Goal: Task Accomplishment & Management: Manage account settings

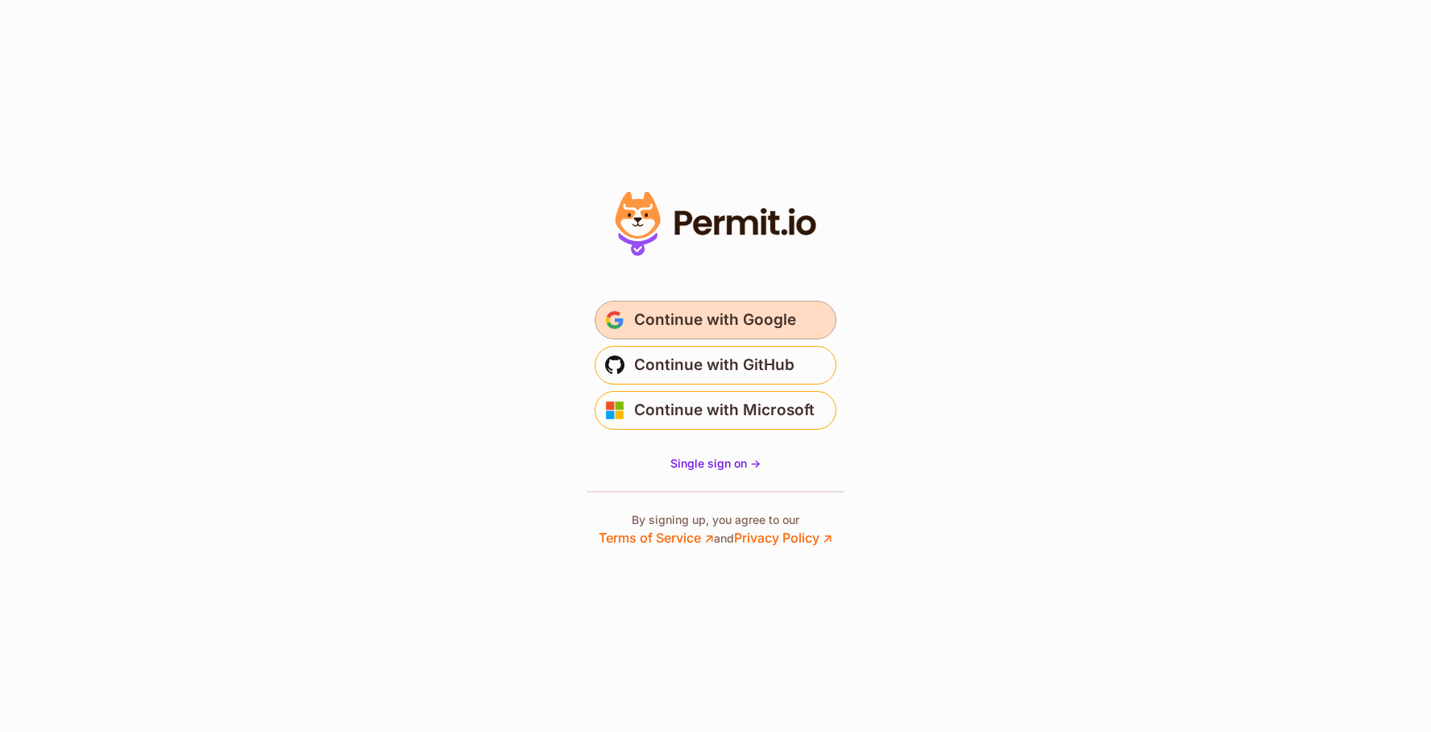
click at [742, 327] on span "Continue with Google" at bounding box center [715, 320] width 162 height 26
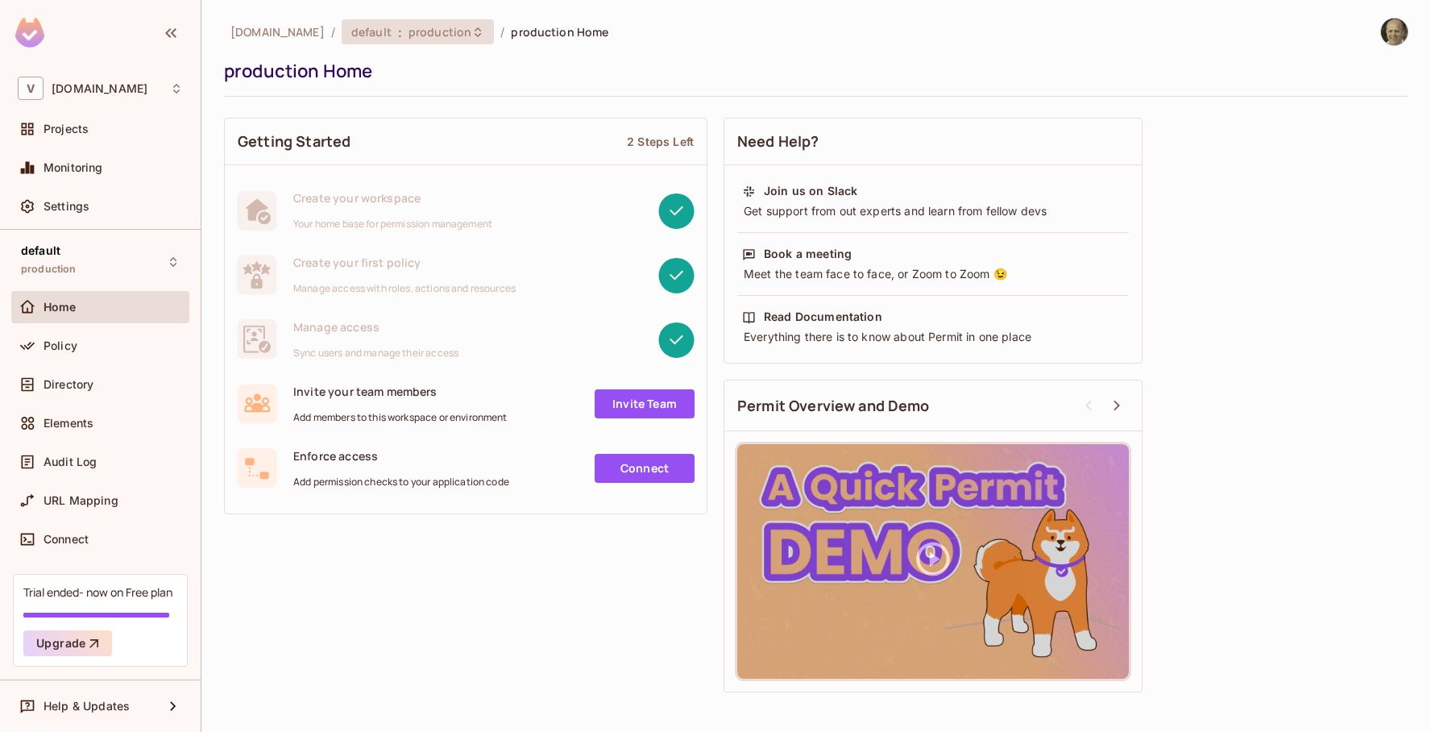
click at [475, 28] on icon at bounding box center [478, 32] width 6 height 10
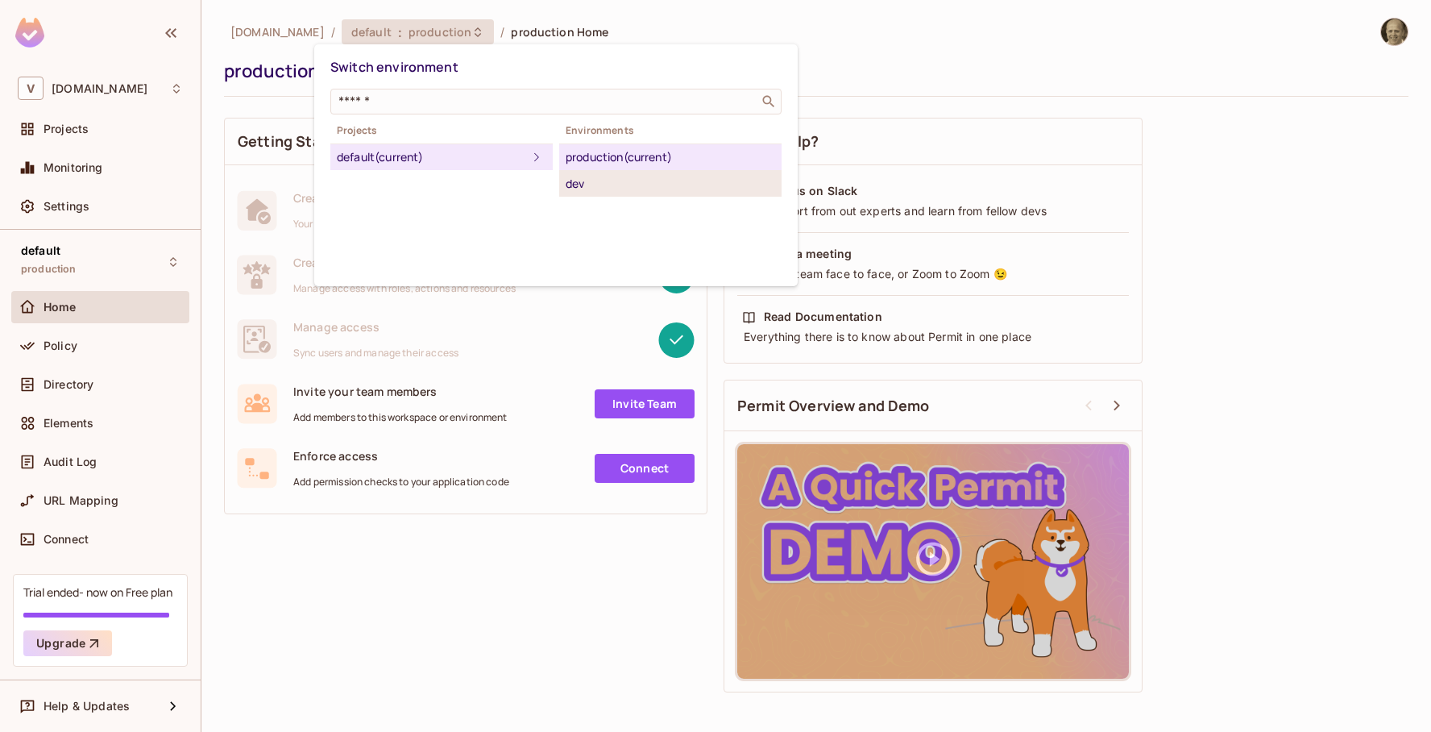
click at [577, 185] on div "dev" at bounding box center [670, 183] width 209 height 19
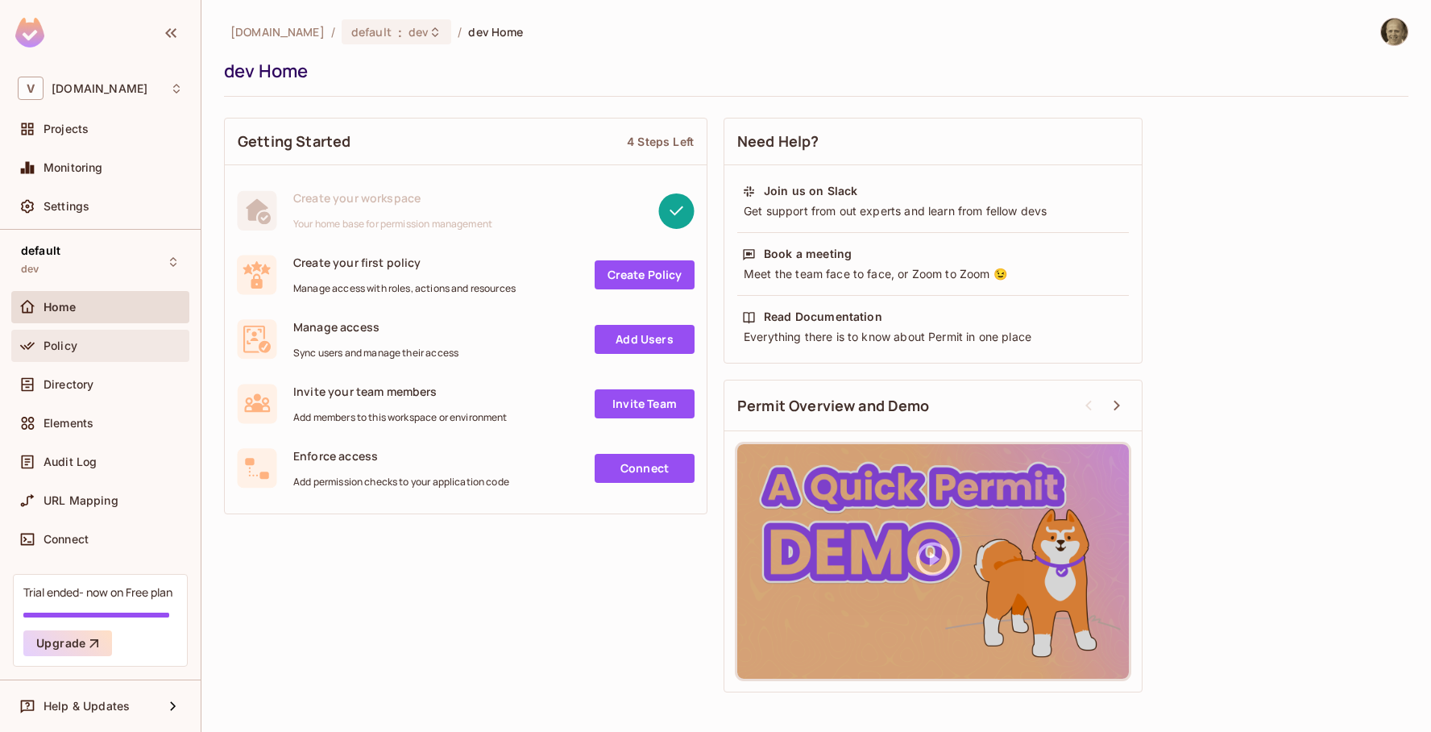
click at [56, 350] on span "Policy" at bounding box center [61, 345] width 34 height 13
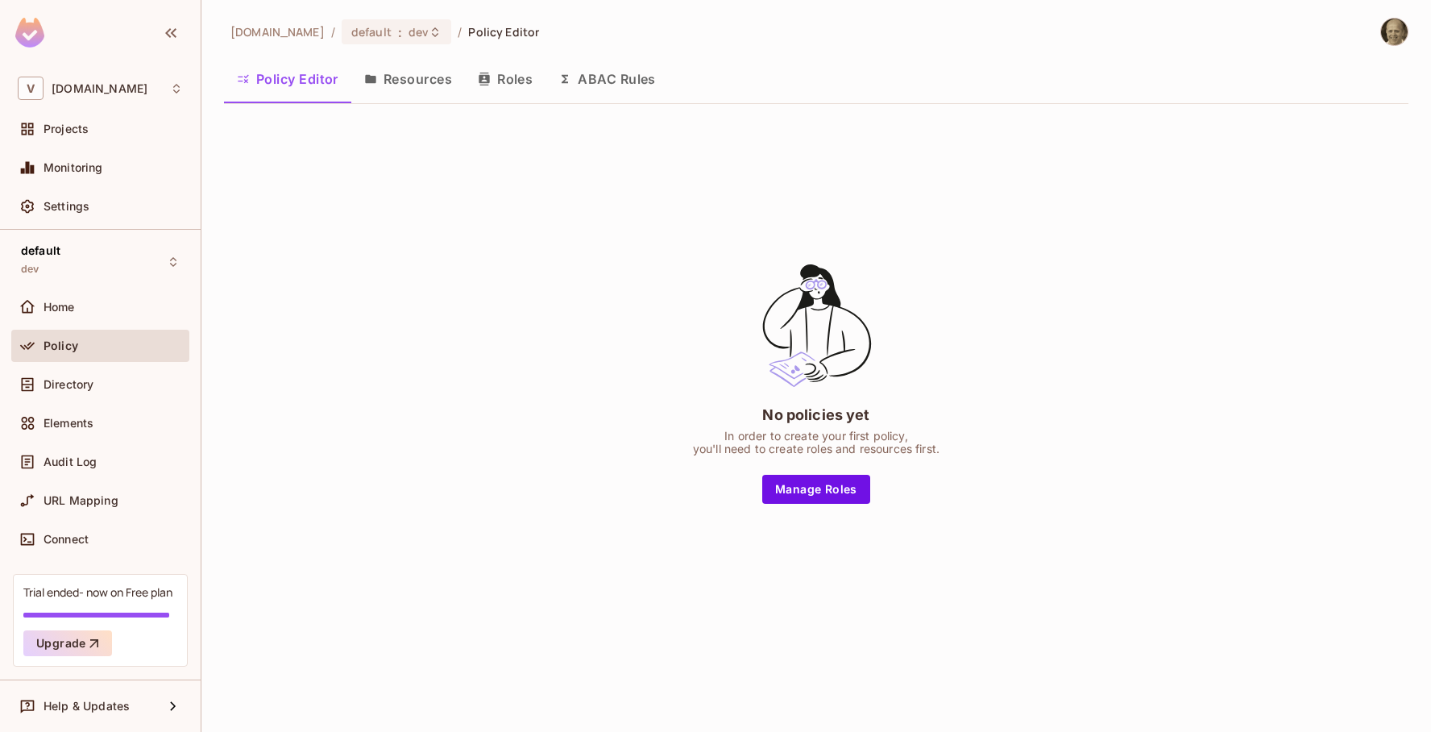
click at [439, 81] on button "Resources" at bounding box center [408, 79] width 114 height 40
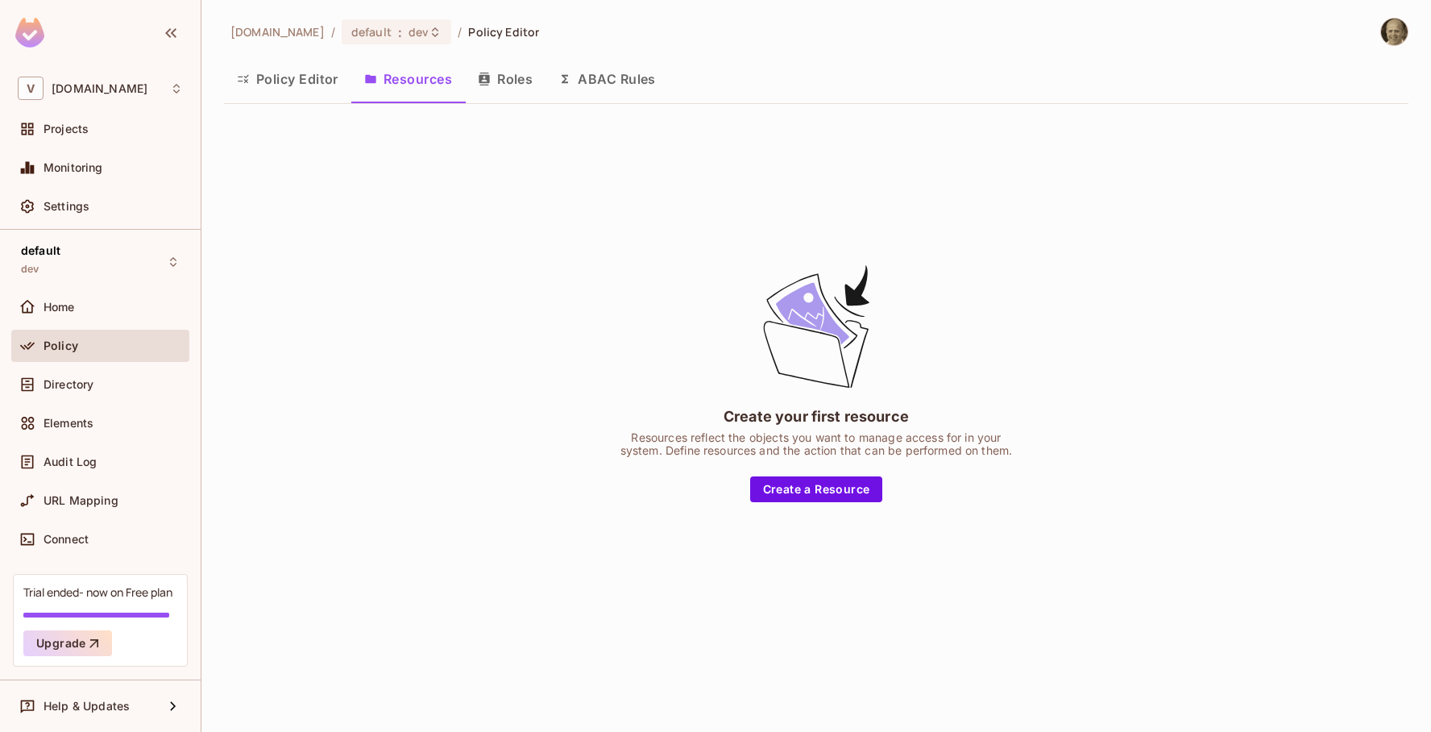
click at [509, 84] on button "Roles" at bounding box center [505, 79] width 81 height 40
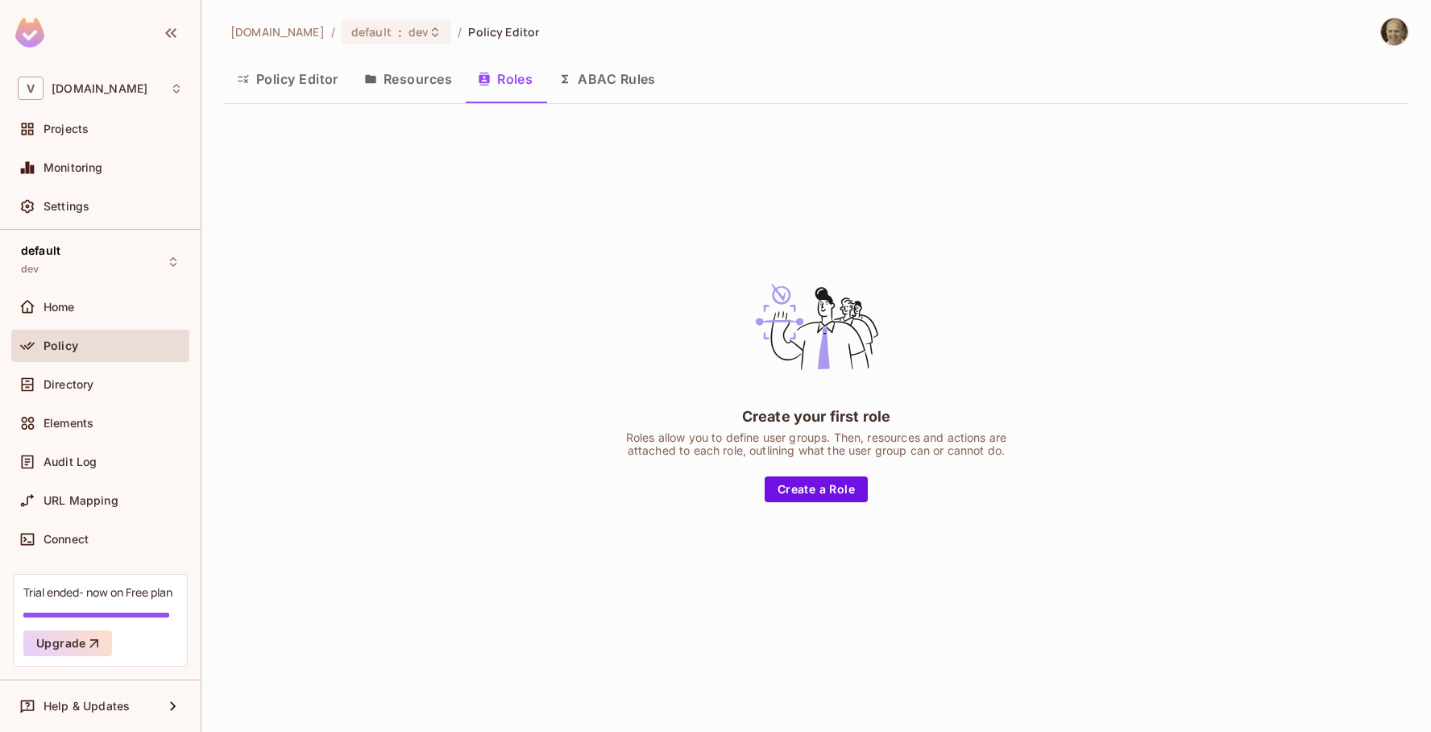
click at [310, 79] on button "Policy Editor" at bounding box center [287, 79] width 127 height 40
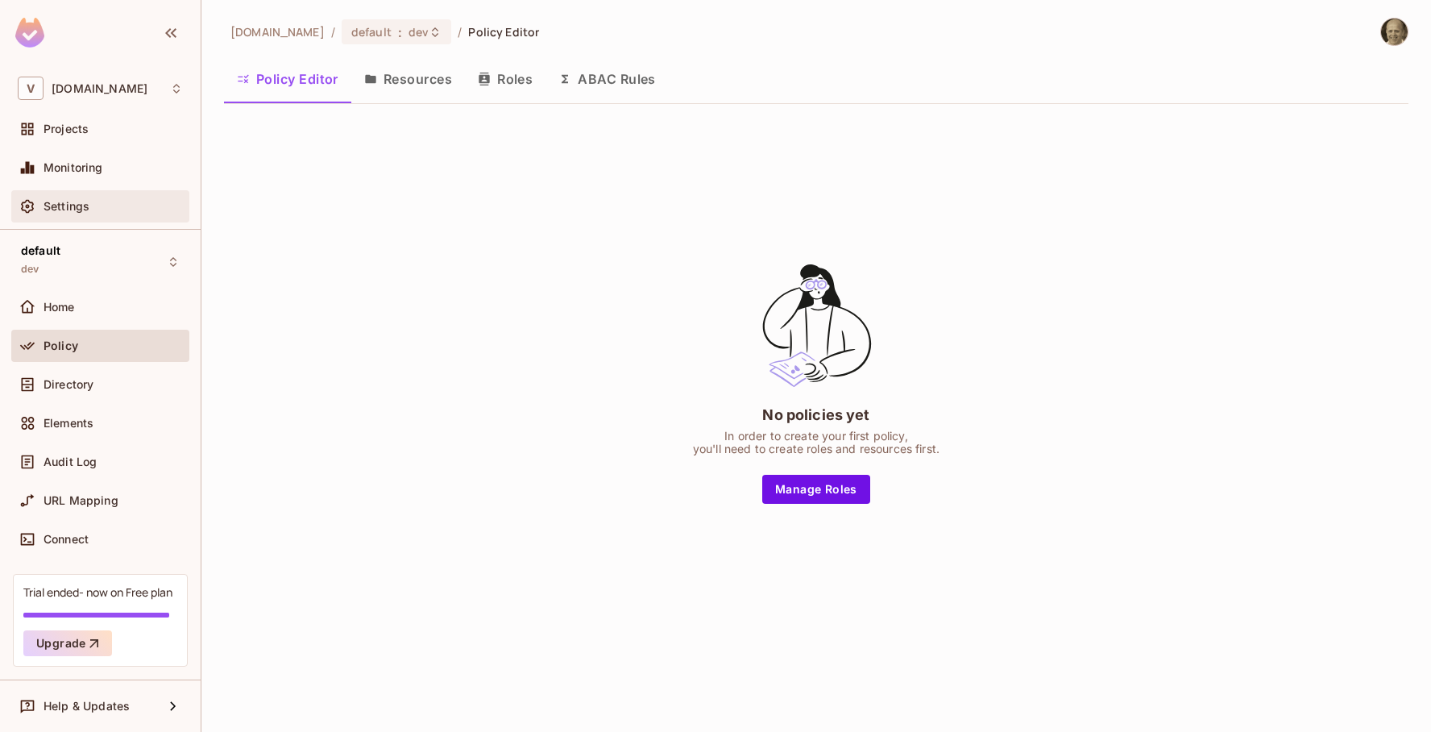
click at [101, 197] on div "Settings" at bounding box center [100, 206] width 165 height 19
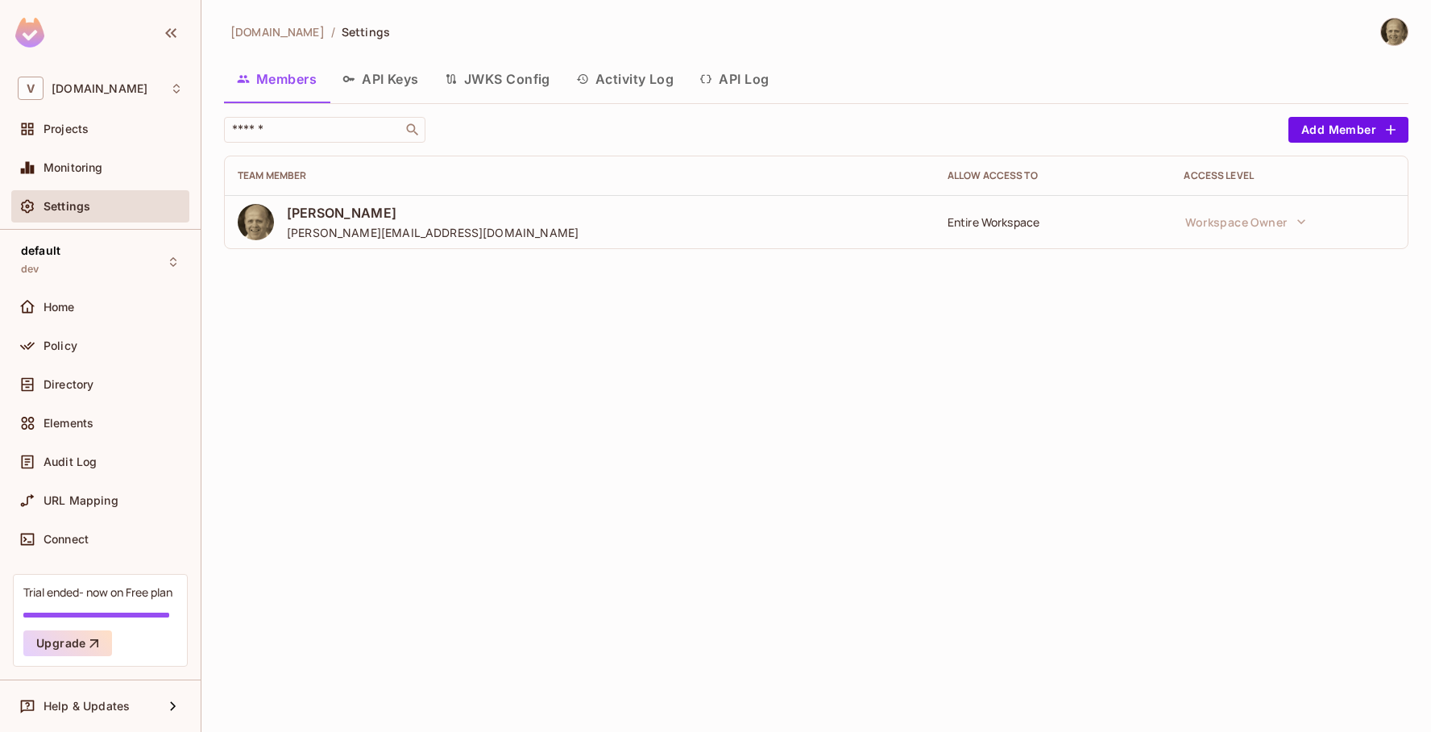
click at [379, 76] on button "API Keys" at bounding box center [381, 79] width 102 height 40
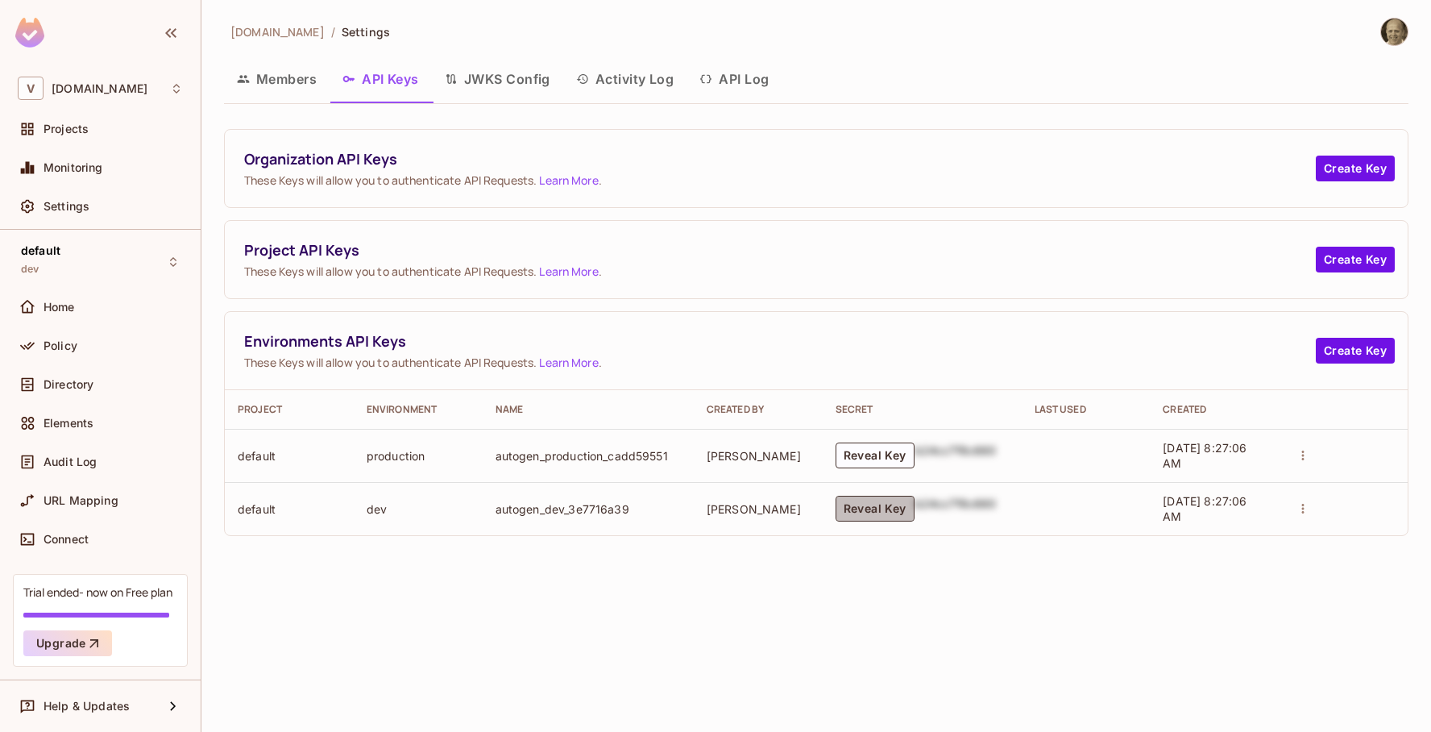
click at [877, 514] on button "Reveal Key" at bounding box center [874, 508] width 79 height 26
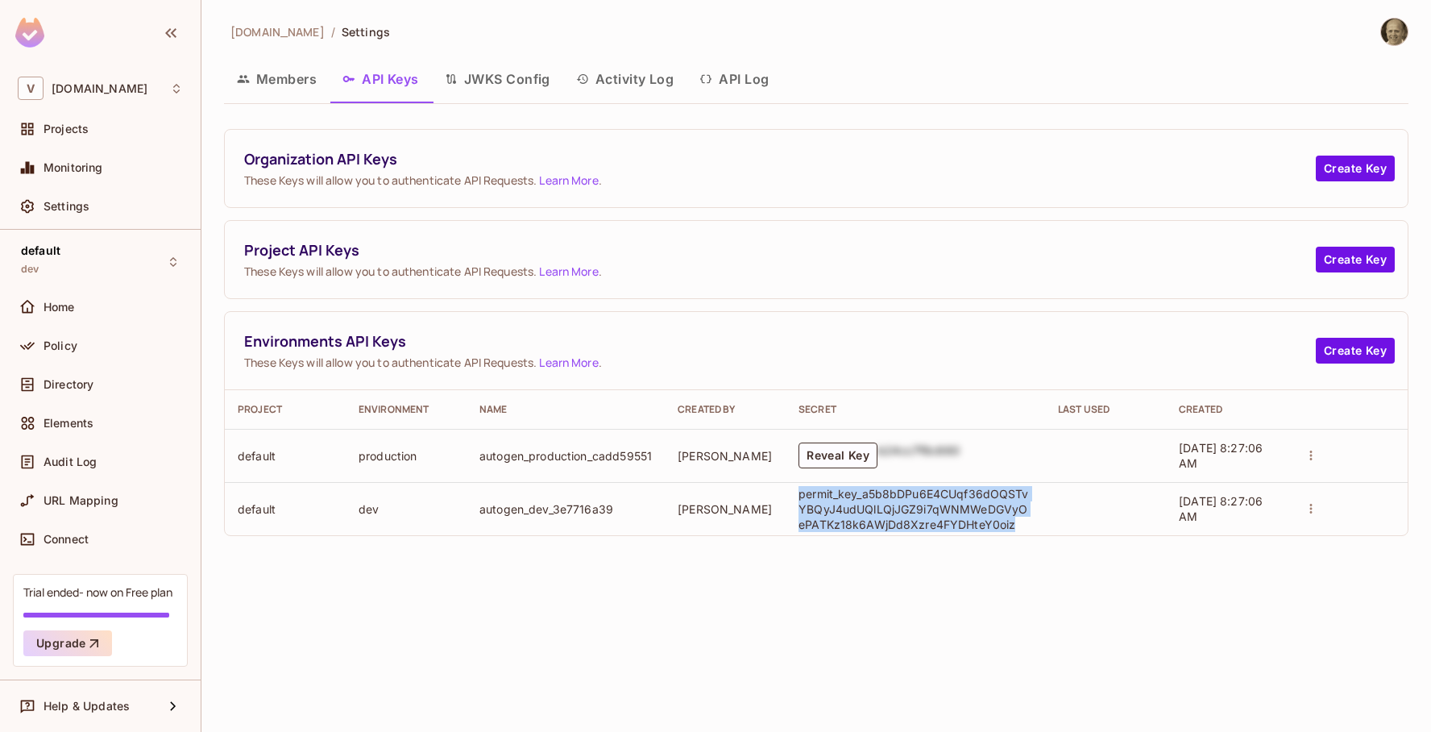
drag, startPoint x: 1001, startPoint y: 525, endPoint x: 789, endPoint y: 498, distance: 214.4
click at [789, 498] on td "permit_key_a5b8bDPu6E4CUqf36dOQSTvYBQyJ4udUQlLQjJGZ9i7qWNMWeDGVyOePATKz18k6AWjD…" at bounding box center [915, 508] width 259 height 53
copy p "permit_key_a5b8bDPu6E4CUqf36dOQSTvYBQyJ4udUQlLQjJGZ9i7qWNMWeDGVyOePATKz18k6AWjD…"
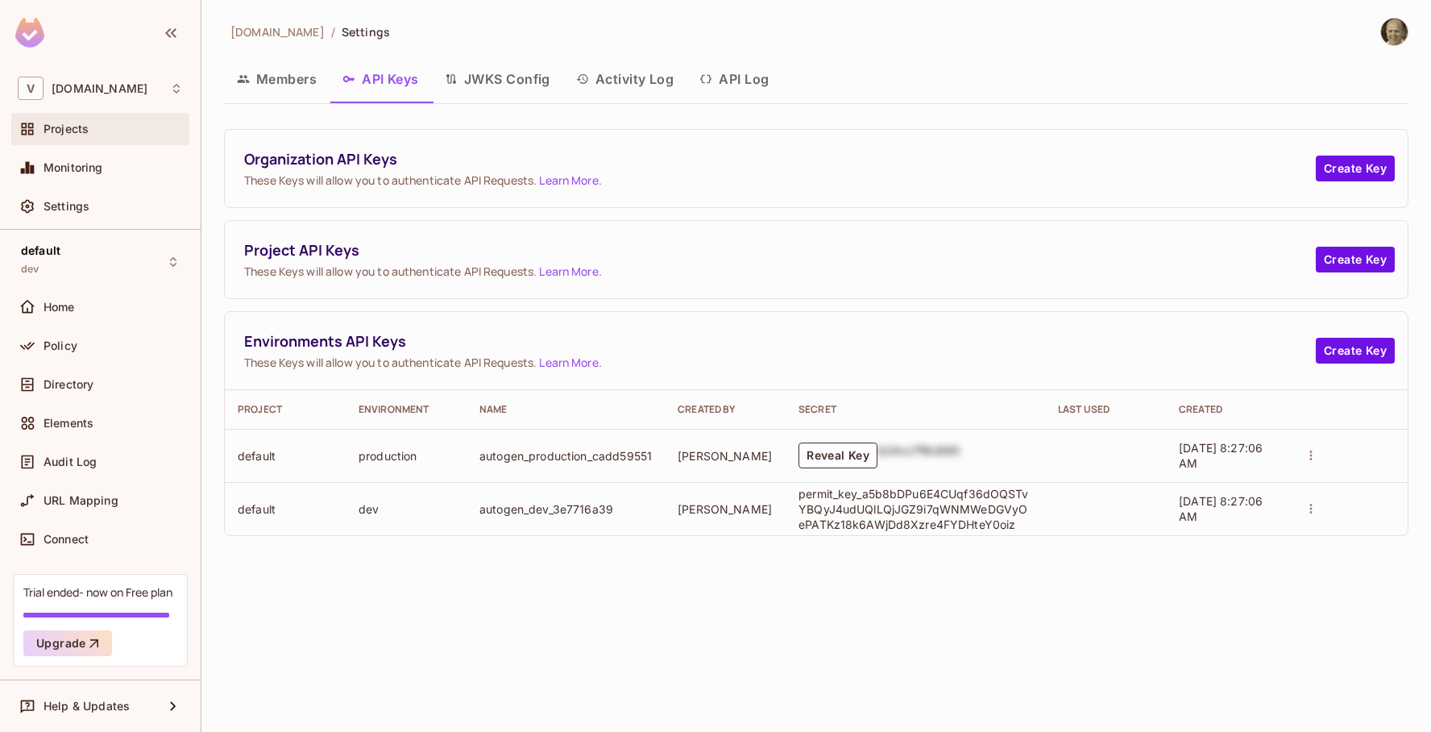
click at [61, 128] on span "Projects" at bounding box center [66, 128] width 45 height 13
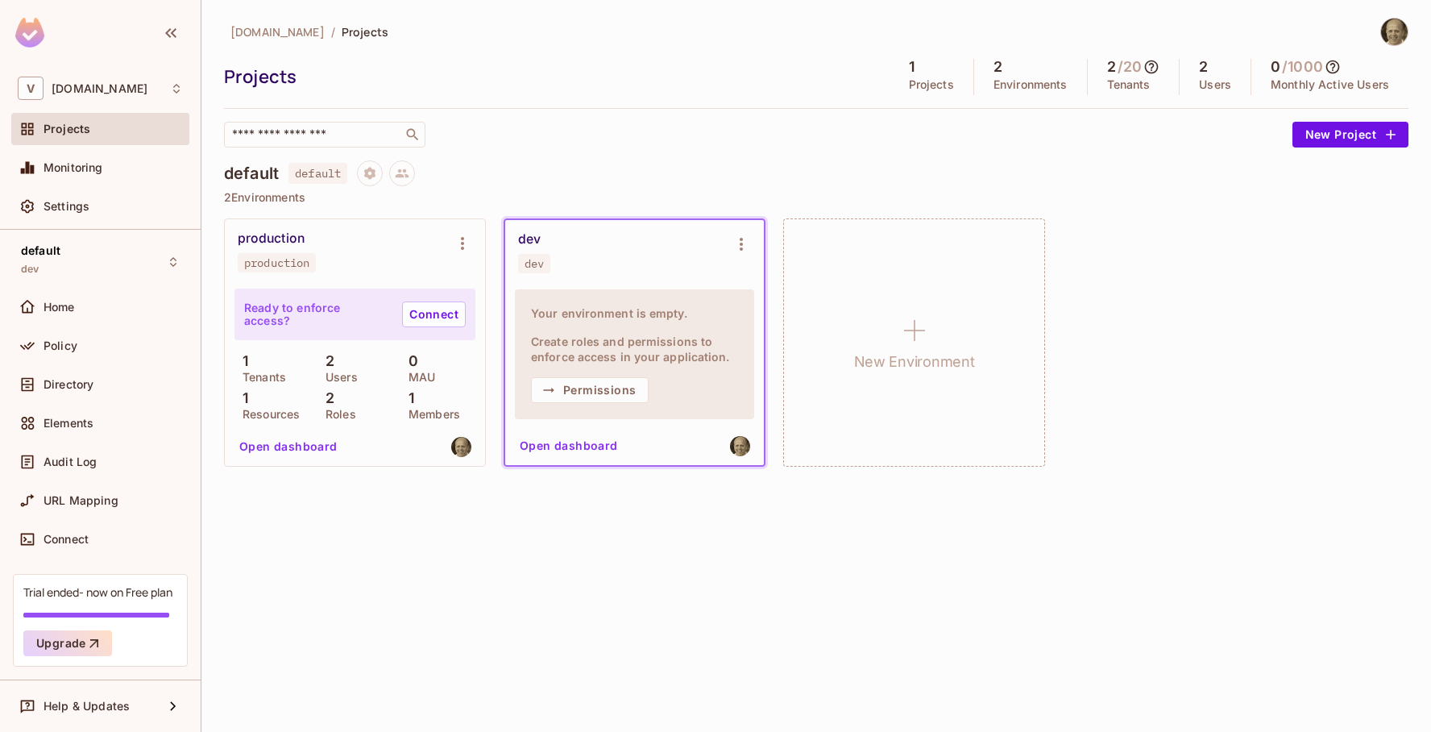
click at [402, 266] on div "production production" at bounding box center [342, 251] width 209 height 42
click at [373, 266] on div "production production" at bounding box center [342, 251] width 209 height 42
click at [301, 447] on button "Open dashboard" at bounding box center [288, 446] width 111 height 26
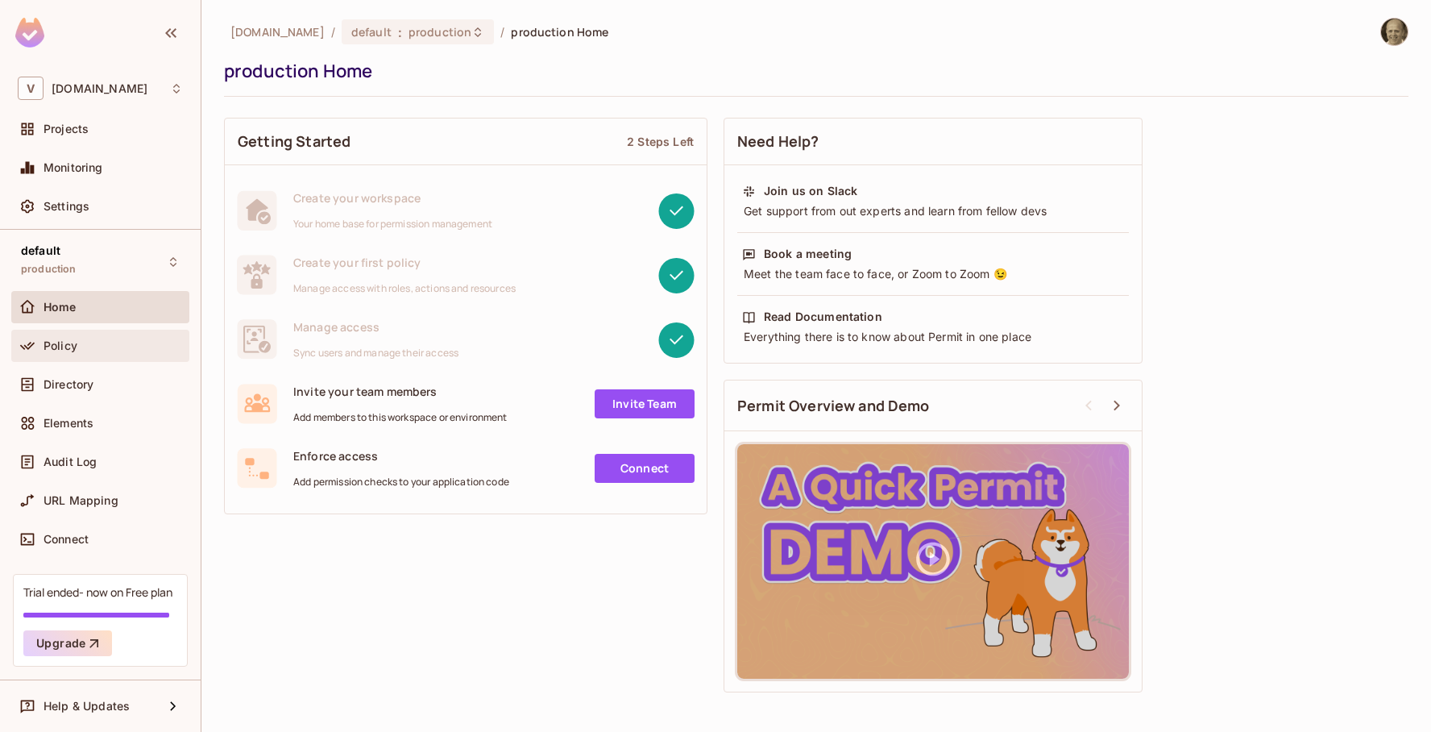
click at [67, 360] on div "Policy" at bounding box center [100, 346] width 178 height 32
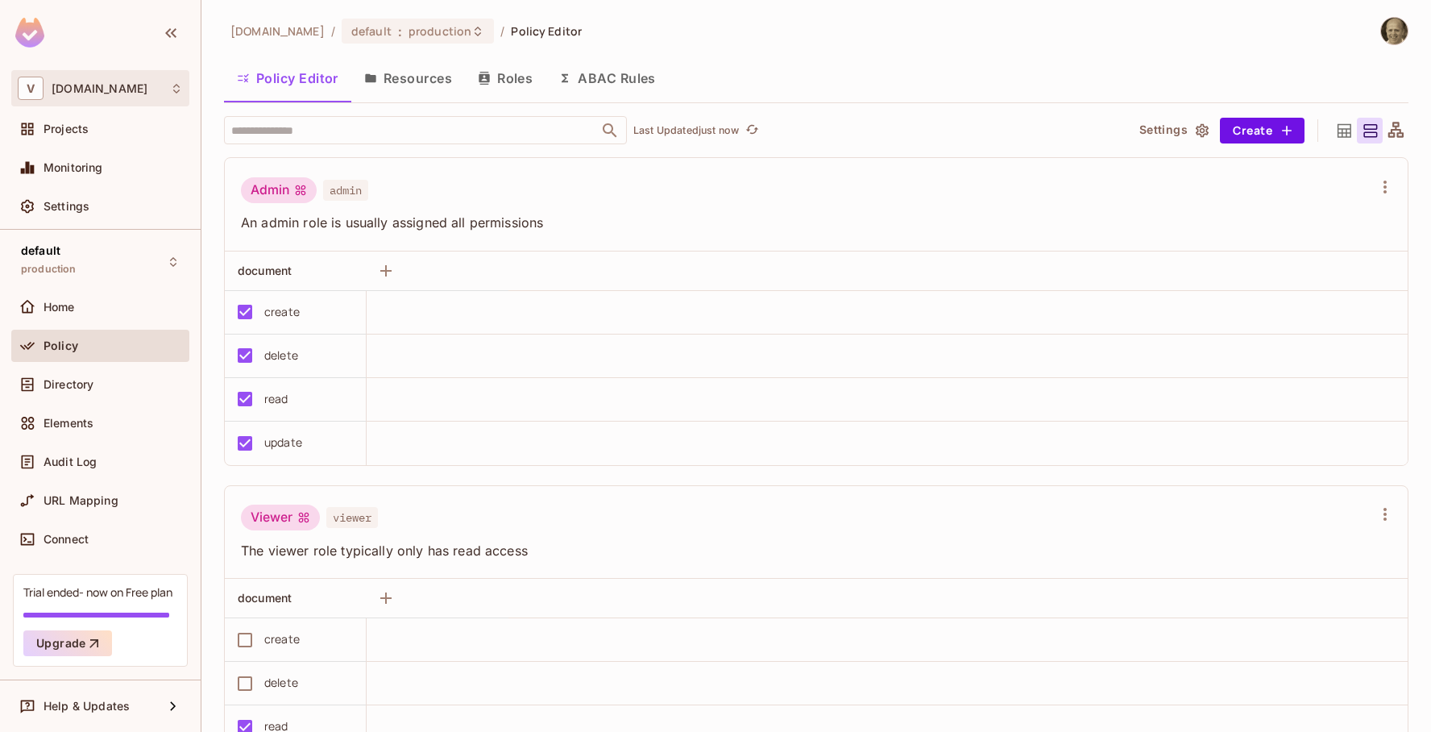
click at [174, 91] on icon at bounding box center [176, 88] width 13 height 13
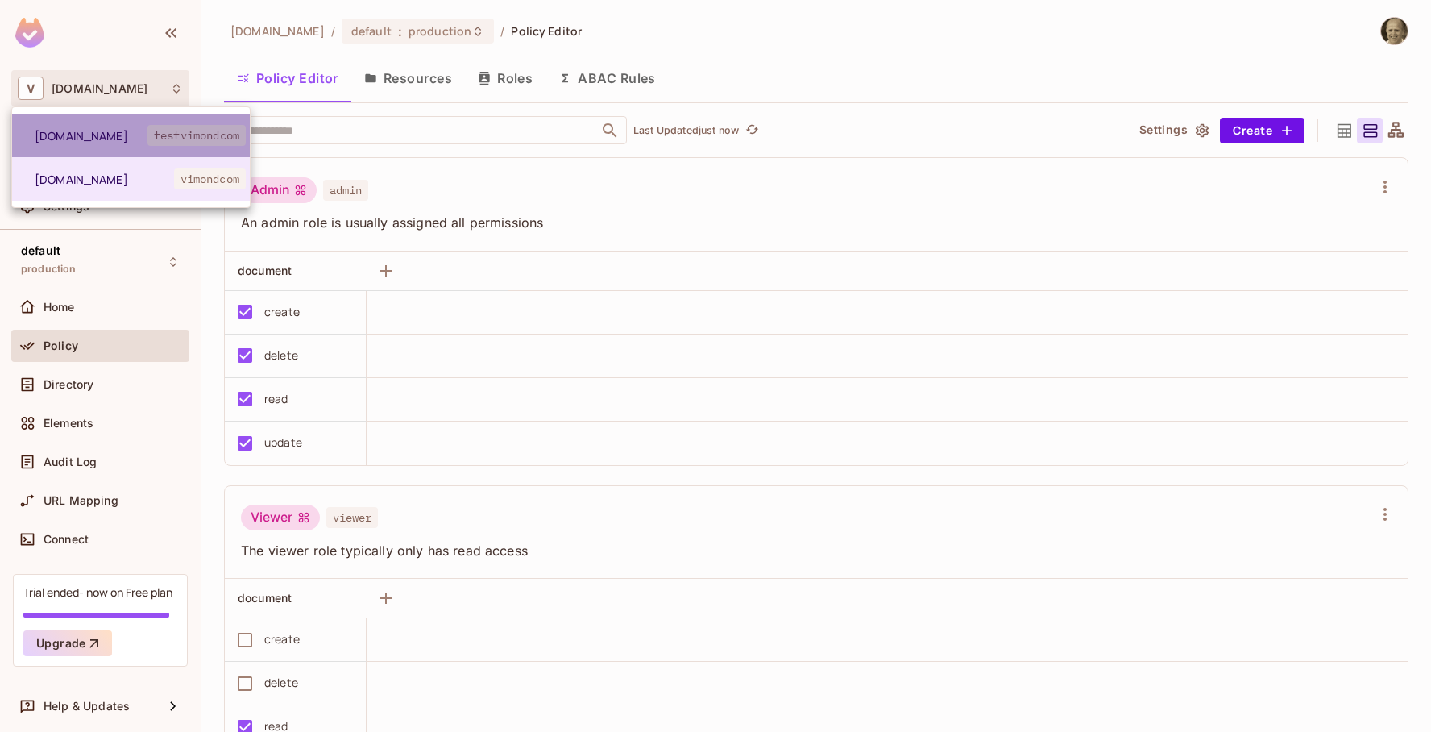
click at [96, 133] on span "test.vimond.com" at bounding box center [91, 135] width 113 height 15
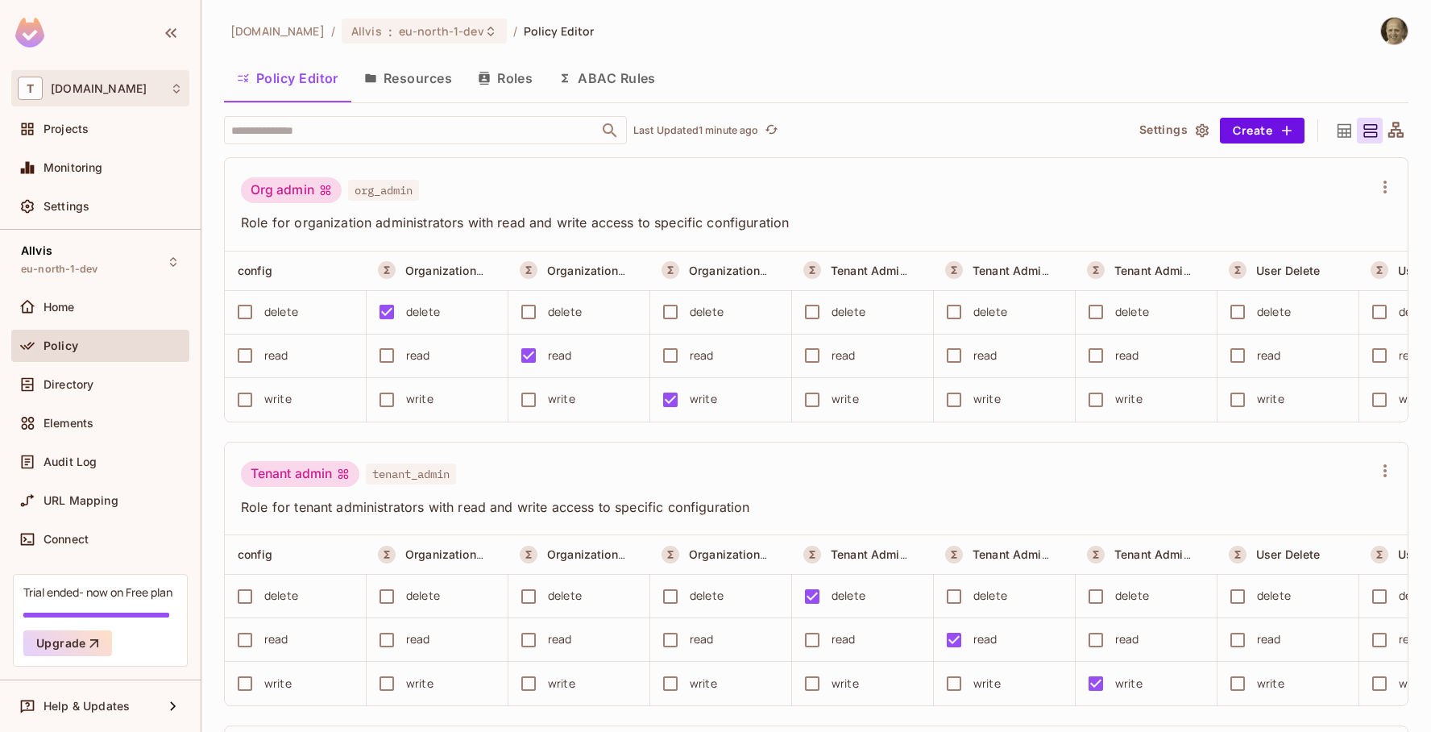
click at [176, 82] on icon at bounding box center [176, 88] width 13 height 13
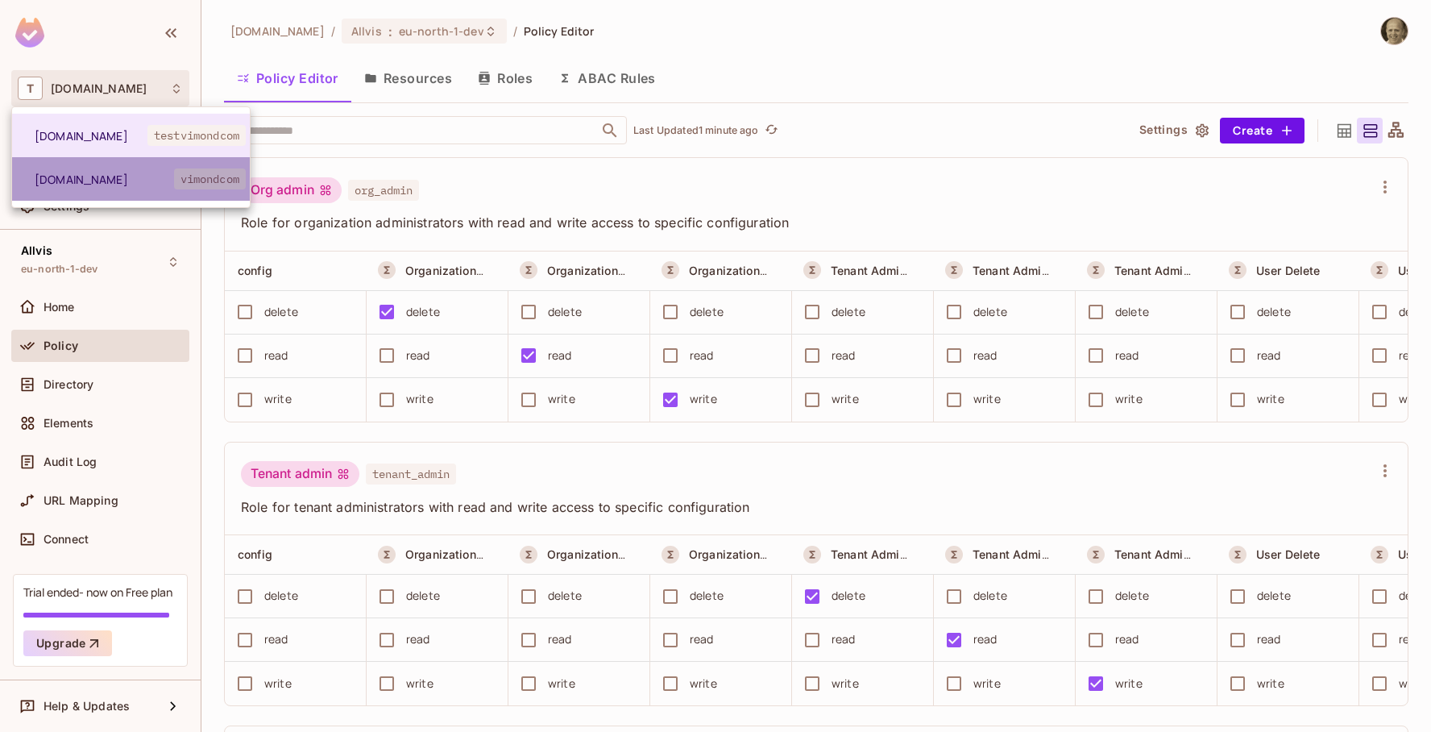
click at [72, 177] on span "[DOMAIN_NAME]" at bounding box center [104, 179] width 139 height 15
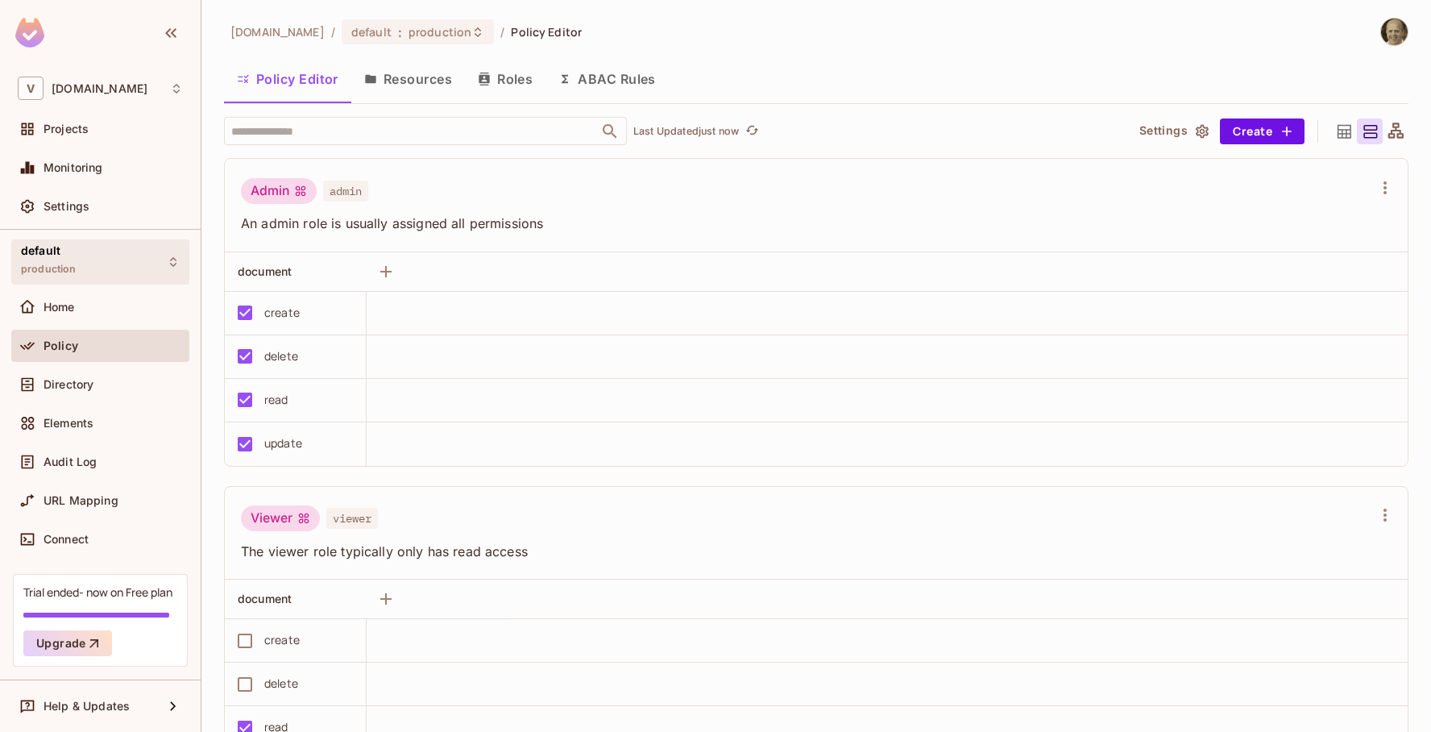
click at [171, 263] on icon at bounding box center [173, 262] width 6 height 10
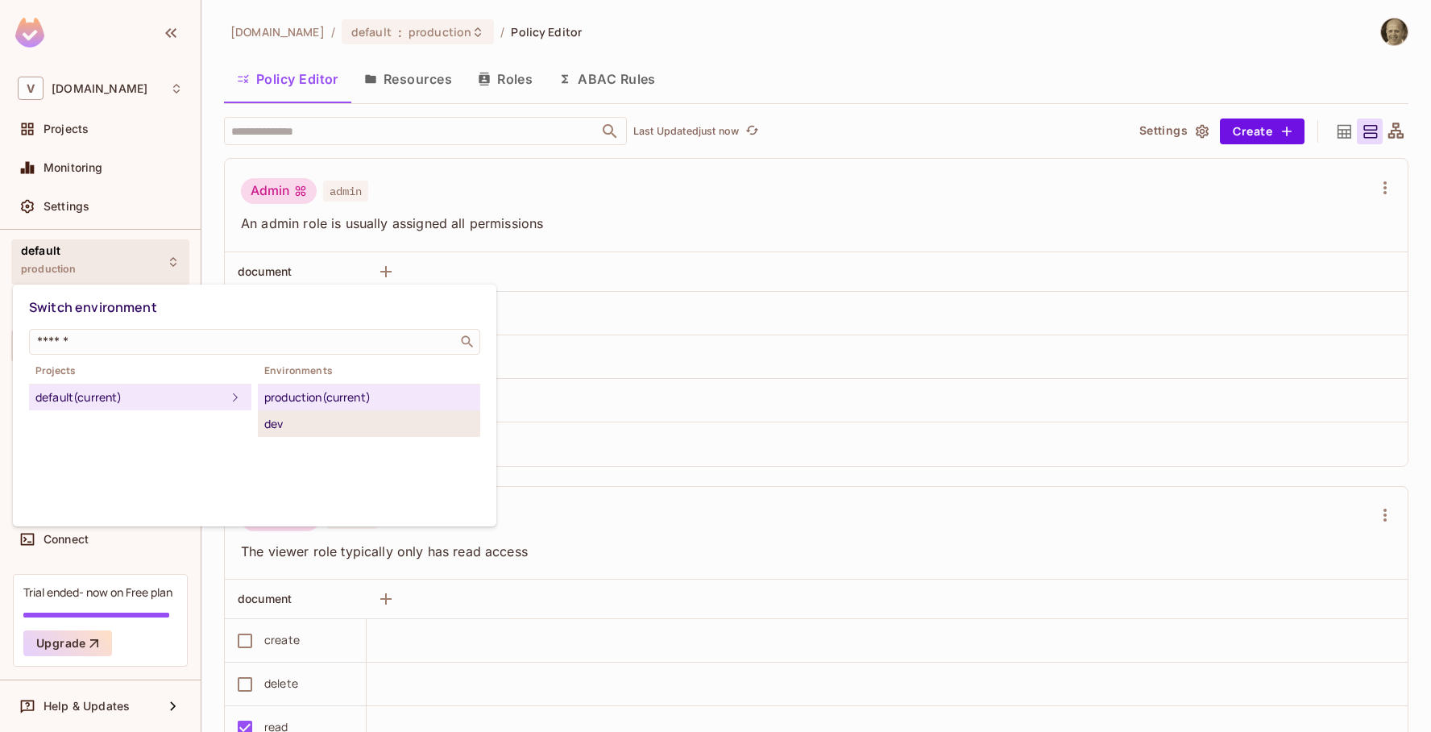
click at [323, 421] on div "dev" at bounding box center [368, 423] width 209 height 19
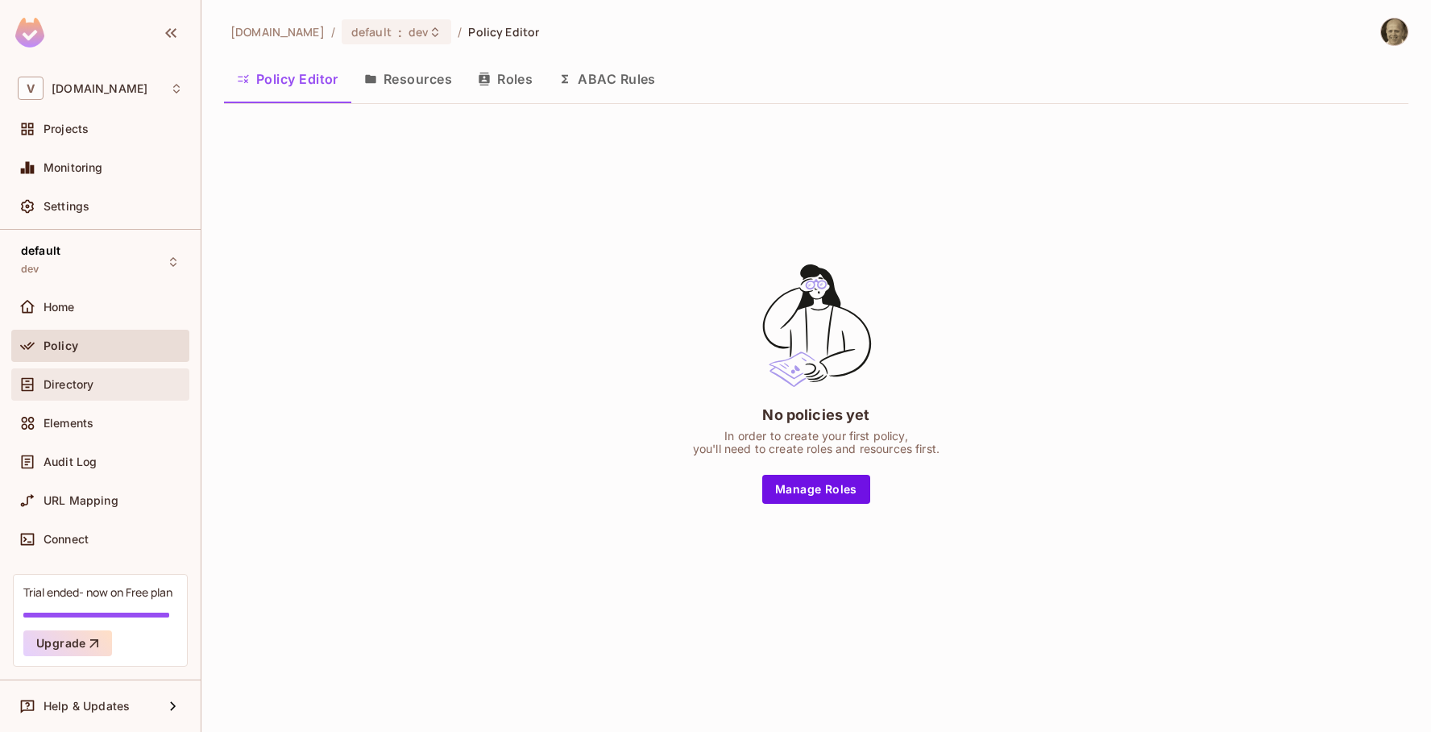
click at [59, 385] on span "Directory" at bounding box center [69, 384] width 50 height 13
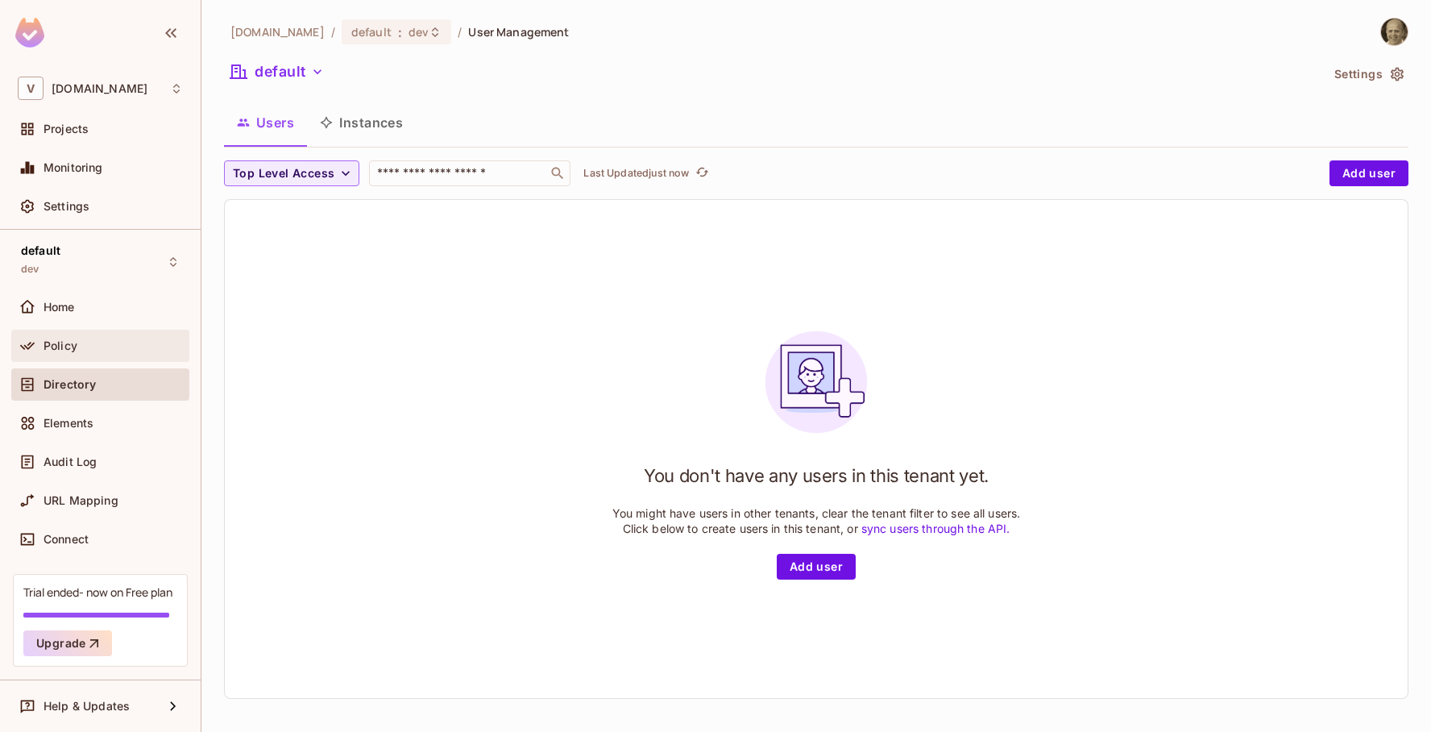
click at [80, 344] on div "Policy" at bounding box center [113, 345] width 139 height 13
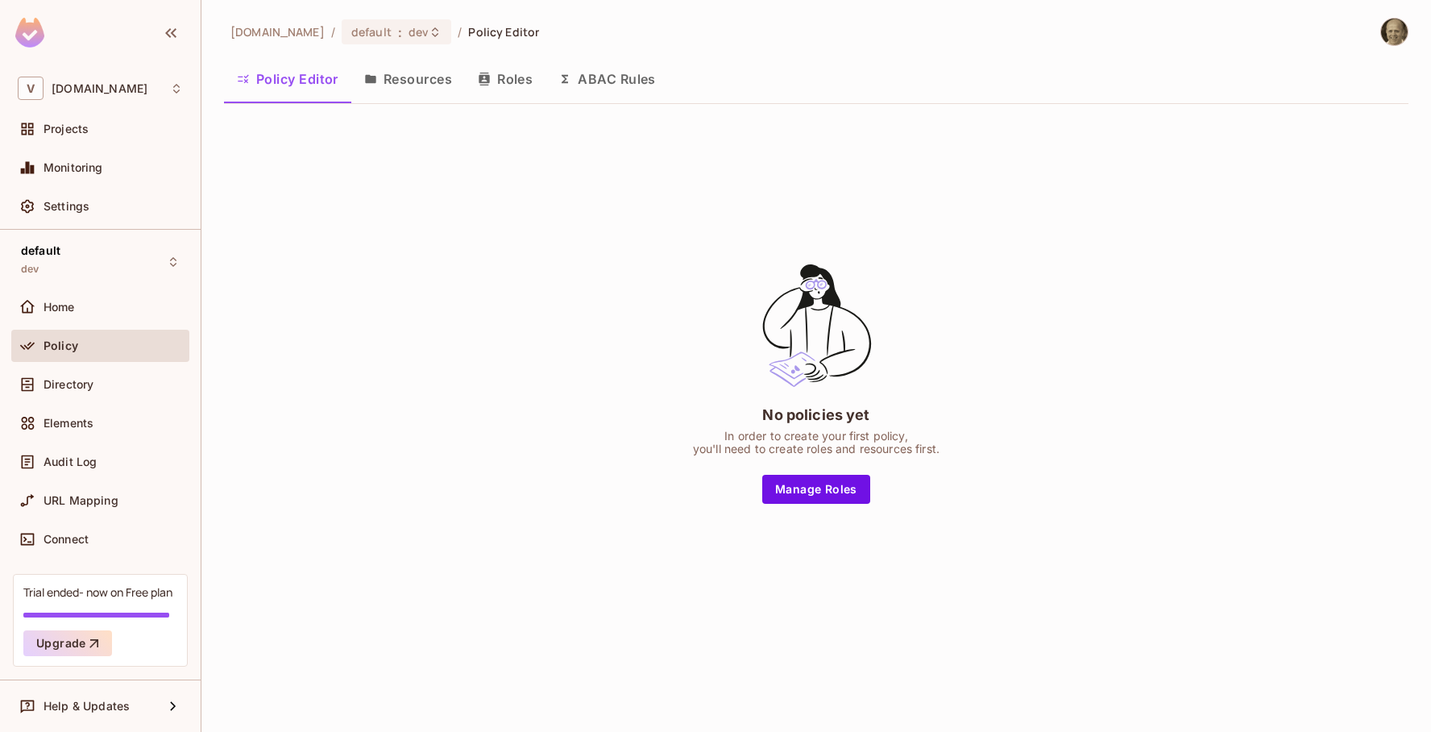
click at [405, 70] on button "Resources" at bounding box center [408, 79] width 114 height 40
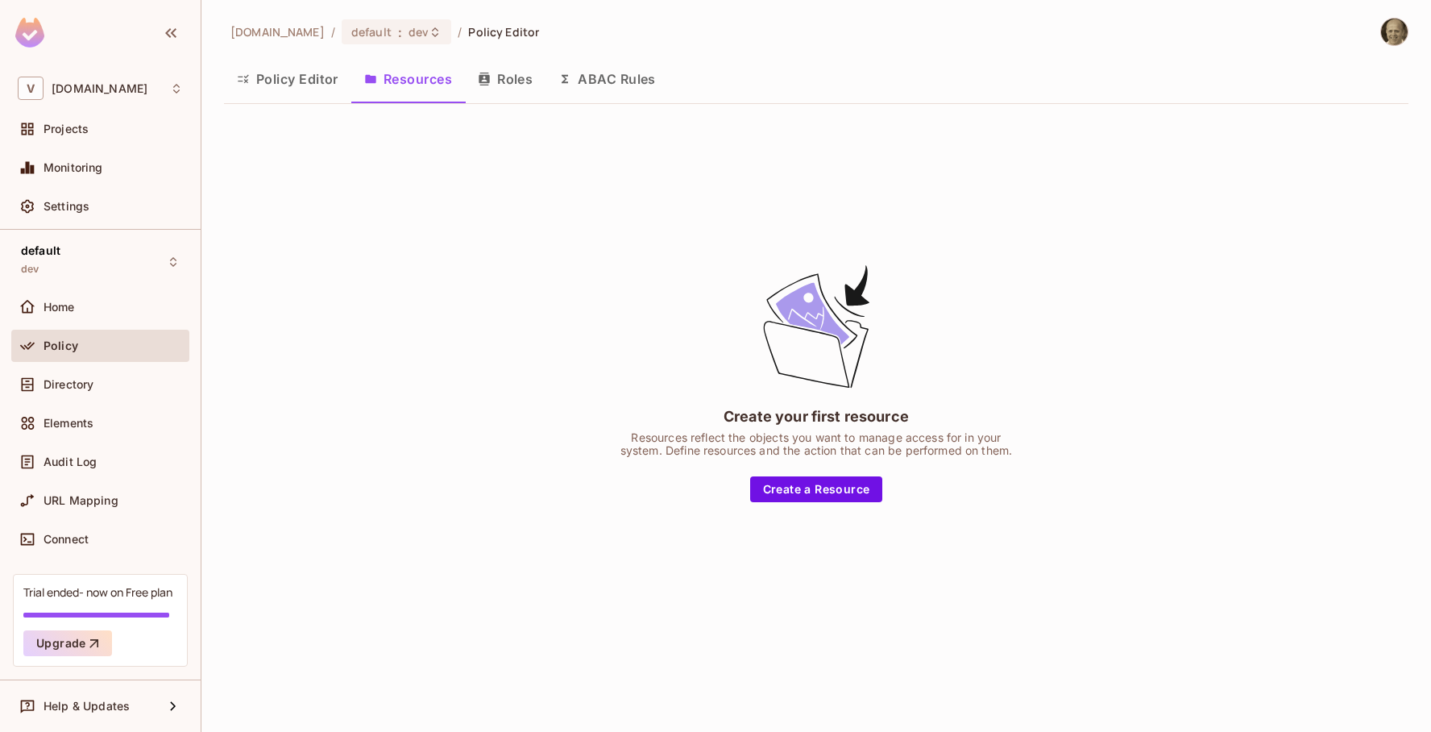
click at [301, 82] on button "Policy Editor" at bounding box center [287, 79] width 127 height 40
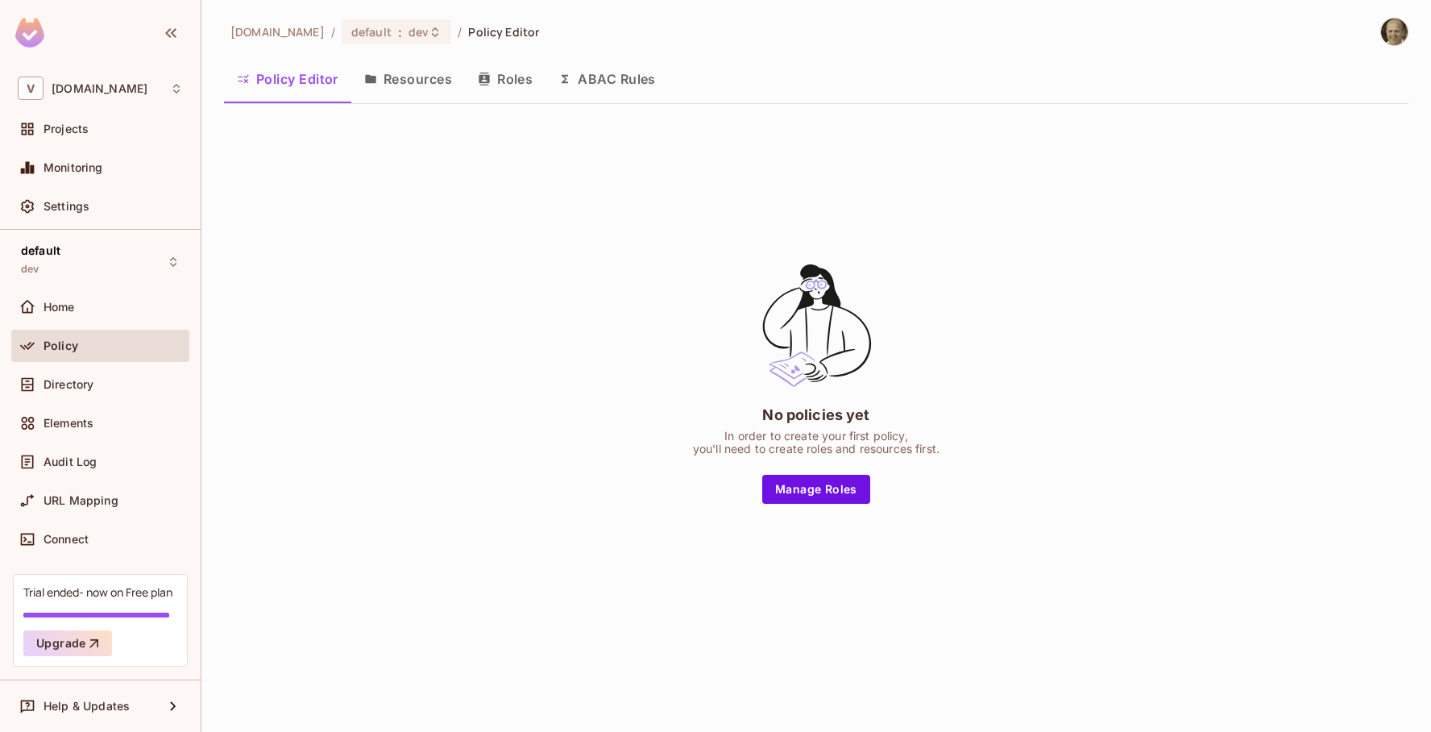
click at [406, 81] on button "Resources" at bounding box center [408, 79] width 114 height 40
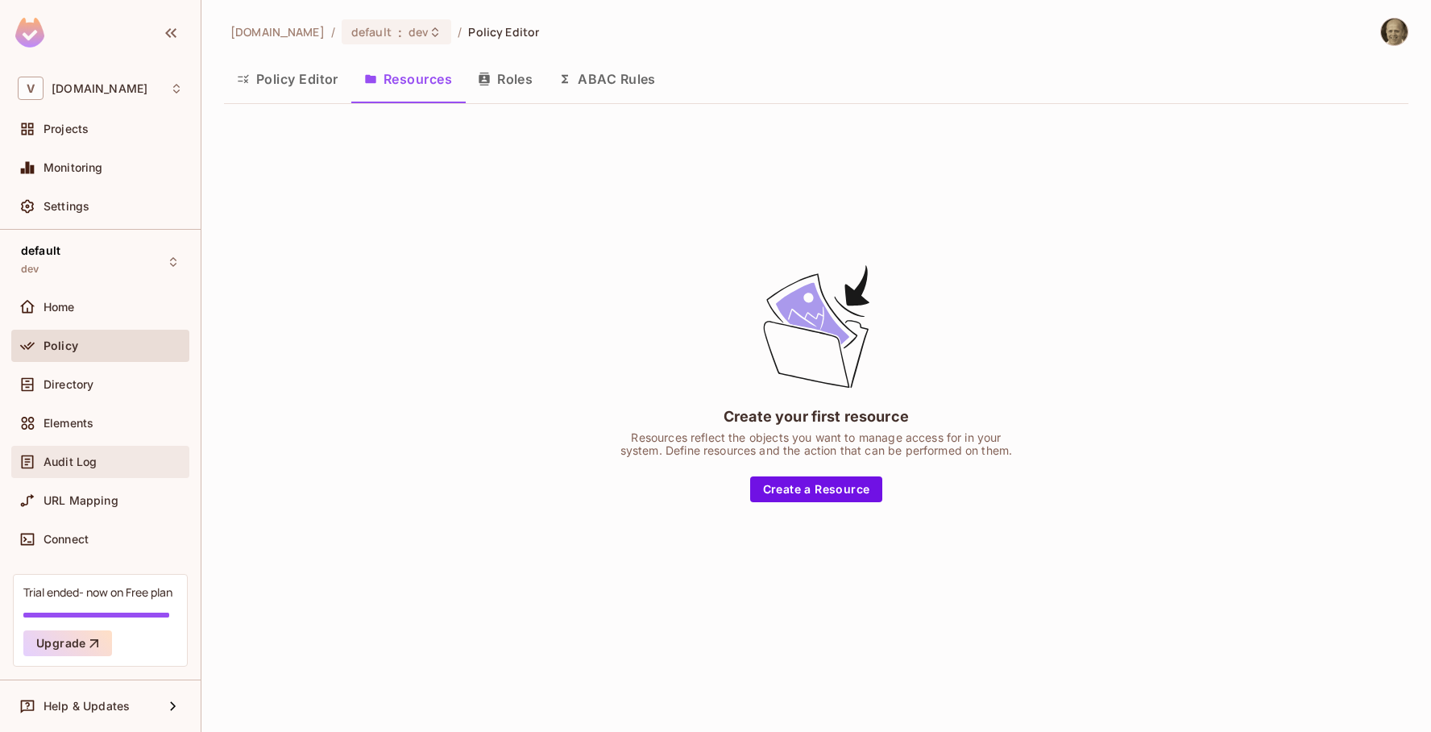
click at [78, 458] on span "Audit Log" at bounding box center [70, 461] width 53 height 13
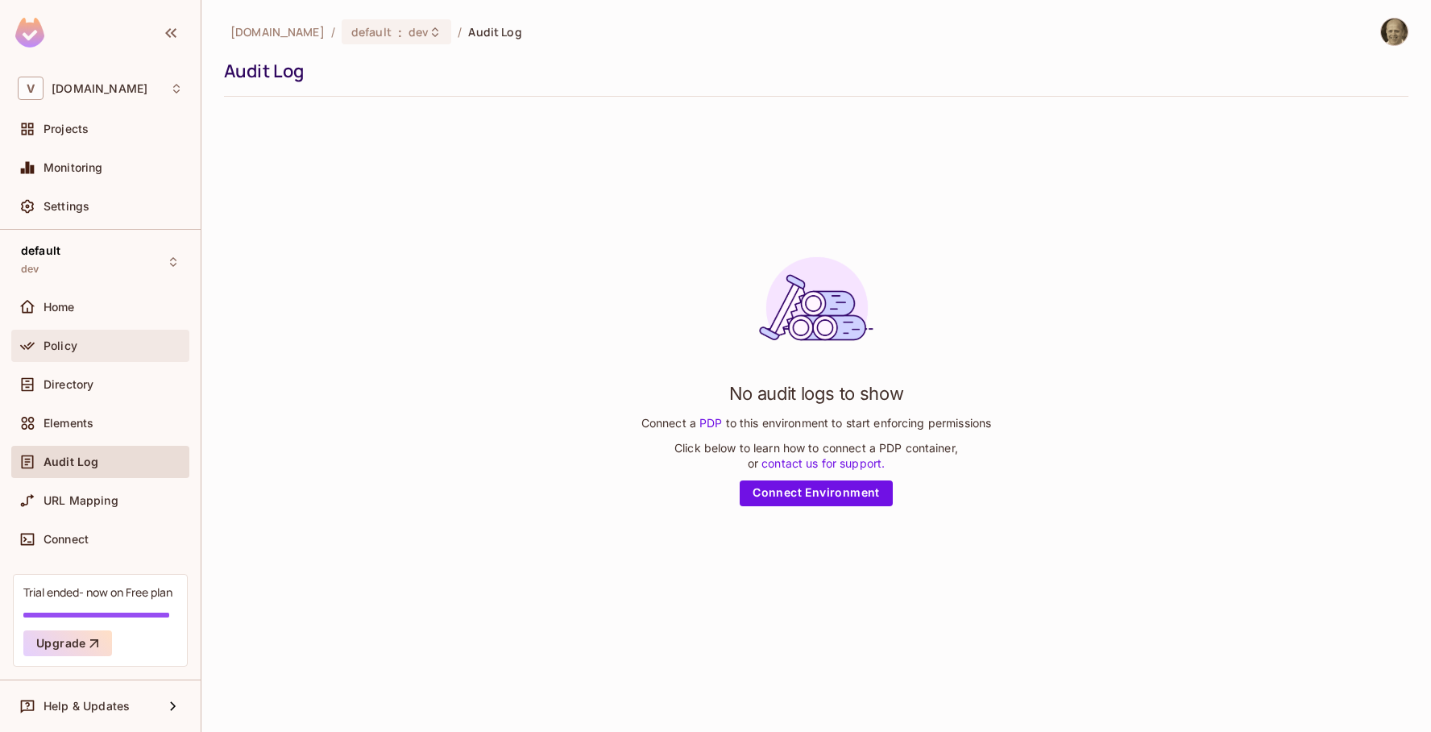
click at [59, 348] on span "Policy" at bounding box center [61, 345] width 34 height 13
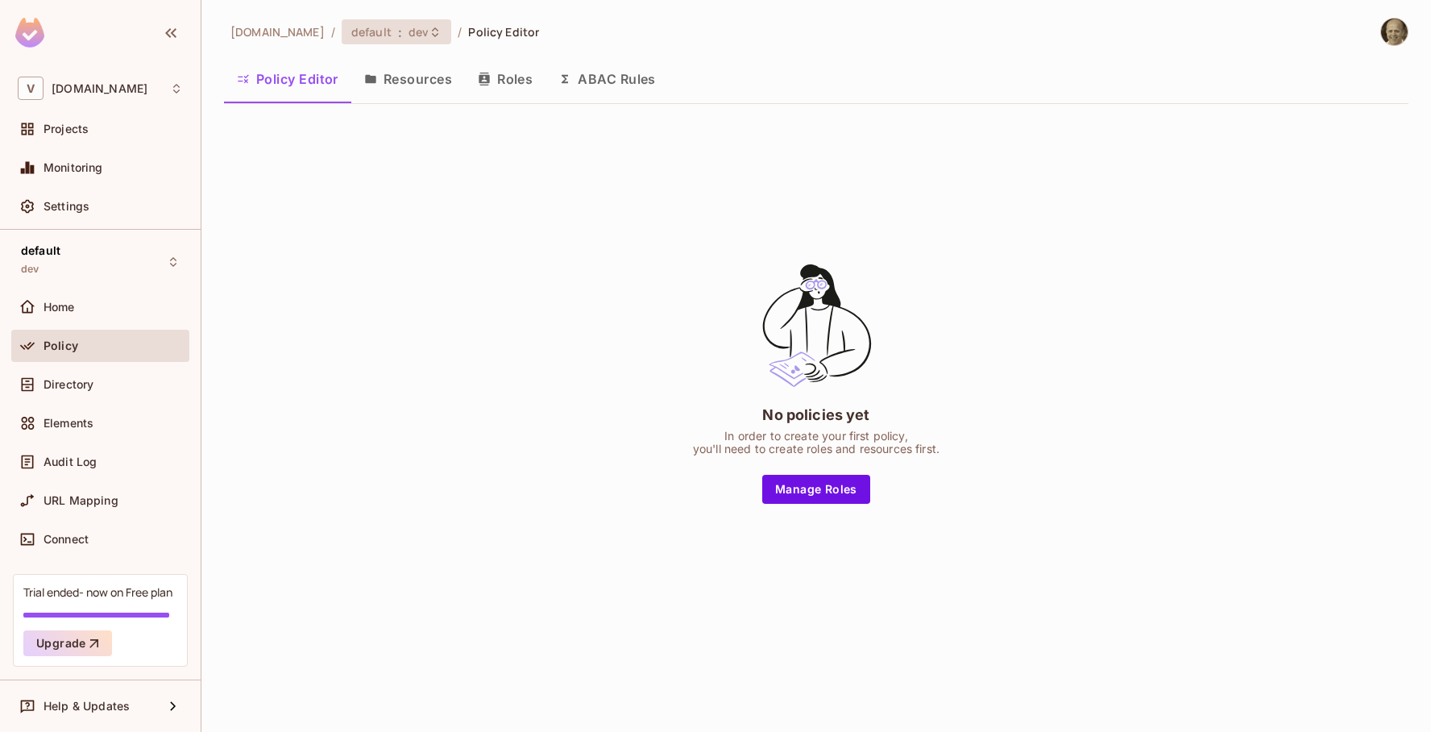
click at [355, 35] on span "default" at bounding box center [371, 31] width 40 height 15
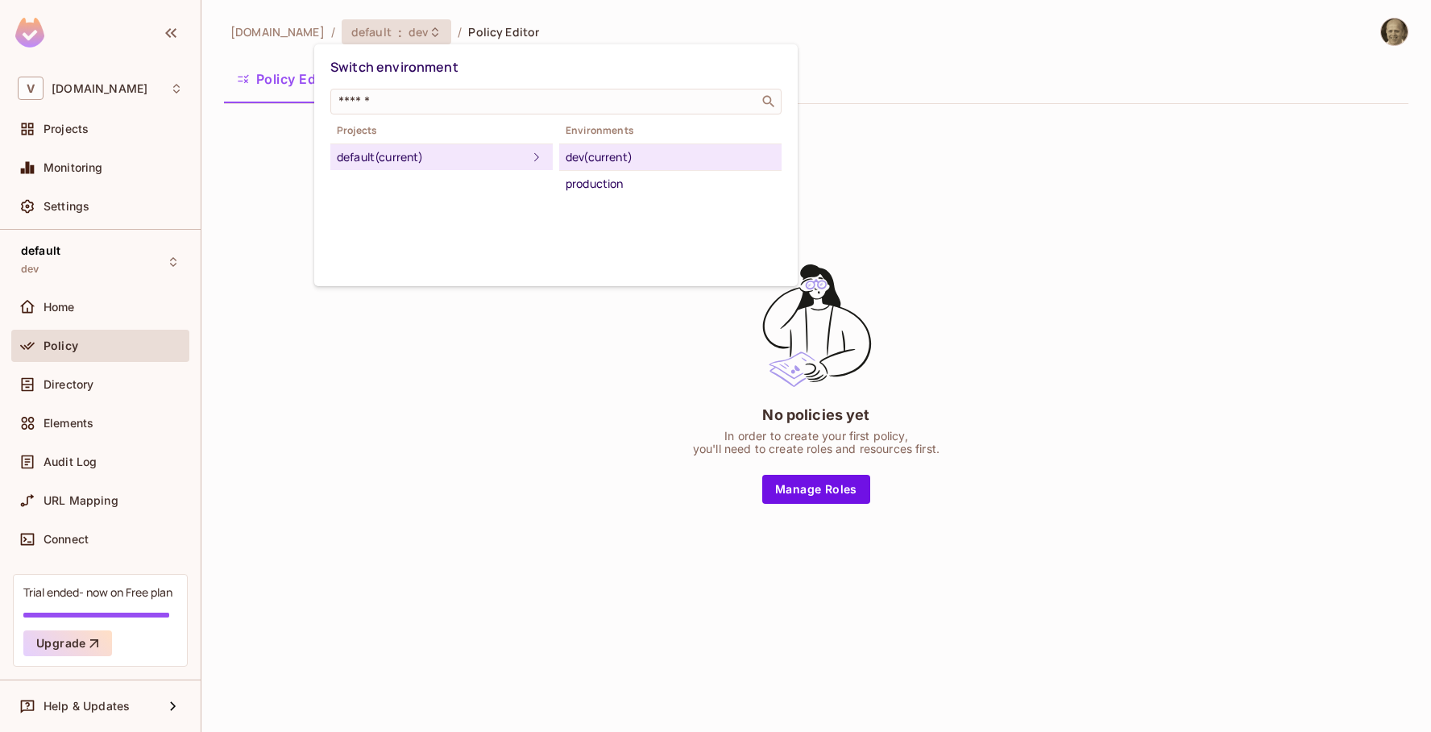
click at [418, 412] on div at bounding box center [715, 366] width 1431 height 732
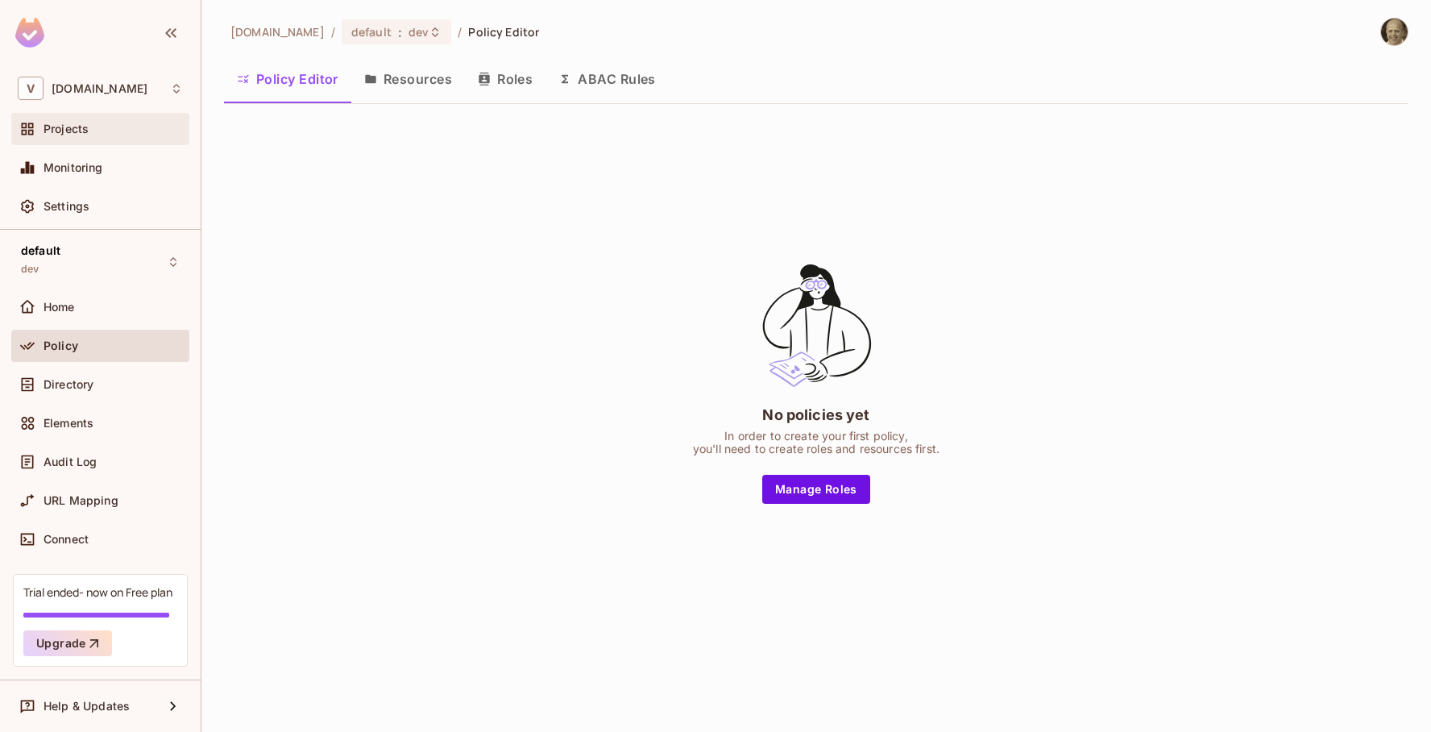
click at [60, 134] on span "Projects" at bounding box center [66, 128] width 45 height 13
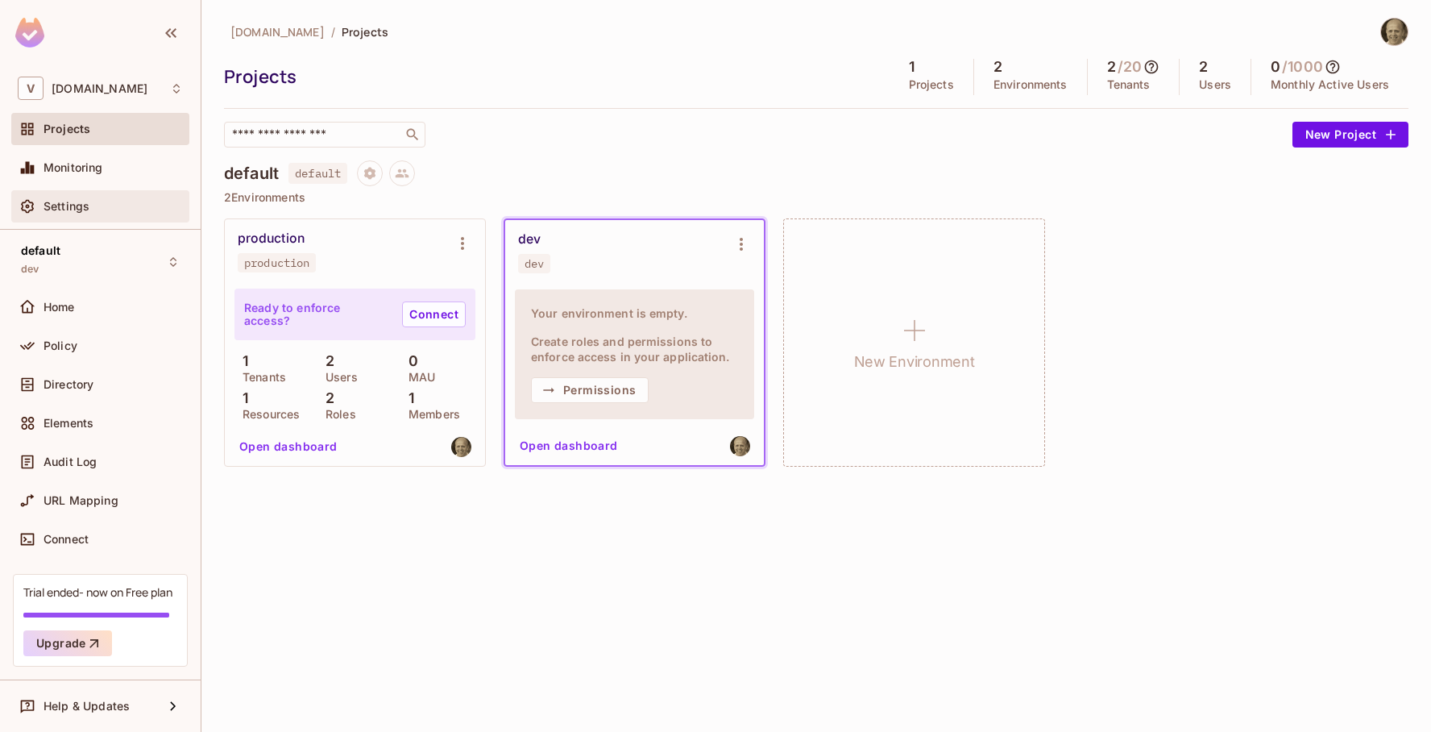
click at [68, 211] on span "Settings" at bounding box center [67, 206] width 46 height 13
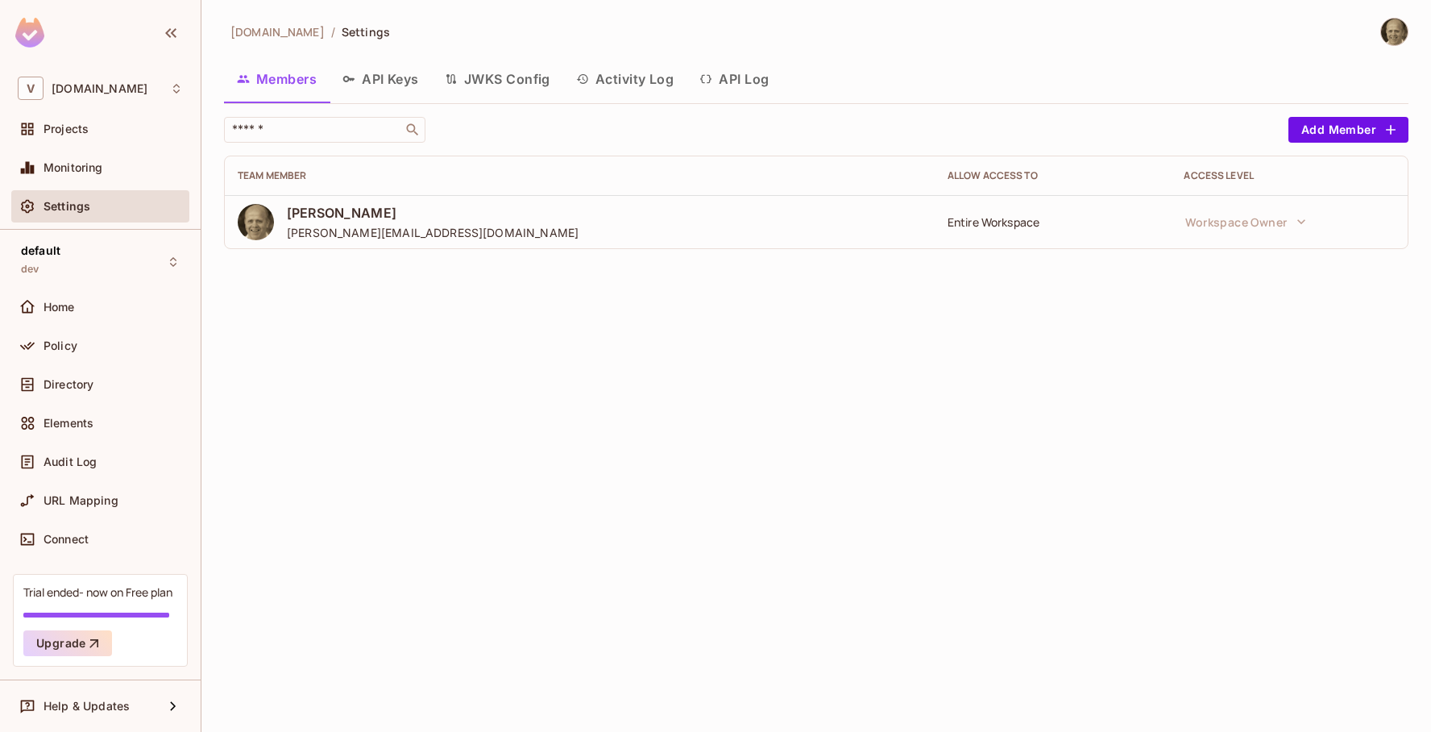
click at [414, 81] on button "API Keys" at bounding box center [381, 79] width 102 height 40
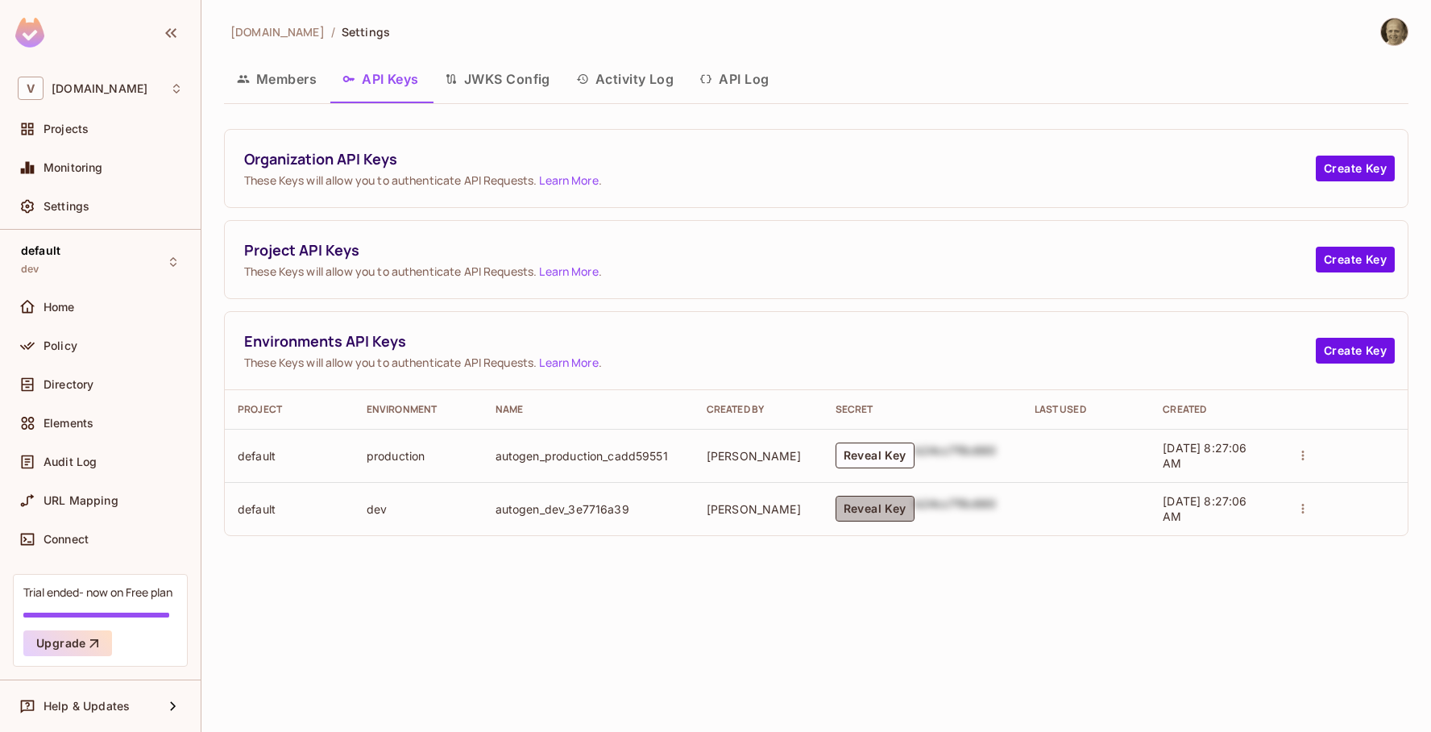
click at [895, 511] on button "Reveal Key" at bounding box center [874, 508] width 79 height 26
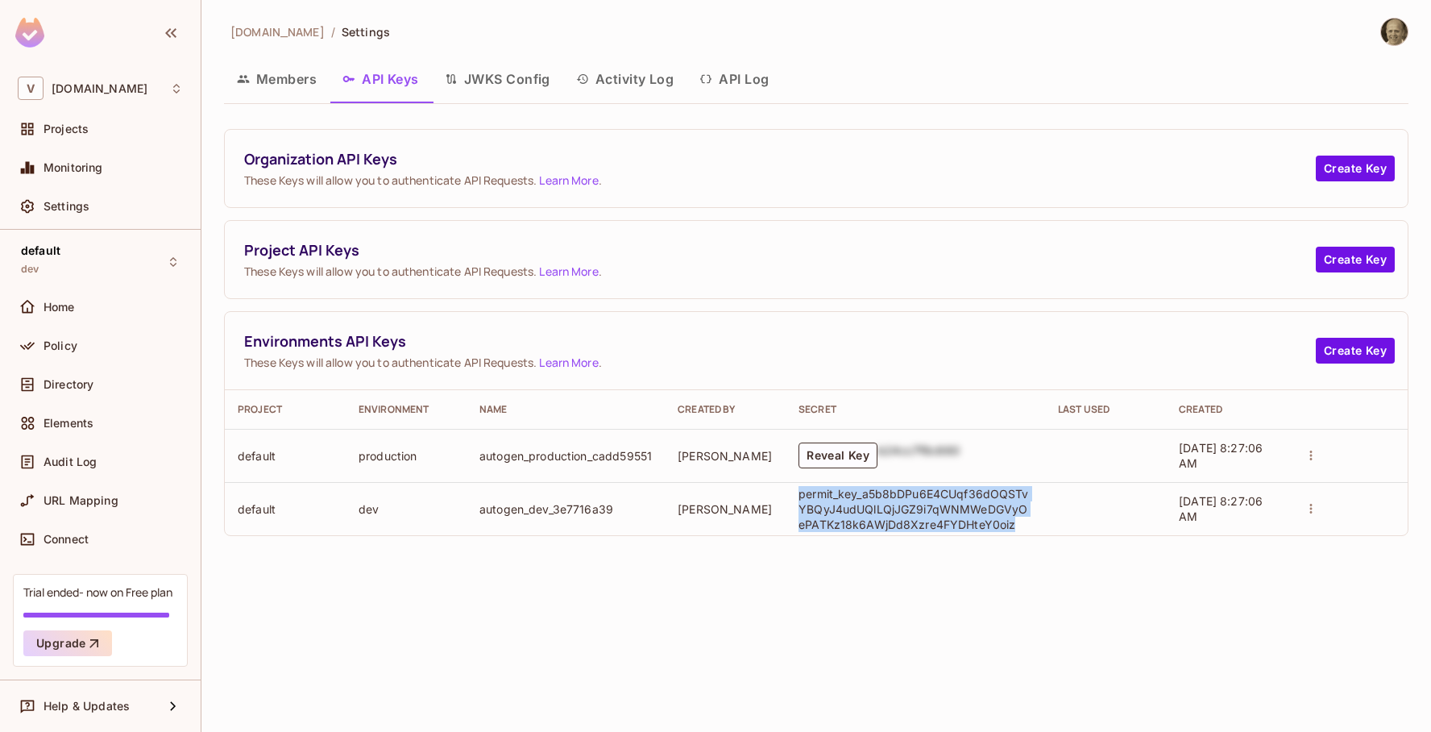
drag, startPoint x: 798, startPoint y: 494, endPoint x: 1024, endPoint y: 522, distance: 227.3
click at [1024, 522] on p "permit_key_a5b8bDPu6E4CUqf36dOQSTvYBQyJ4udUQlLQjJGZ9i7qWNMWeDGVyOePATKz18k6AWjD…" at bounding box center [915, 509] width 234 height 46
copy p "permit_key_a5b8bDPu6E4CUqf36dOQSTvYBQyJ4udUQlLQjJGZ9i7qWNMWeDGVyOePATKz18k6AWjD…"
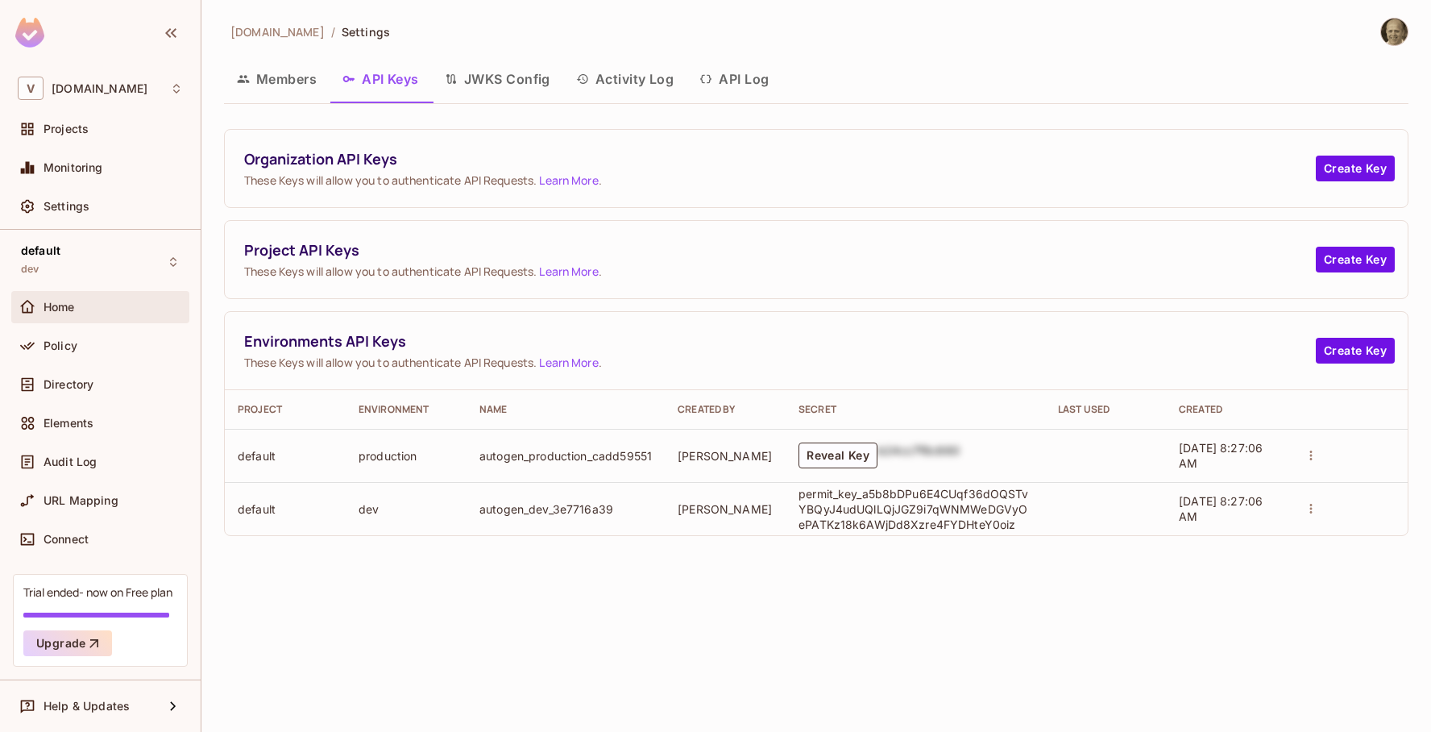
click at [97, 311] on div "Home" at bounding box center [113, 307] width 139 height 13
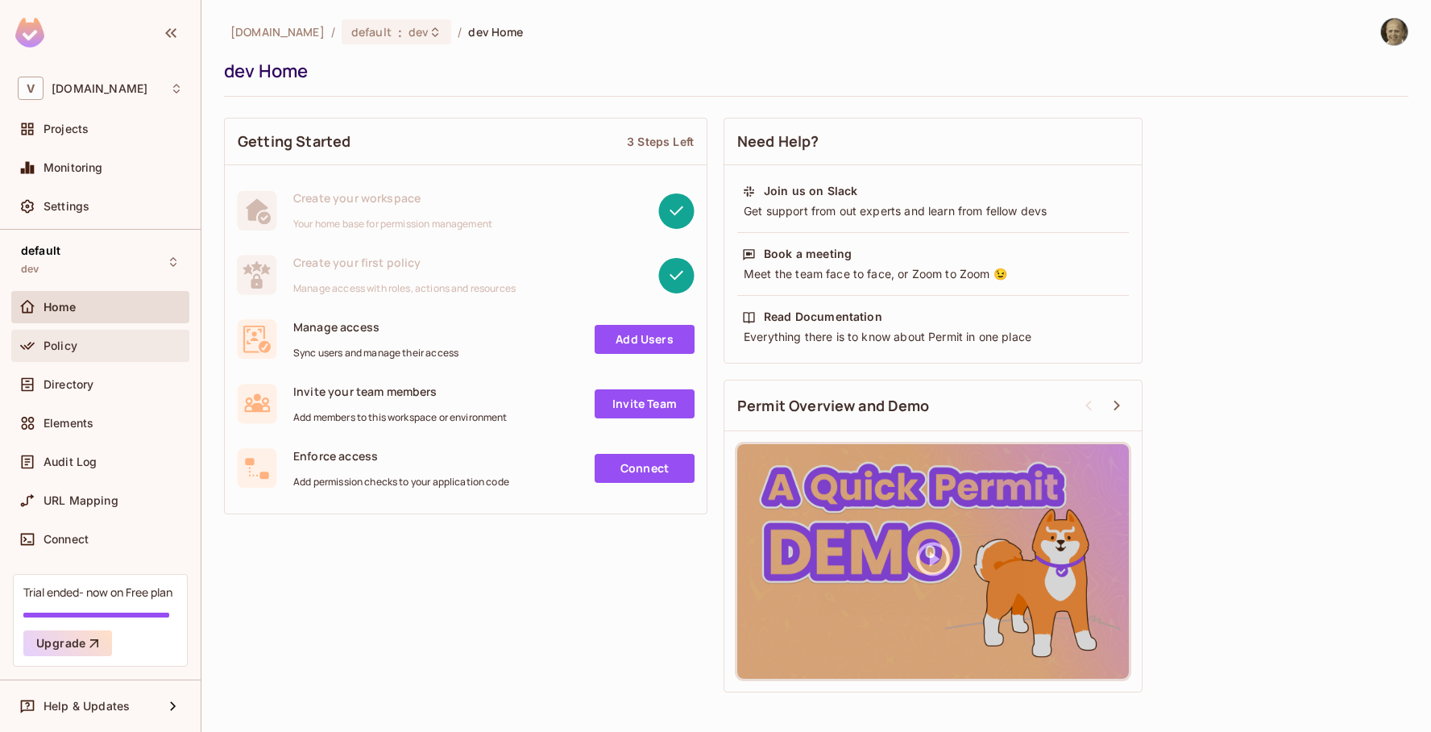
click at [52, 342] on span "Policy" at bounding box center [61, 345] width 34 height 13
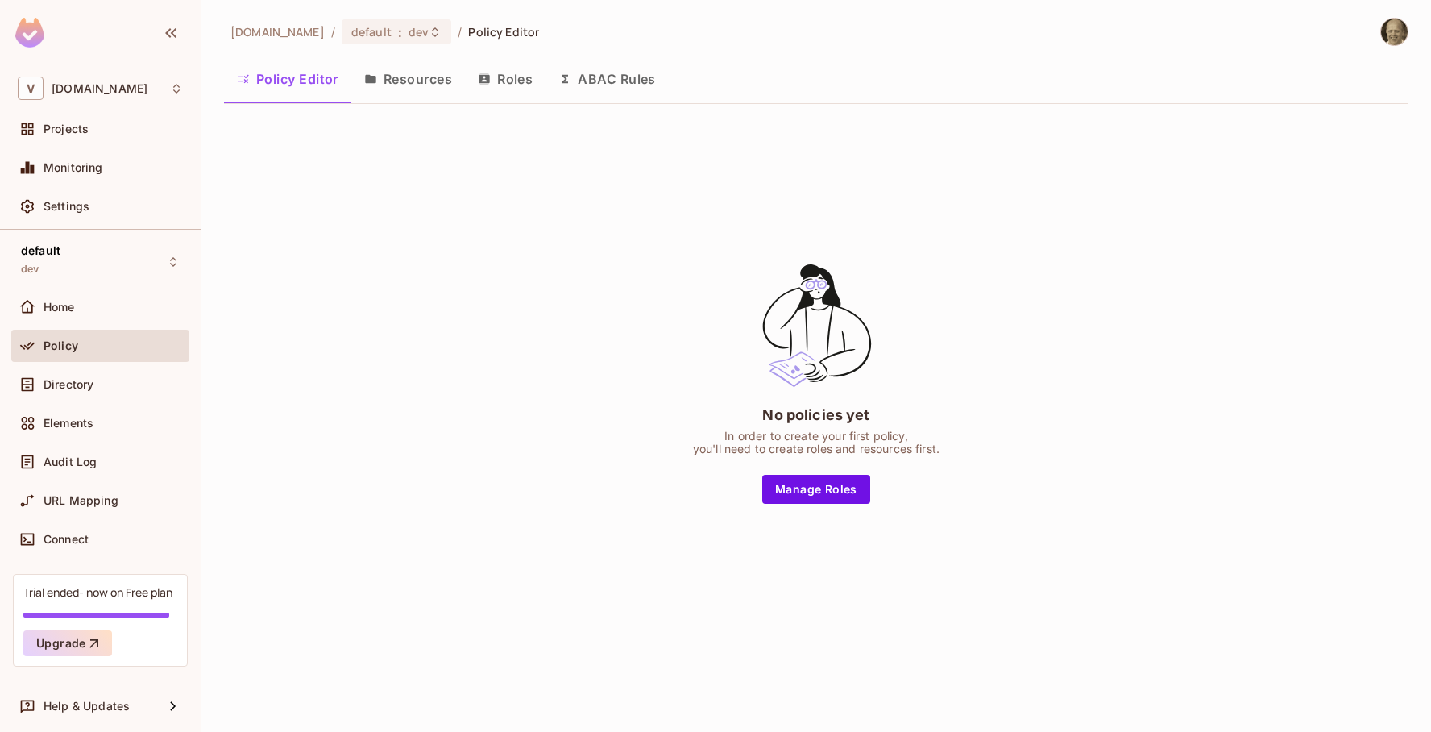
click at [417, 80] on button "Resources" at bounding box center [408, 79] width 114 height 40
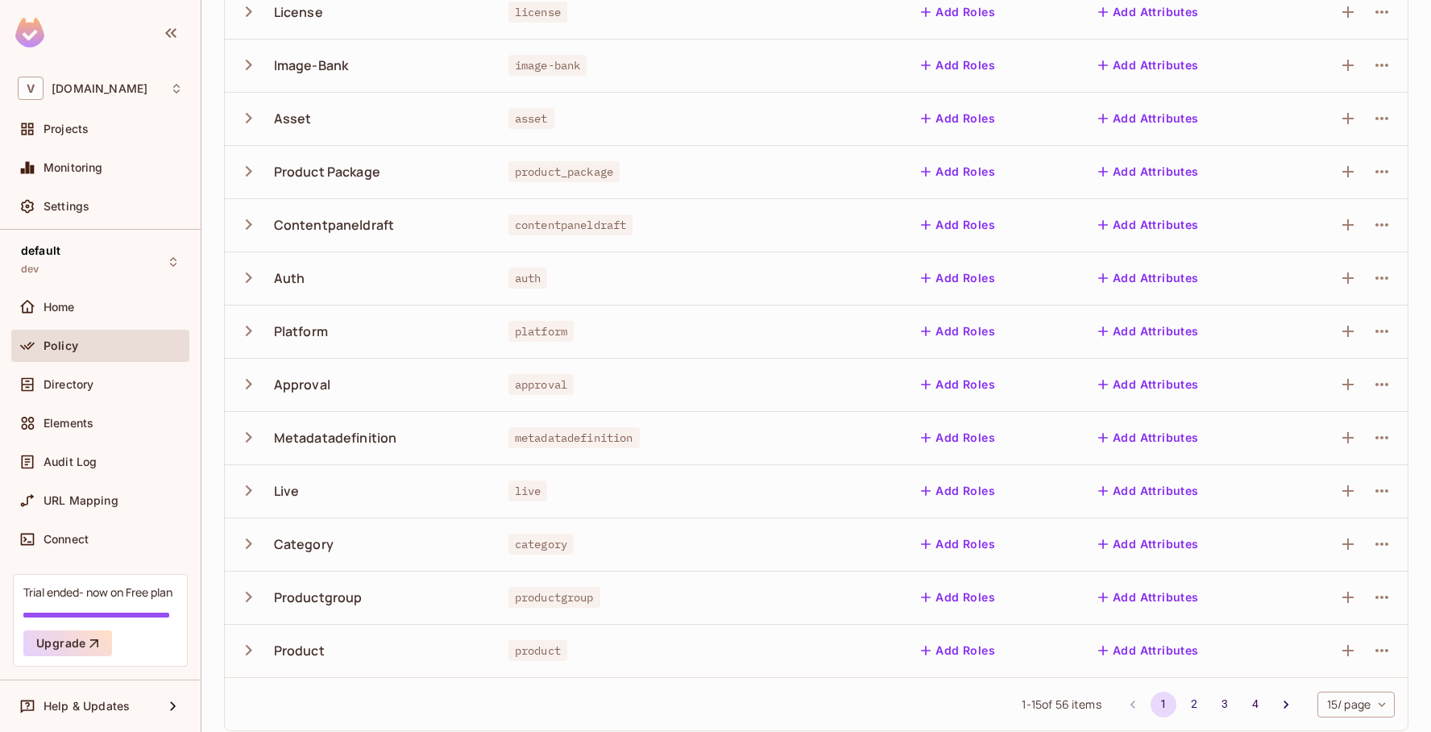
scroll to position [328, 0]
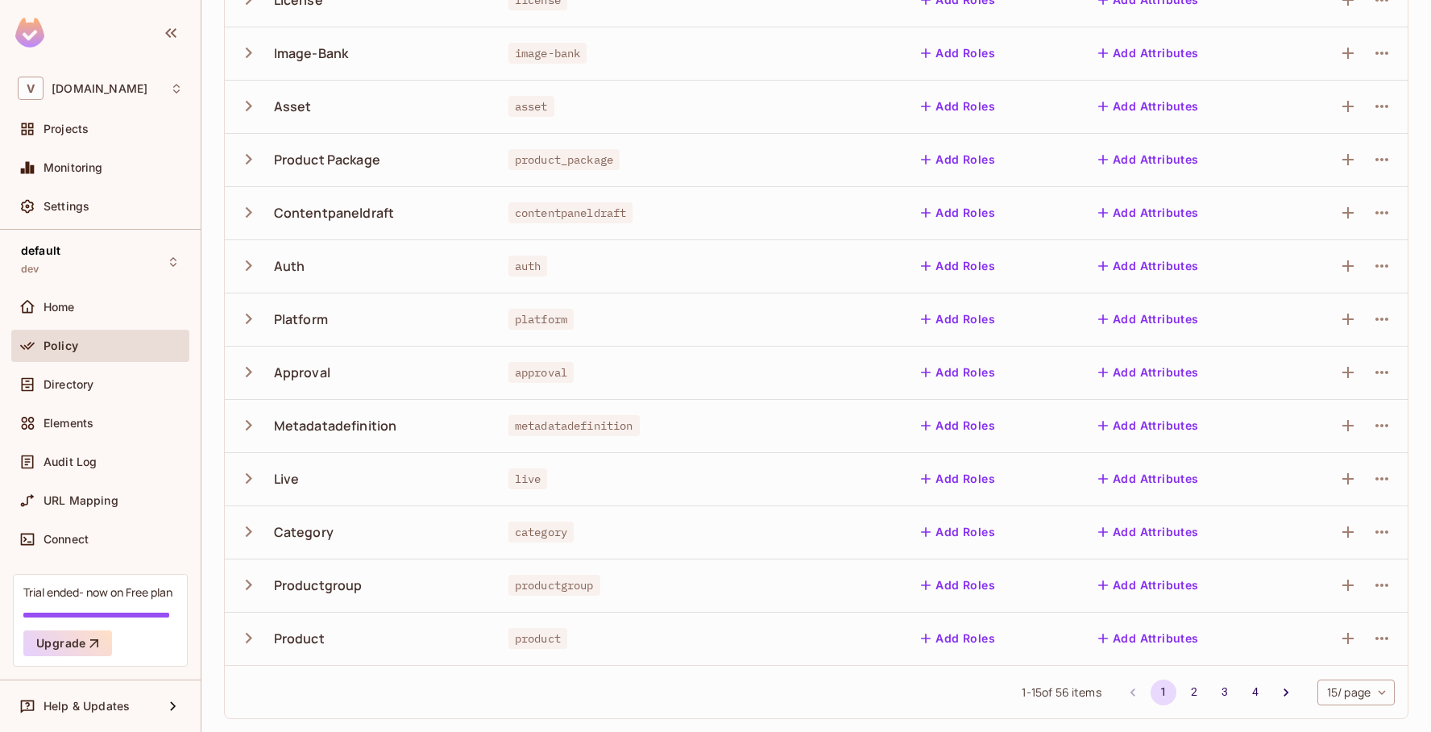
click at [249, 526] on icon "button" at bounding box center [249, 531] width 22 height 22
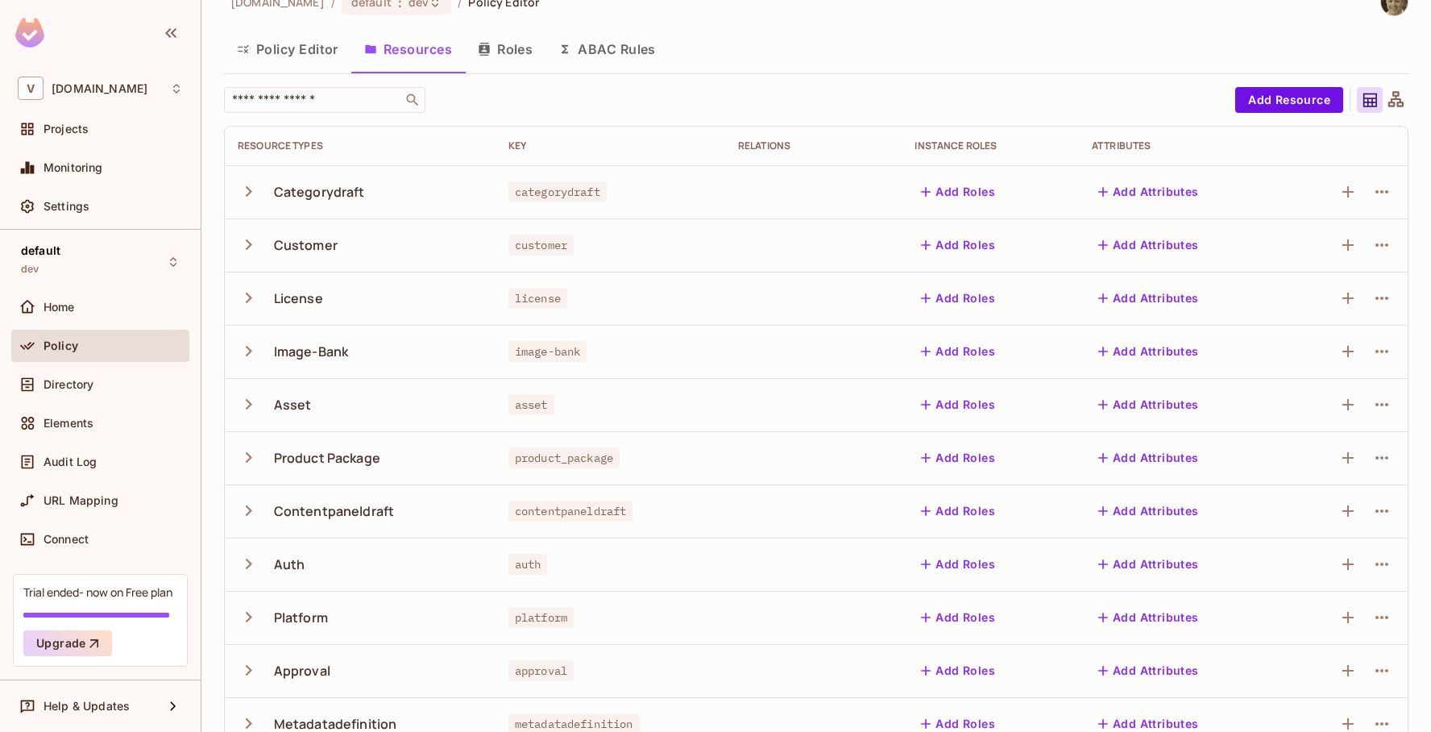
scroll to position [28, 0]
click at [245, 400] on icon "button" at bounding box center [249, 406] width 22 height 22
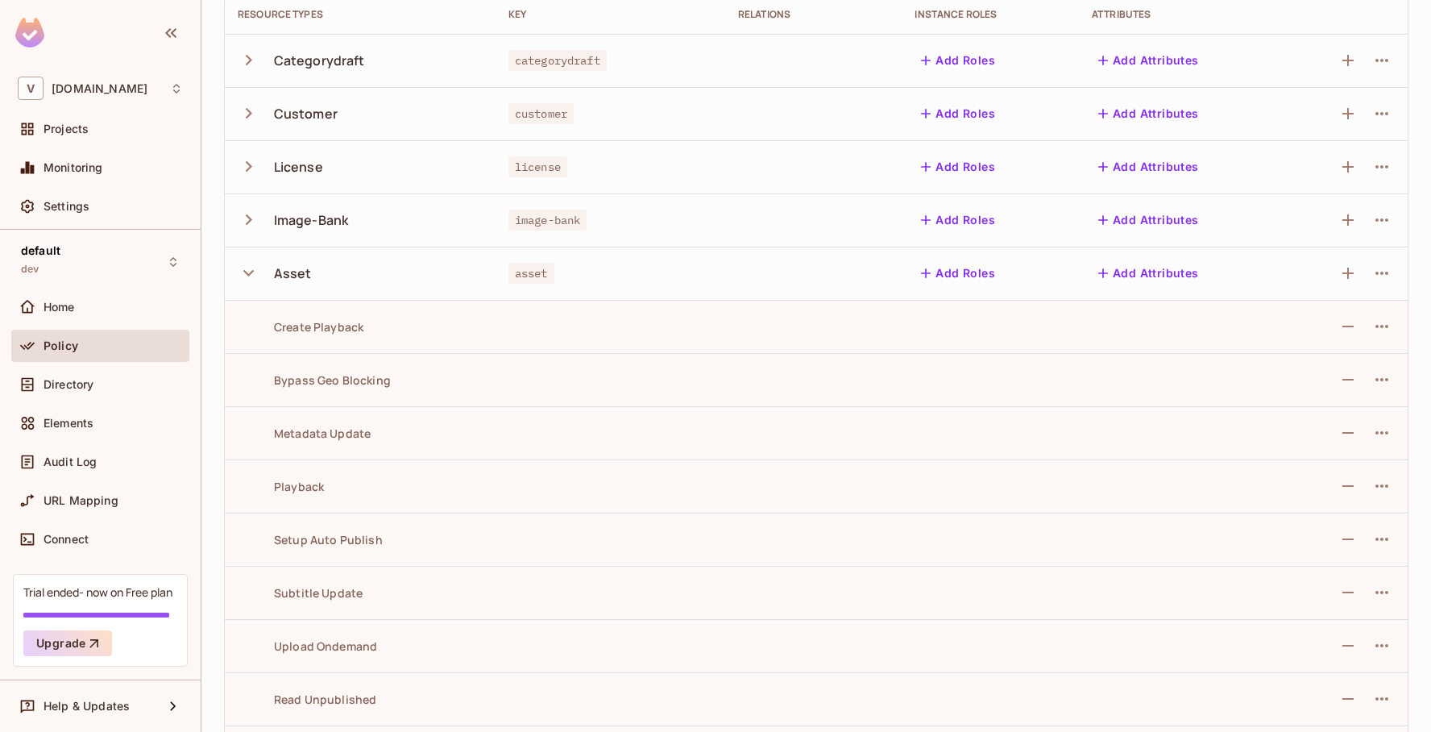
scroll to position [154, 0]
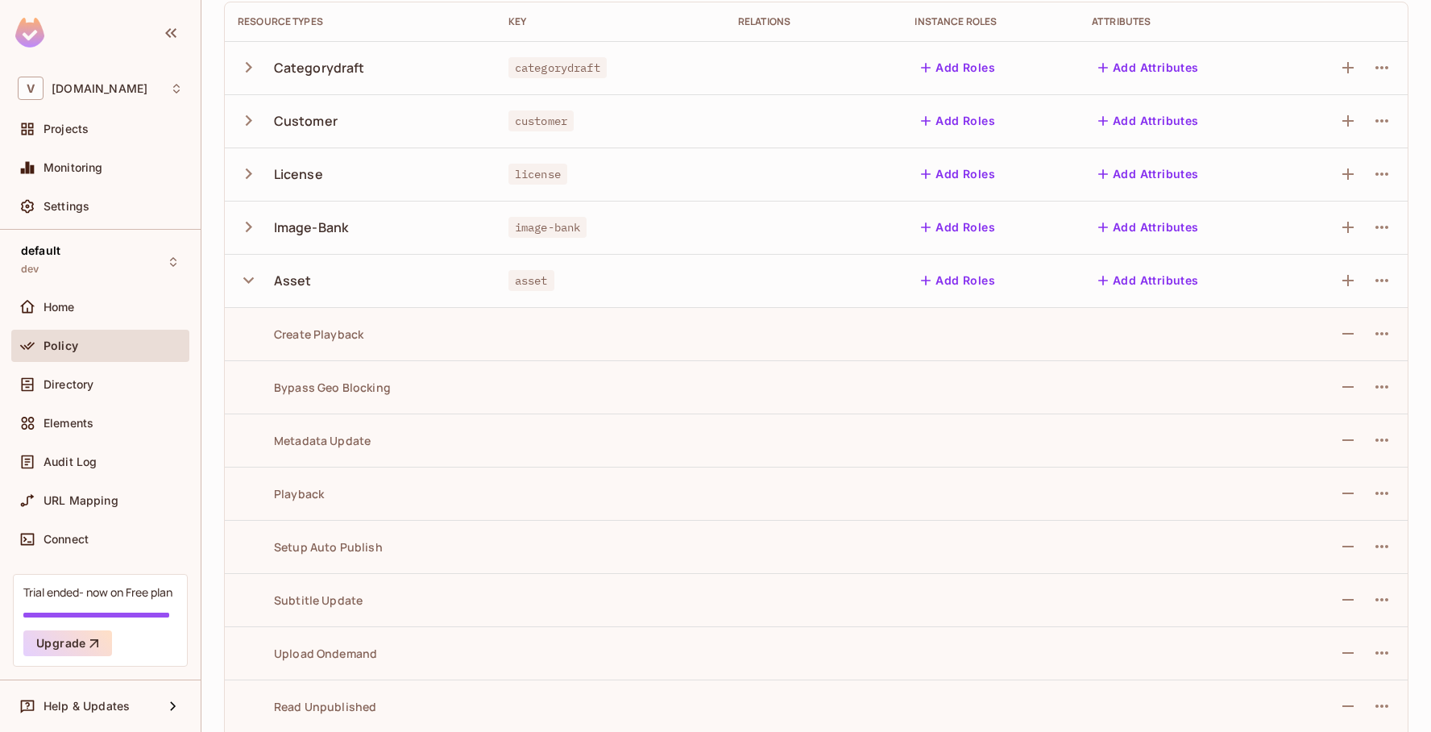
click at [245, 281] on icon "button" at bounding box center [249, 280] width 22 height 22
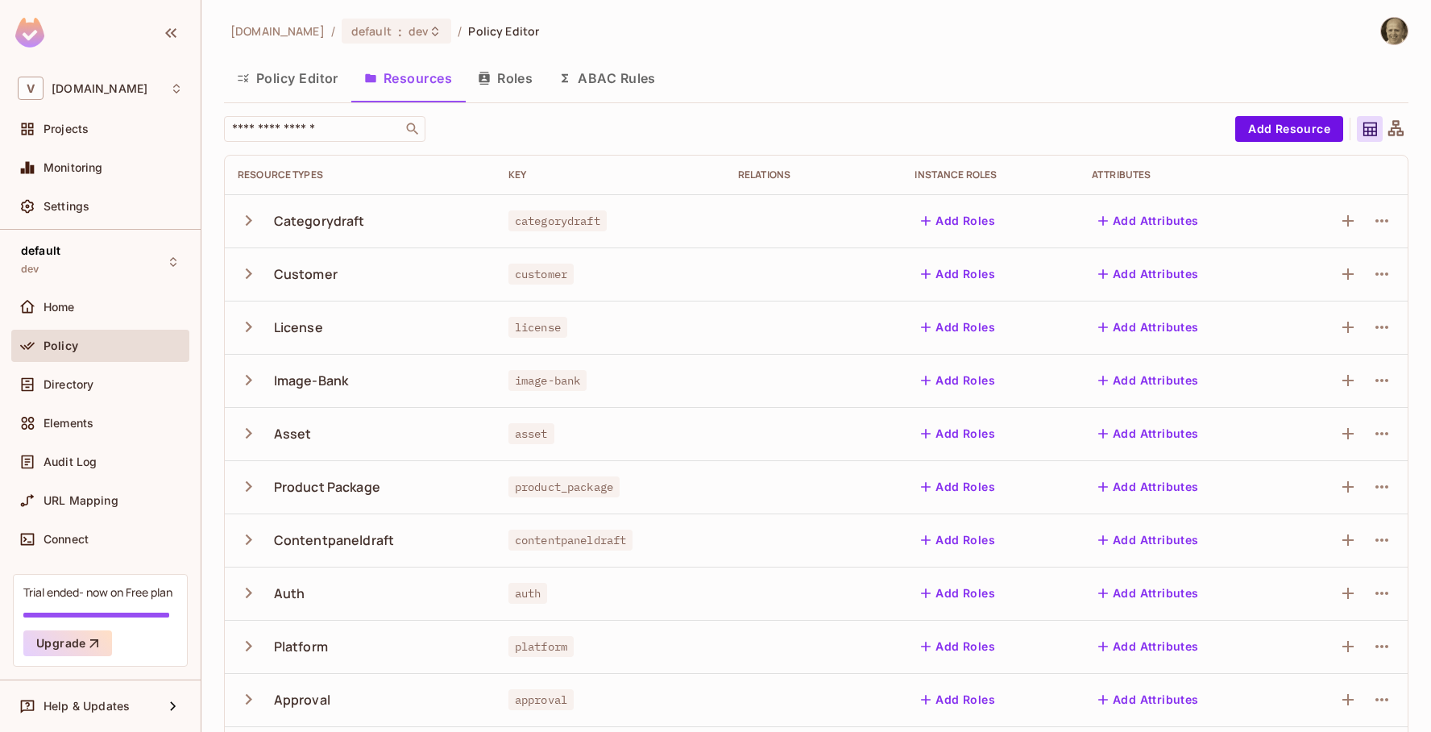
scroll to position [0, 0]
click at [248, 214] on icon "button" at bounding box center [249, 221] width 22 height 22
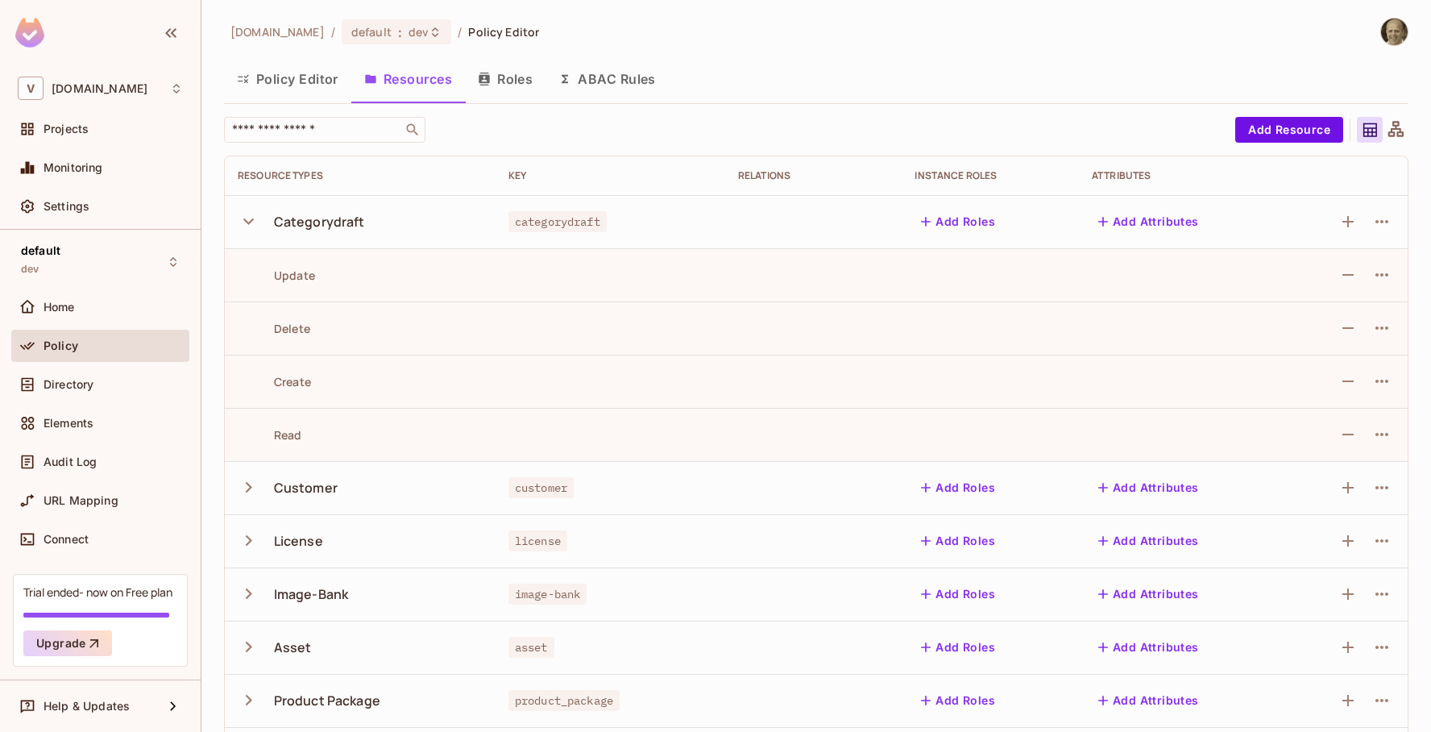
click at [248, 214] on icon "button" at bounding box center [249, 221] width 22 height 22
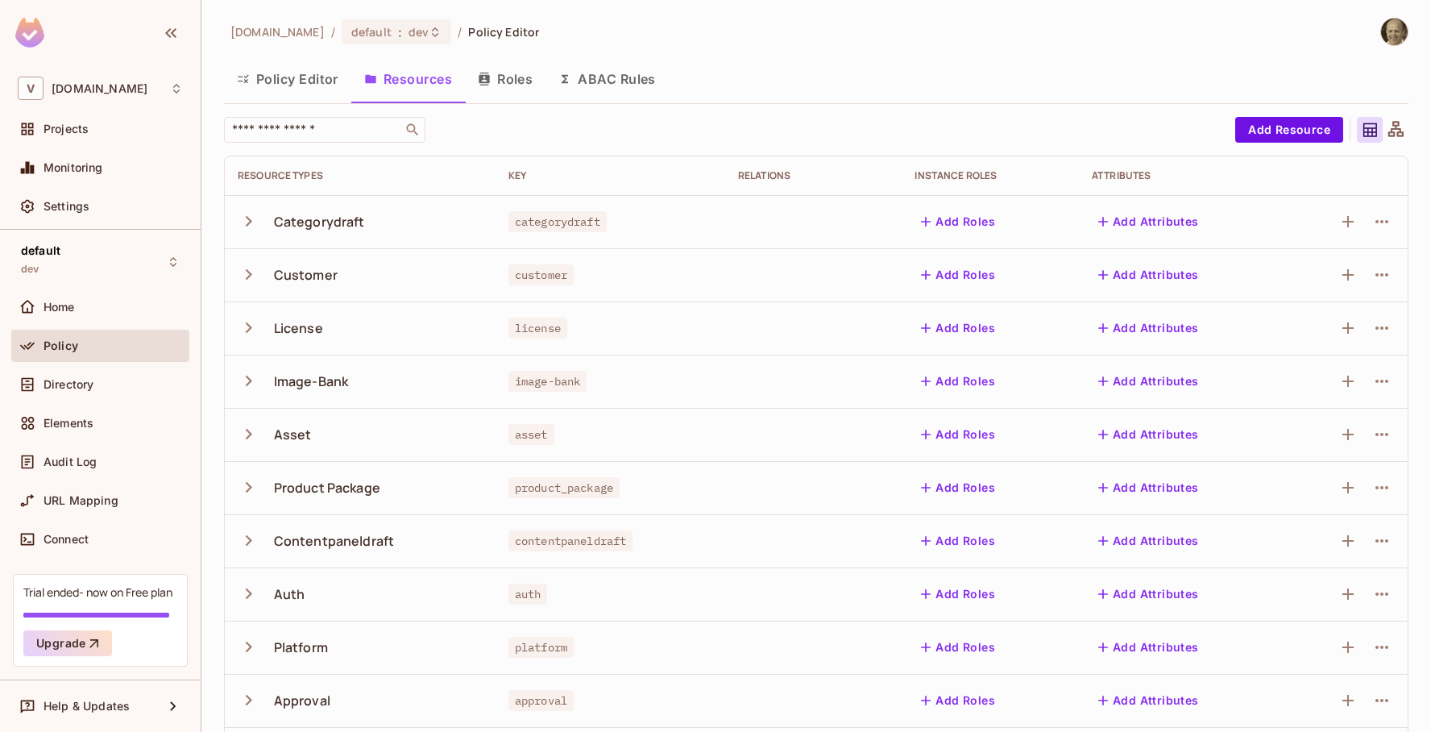
click at [255, 426] on icon "button" at bounding box center [249, 434] width 22 height 22
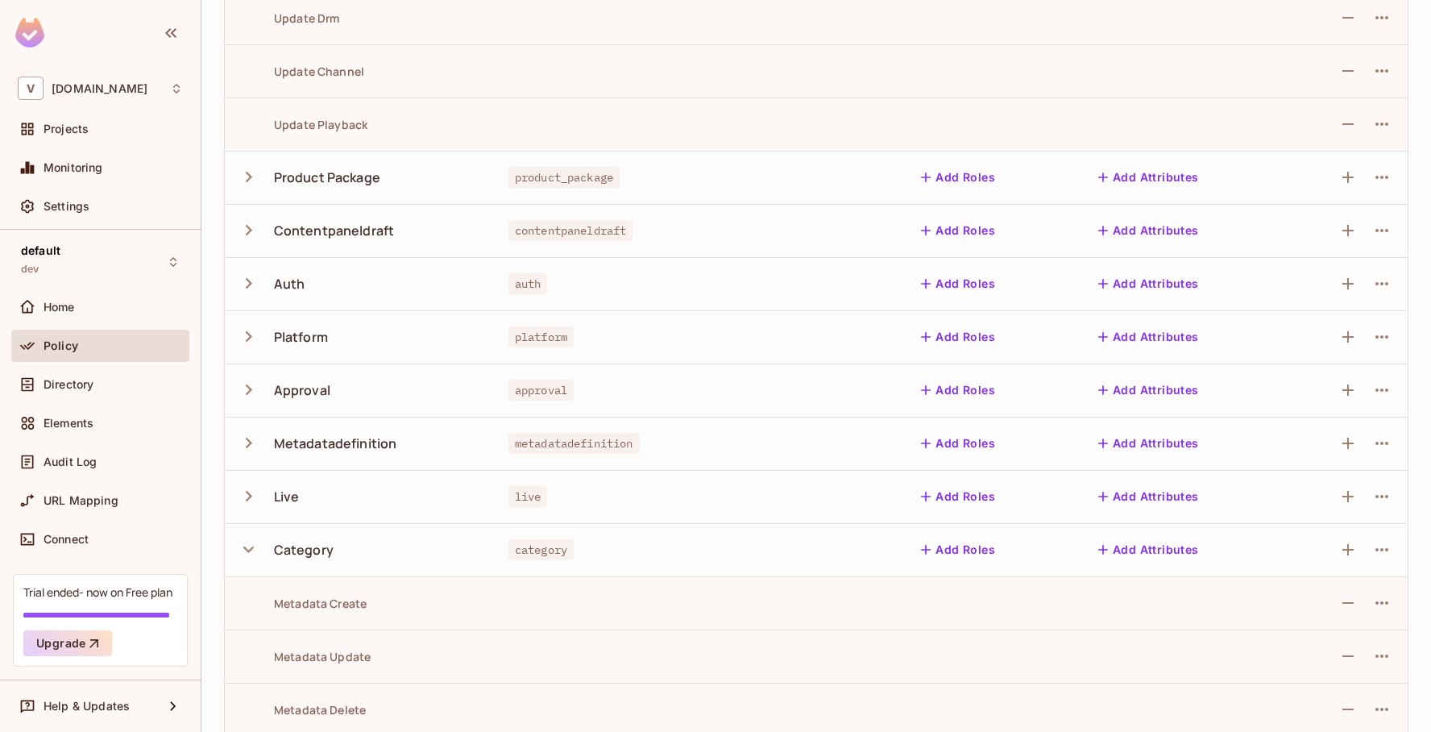
scroll to position [1643, 0]
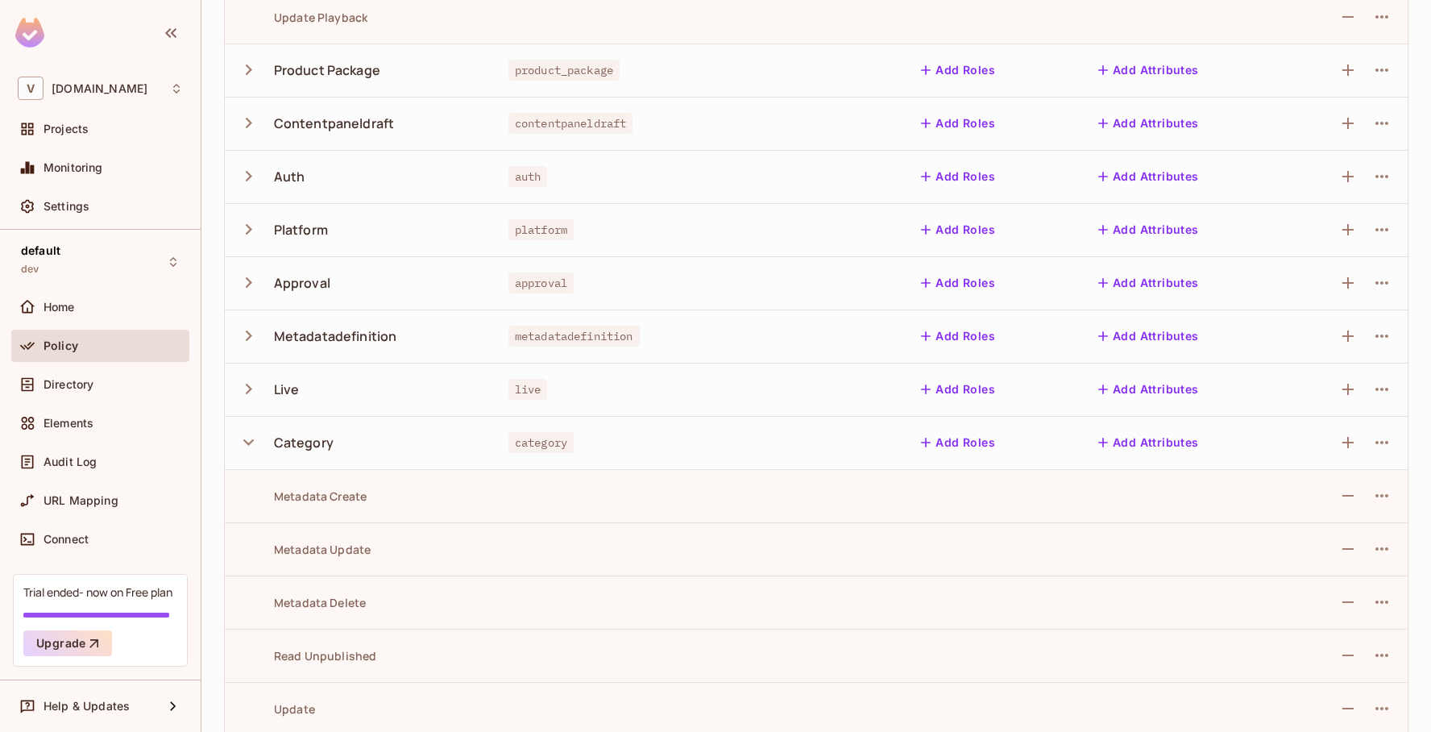
click at [252, 439] on icon "button" at bounding box center [248, 442] width 10 height 6
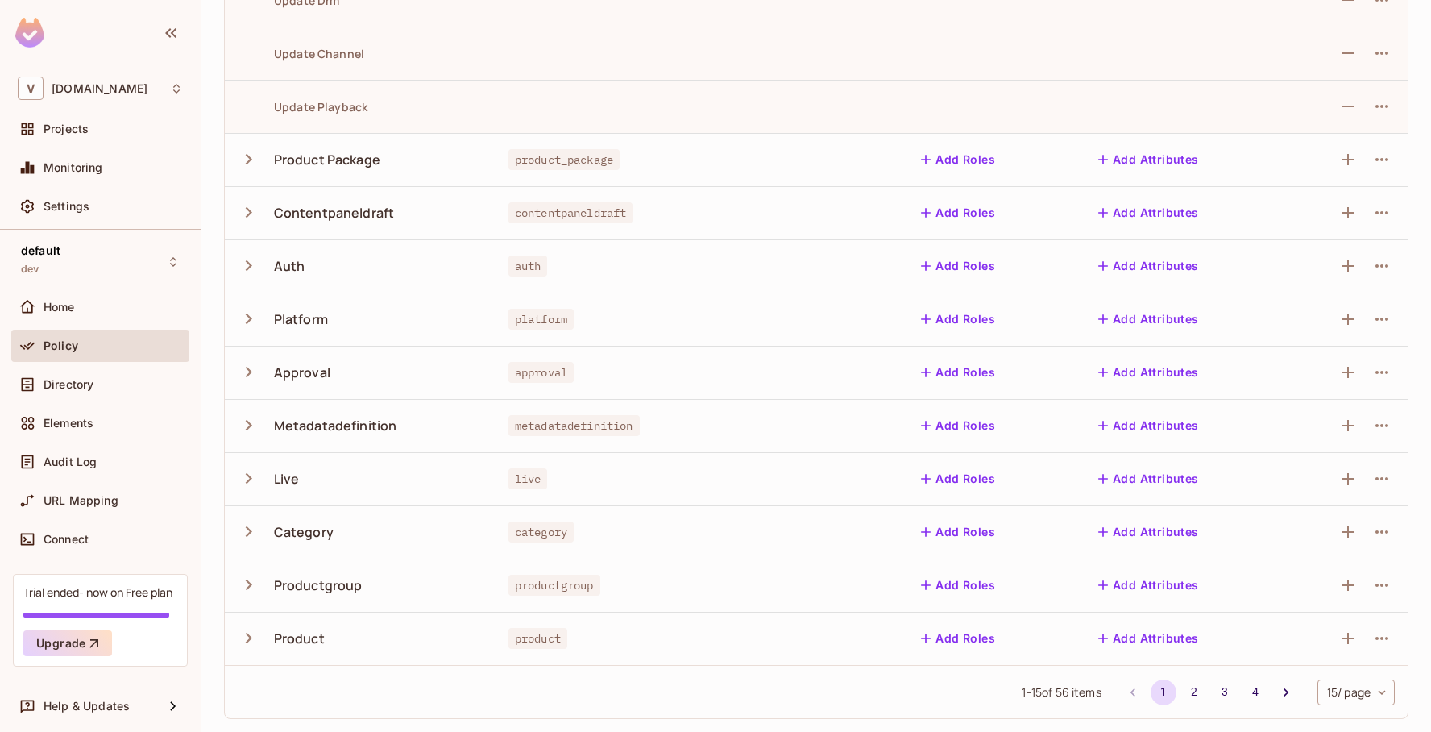
scroll to position [1657, 0]
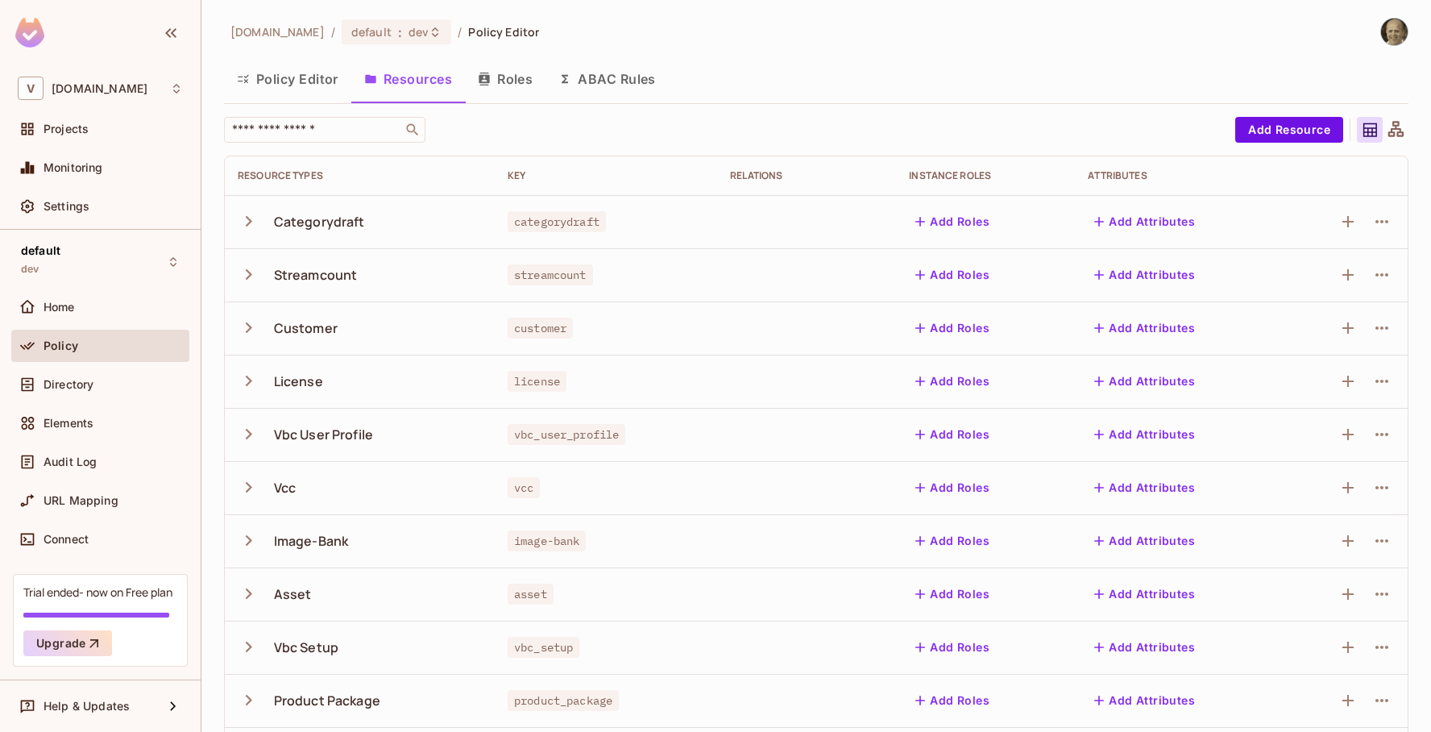
click at [279, 85] on button "Policy Editor" at bounding box center [287, 79] width 127 height 40
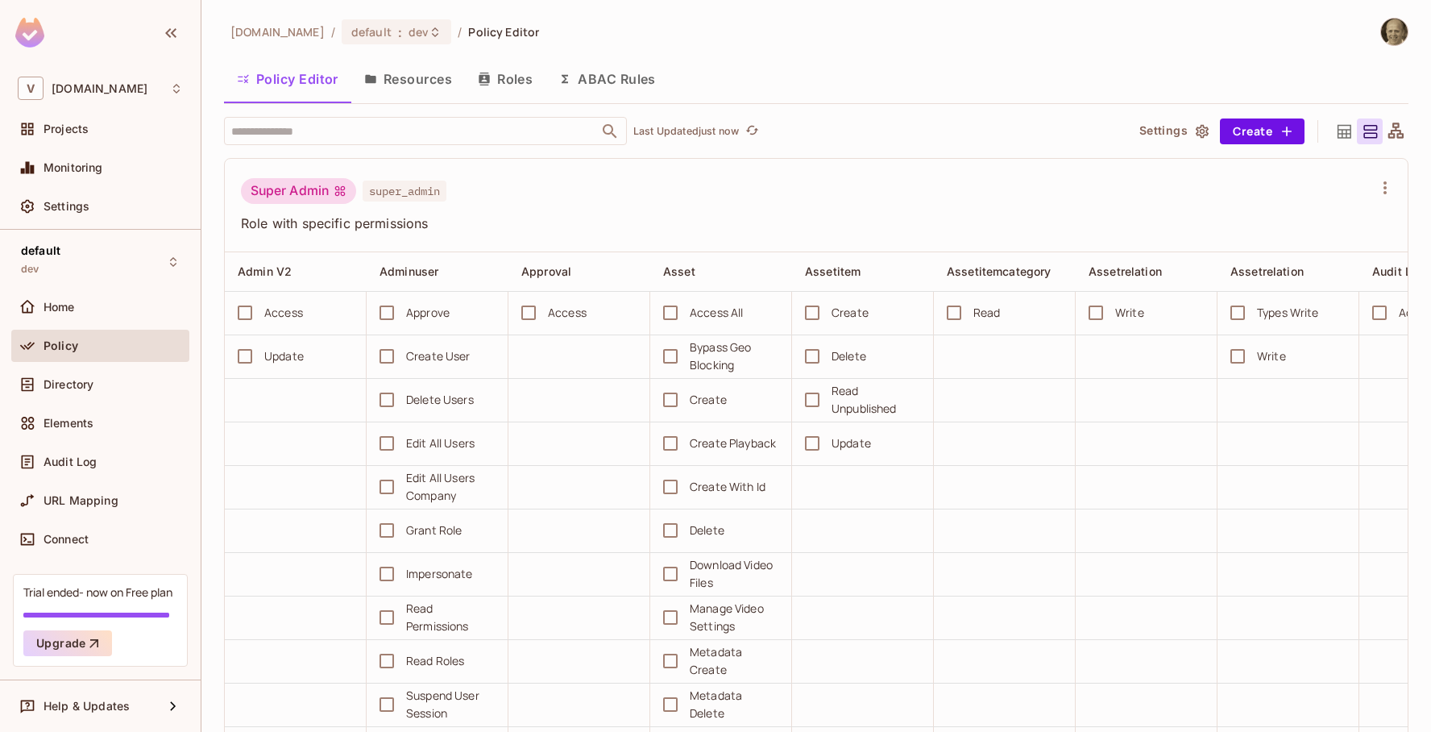
click at [418, 194] on span "super_admin" at bounding box center [405, 190] width 84 height 21
click at [305, 186] on div "Super Admin" at bounding box center [298, 191] width 115 height 26
drag, startPoint x: 414, startPoint y: 78, endPoint x: 504, endPoint y: 80, distance: 89.4
click at [414, 78] on button "Resources" at bounding box center [408, 79] width 114 height 40
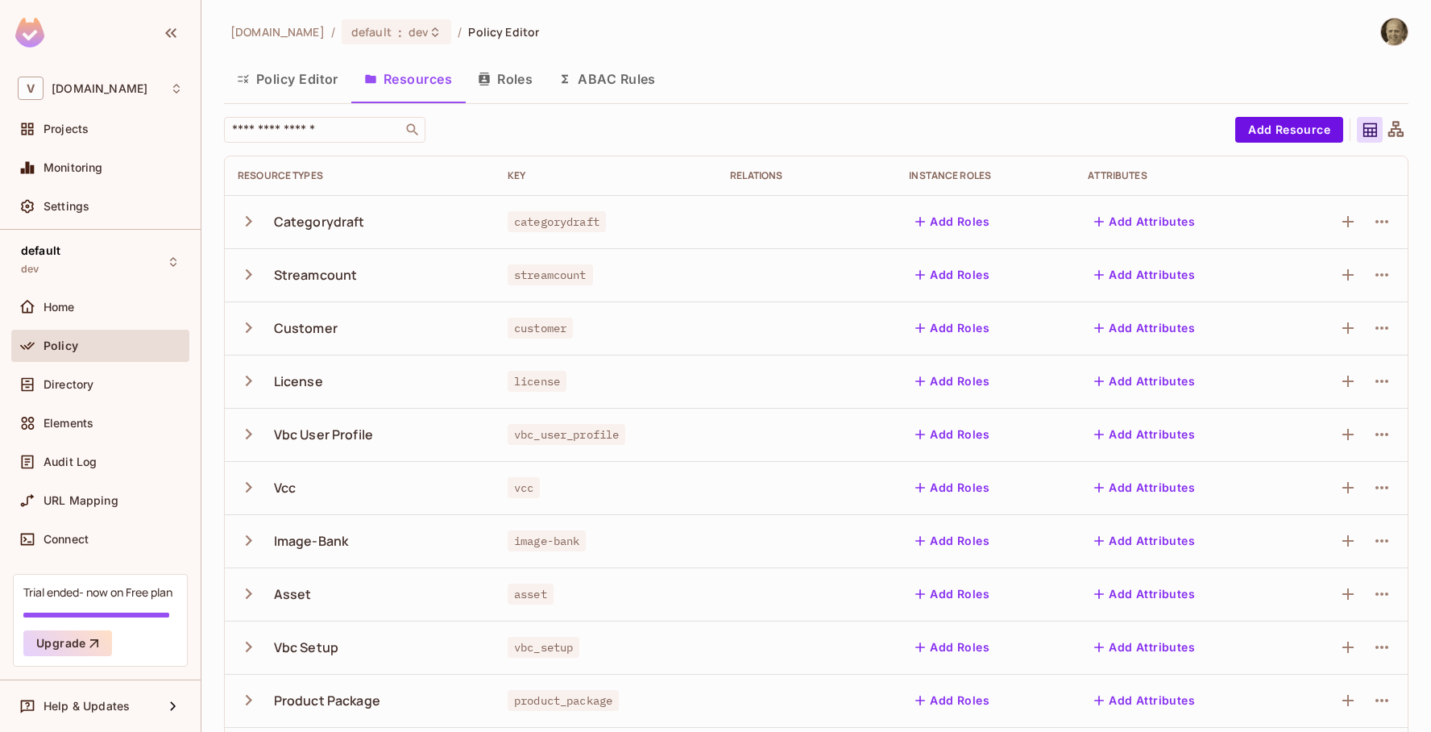
click at [515, 83] on button "Roles" at bounding box center [505, 79] width 81 height 40
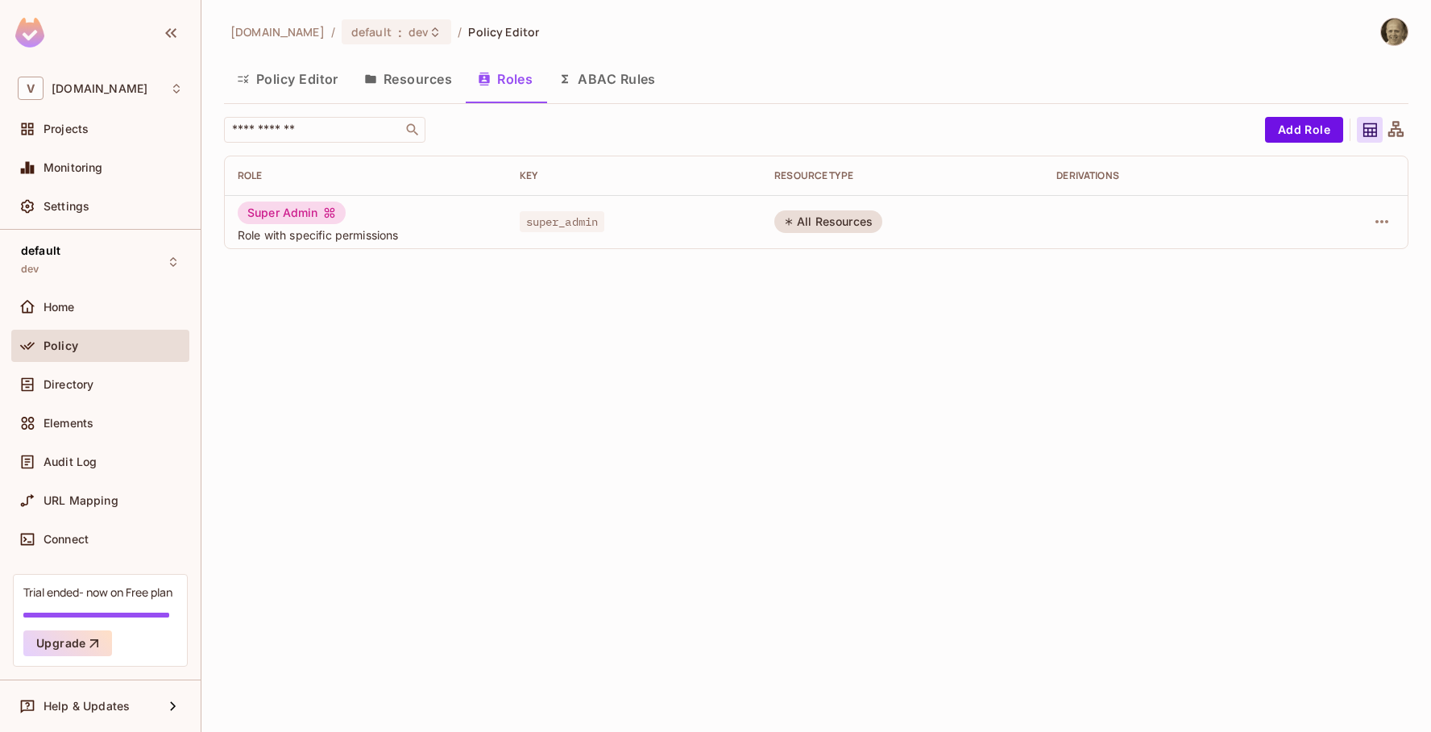
click at [419, 79] on button "Resources" at bounding box center [408, 79] width 114 height 40
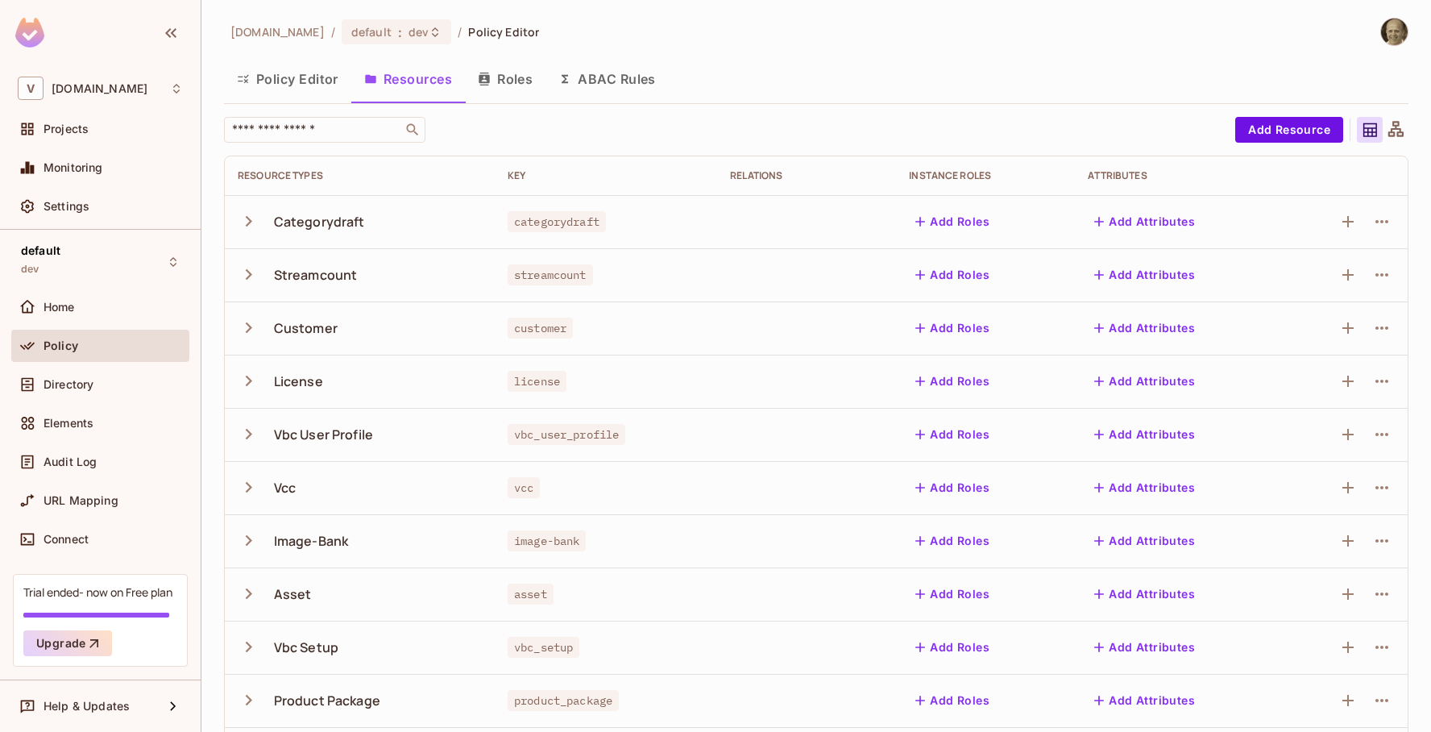
click at [245, 220] on icon "button" at bounding box center [249, 221] width 22 height 22
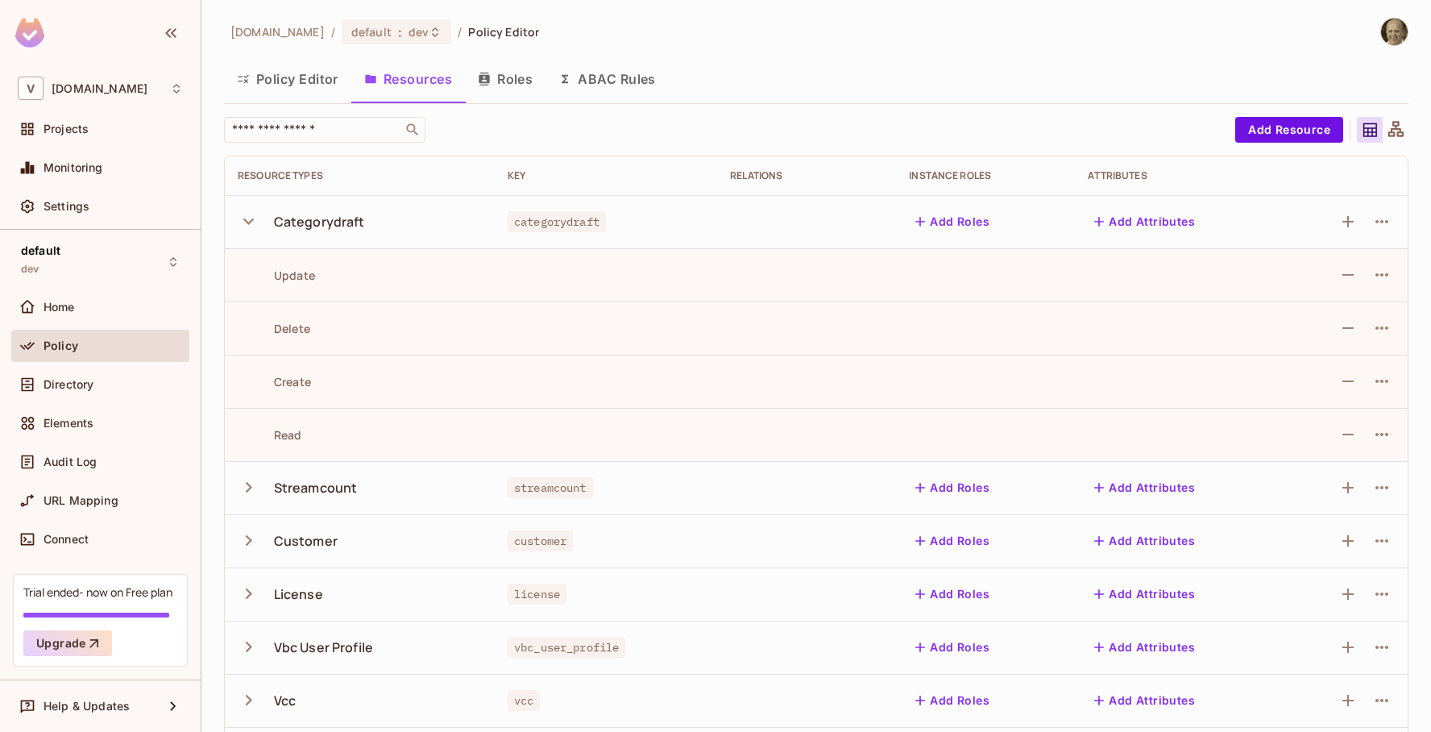
click at [245, 220] on icon "button" at bounding box center [248, 221] width 10 height 6
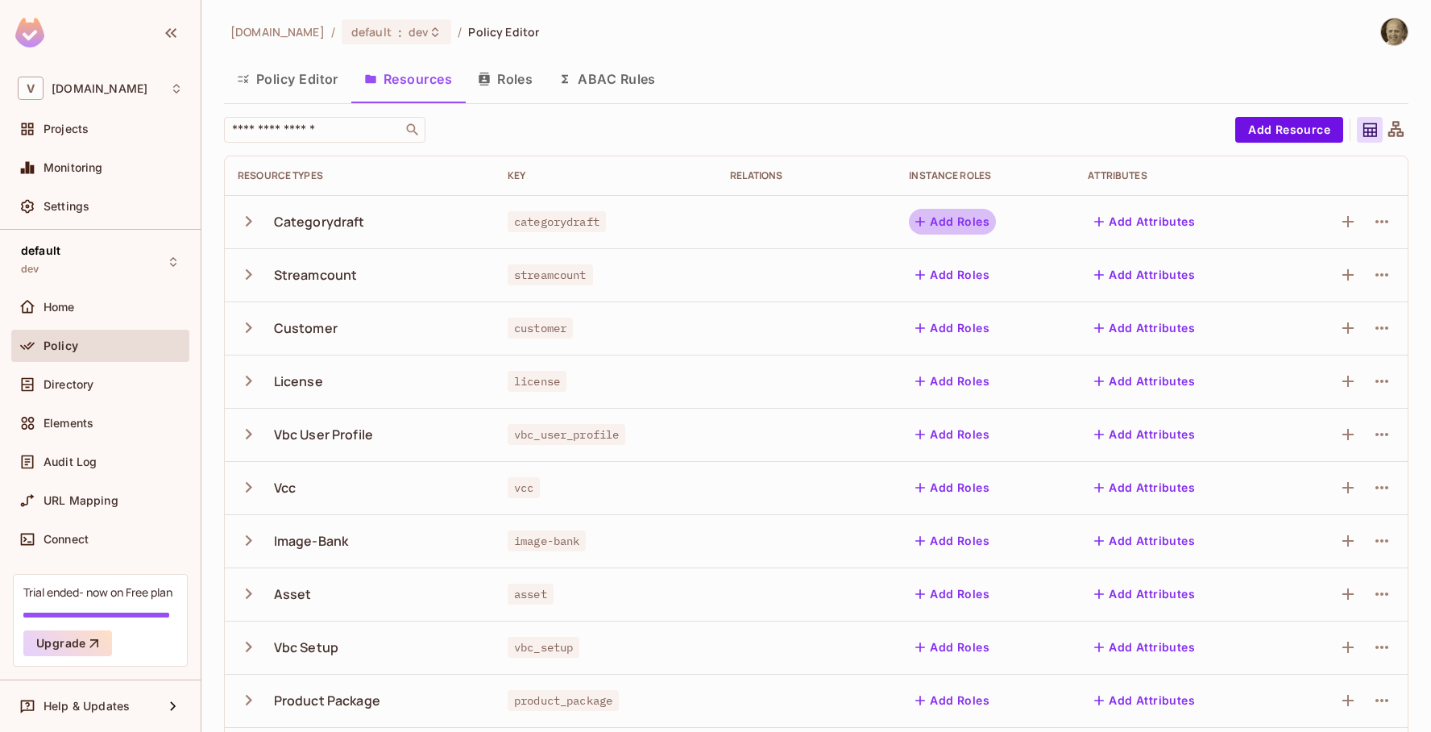
drag, startPoint x: 931, startPoint y: 219, endPoint x: 892, endPoint y: 222, distance: 39.6
click at [926, 221] on icon "button" at bounding box center [920, 221] width 16 height 16
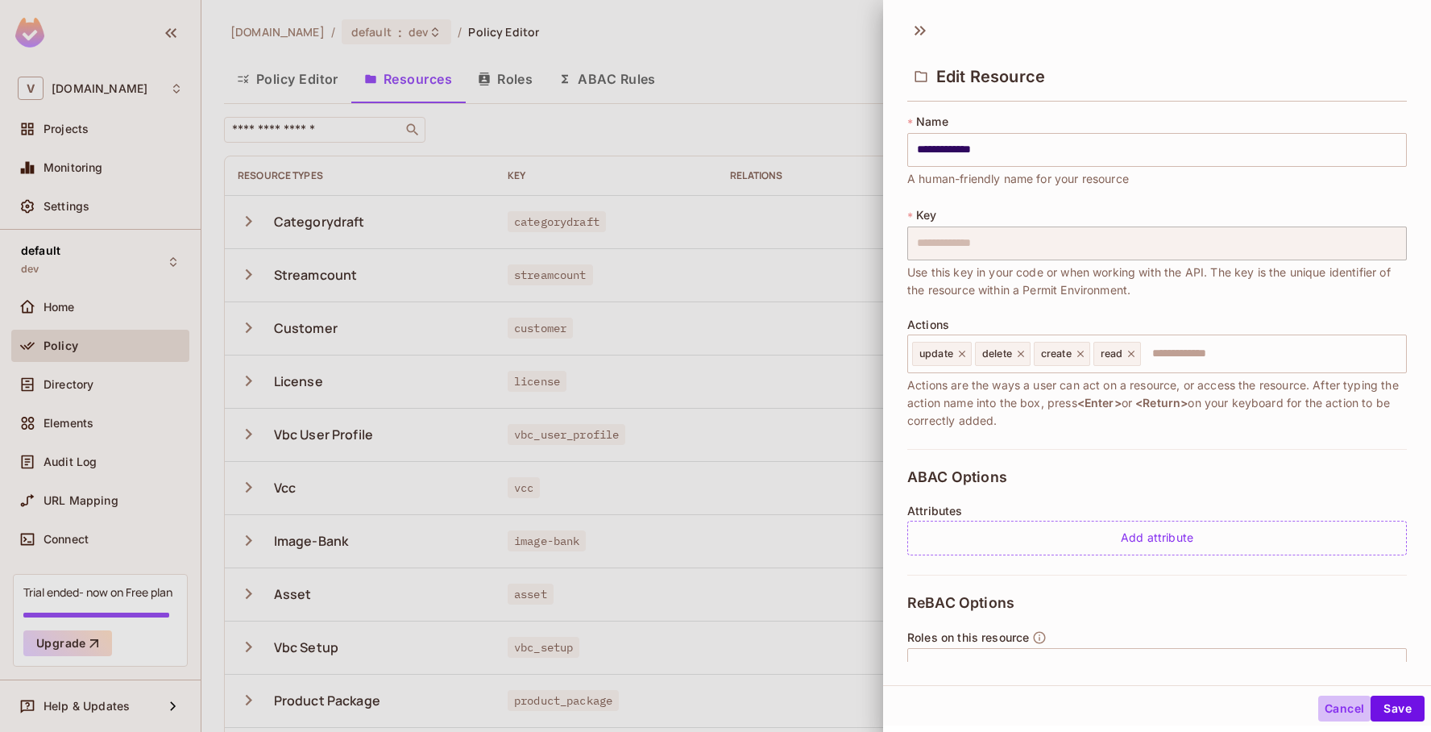
click at [1344, 711] on button "Cancel" at bounding box center [1344, 708] width 52 height 26
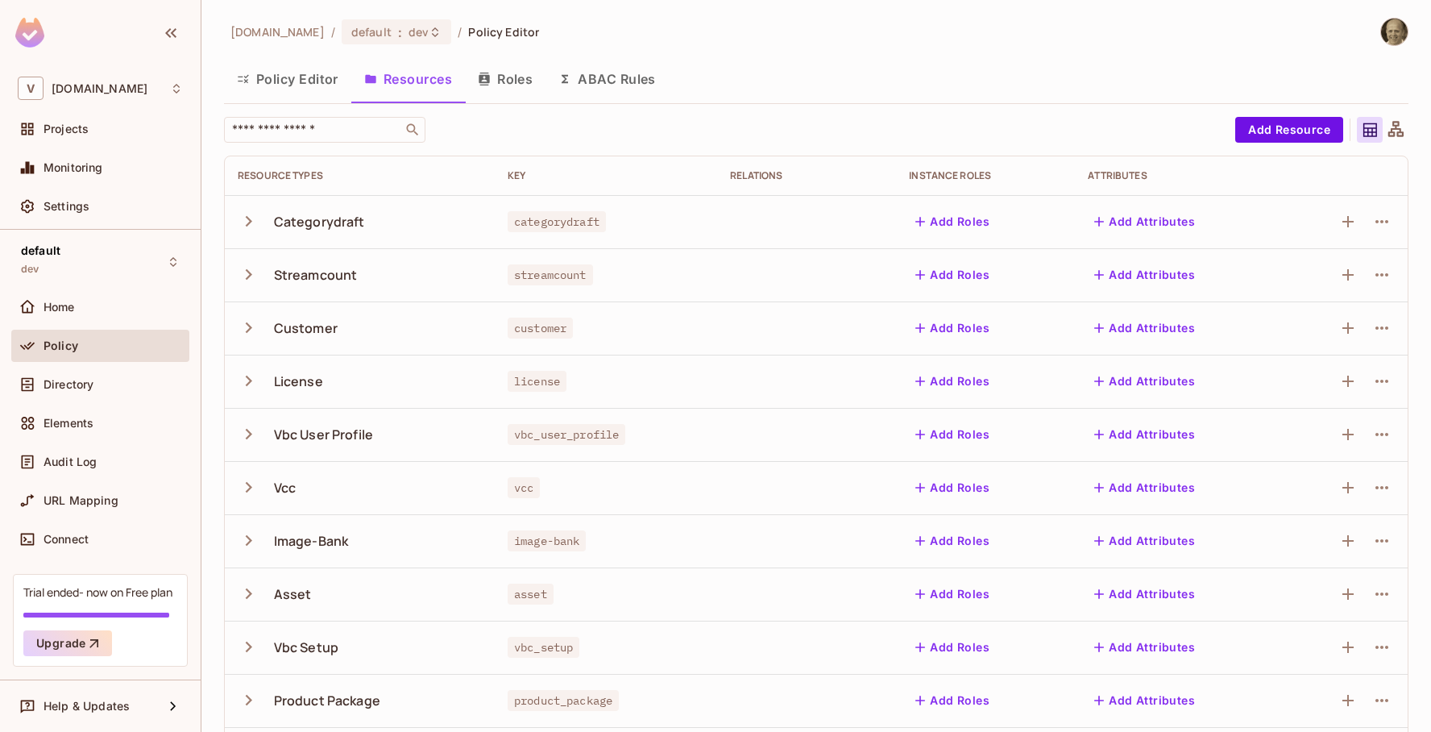
click at [517, 84] on button "Roles" at bounding box center [505, 79] width 81 height 40
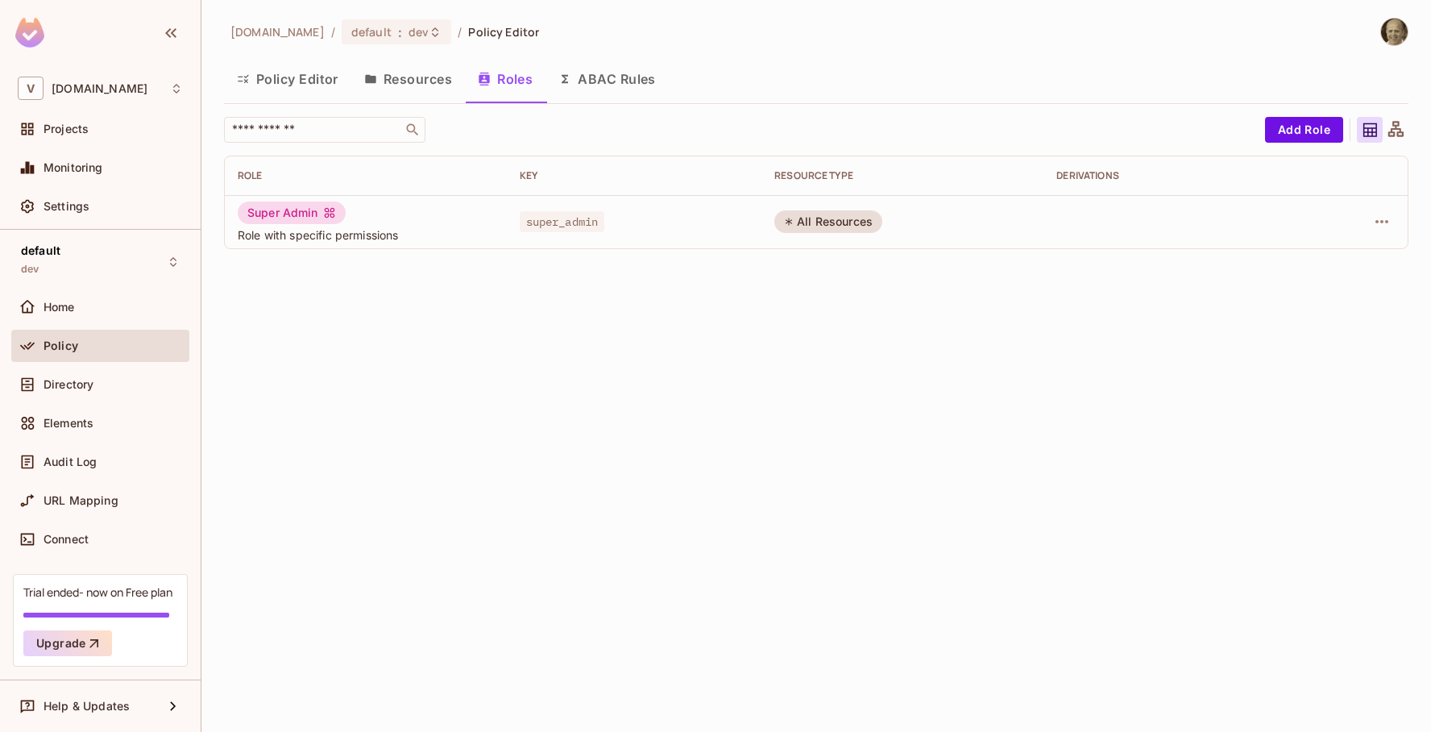
click at [263, 75] on button "Policy Editor" at bounding box center [287, 79] width 127 height 40
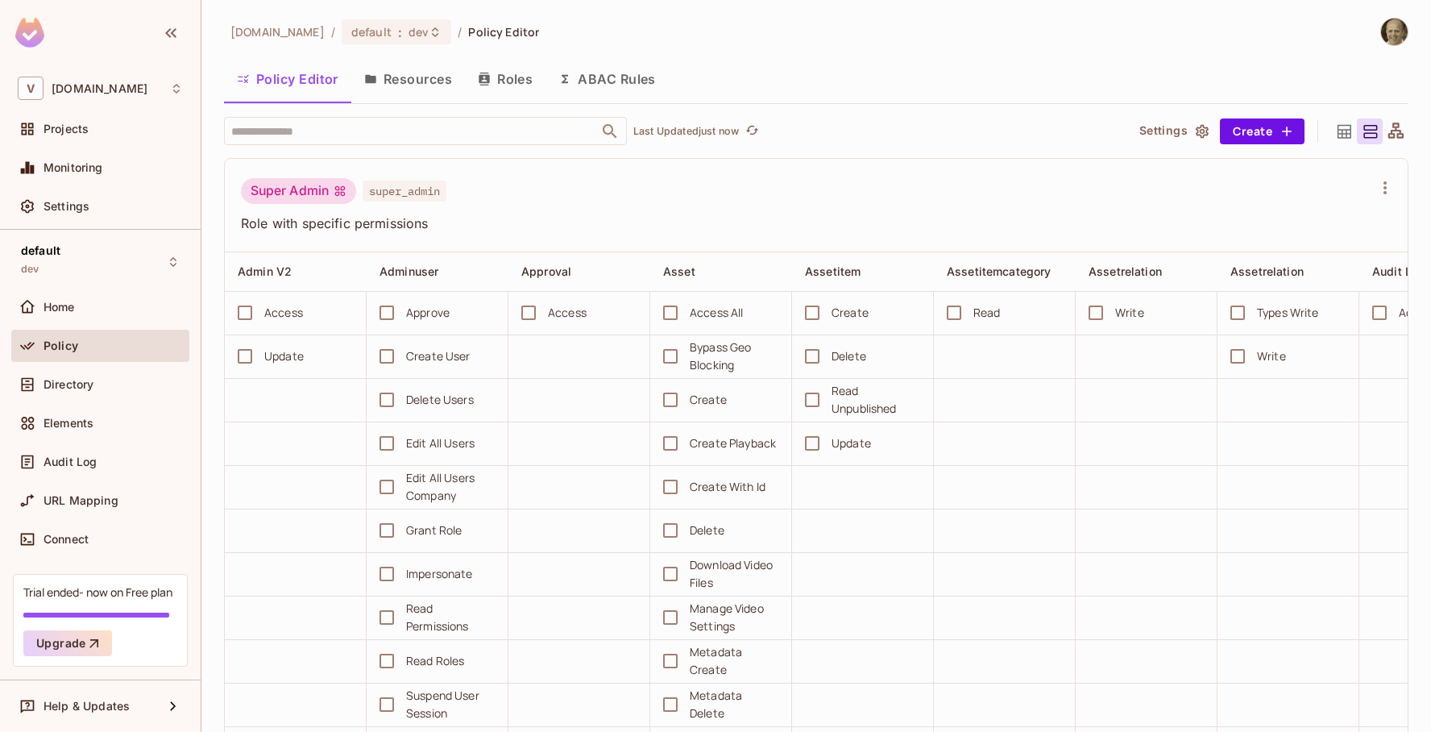
click at [510, 80] on button "Roles" at bounding box center [505, 79] width 81 height 40
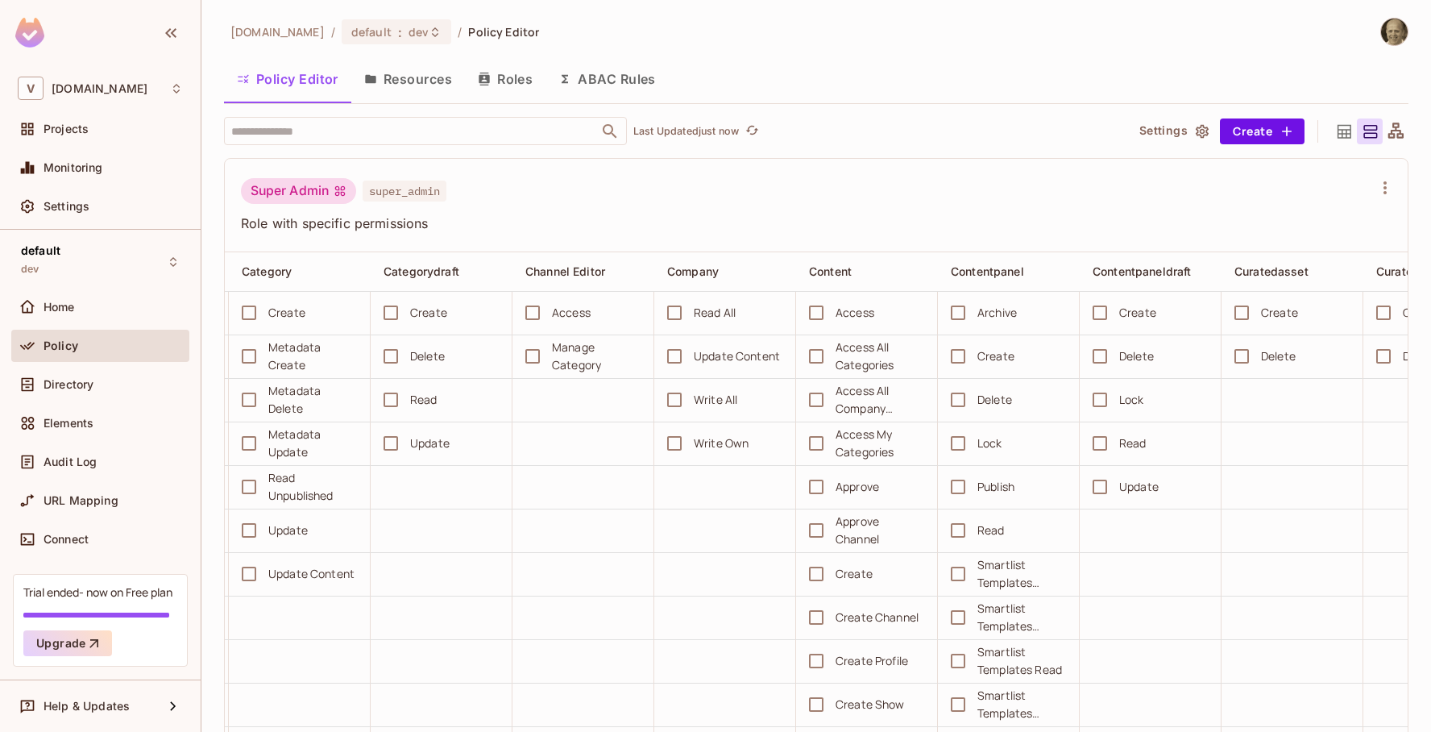
scroll to position [0, 1412]
click at [419, 82] on button "Resources" at bounding box center [408, 79] width 114 height 40
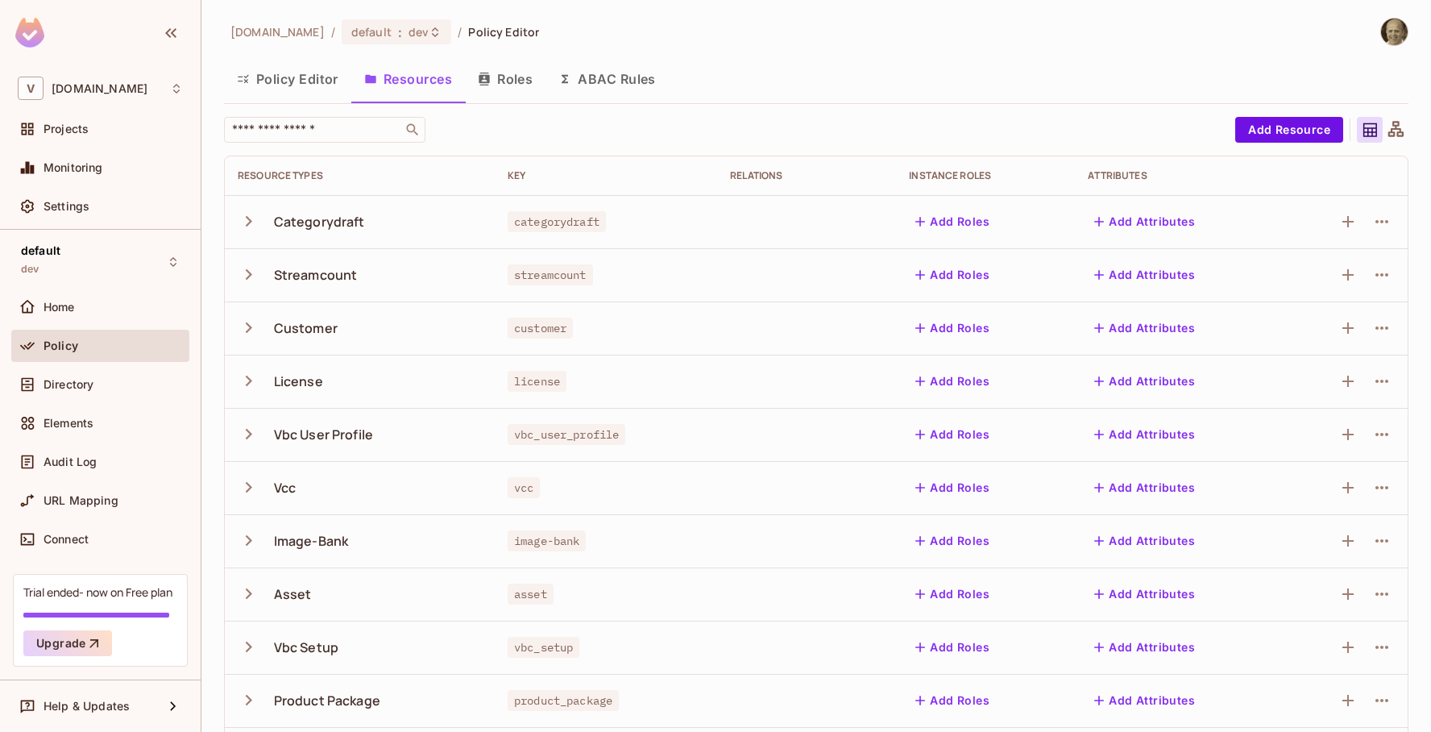
scroll to position [6, 0]
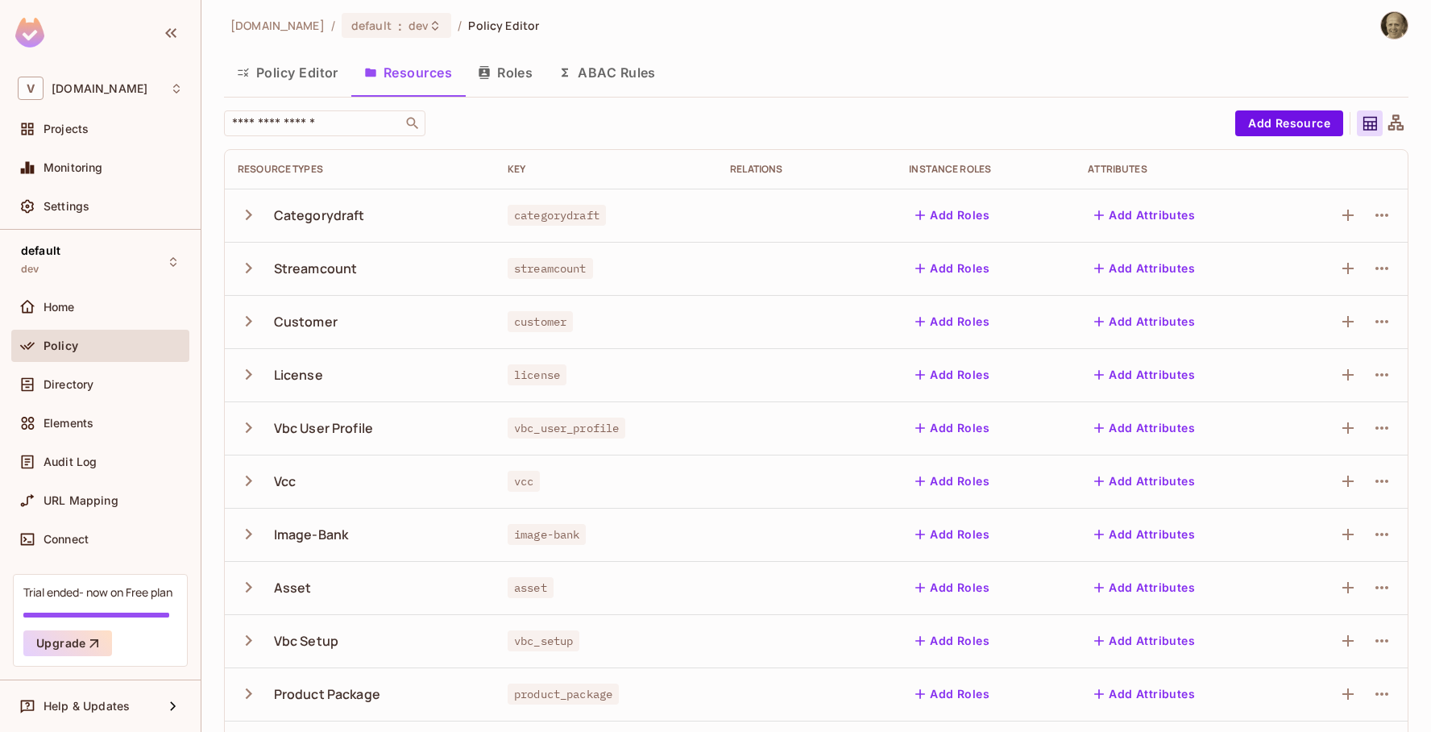
click at [516, 80] on button "Roles" at bounding box center [505, 72] width 81 height 40
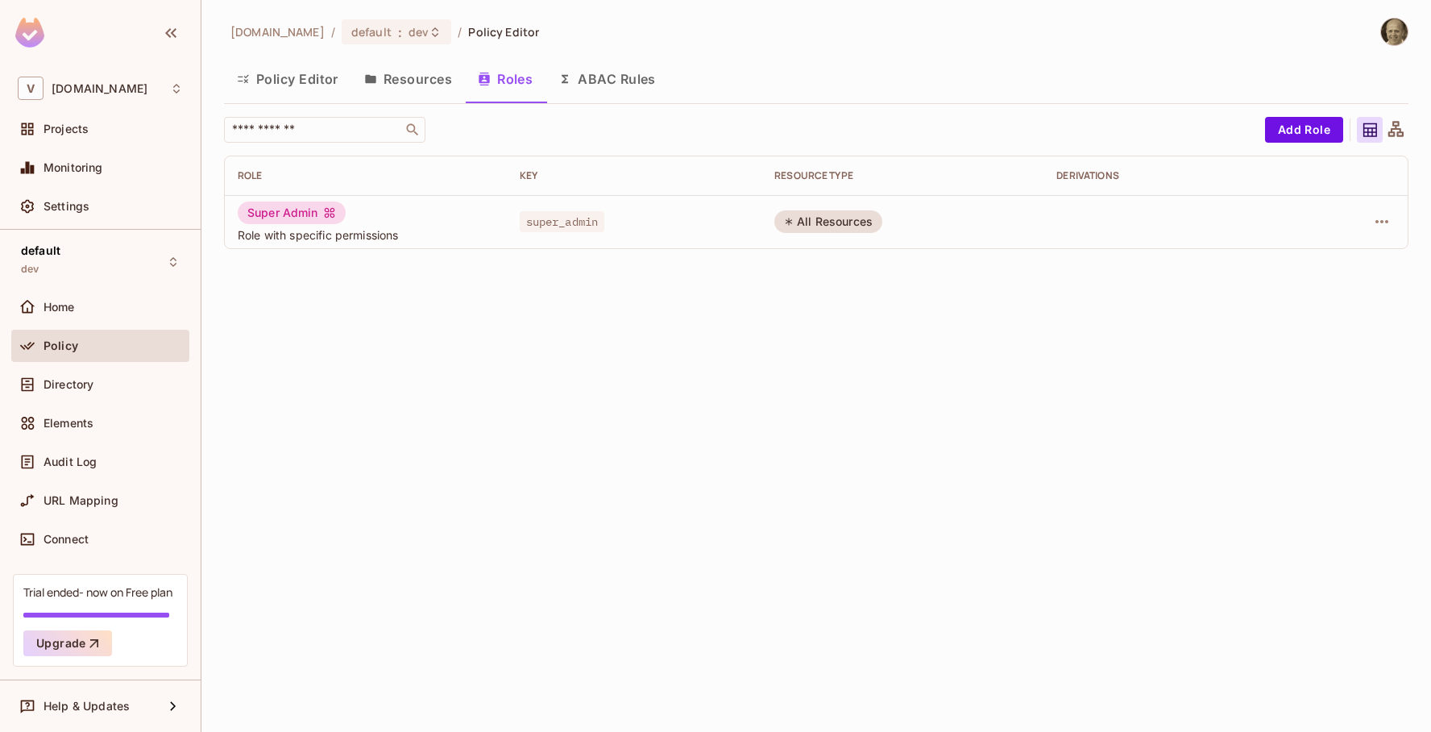
click at [429, 80] on button "Resources" at bounding box center [408, 79] width 114 height 40
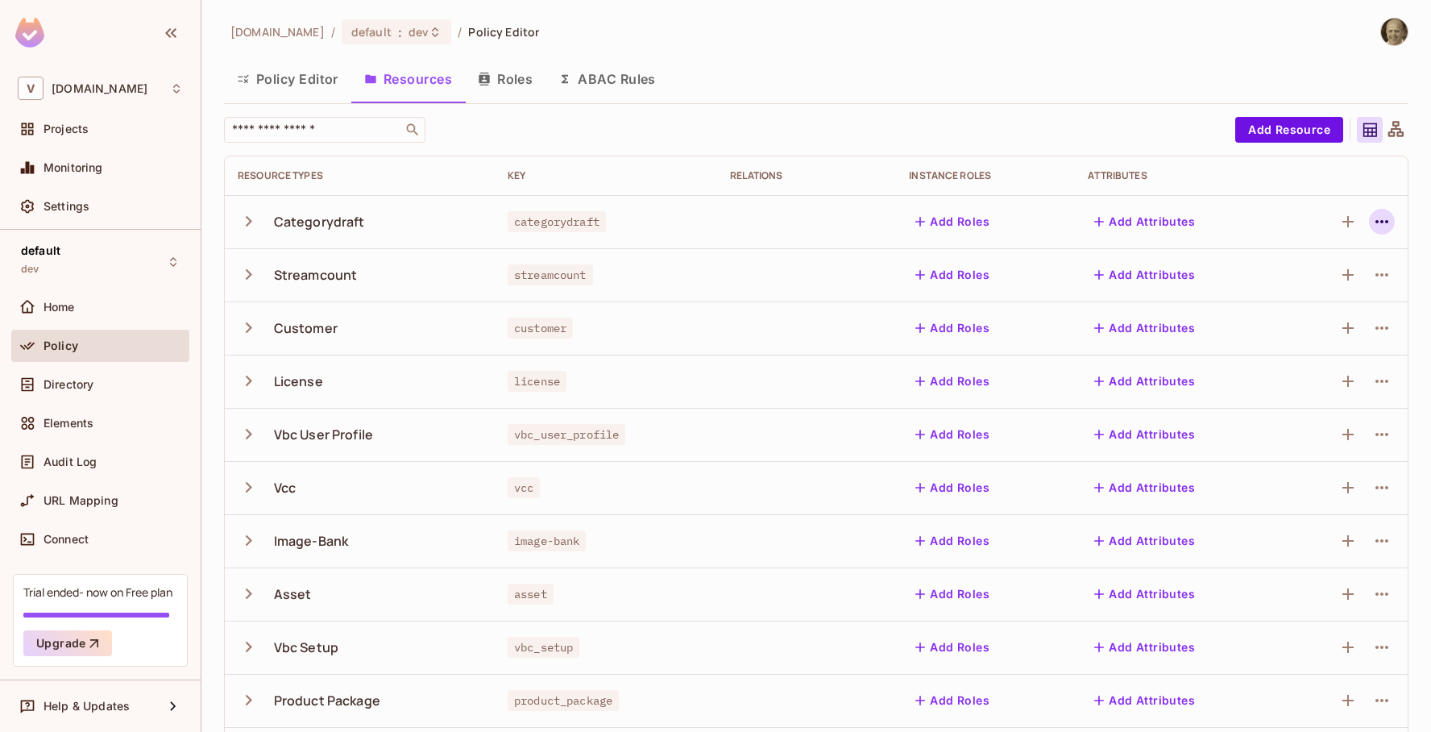
click at [1383, 218] on icon "button" at bounding box center [1381, 221] width 19 height 19
click at [1078, 118] on div at bounding box center [715, 366] width 1431 height 732
click at [429, 34] on icon at bounding box center [435, 32] width 13 height 13
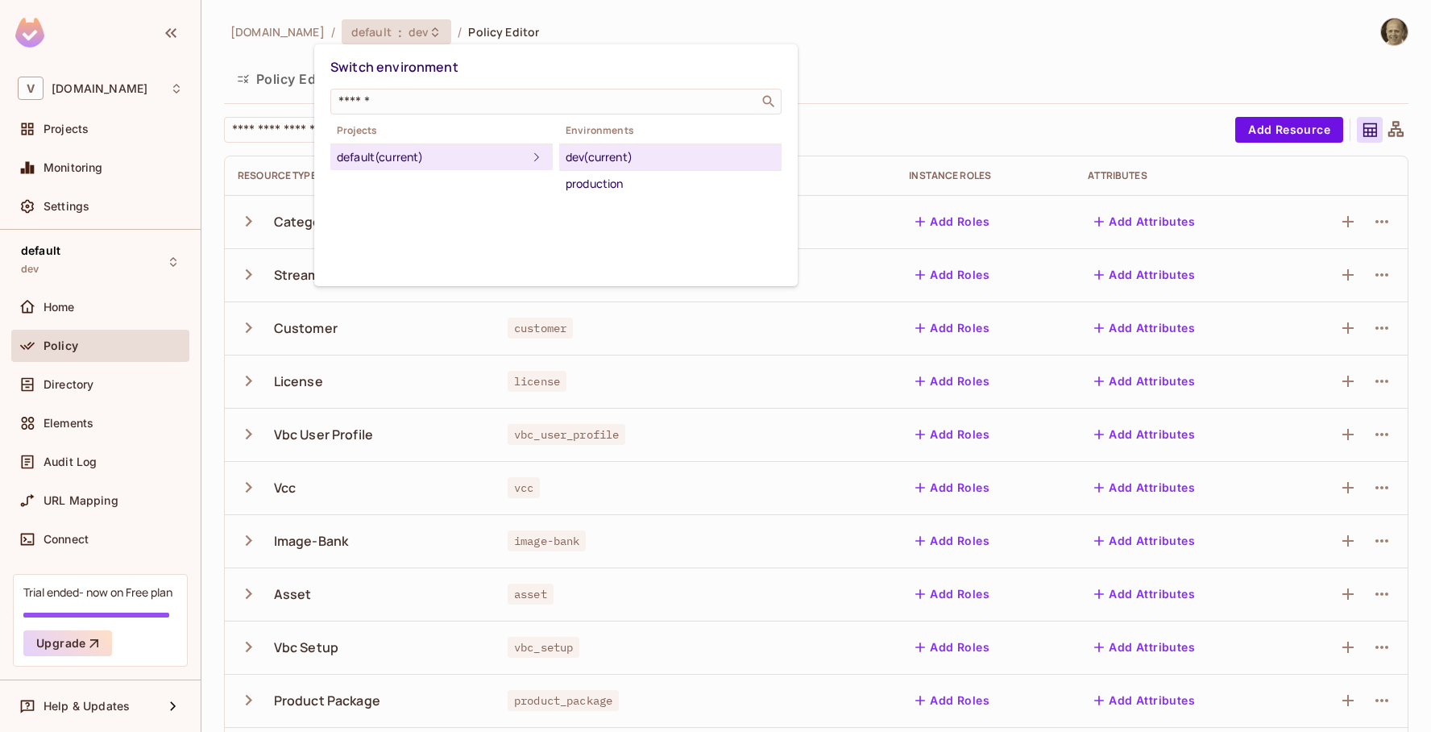
drag, startPoint x: 1098, startPoint y: 57, endPoint x: 1113, endPoint y: 68, distance: 18.5
click at [1098, 57] on div at bounding box center [715, 366] width 1431 height 732
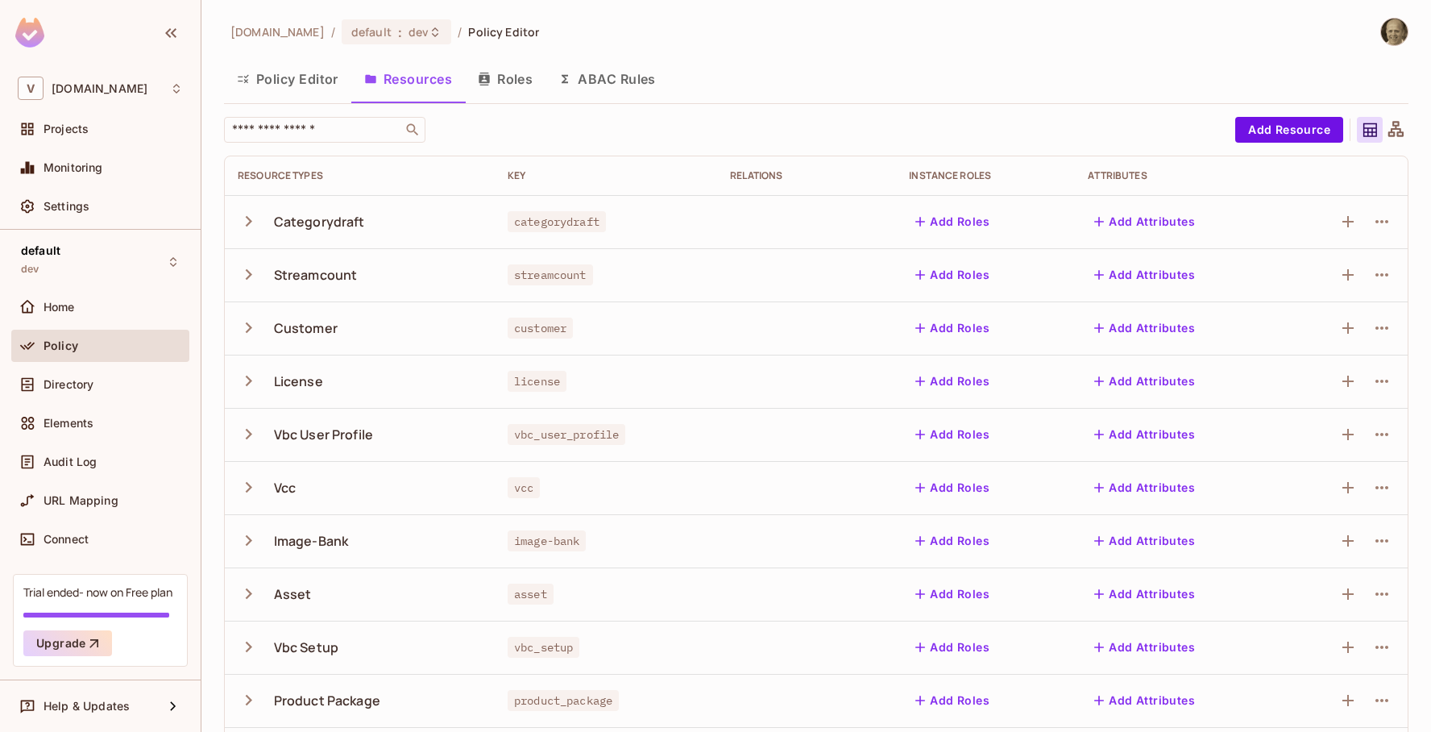
click at [510, 82] on button "Roles" at bounding box center [505, 79] width 81 height 40
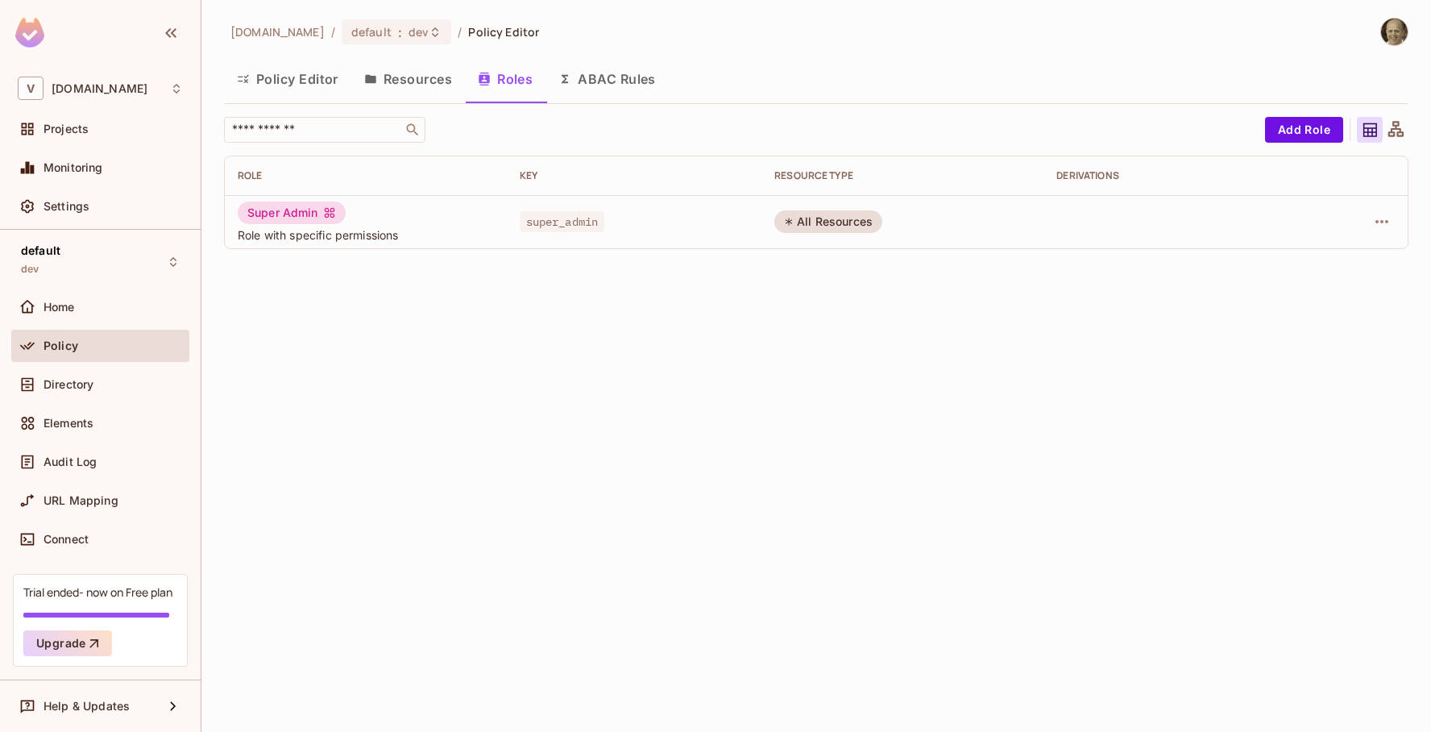
click at [419, 85] on button "Resources" at bounding box center [408, 79] width 114 height 40
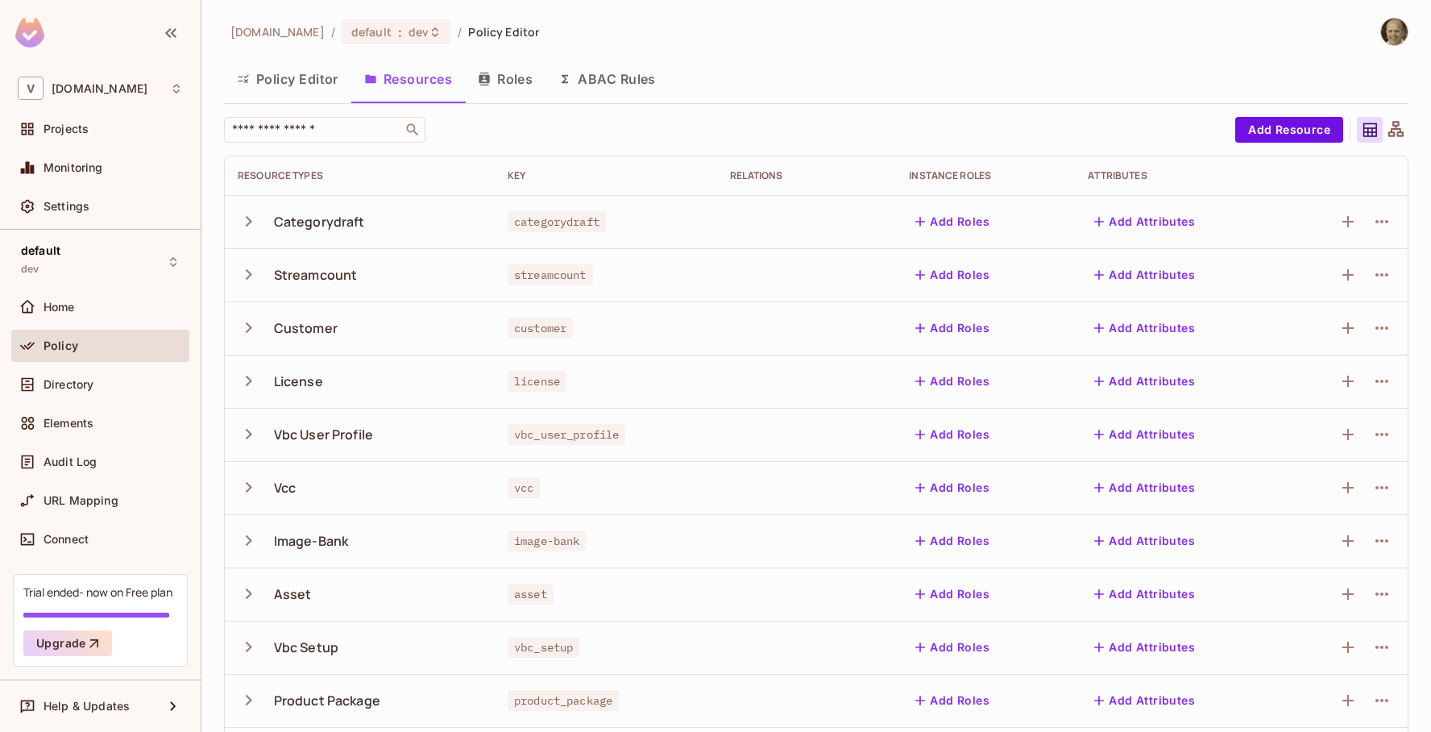
click at [247, 324] on icon "button" at bounding box center [249, 327] width 6 height 10
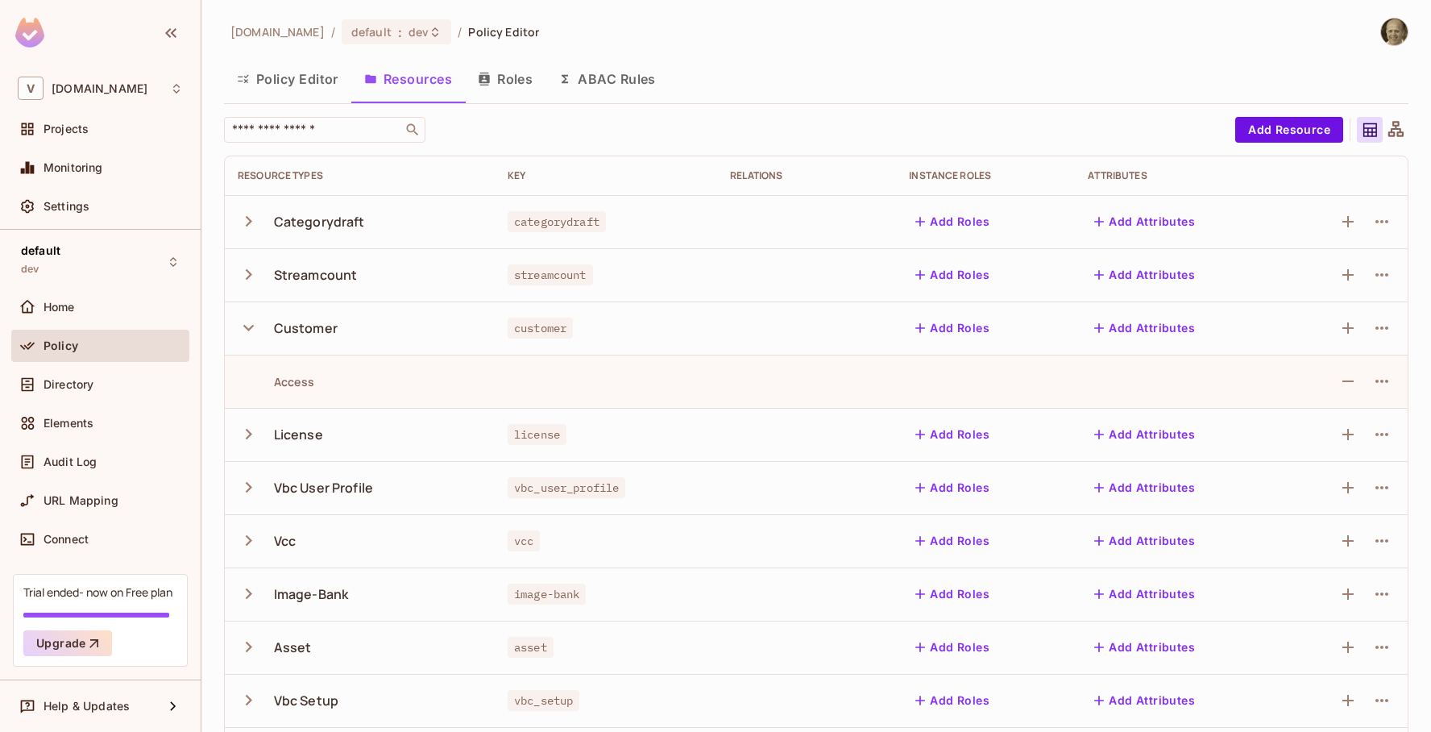
click at [247, 324] on icon "button" at bounding box center [249, 328] width 22 height 22
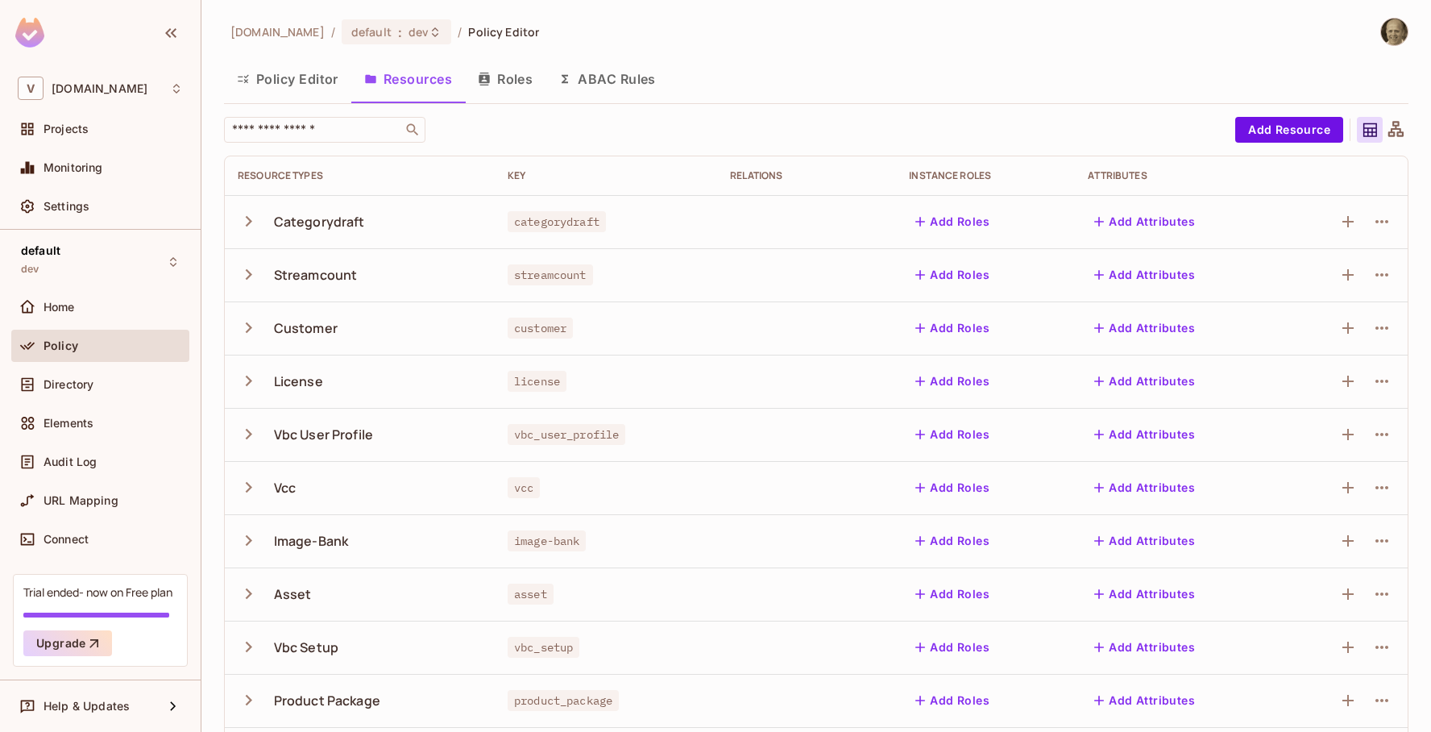
click at [249, 220] on icon "button" at bounding box center [249, 221] width 6 height 10
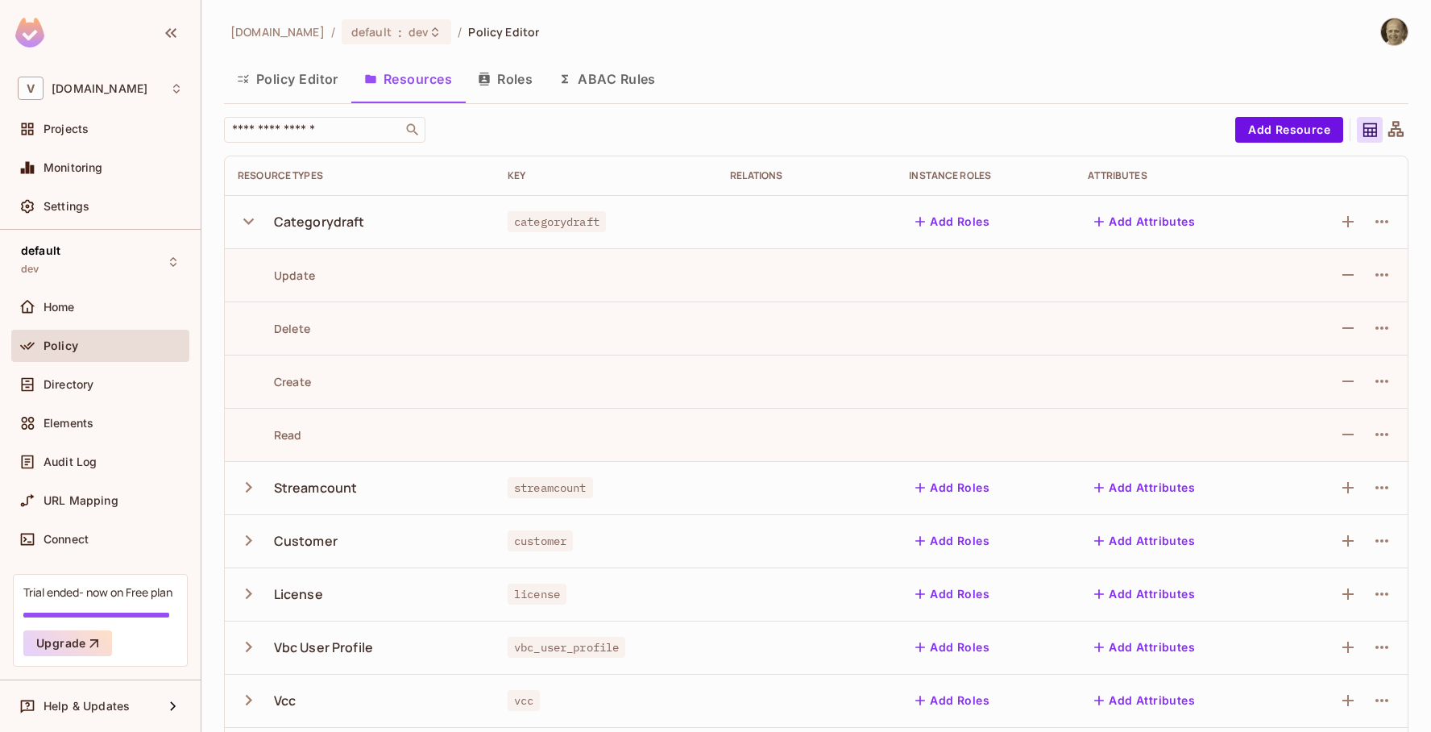
click at [249, 220] on icon "button" at bounding box center [249, 221] width 22 height 22
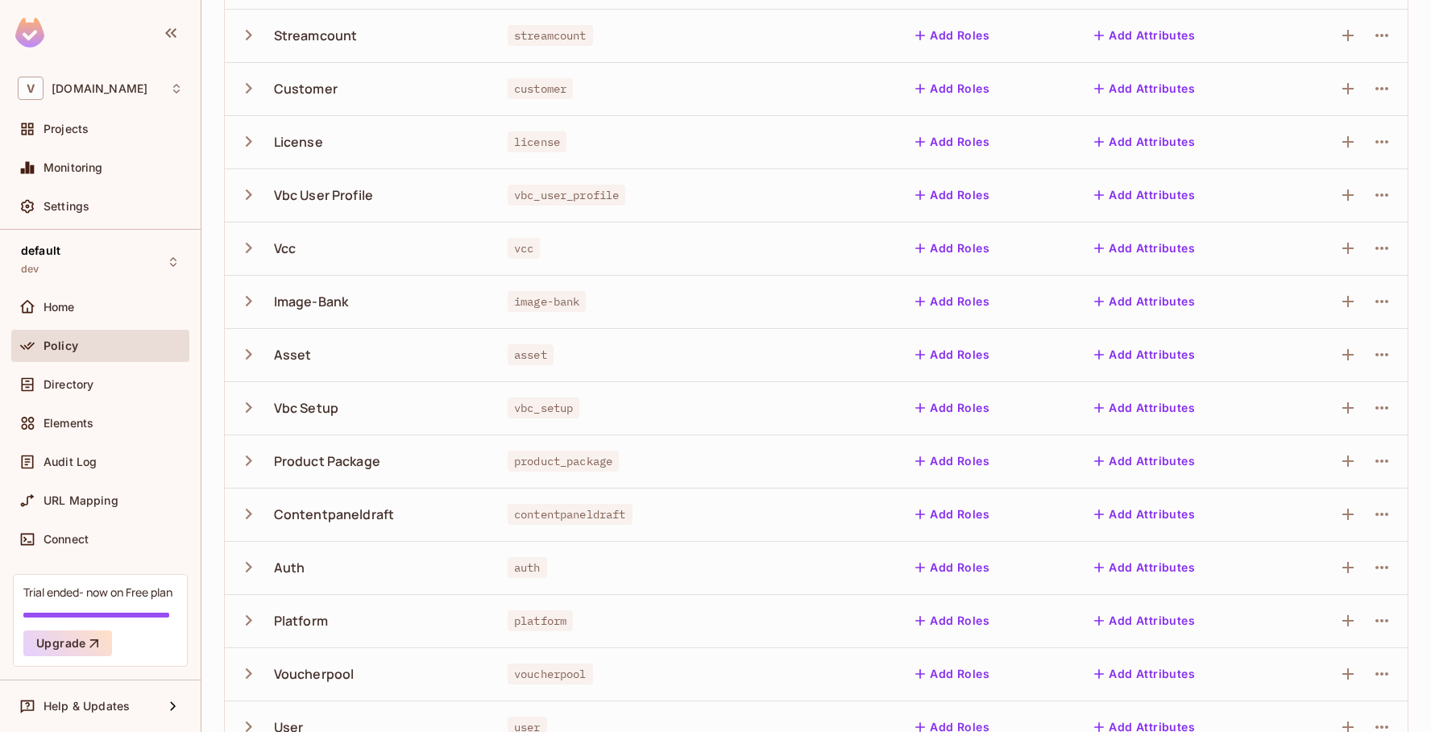
scroll to position [242, 0]
click at [249, 561] on icon "button" at bounding box center [249, 564] width 22 height 22
click at [250, 297] on icon "button" at bounding box center [249, 298] width 6 height 10
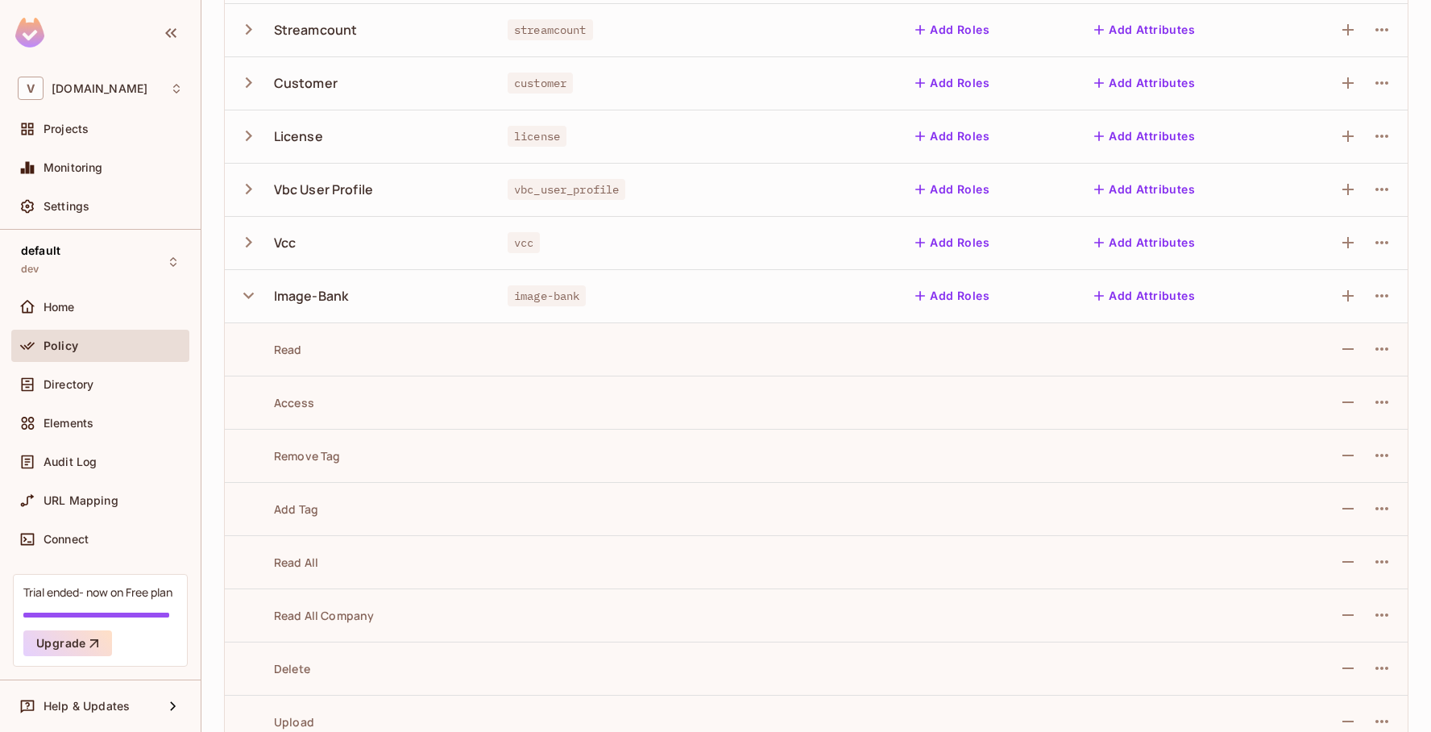
scroll to position [241, 0]
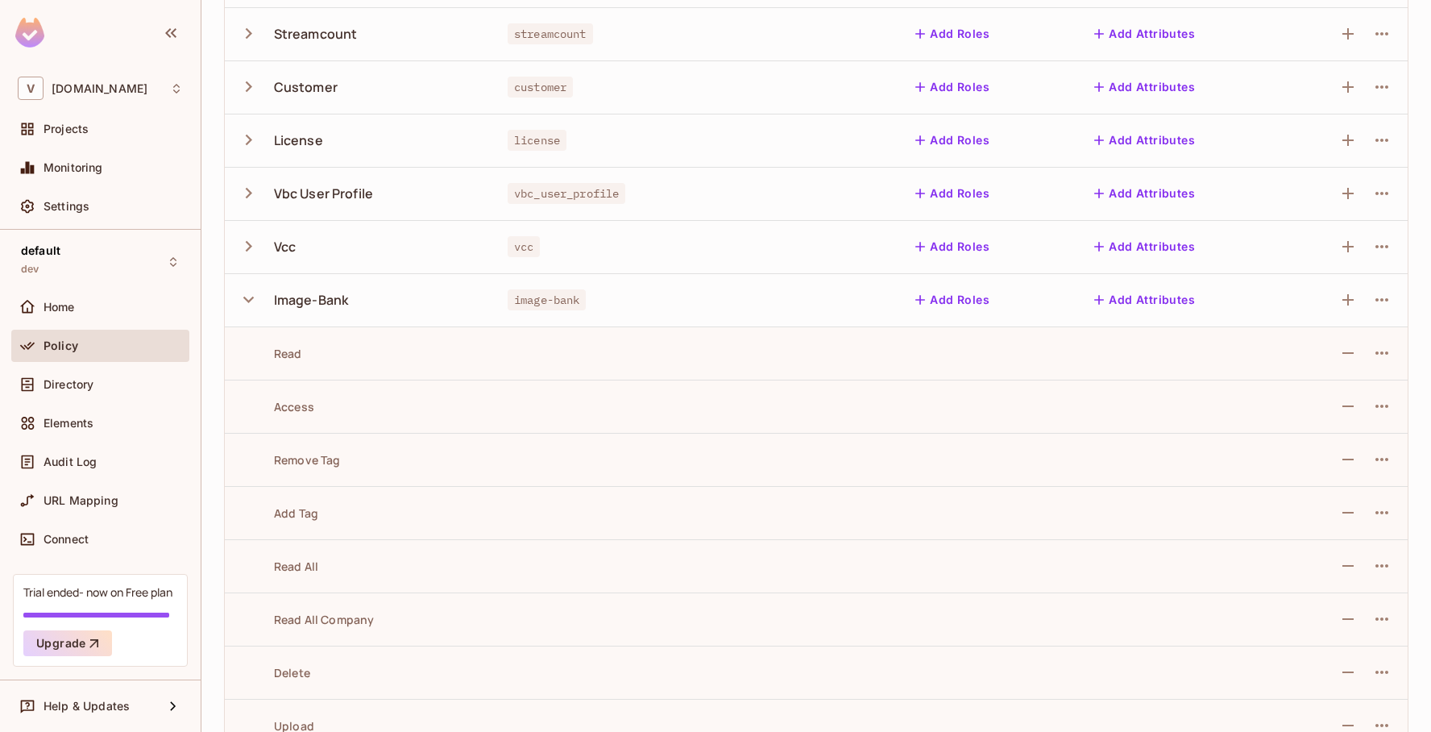
click at [242, 296] on icon "button" at bounding box center [249, 299] width 22 height 22
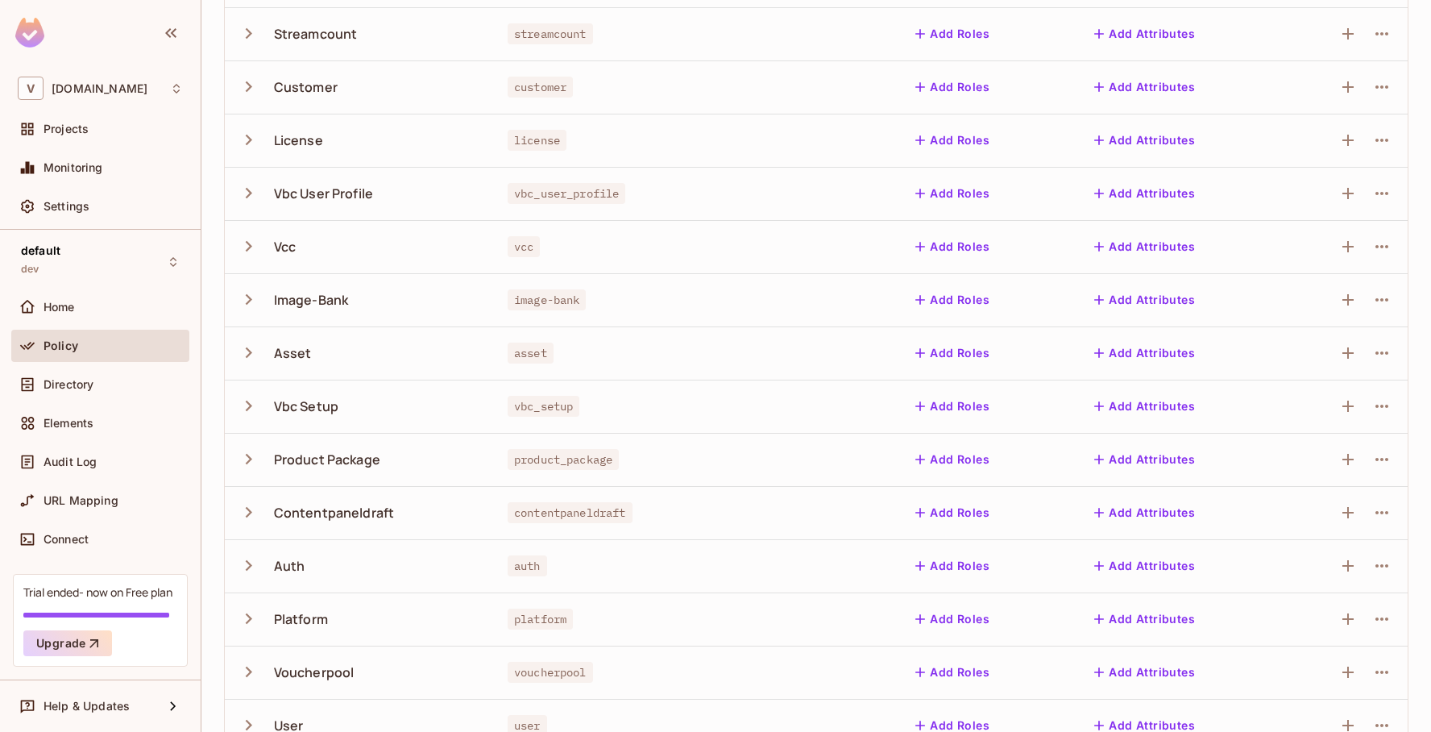
scroll to position [0, 0]
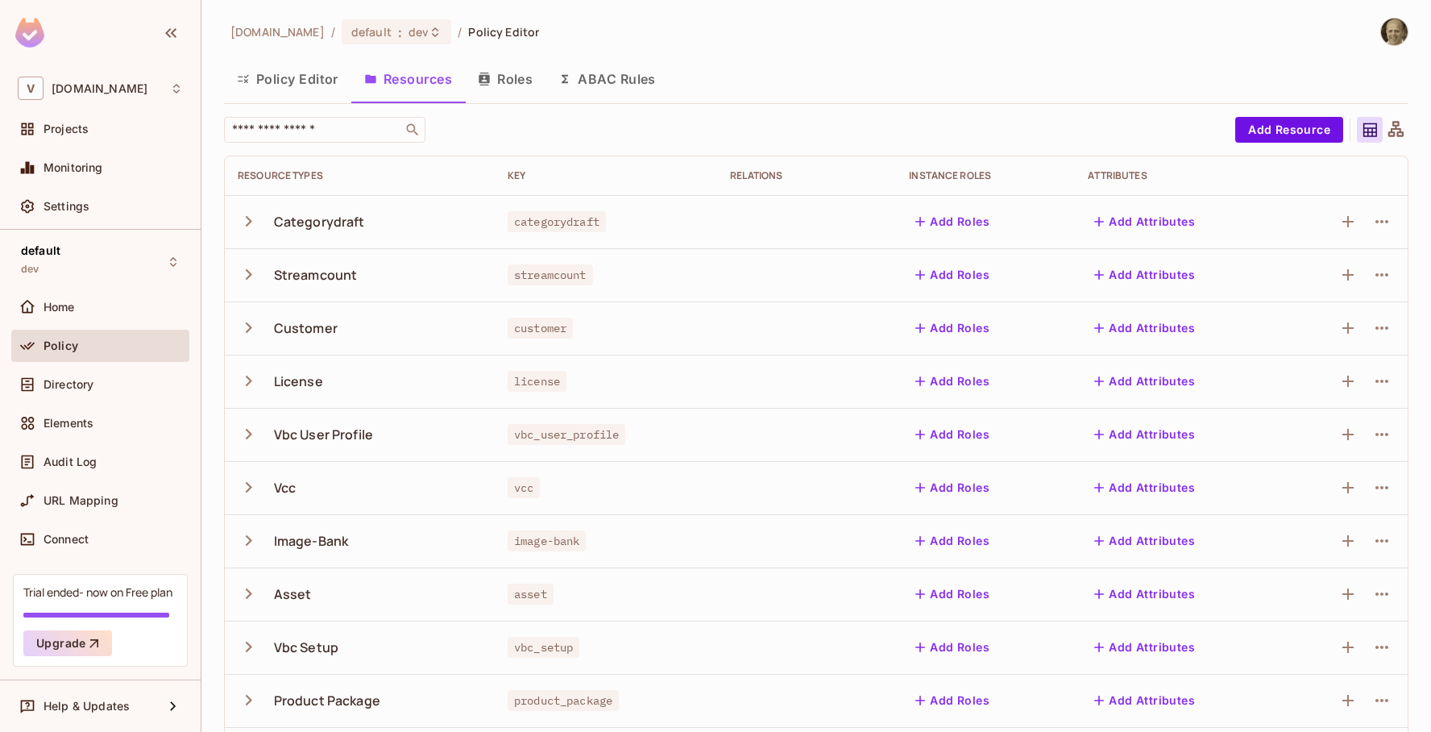
click at [512, 73] on button "Roles" at bounding box center [505, 79] width 81 height 40
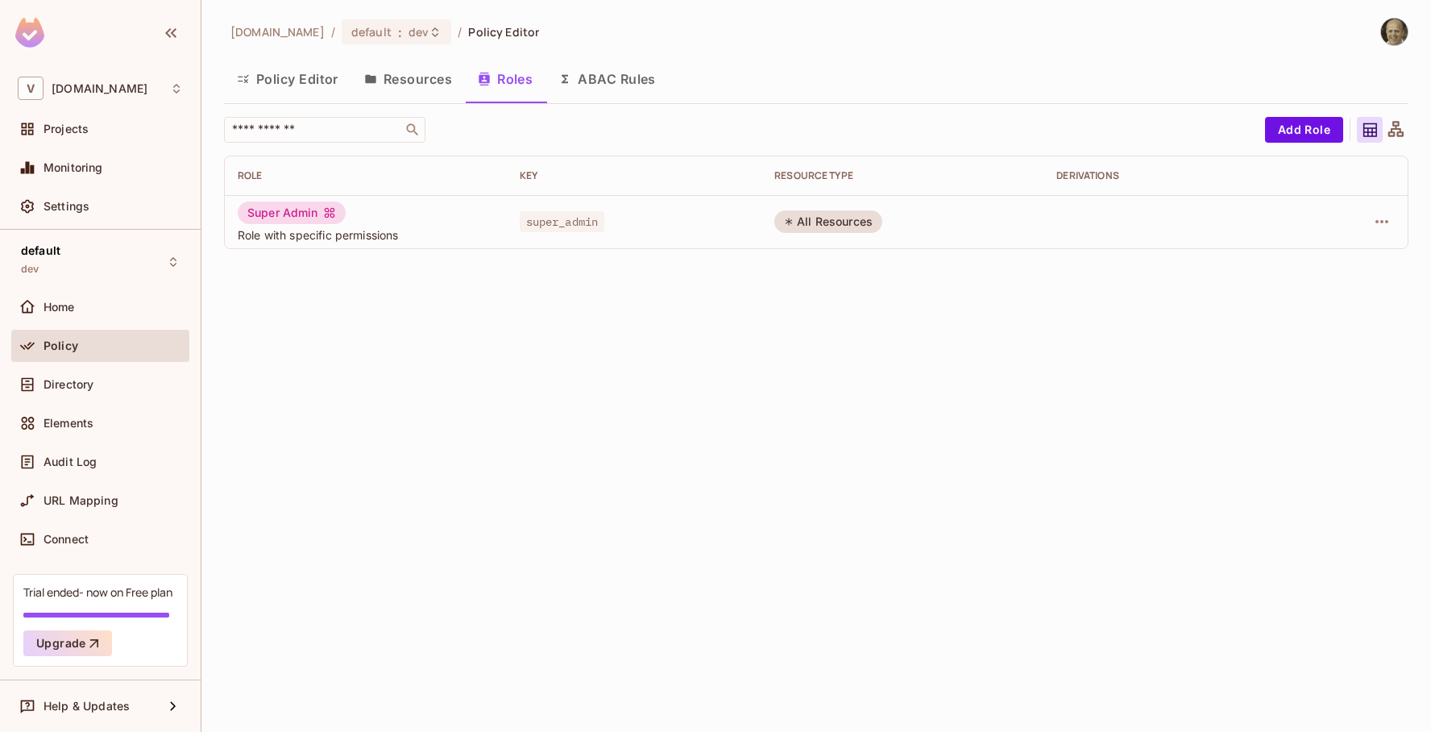
click at [425, 83] on button "Resources" at bounding box center [408, 79] width 114 height 40
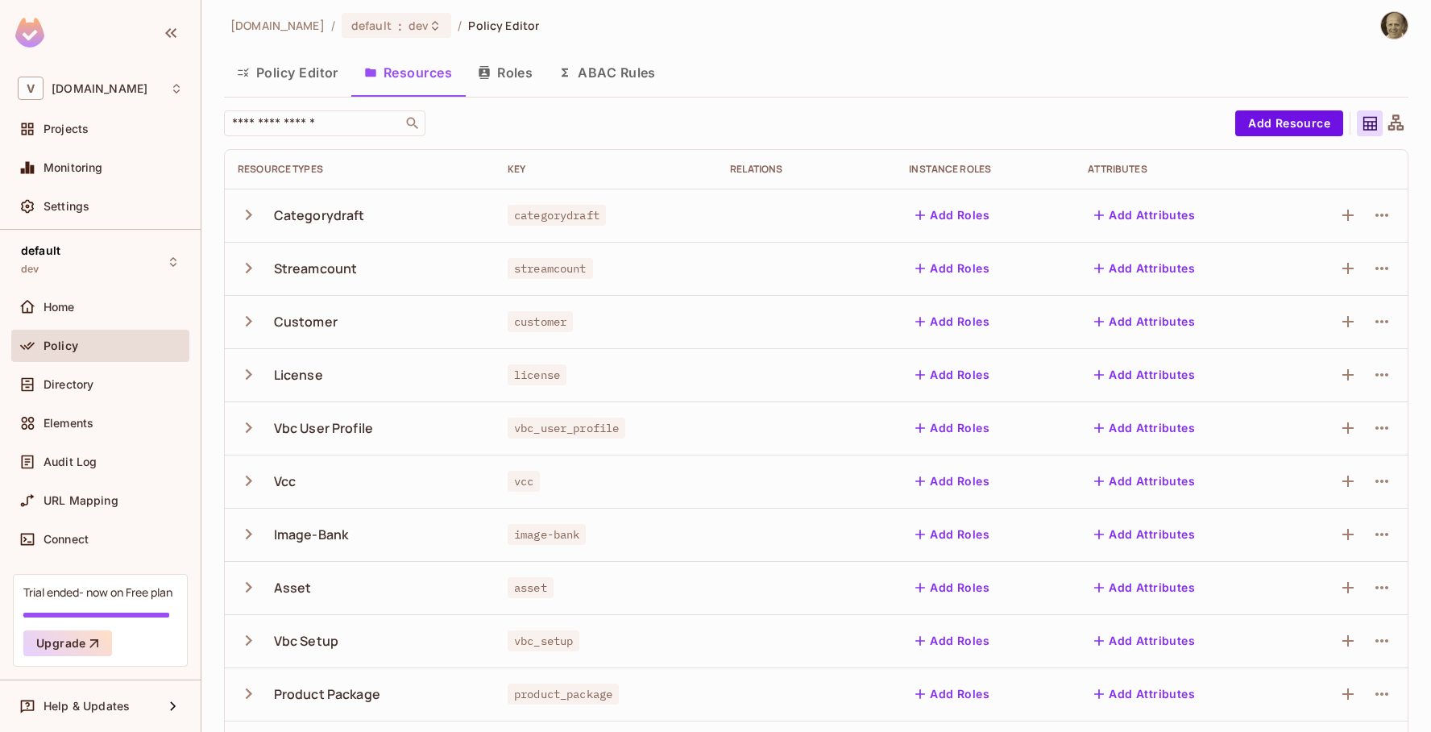
scroll to position [5, 0]
click at [247, 579] on icon "button" at bounding box center [249, 589] width 22 height 22
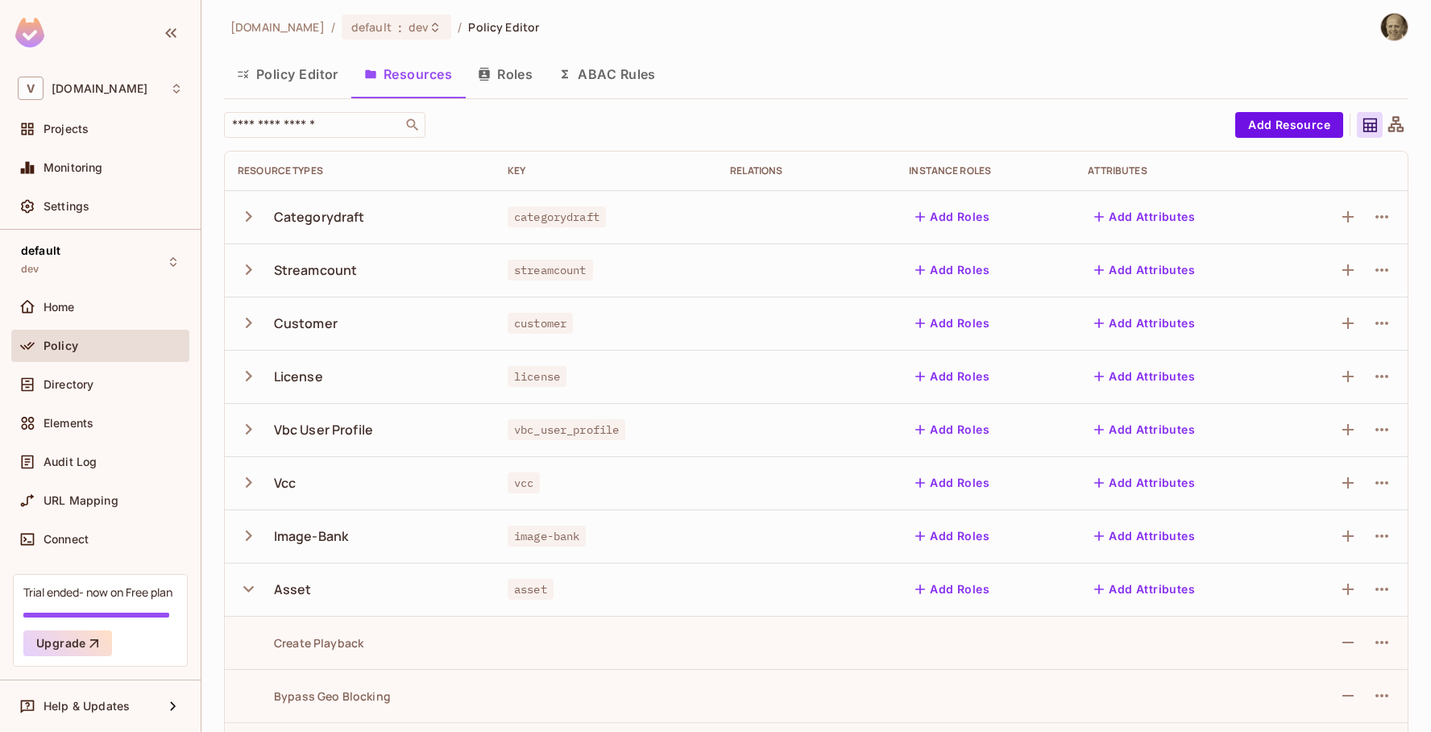
click at [247, 579] on icon "button" at bounding box center [249, 589] width 22 height 22
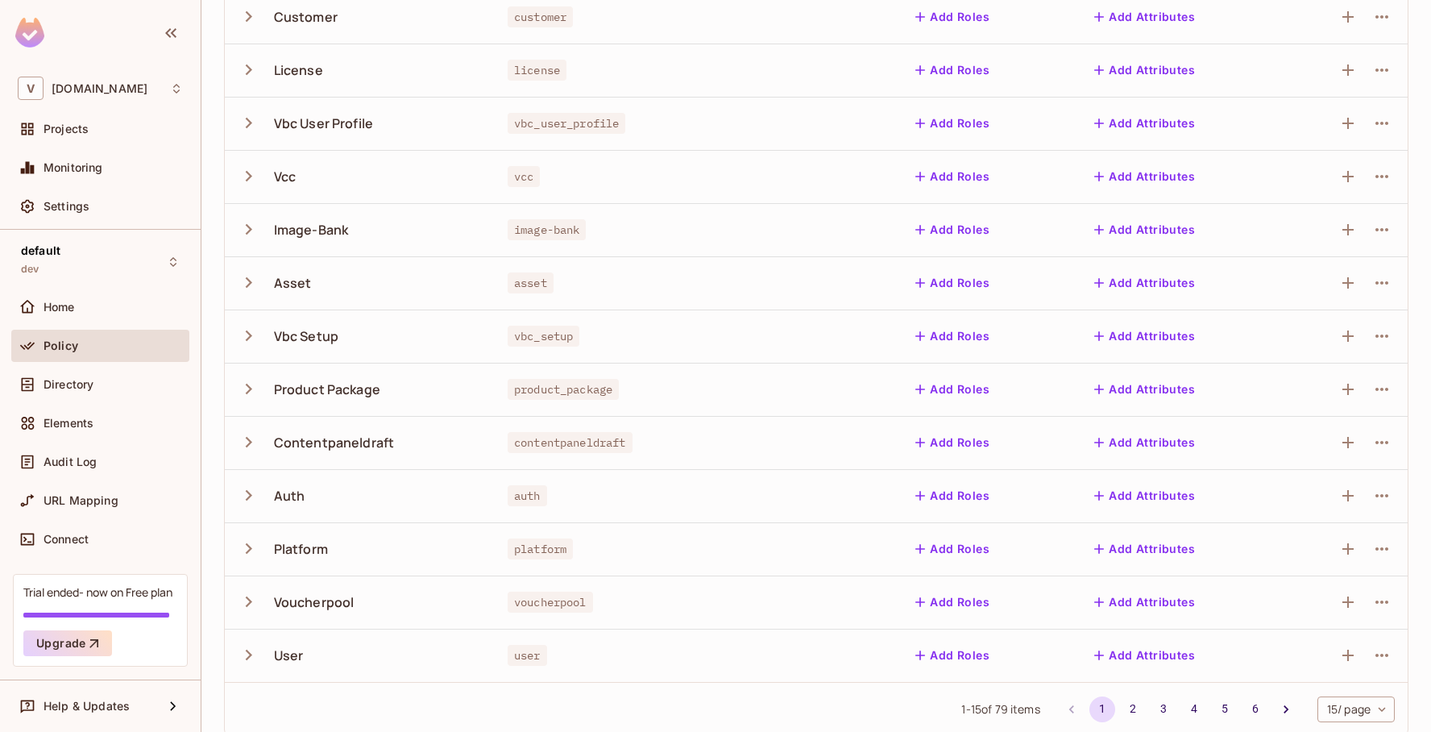
scroll to position [328, 0]
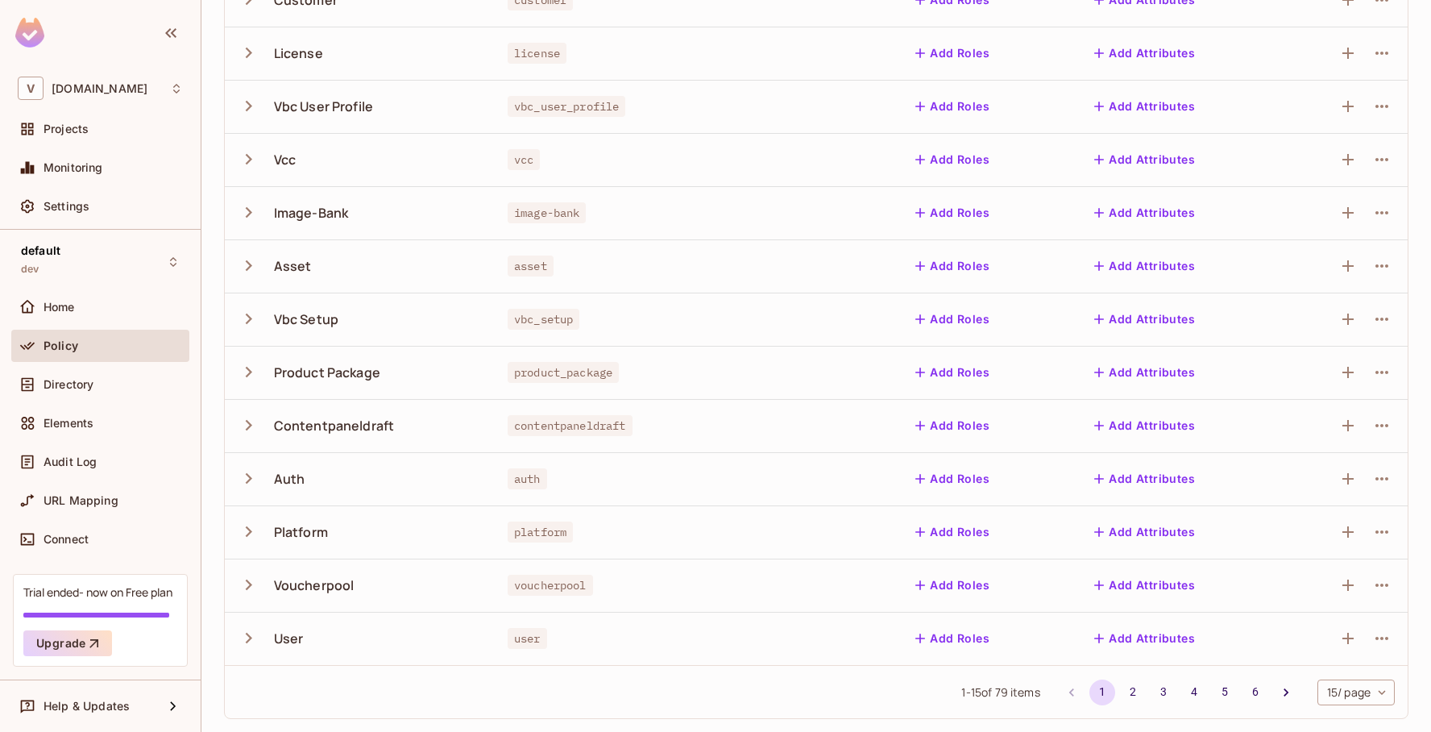
click at [247, 478] on icon "button" at bounding box center [249, 478] width 22 height 22
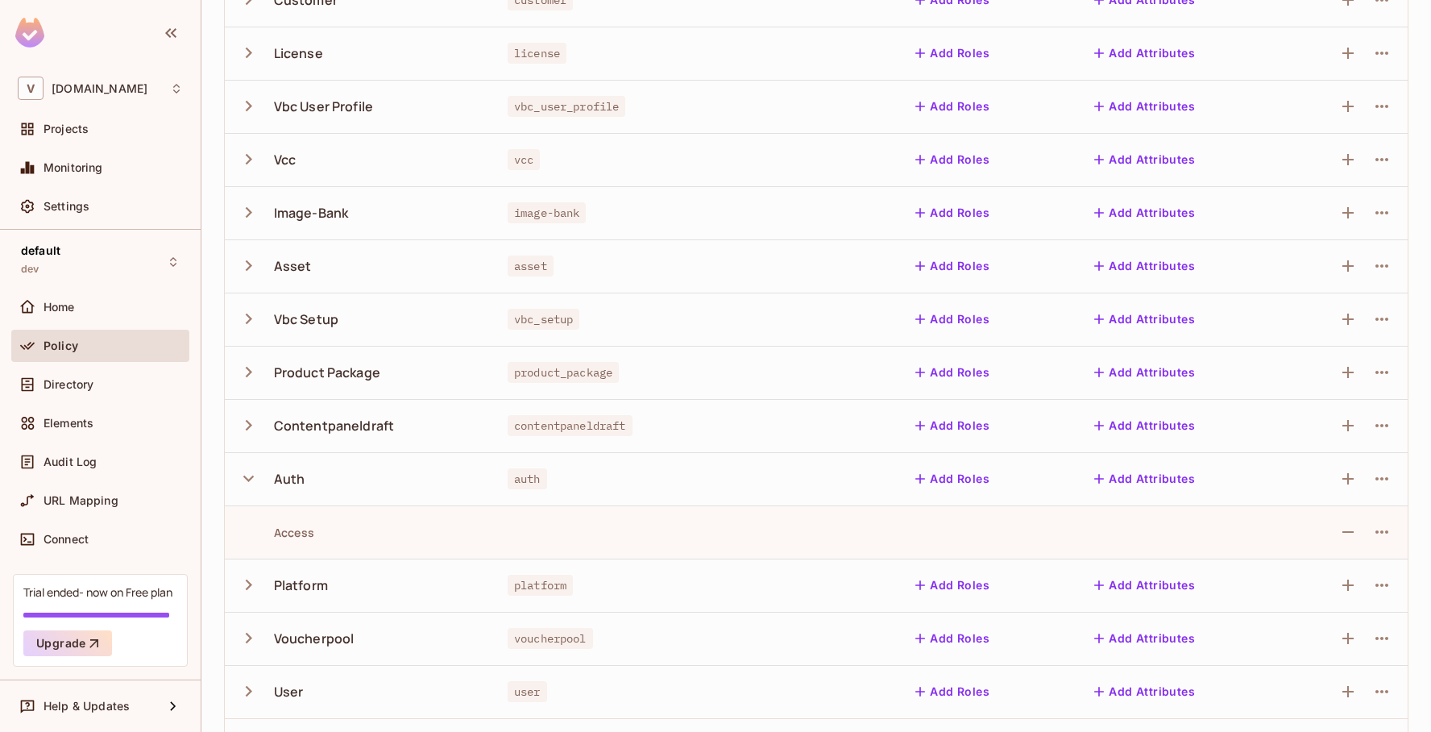
click at [247, 478] on icon "button" at bounding box center [249, 478] width 22 height 22
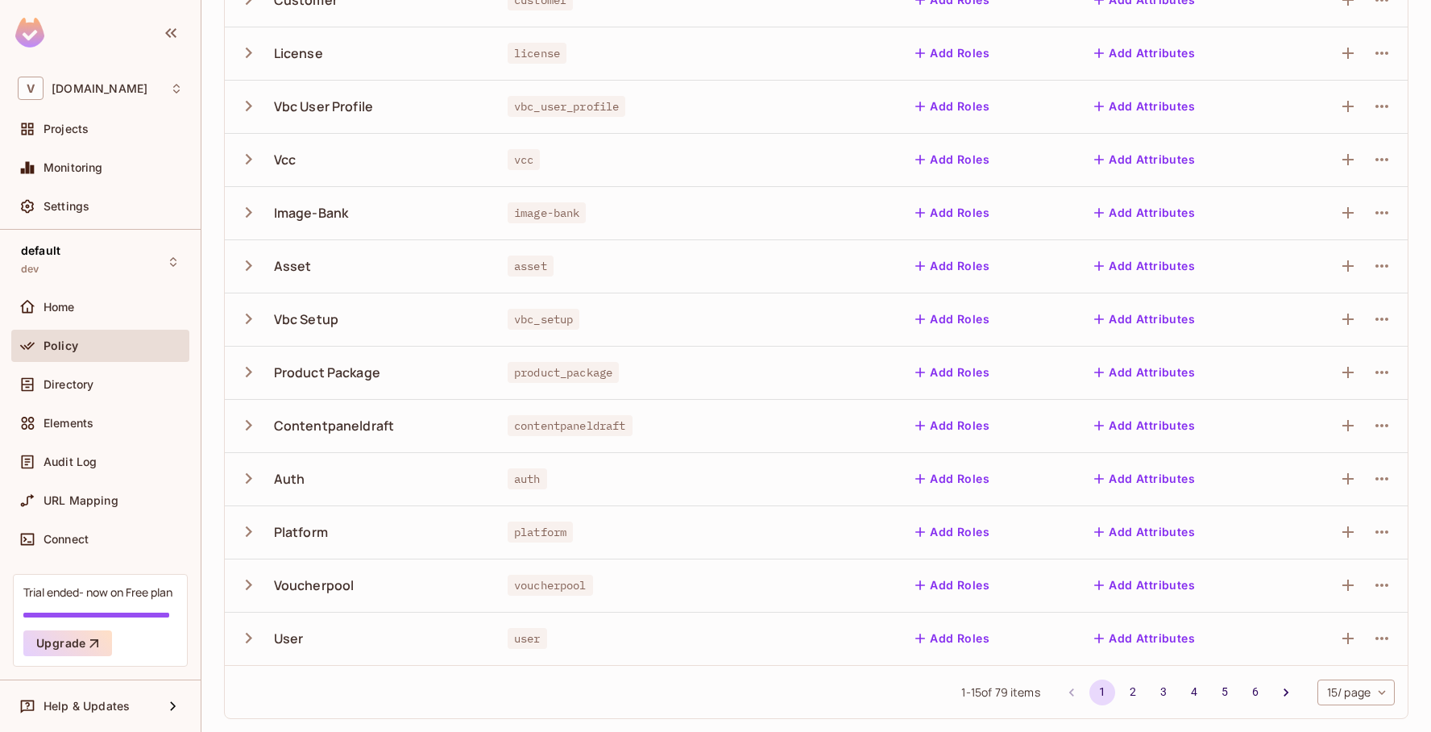
click at [251, 582] on icon "button" at bounding box center [249, 585] width 22 height 22
click at [241, 261] on icon "button" at bounding box center [249, 266] width 22 height 22
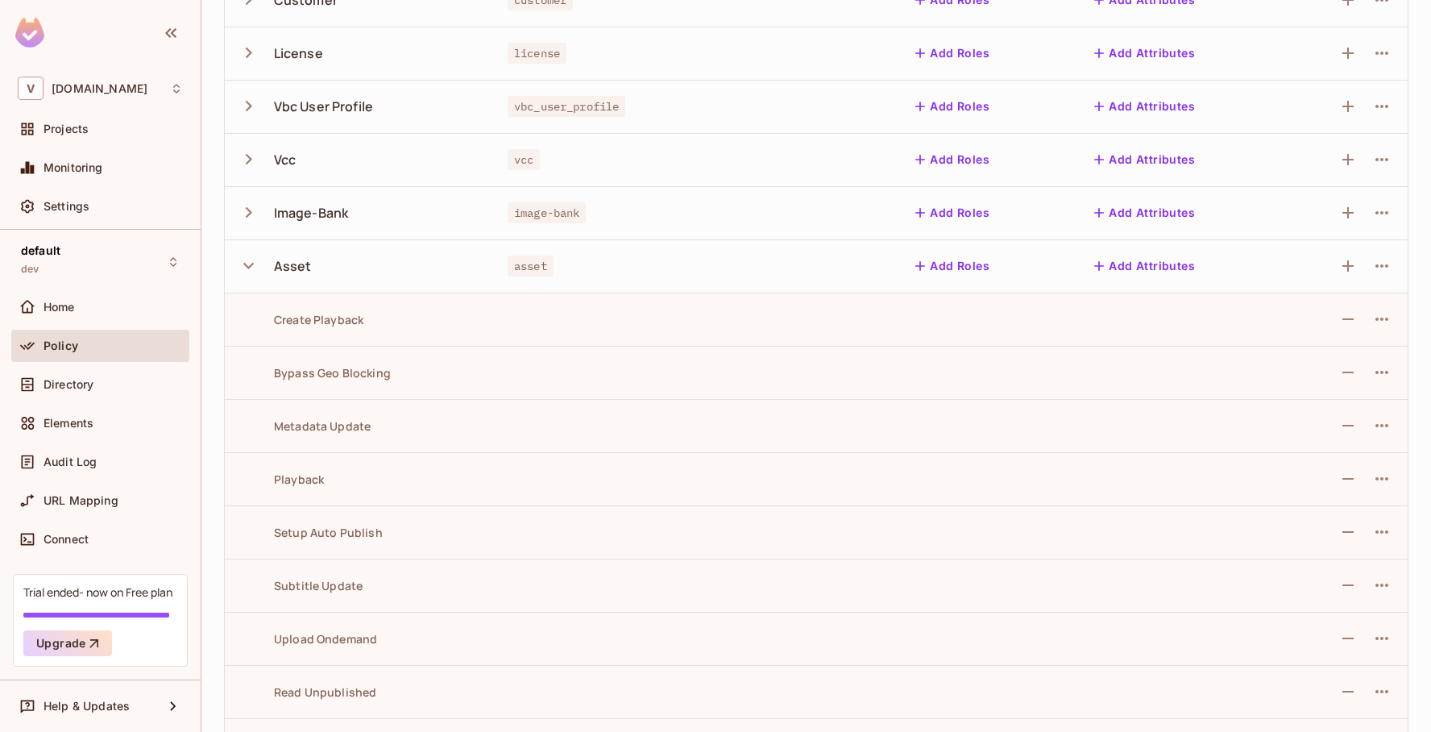
click at [238, 45] on icon "button" at bounding box center [249, 53] width 22 height 22
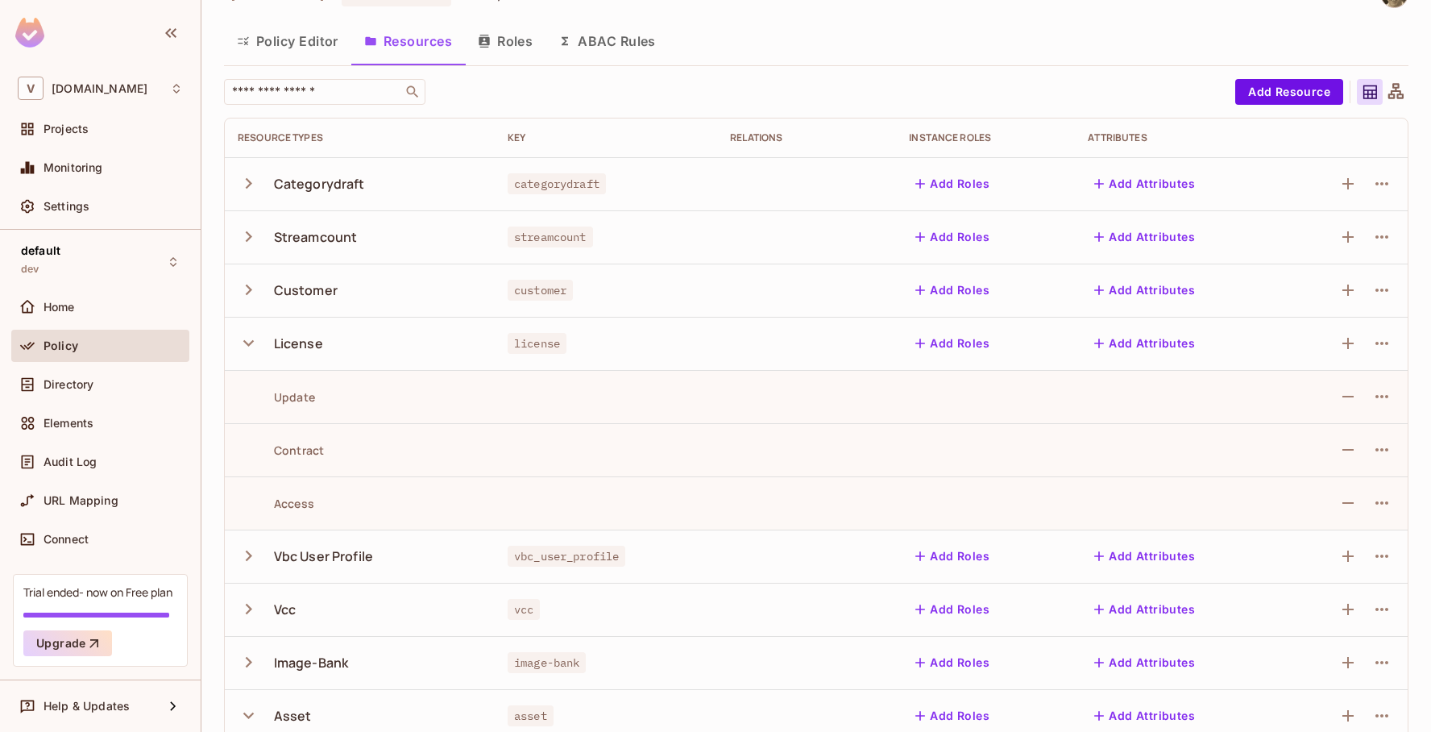
scroll to position [31, 0]
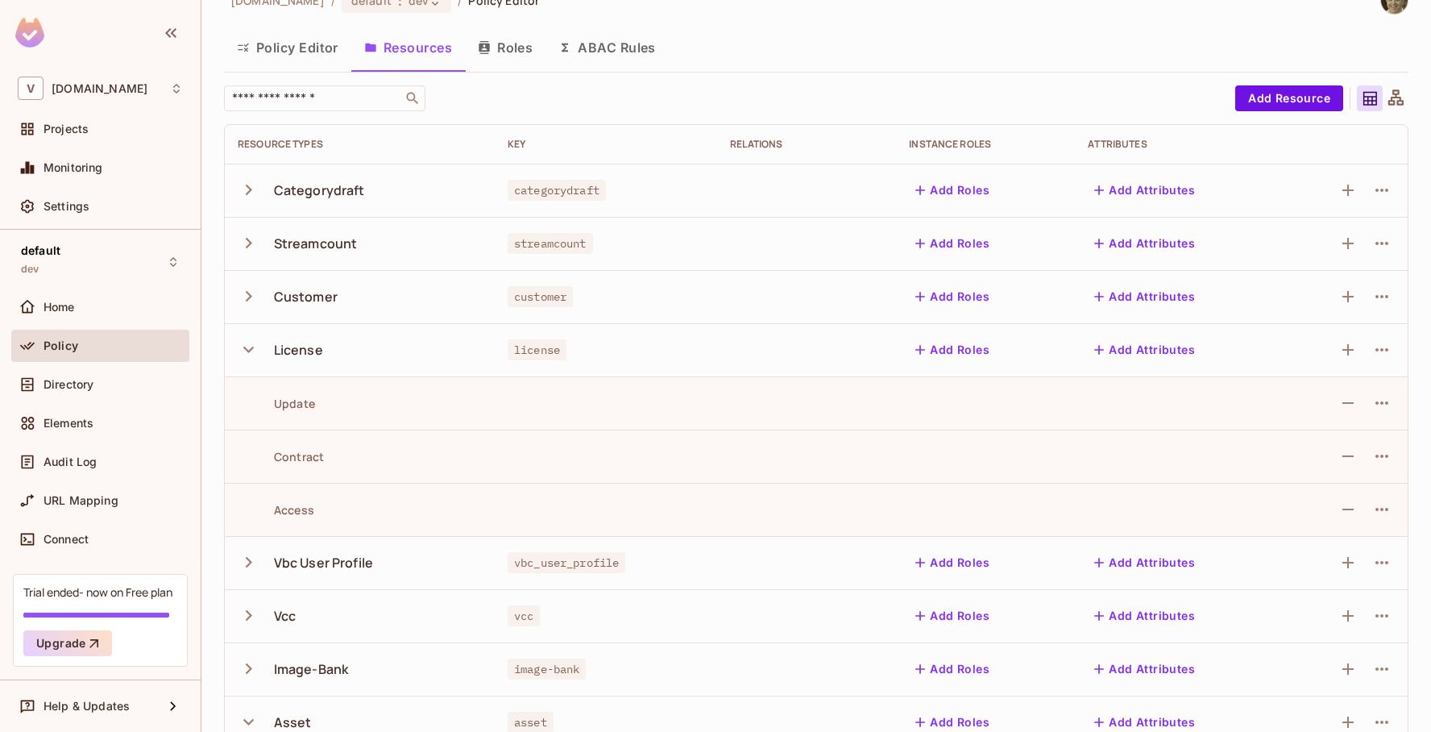
click at [247, 186] on icon "button" at bounding box center [249, 189] width 6 height 10
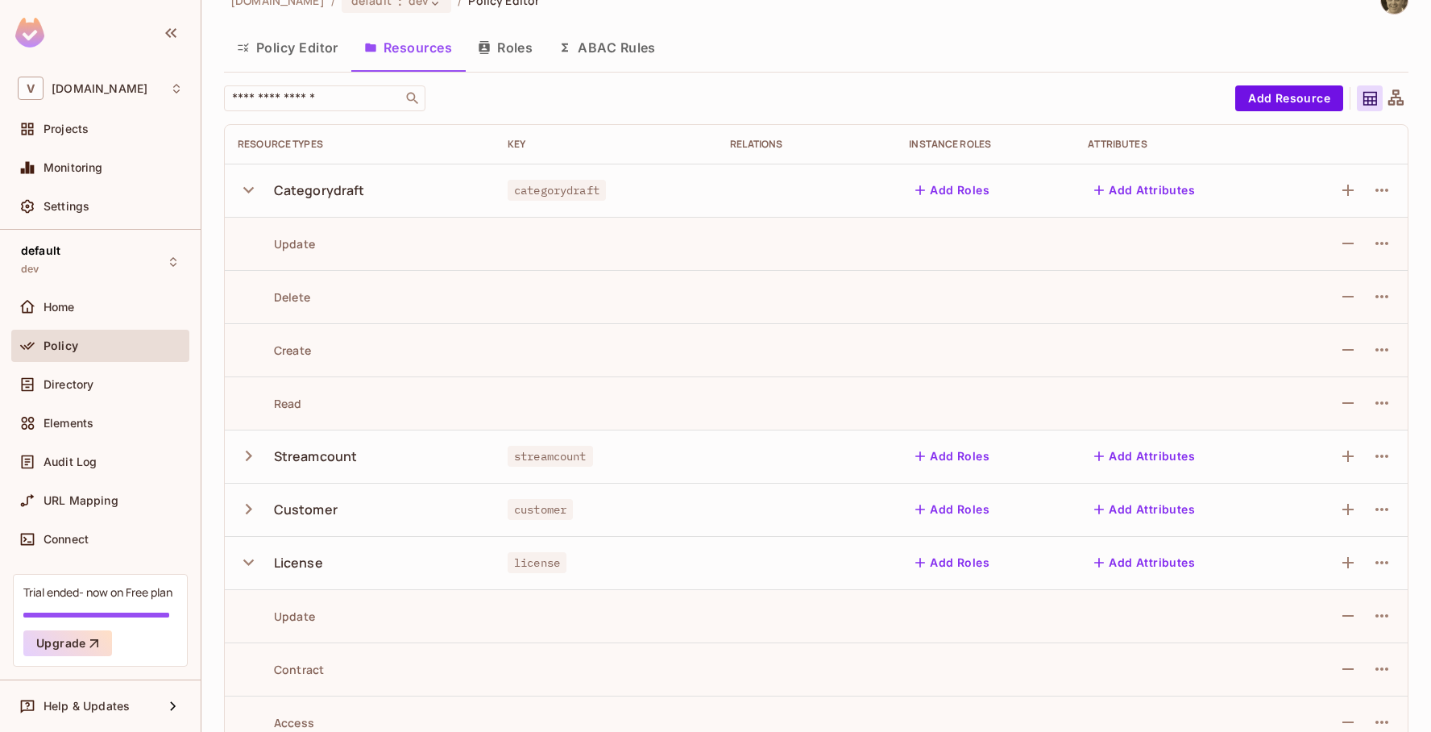
click at [294, 47] on button "Policy Editor" at bounding box center [287, 47] width 127 height 40
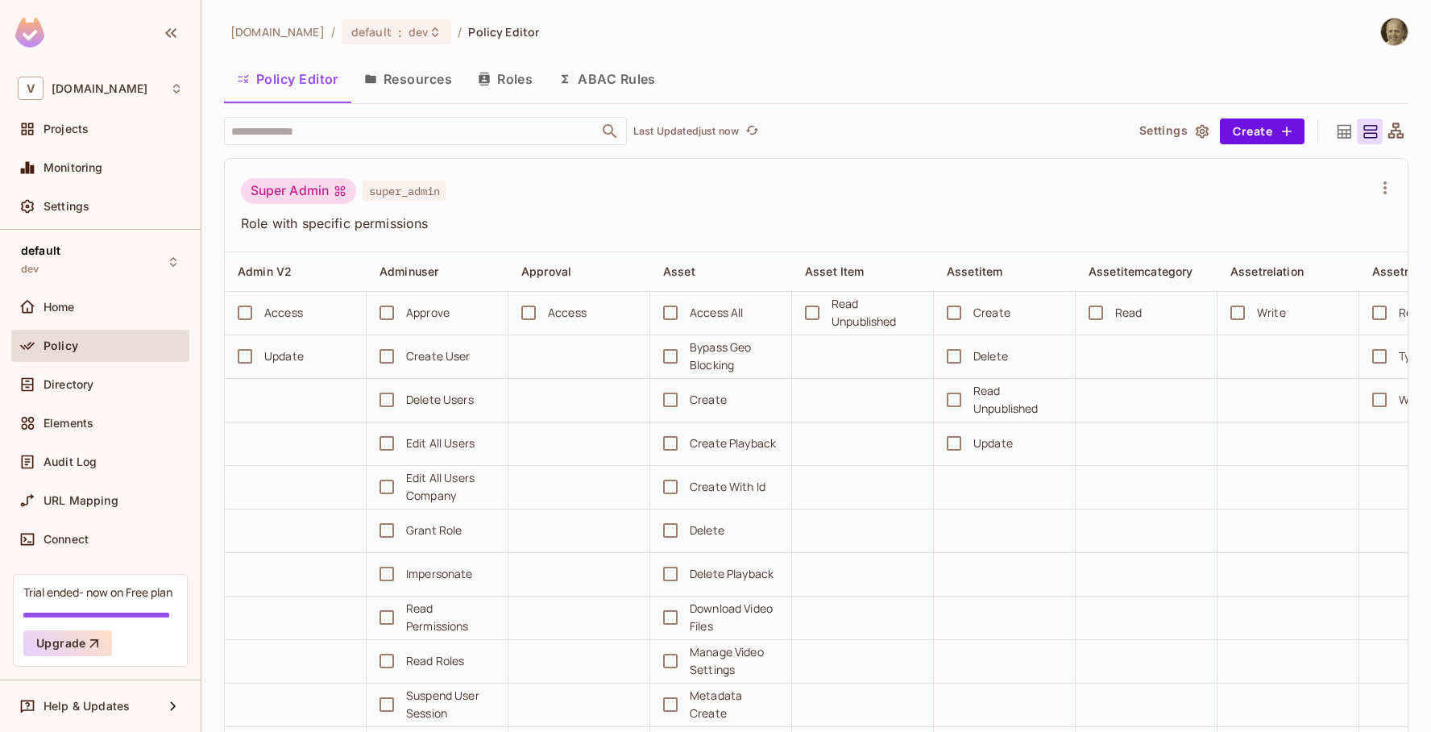
click at [421, 76] on button "Resources" at bounding box center [408, 79] width 114 height 40
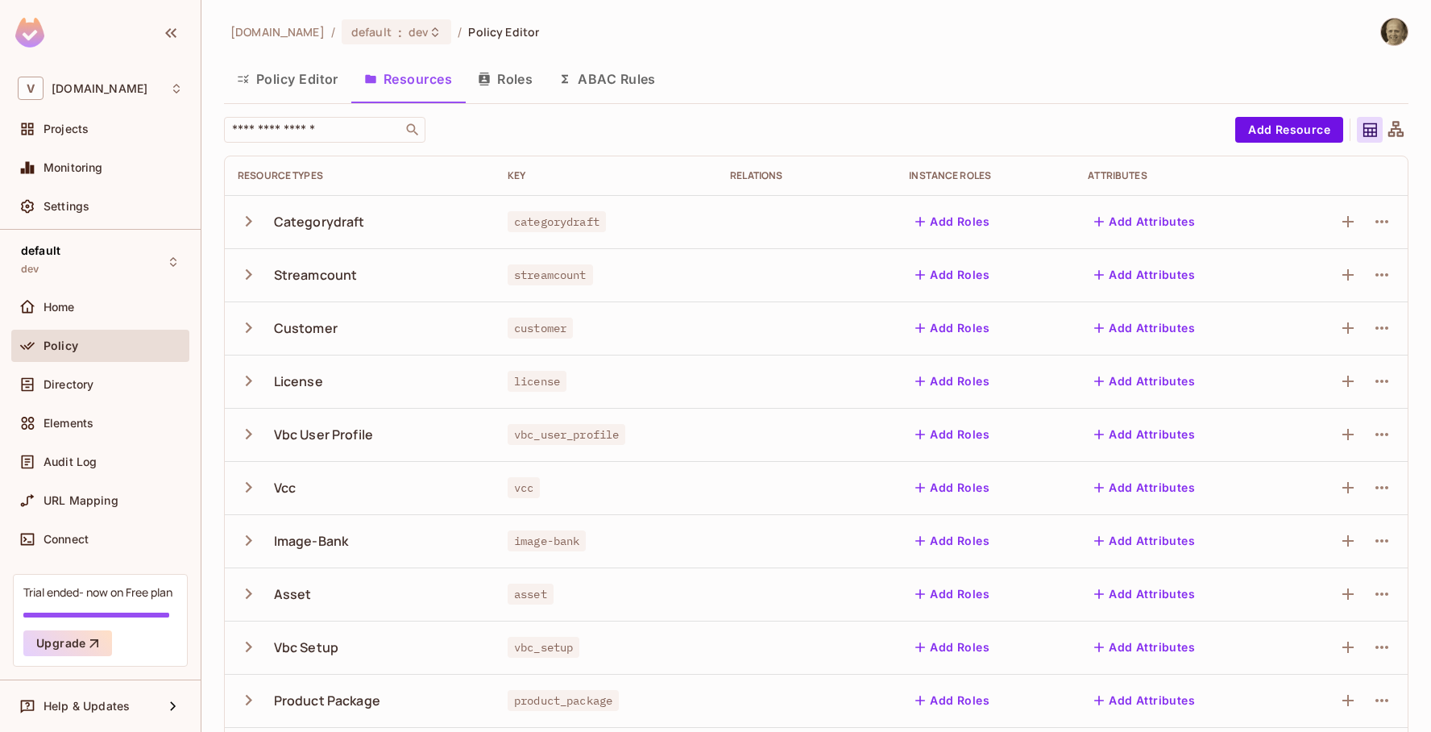
click at [252, 377] on icon "button" at bounding box center [249, 381] width 22 height 22
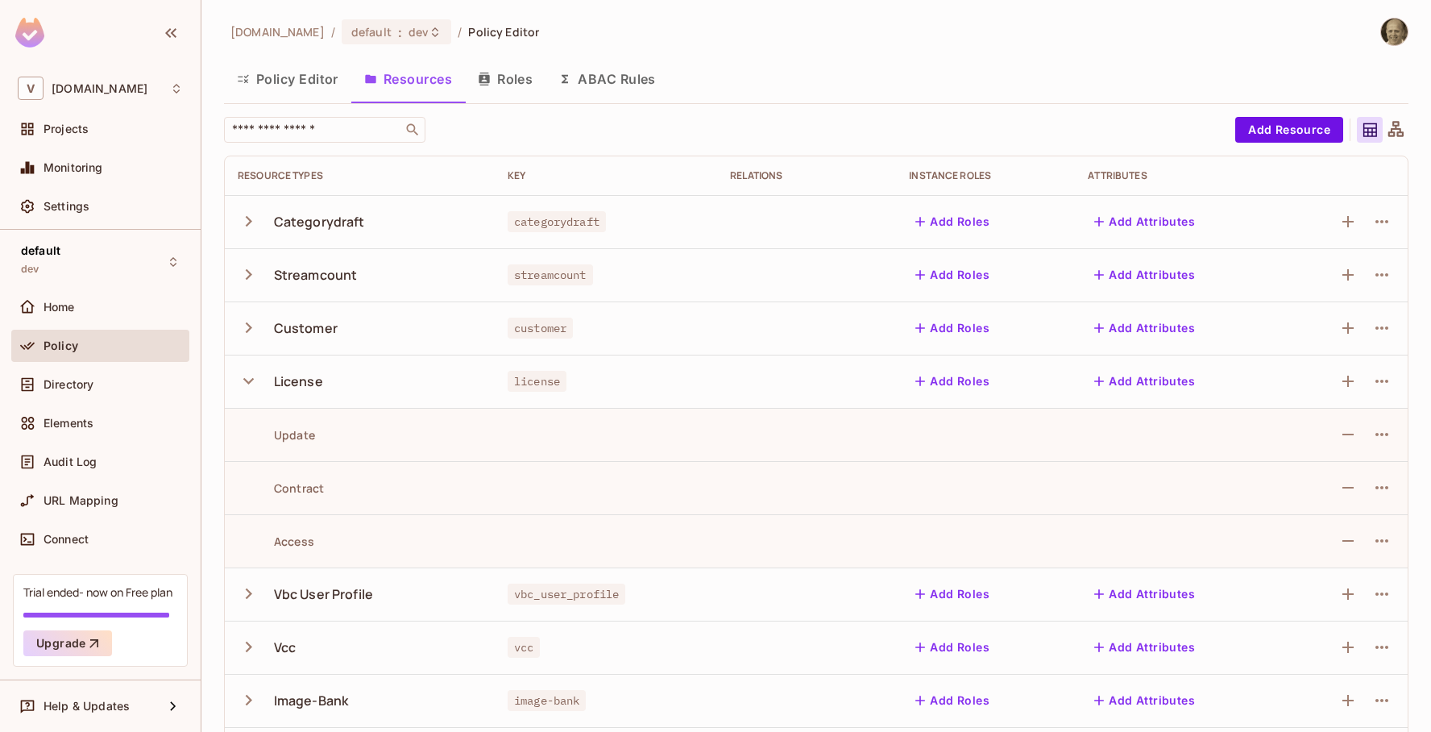
click at [252, 377] on icon "button" at bounding box center [249, 381] width 22 height 22
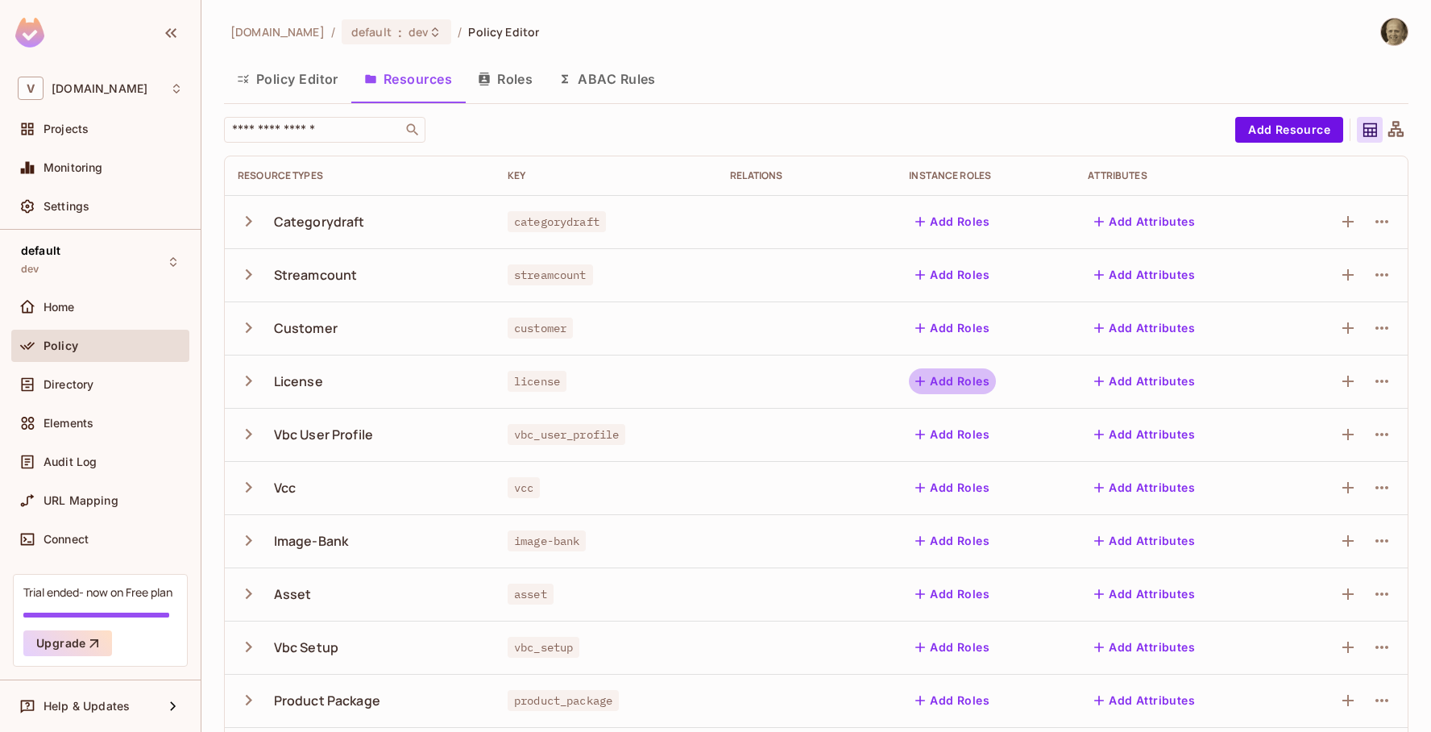
click at [964, 380] on button "Add Roles" at bounding box center [952, 381] width 87 height 26
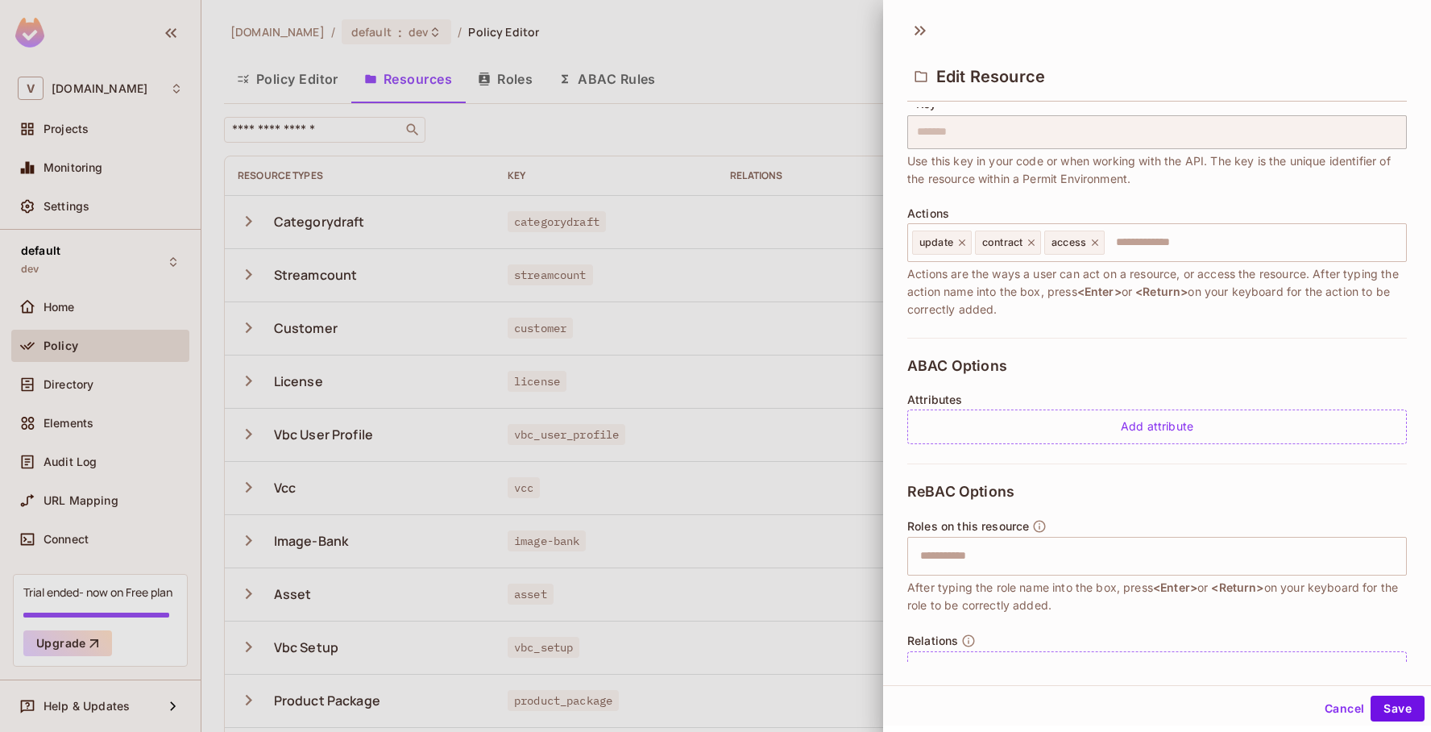
scroll to position [155, 0]
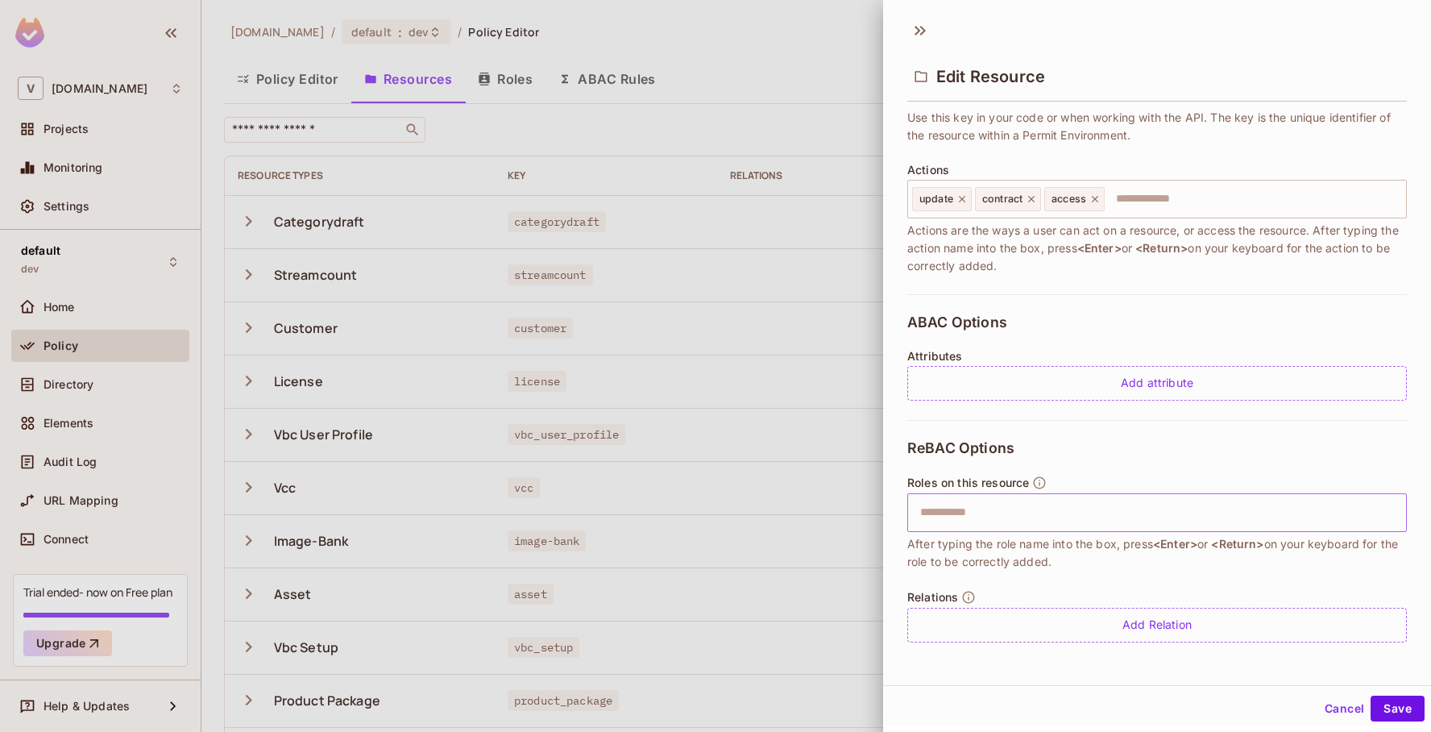
click at [1010, 513] on input "text" at bounding box center [1154, 512] width 489 height 32
type input "*"
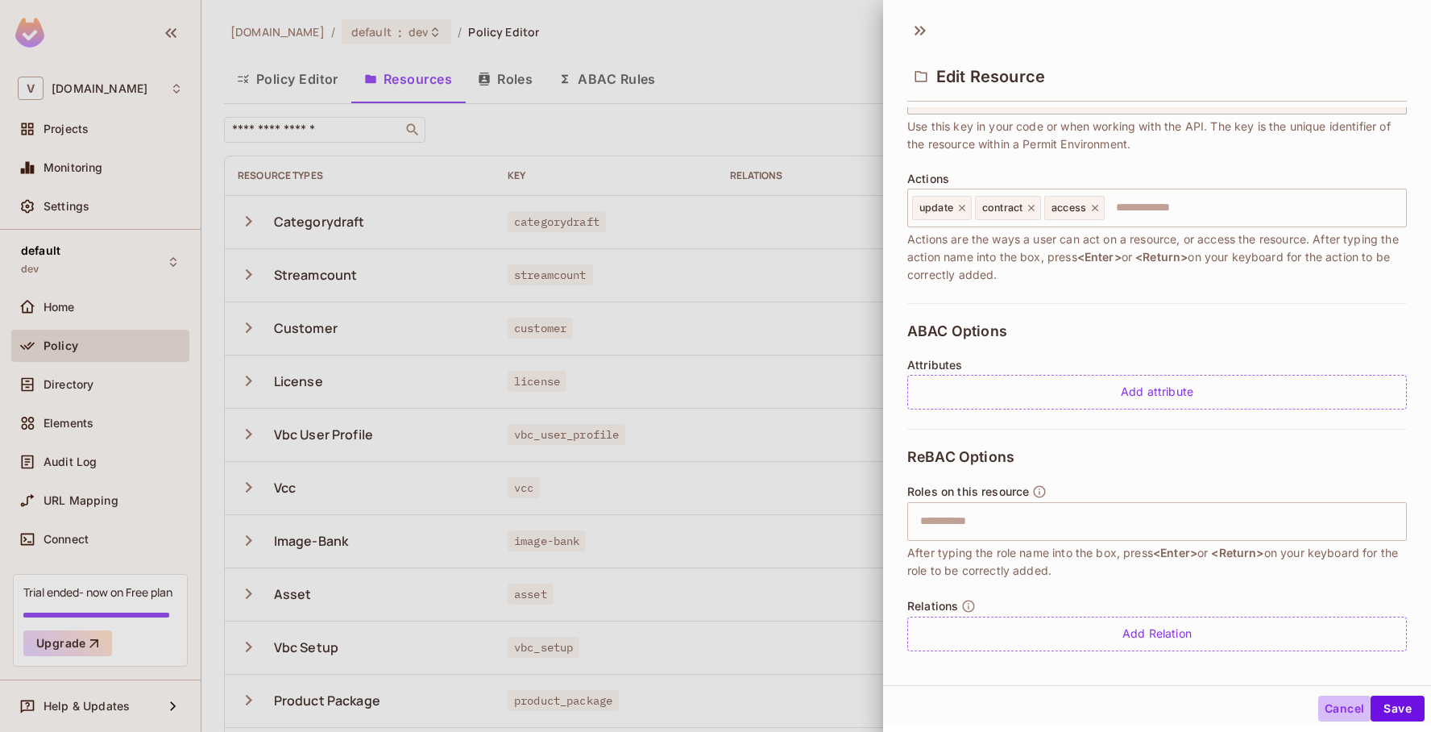
scroll to position [144, 0]
click at [1341, 711] on button "Cancel" at bounding box center [1344, 708] width 52 height 26
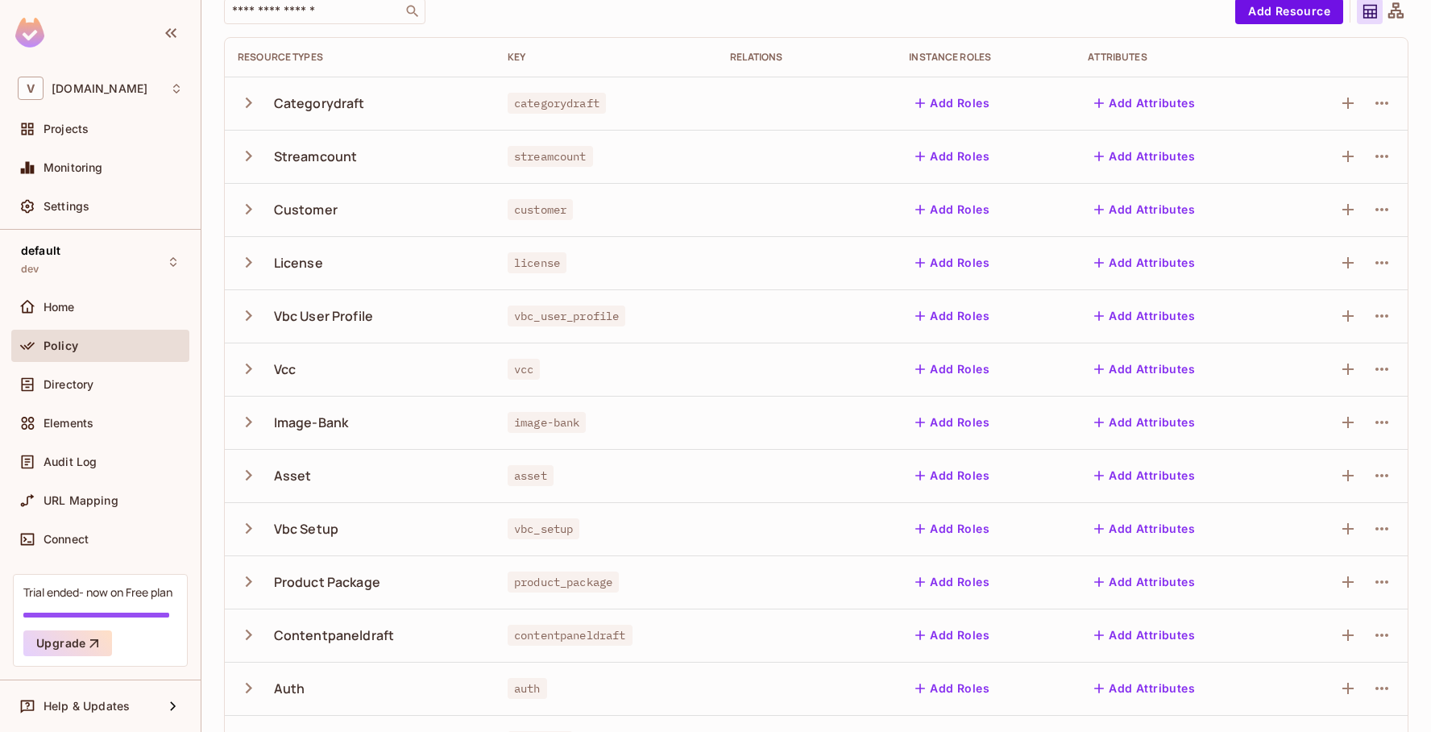
scroll to position [328, 0]
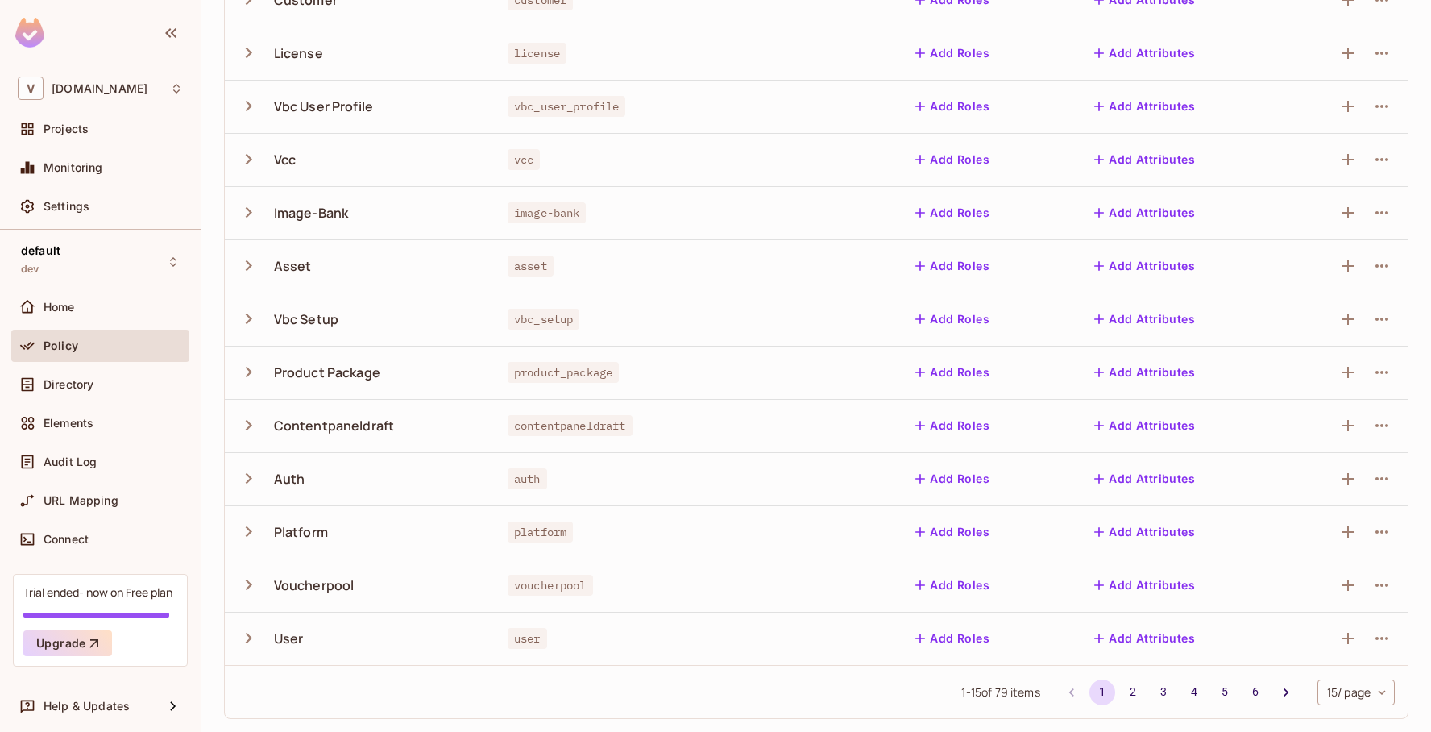
click at [251, 640] on icon "button" at bounding box center [249, 638] width 22 height 22
click at [257, 373] on icon "button" at bounding box center [249, 372] width 22 height 22
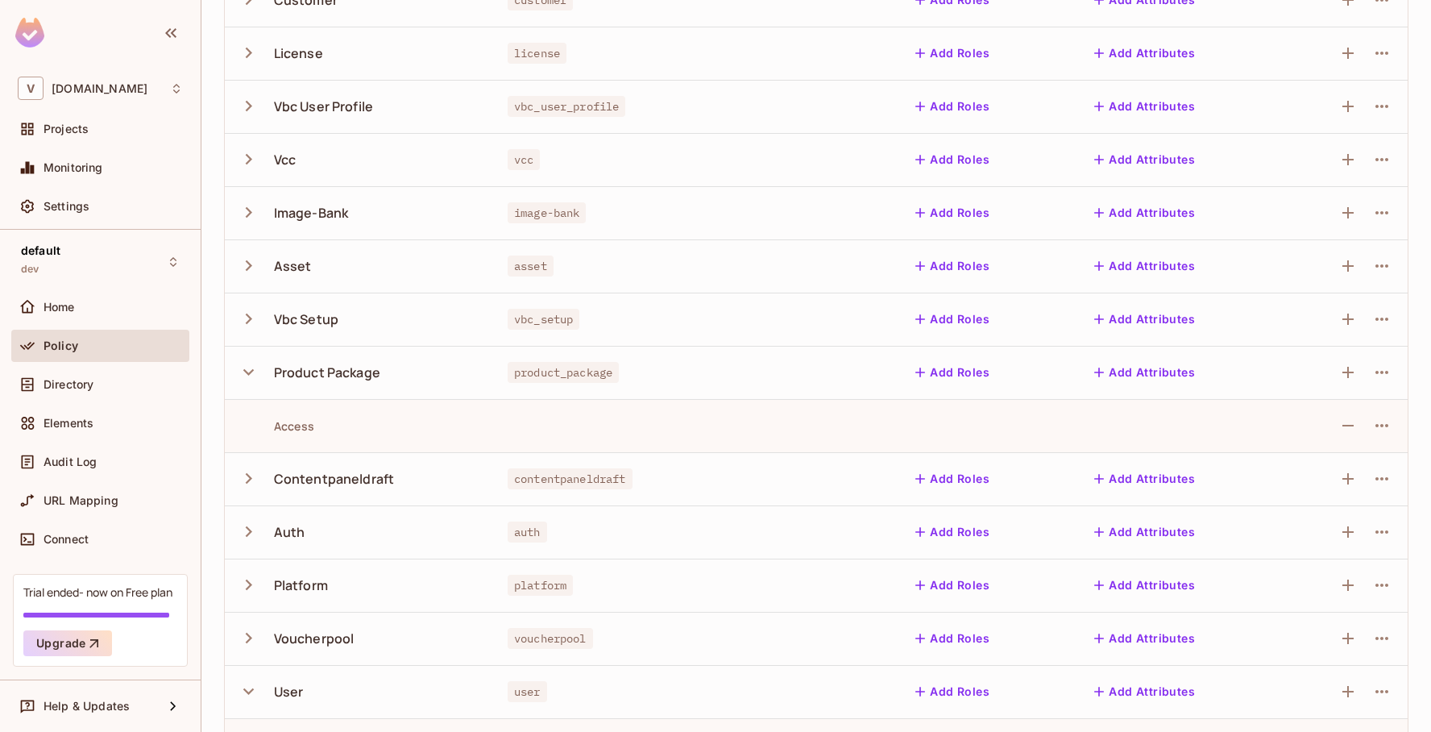
click at [253, 210] on icon "button" at bounding box center [249, 212] width 22 height 22
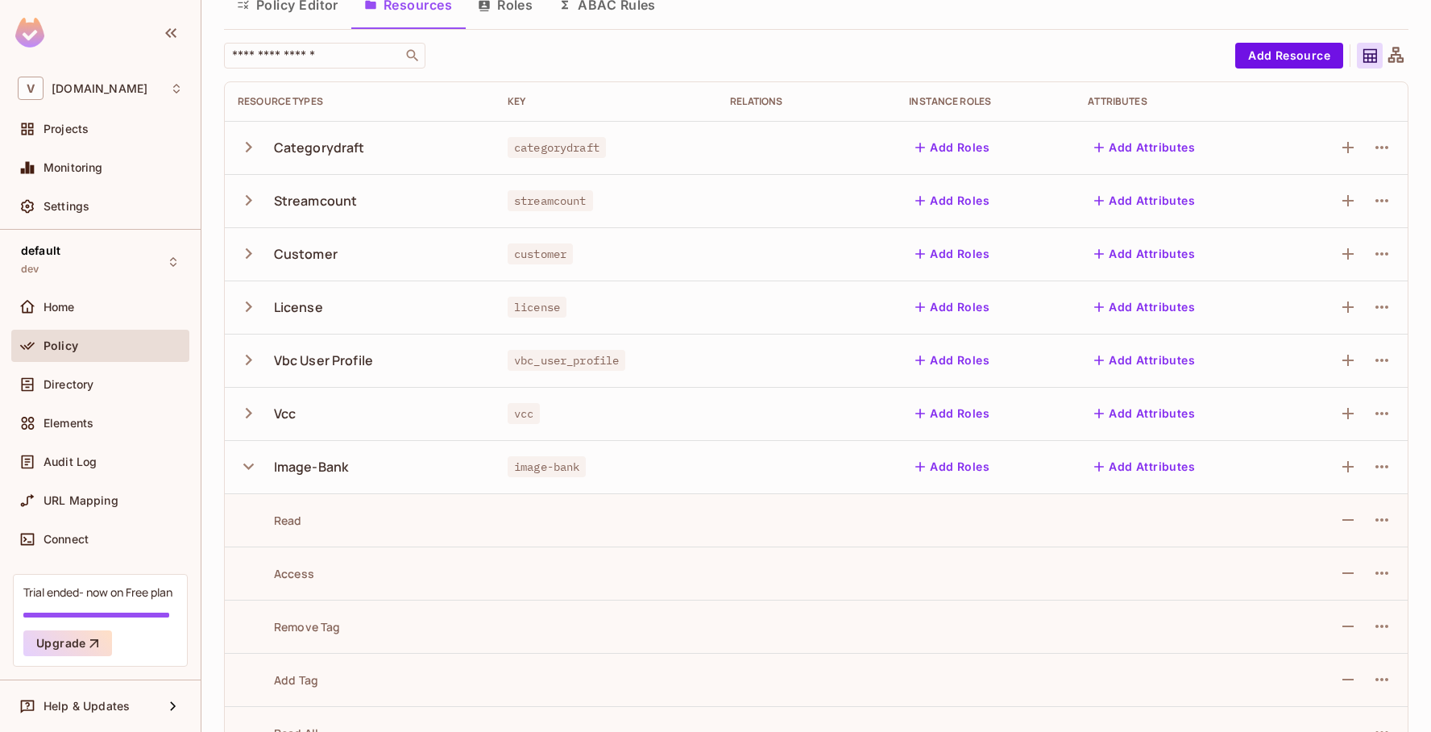
scroll to position [0, 0]
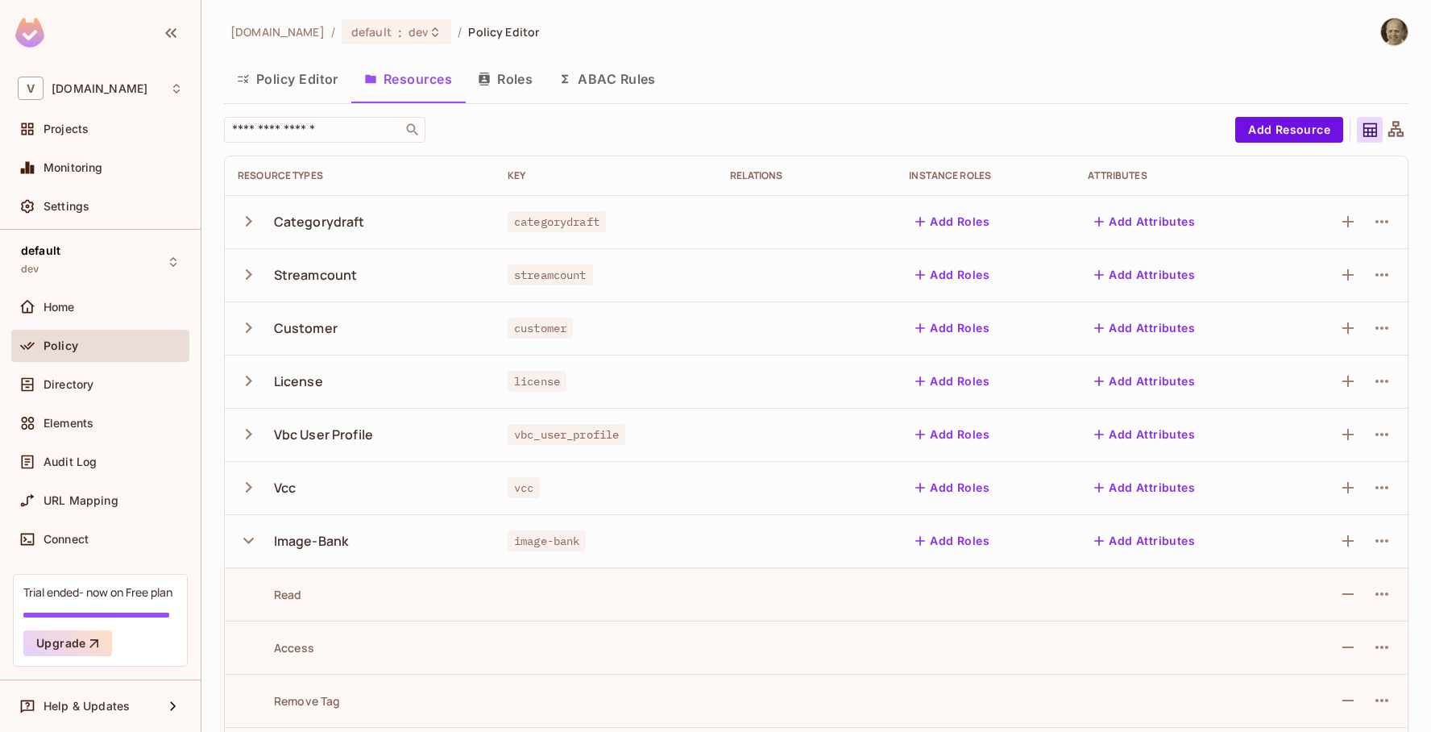
click at [248, 327] on icon "button" at bounding box center [249, 328] width 22 height 22
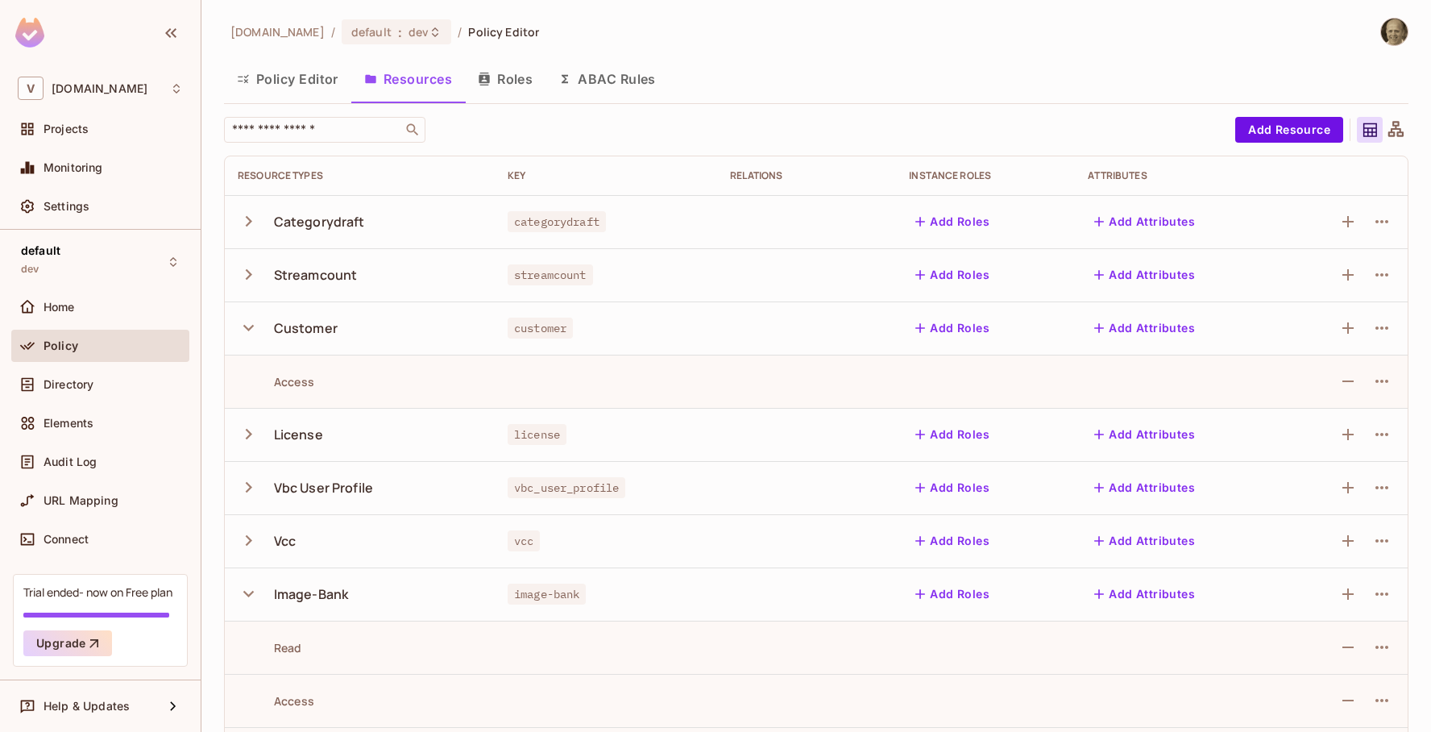
click at [250, 494] on icon "button" at bounding box center [249, 487] width 22 height 22
click at [248, 595] on icon "button" at bounding box center [249, 593] width 6 height 10
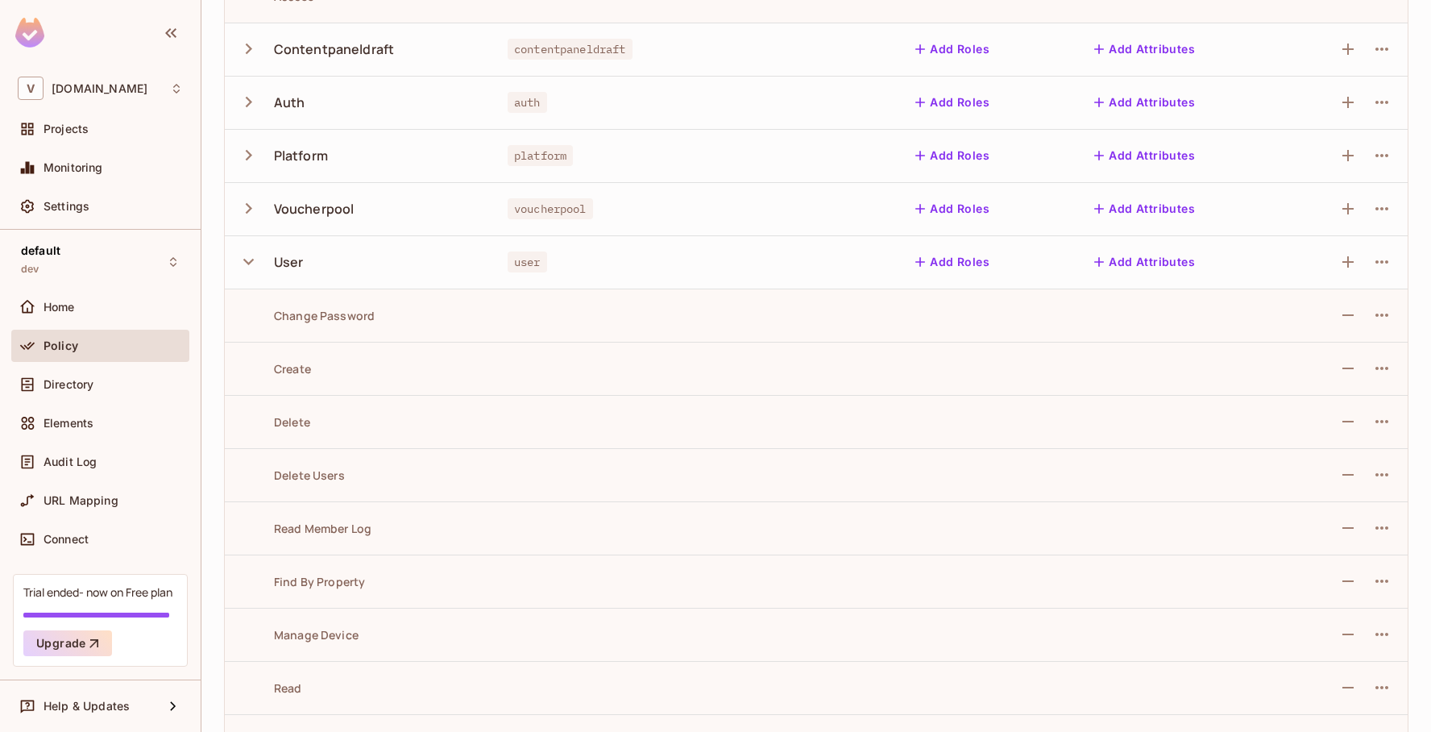
scroll to position [1817, 0]
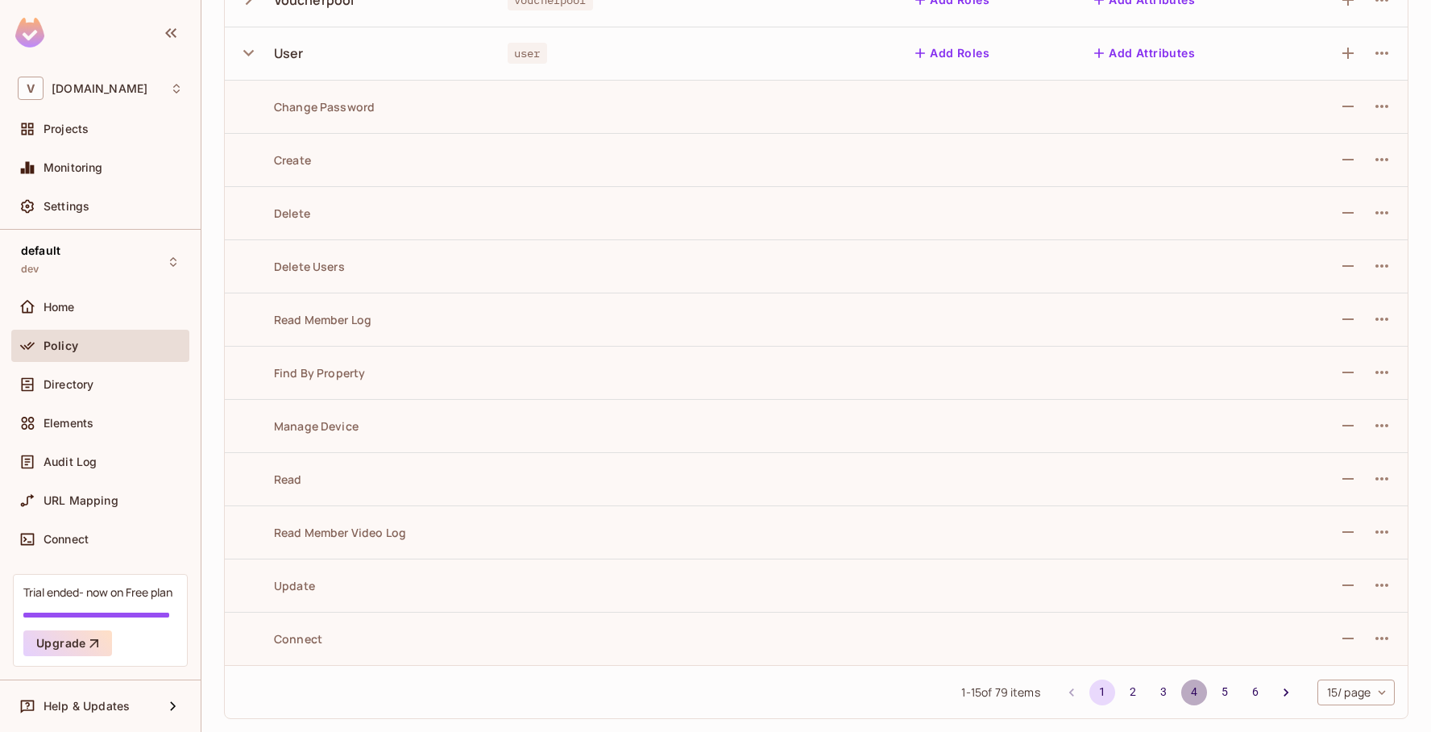
click at [1190, 691] on button "4" at bounding box center [1194, 692] width 26 height 26
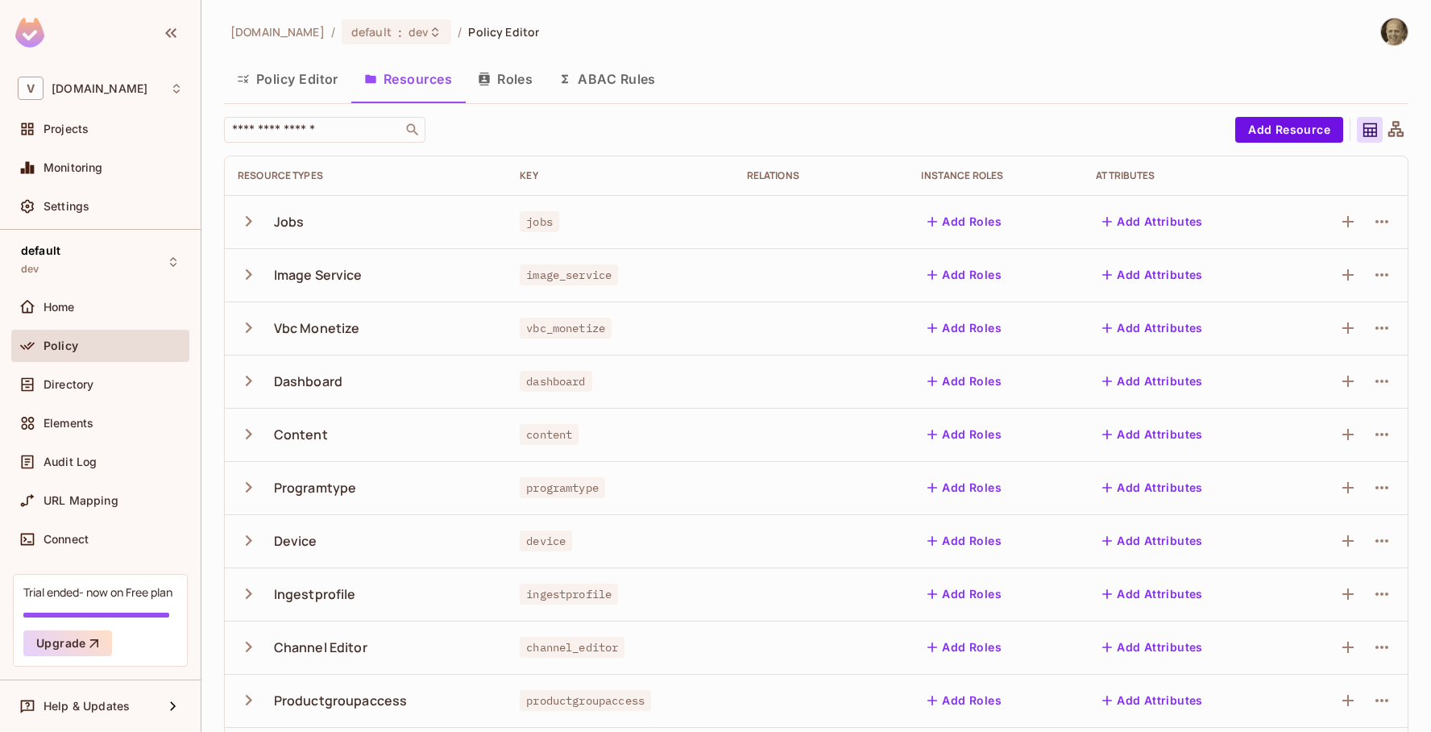
click at [258, 273] on icon "button" at bounding box center [249, 274] width 22 height 22
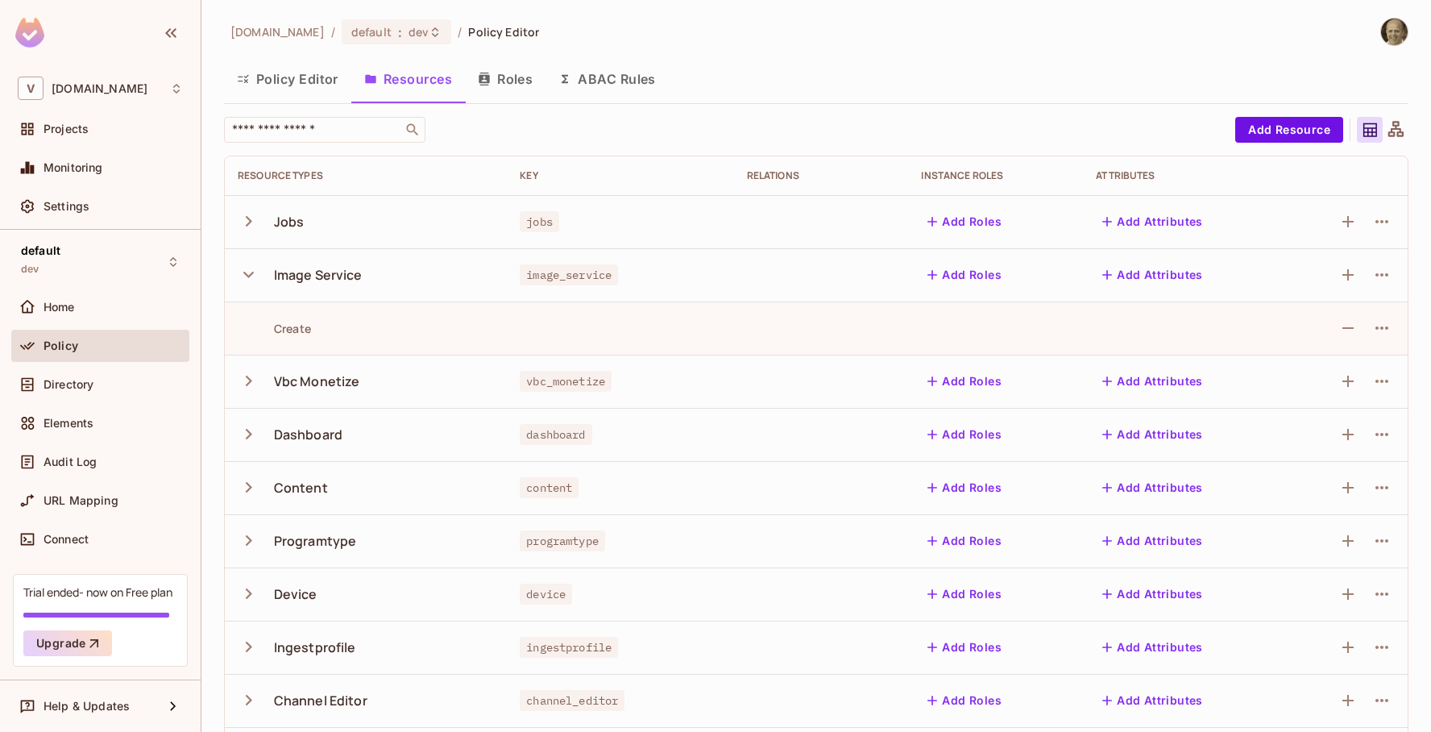
click at [243, 379] on icon "button" at bounding box center [249, 381] width 22 height 22
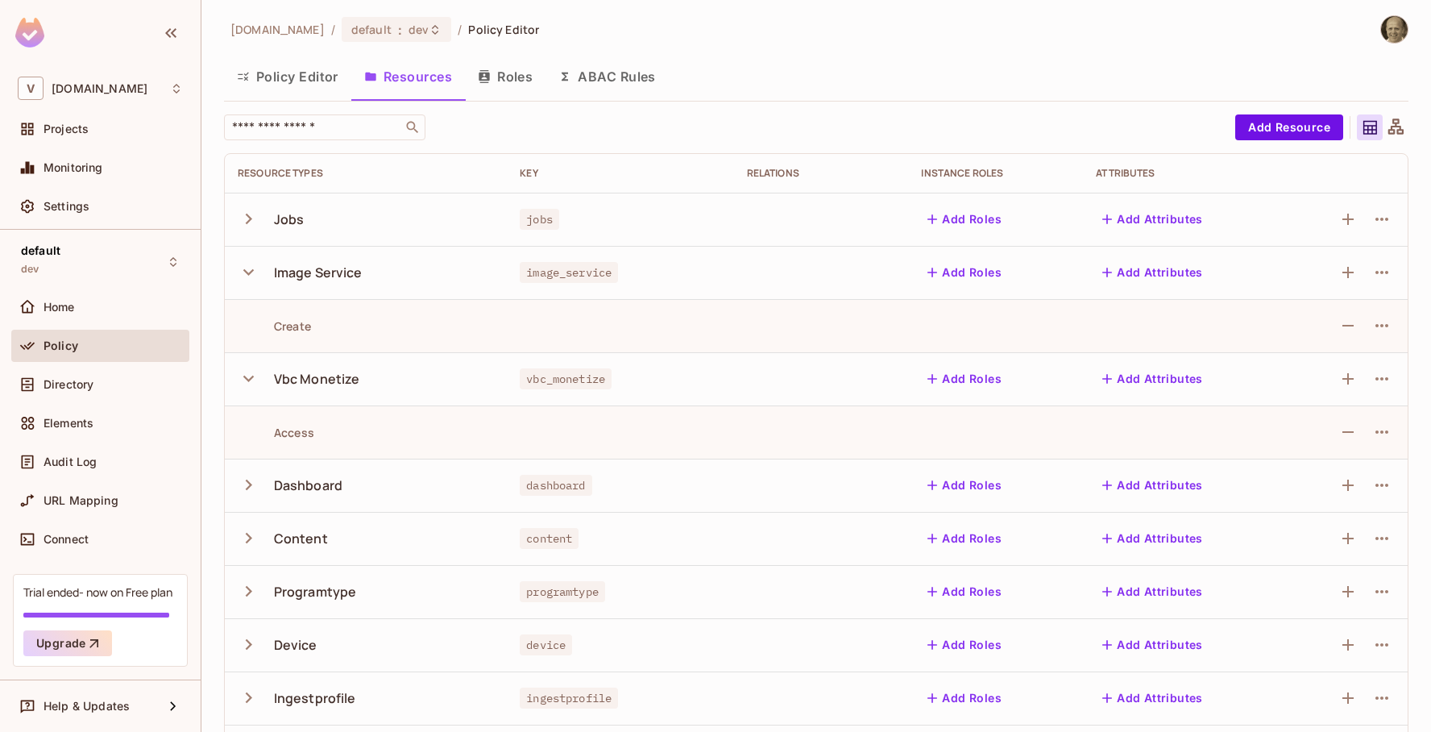
scroll to position [10, 0]
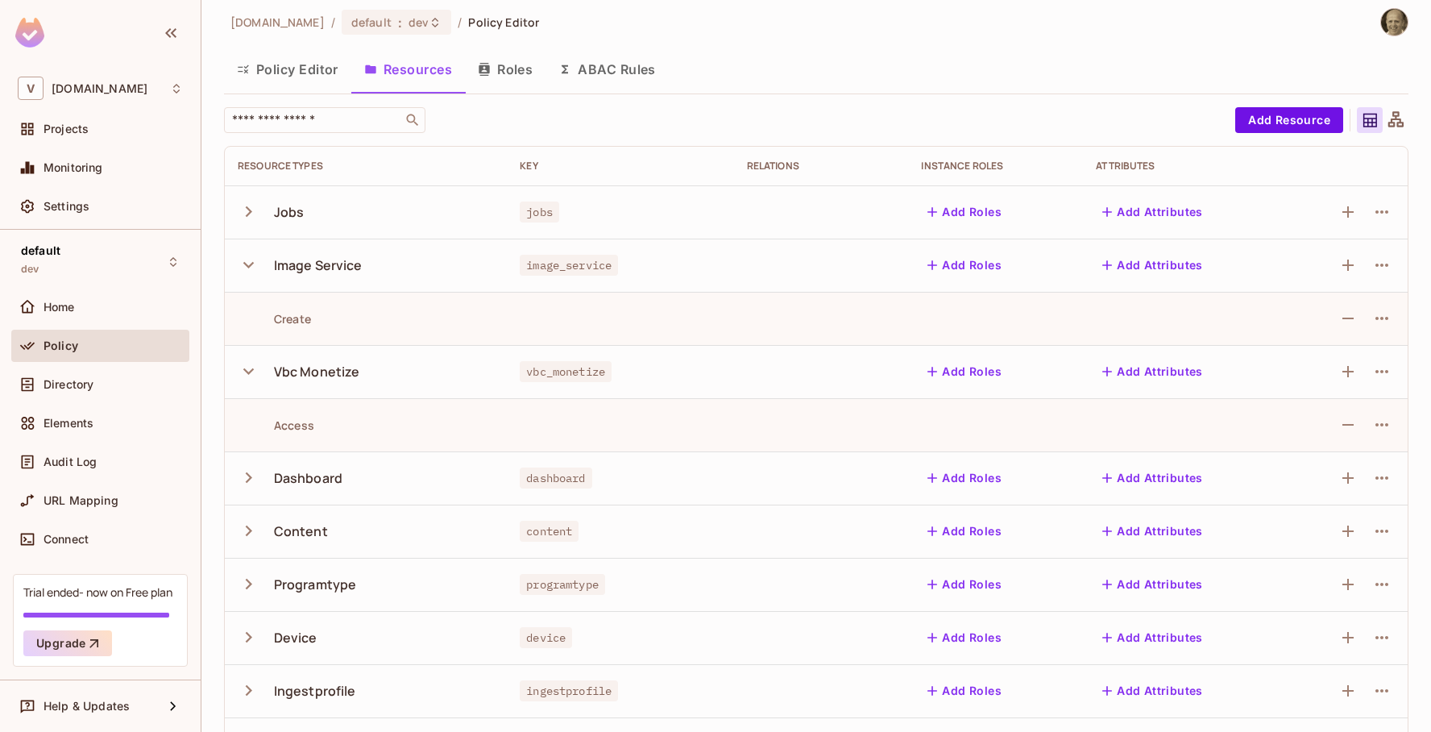
click at [251, 529] on icon "button" at bounding box center [249, 531] width 22 height 22
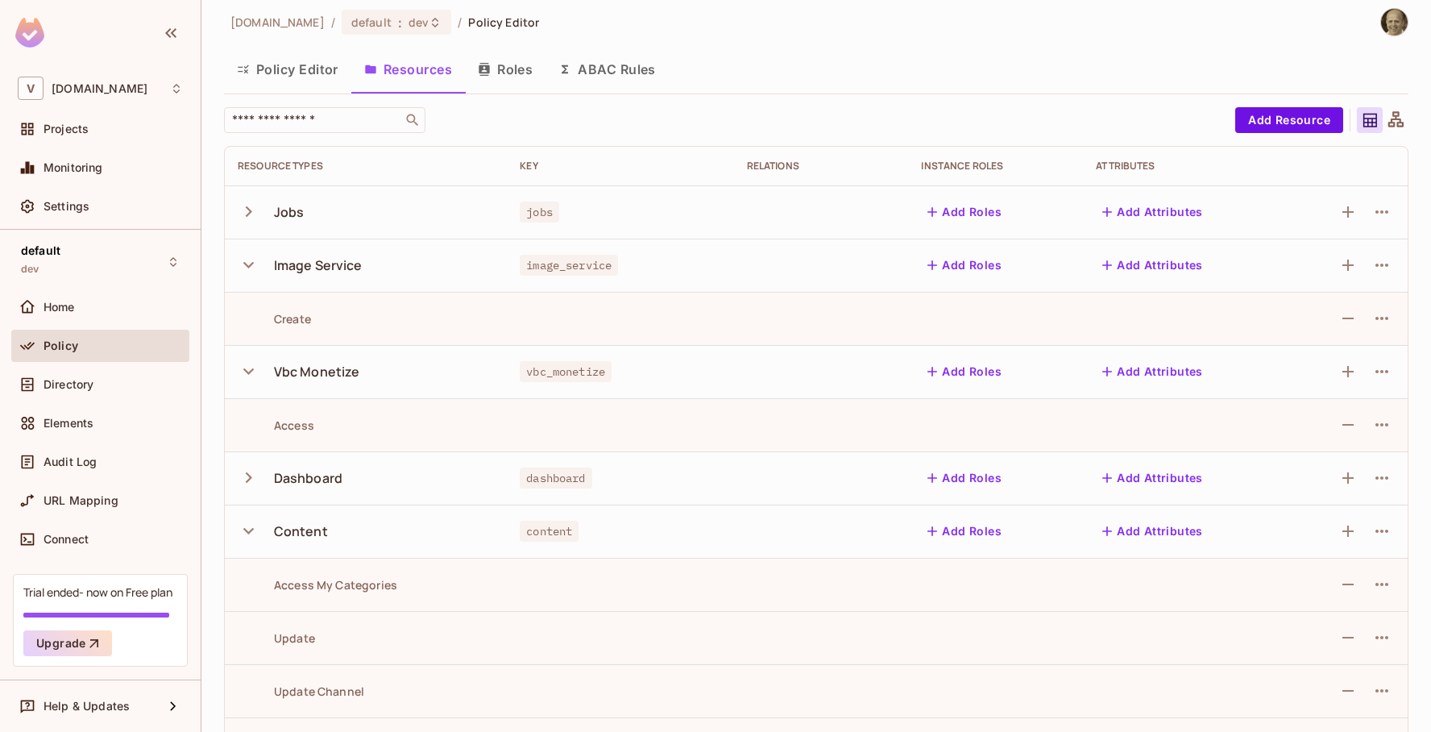
click at [306, 66] on button "Policy Editor" at bounding box center [287, 69] width 127 height 40
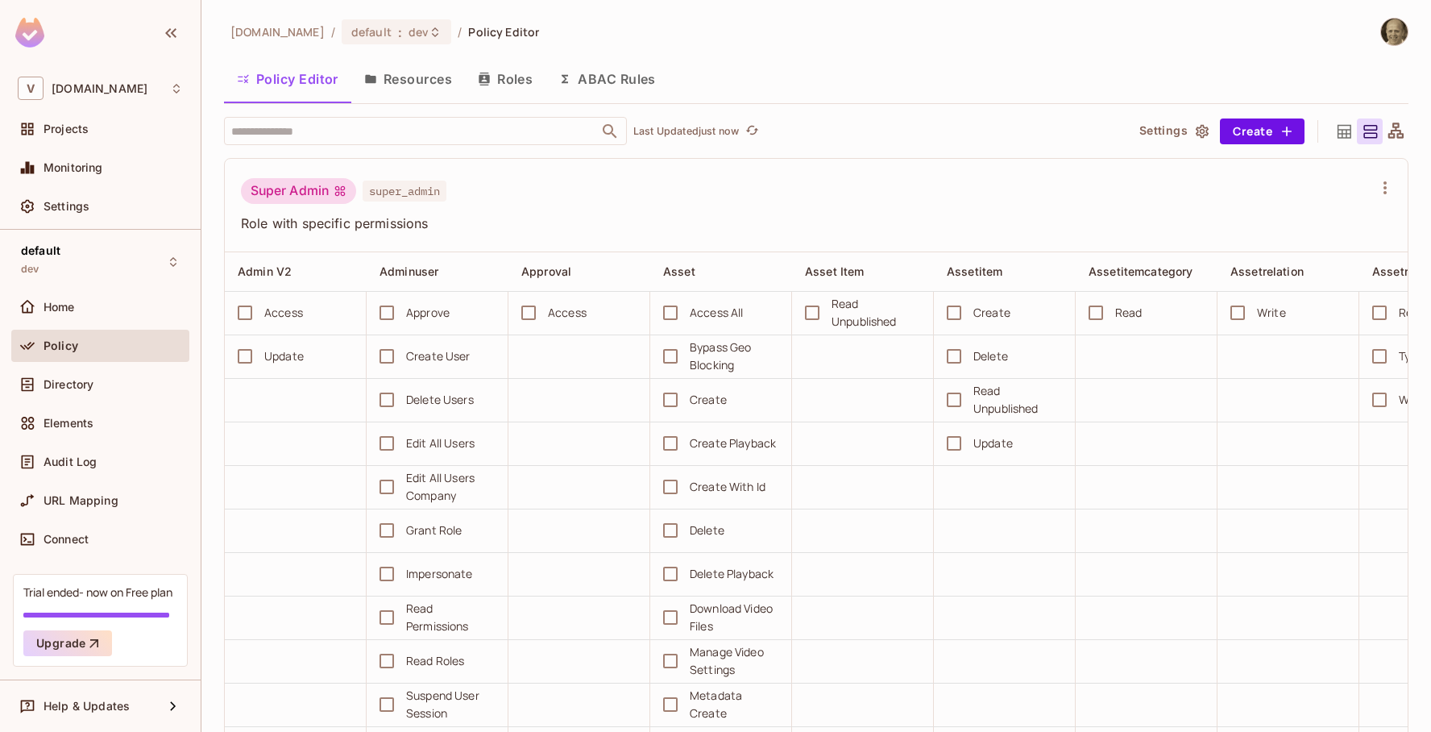
click at [515, 76] on button "Roles" at bounding box center [505, 79] width 81 height 40
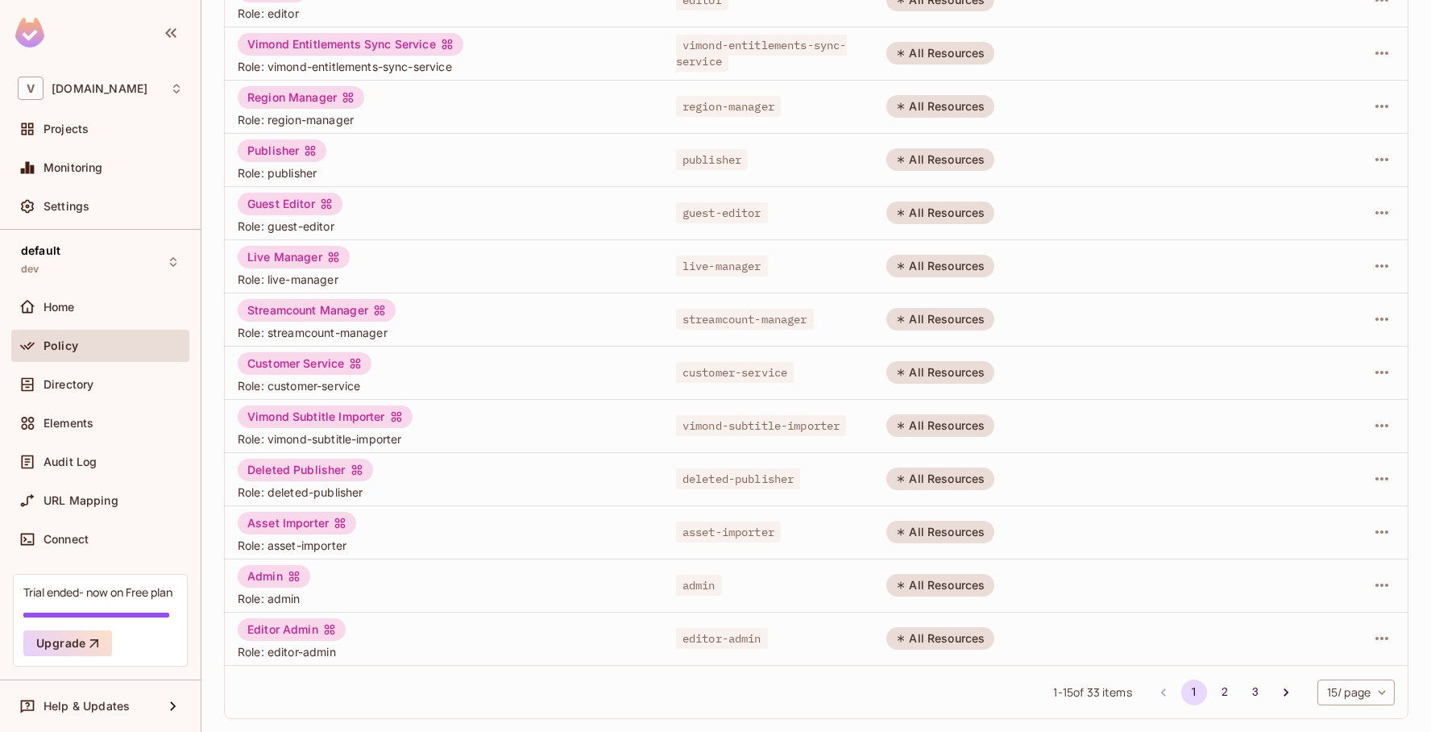
scroll to position [324, 0]
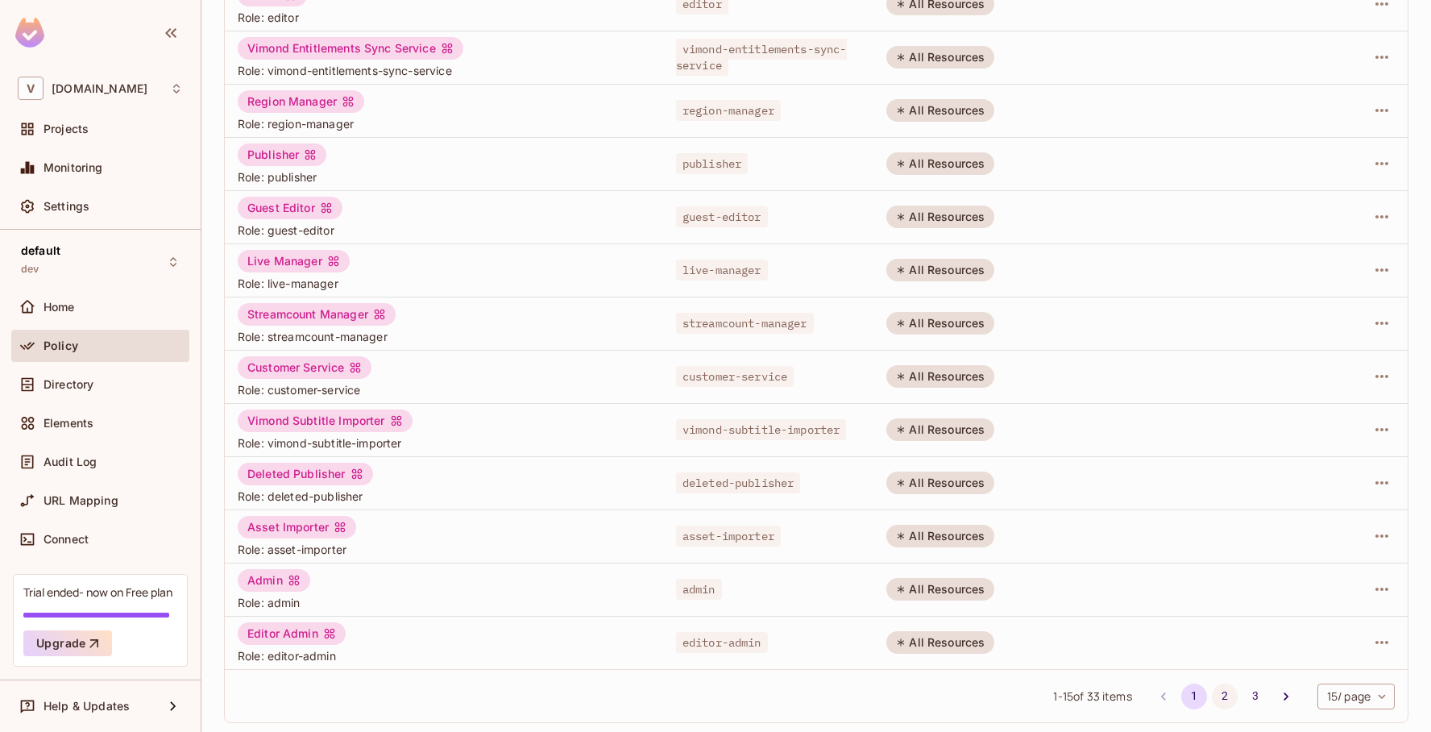
click at [1222, 695] on button "2" at bounding box center [1225, 696] width 26 height 26
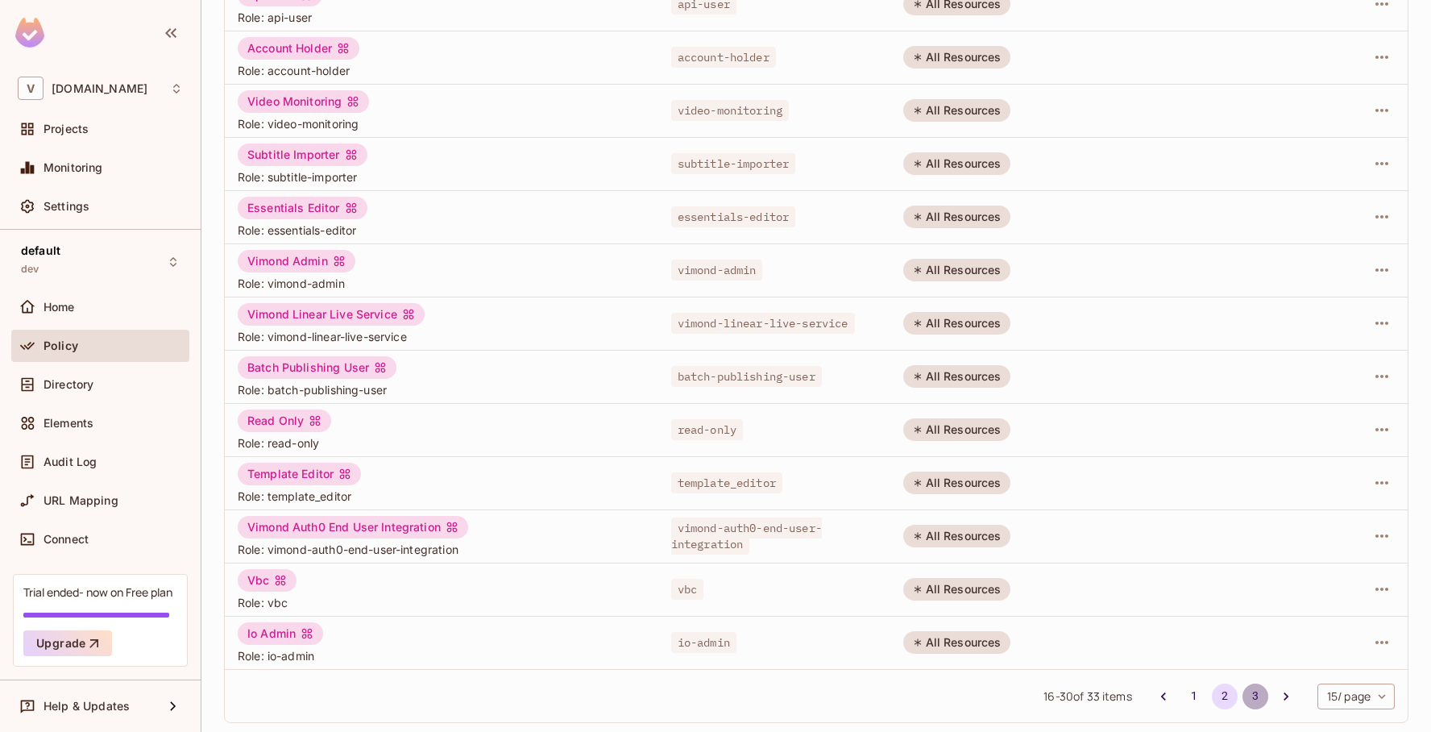
click at [1254, 696] on button "3" at bounding box center [1255, 696] width 26 height 26
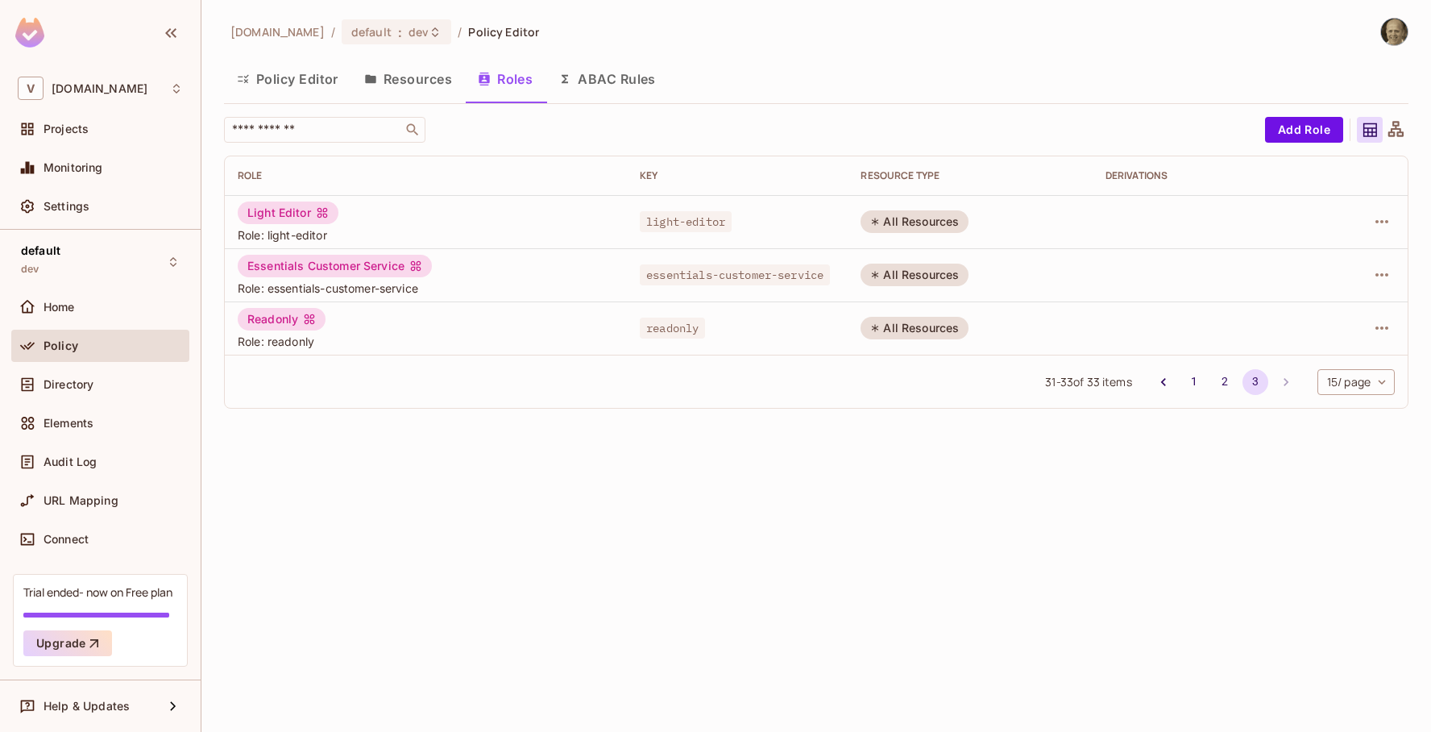
scroll to position [0, 0]
click at [1312, 129] on button "Add Role" at bounding box center [1304, 130] width 78 height 26
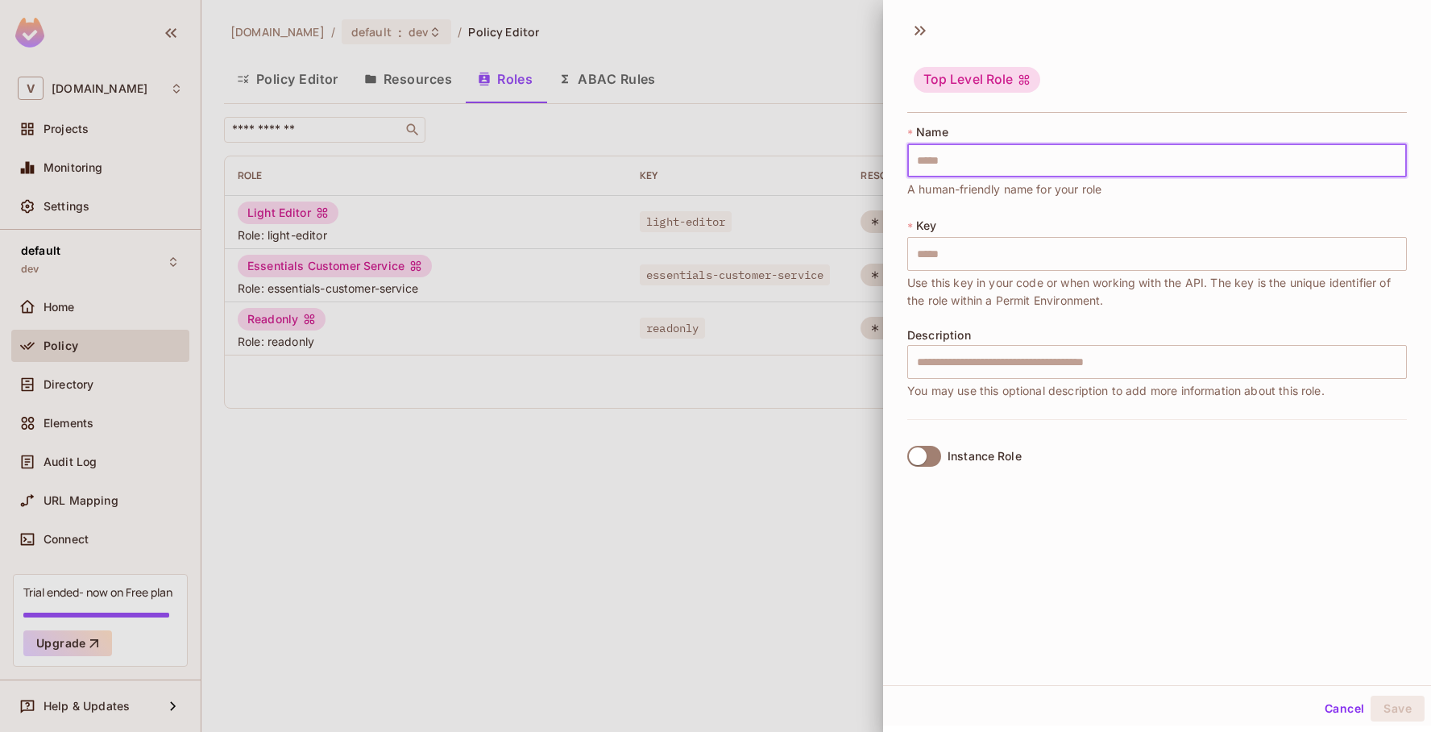
click at [1101, 151] on input "text" at bounding box center [1156, 160] width 499 height 34
type input "*"
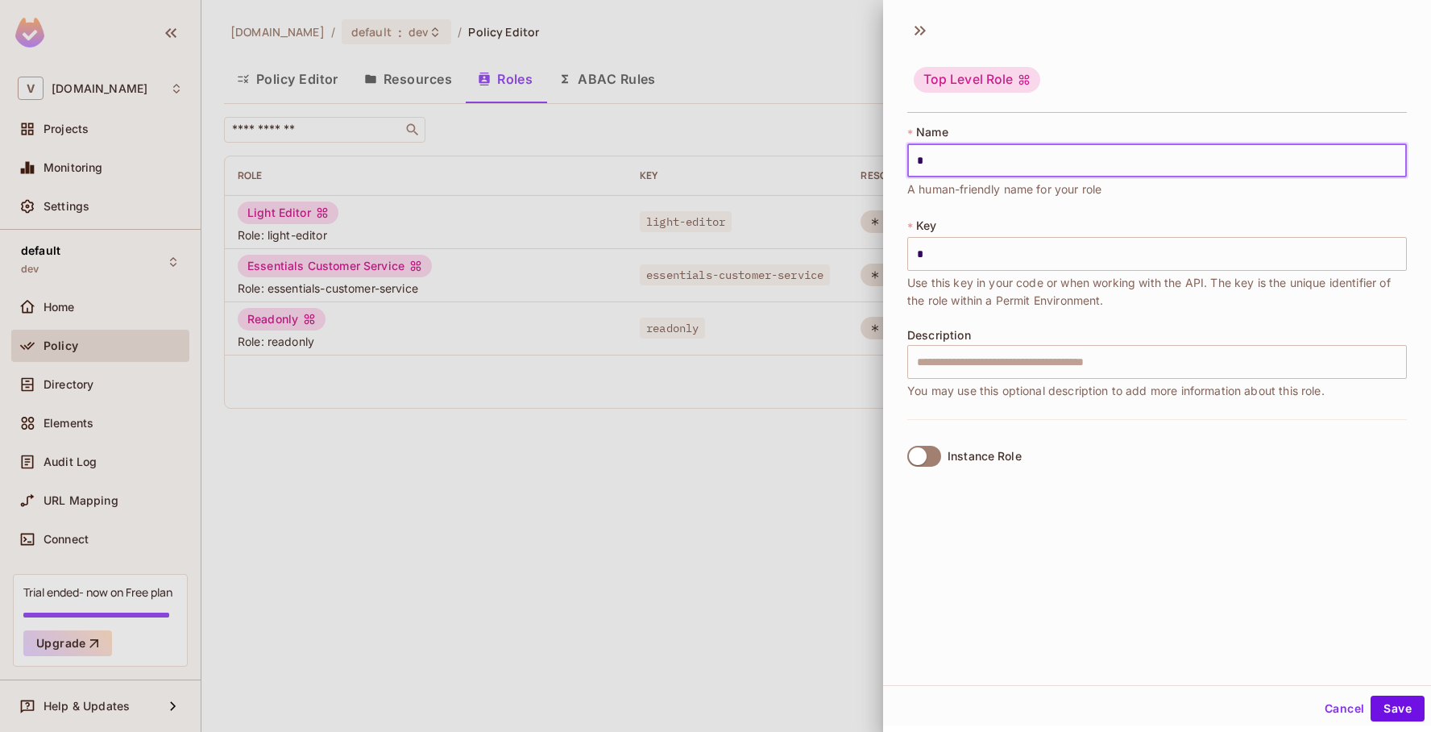
type input "**"
type input "***"
type input "****"
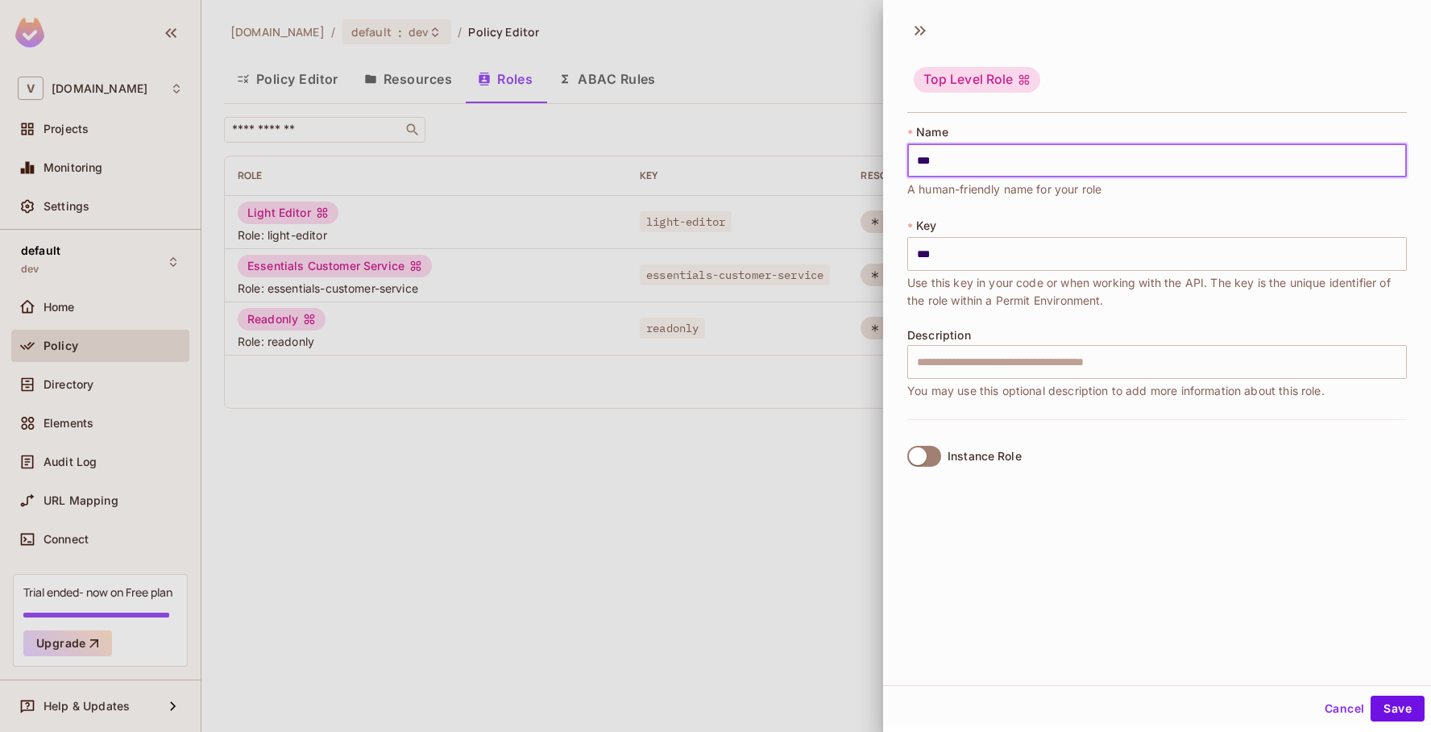
type input "****"
drag, startPoint x: 985, startPoint y: 163, endPoint x: 856, endPoint y: 162, distance: 128.9
click at [856, 162] on div "Top Level Role * Name **** ​ A human-friendly name for your role * Key **** ​ U…" at bounding box center [715, 366] width 1431 height 732
type input "****"
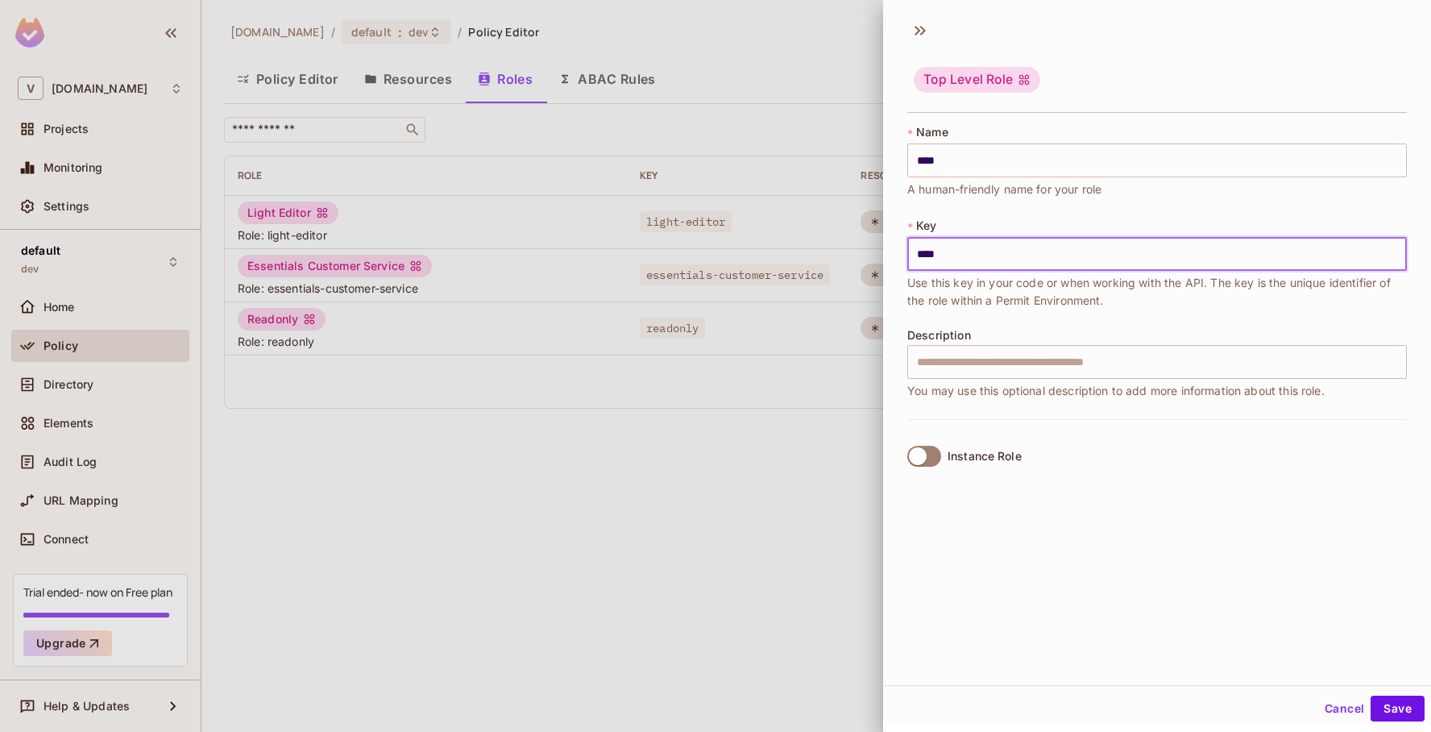
click at [971, 239] on input "****" at bounding box center [1156, 254] width 499 height 34
drag, startPoint x: 972, startPoint y: 247, endPoint x: 964, endPoint y: 255, distance: 12.0
click at [964, 255] on input "****" at bounding box center [1156, 254] width 499 height 34
type input "****"
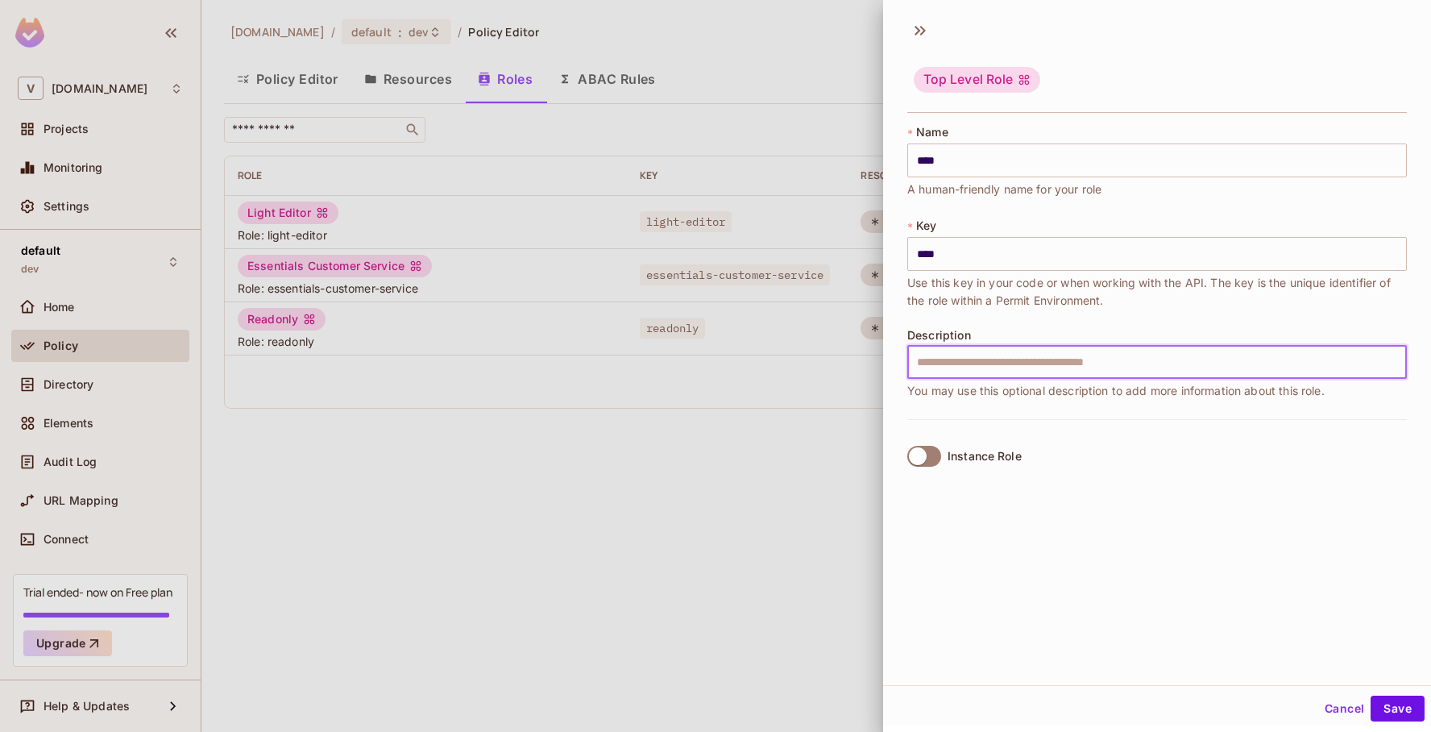
click at [1072, 362] on input "text" at bounding box center [1156, 362] width 499 height 34
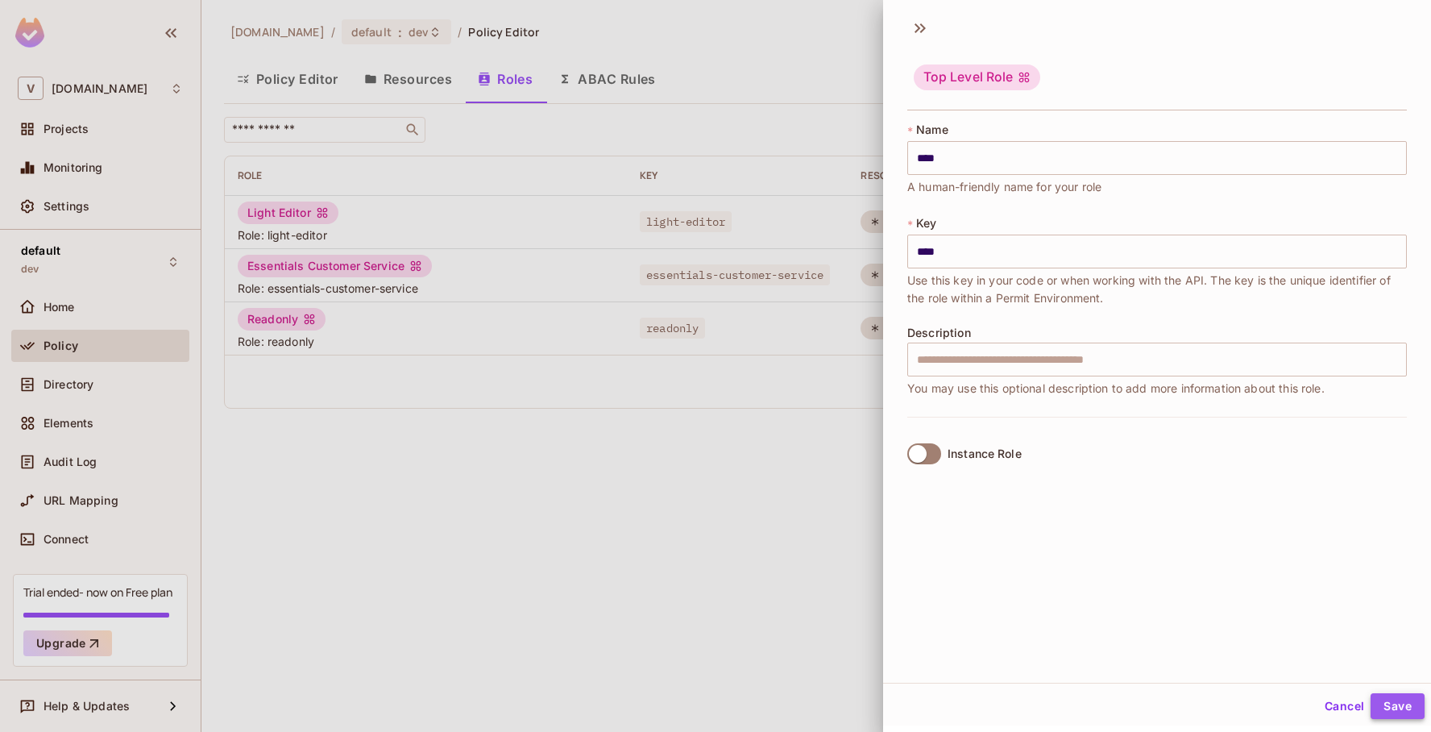
click at [1394, 707] on button "Save" at bounding box center [1397, 706] width 54 height 26
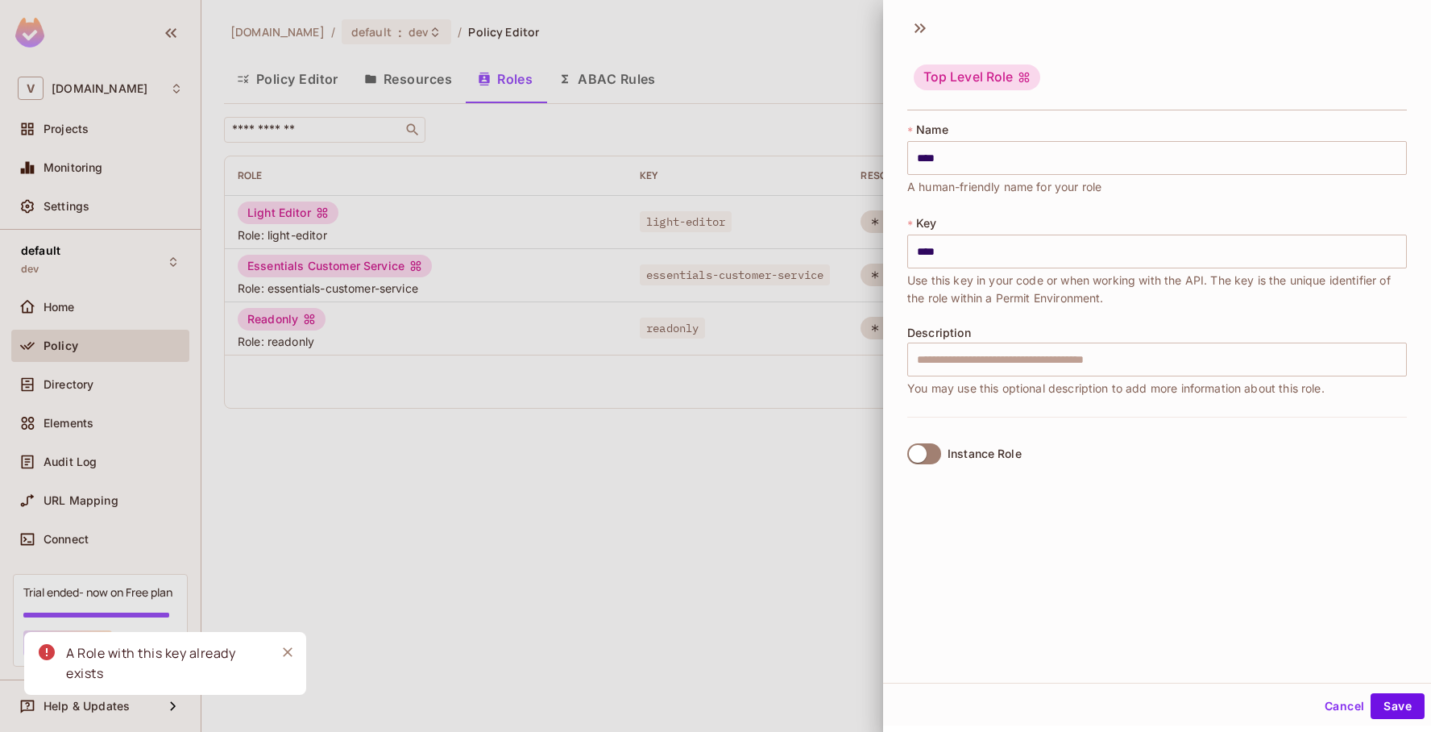
click at [657, 582] on div at bounding box center [715, 366] width 1431 height 732
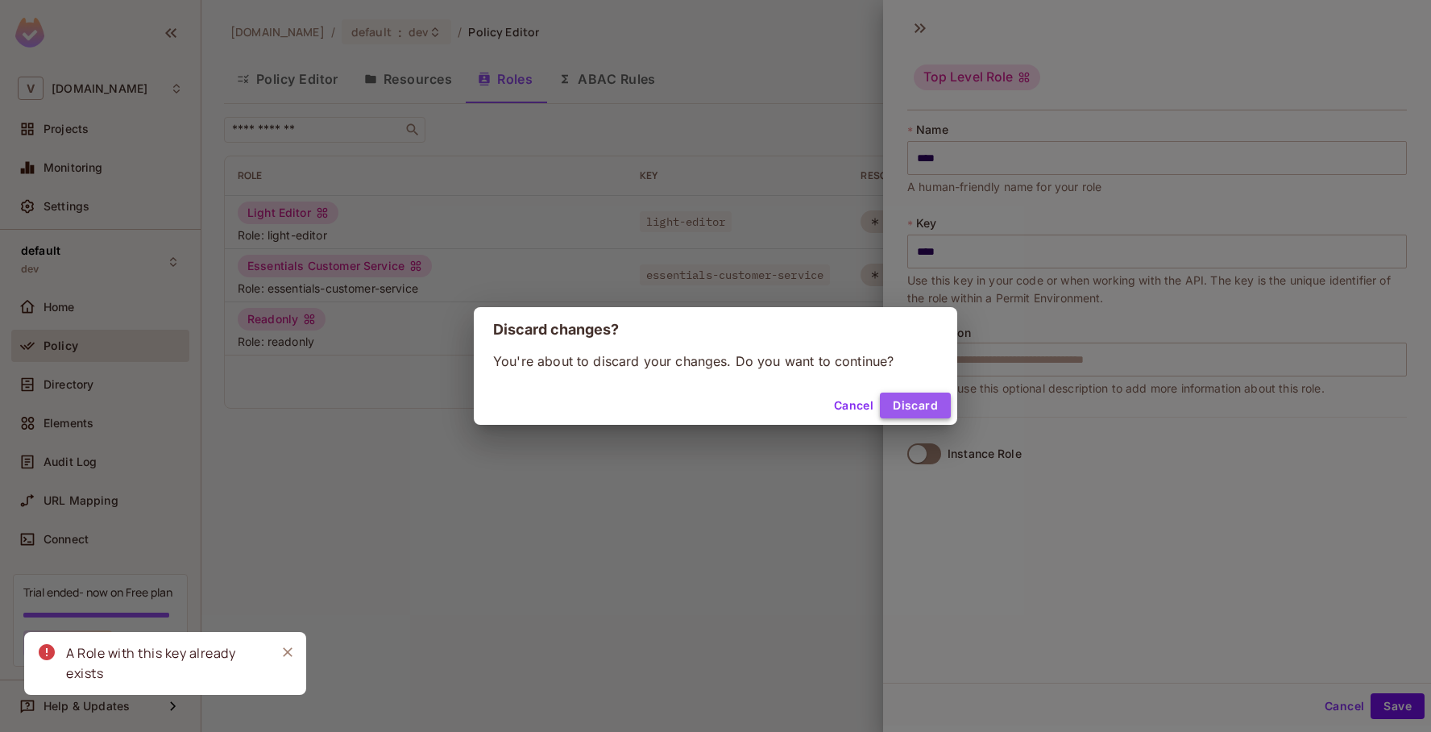
click at [898, 405] on button "Discard" at bounding box center [915, 405] width 71 height 26
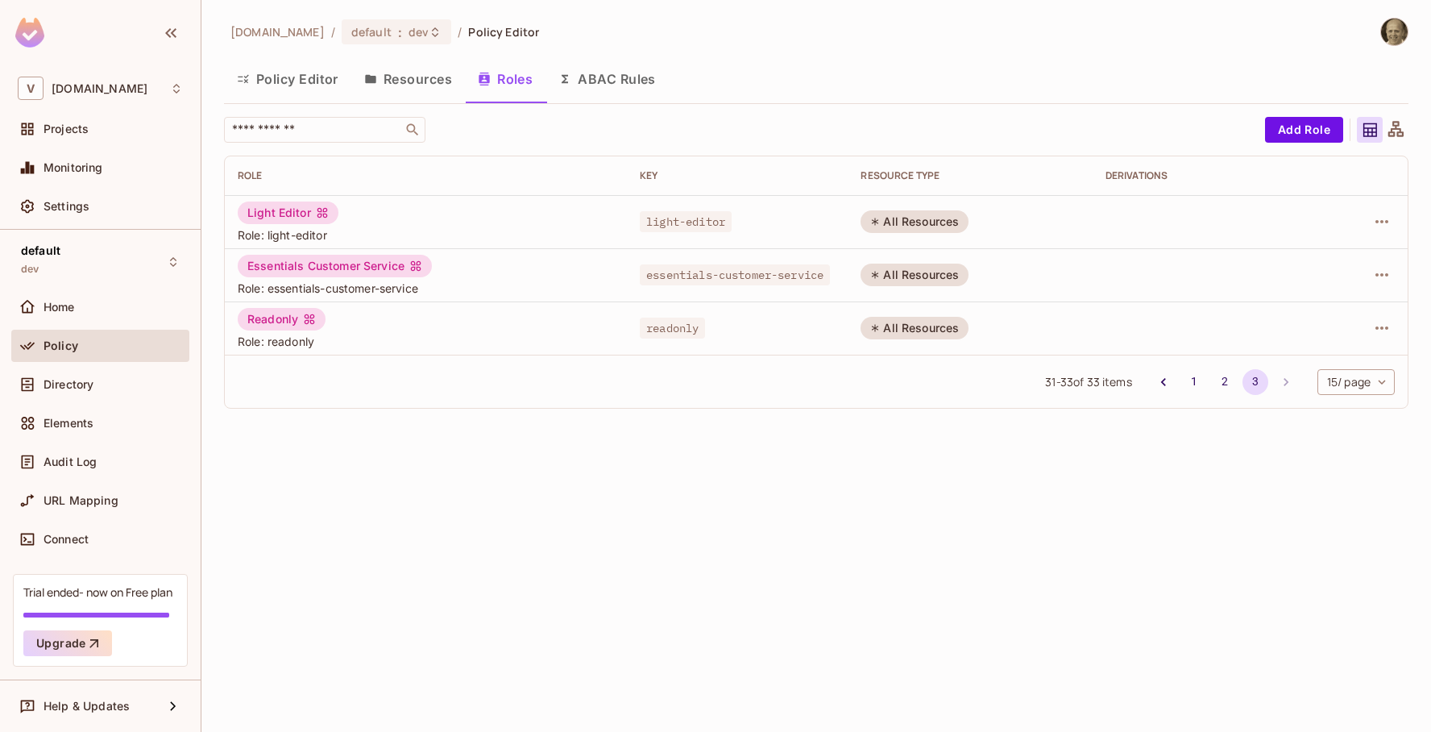
click at [414, 73] on button "Resources" at bounding box center [408, 79] width 114 height 40
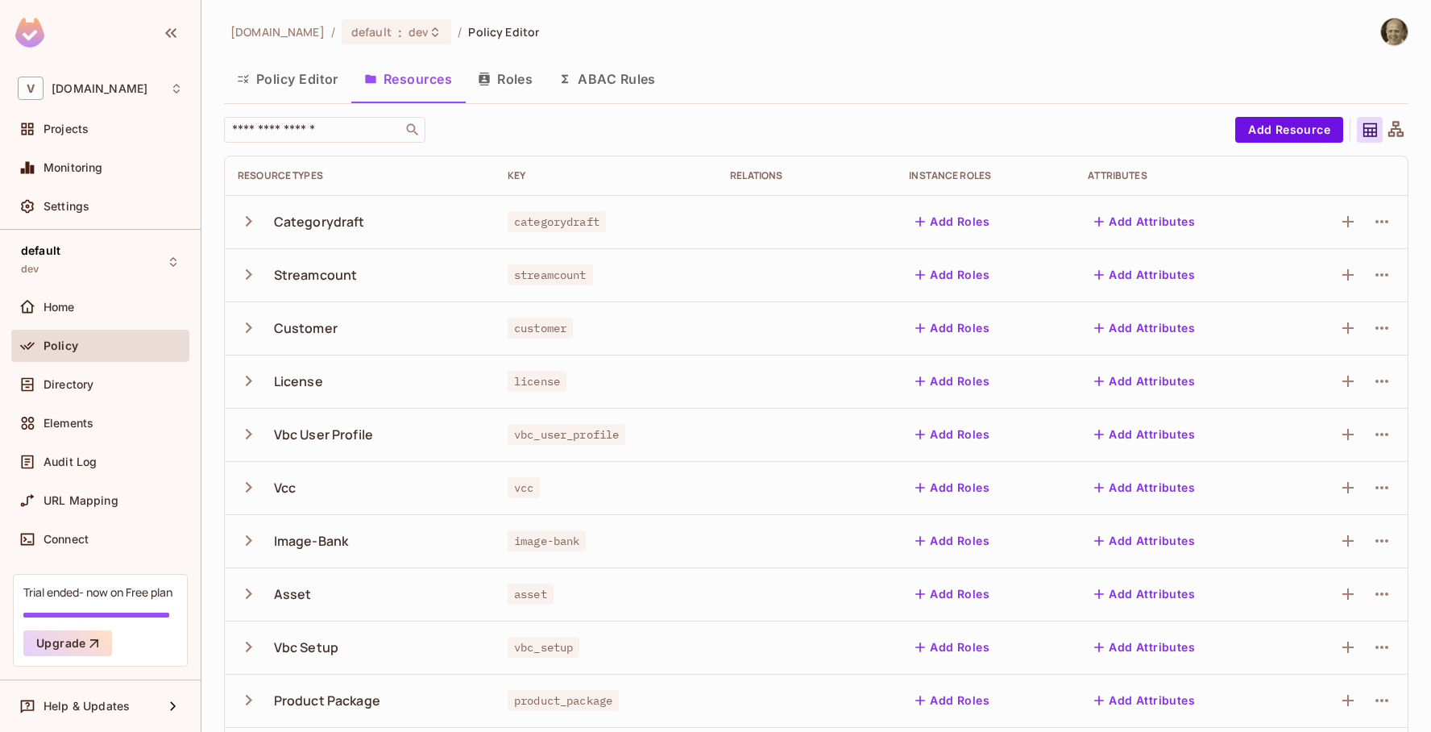
click at [246, 218] on icon "button" at bounding box center [249, 221] width 6 height 10
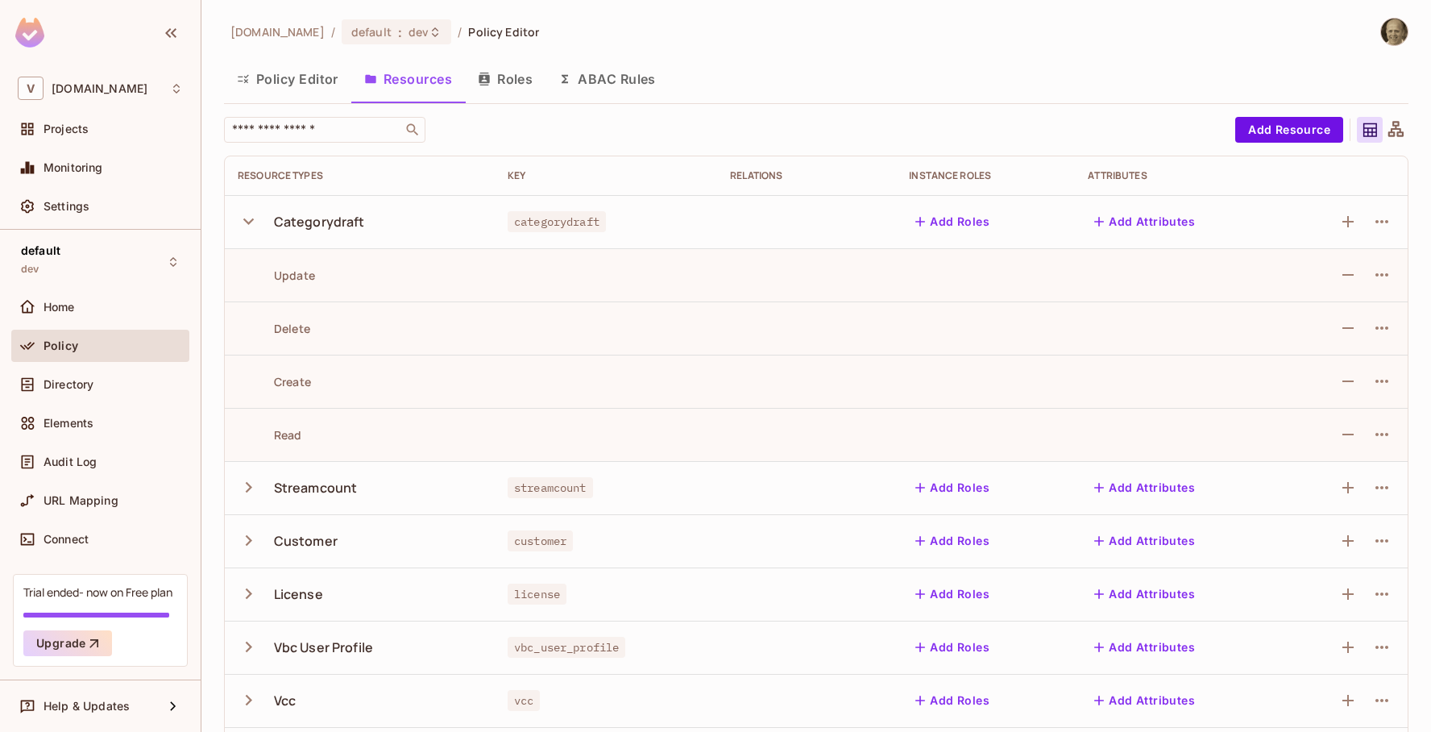
click at [246, 218] on icon "button" at bounding box center [249, 221] width 22 height 22
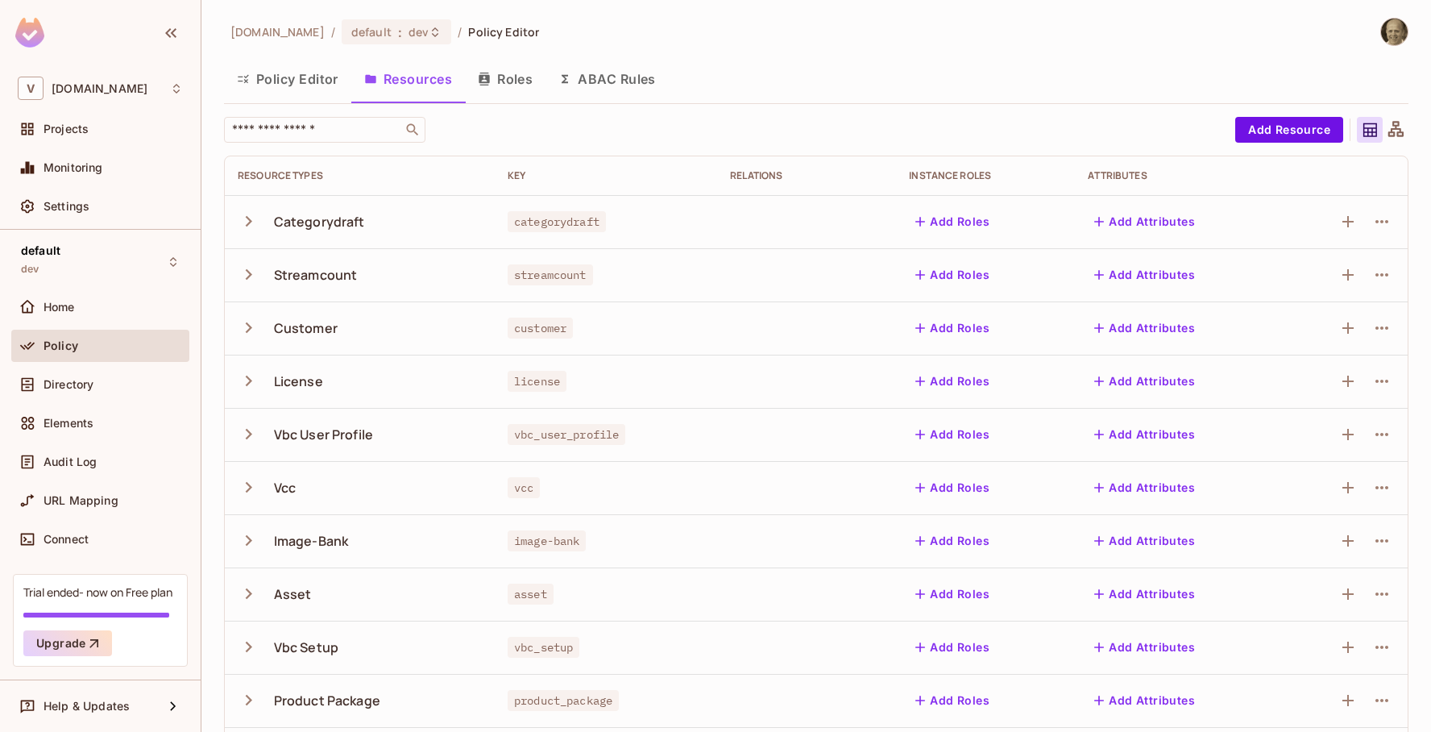
click at [255, 385] on icon "button" at bounding box center [249, 381] width 22 height 22
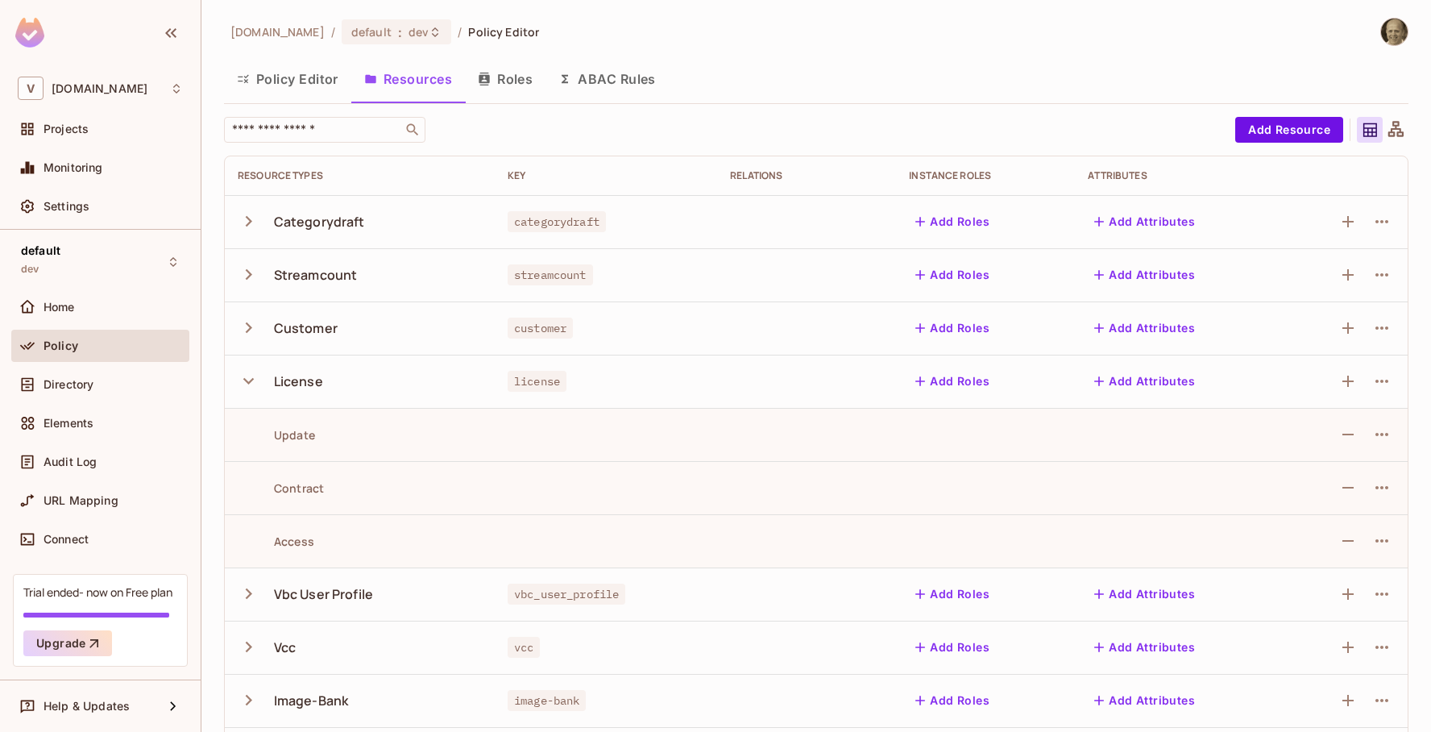
click at [256, 385] on icon "button" at bounding box center [249, 381] width 22 height 22
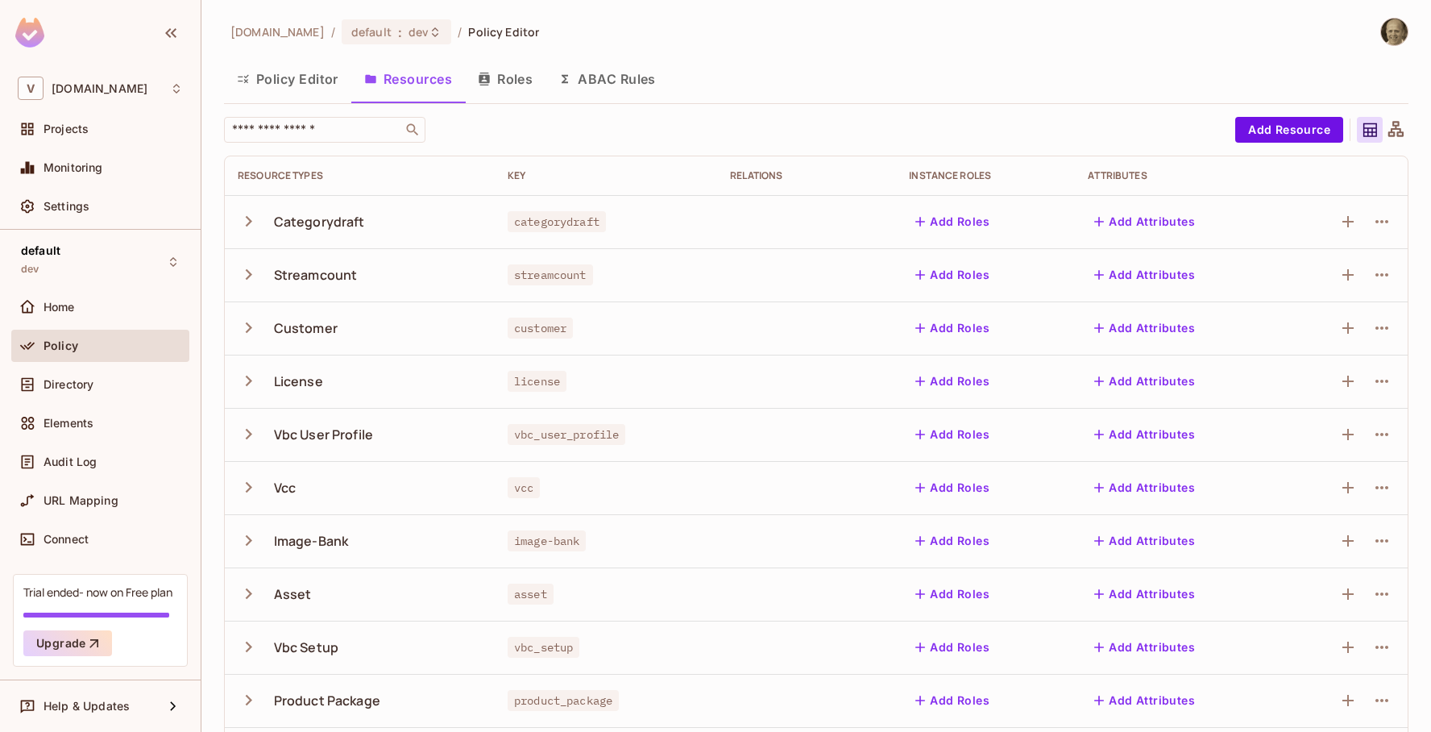
click at [250, 487] on icon "button" at bounding box center [249, 487] width 6 height 10
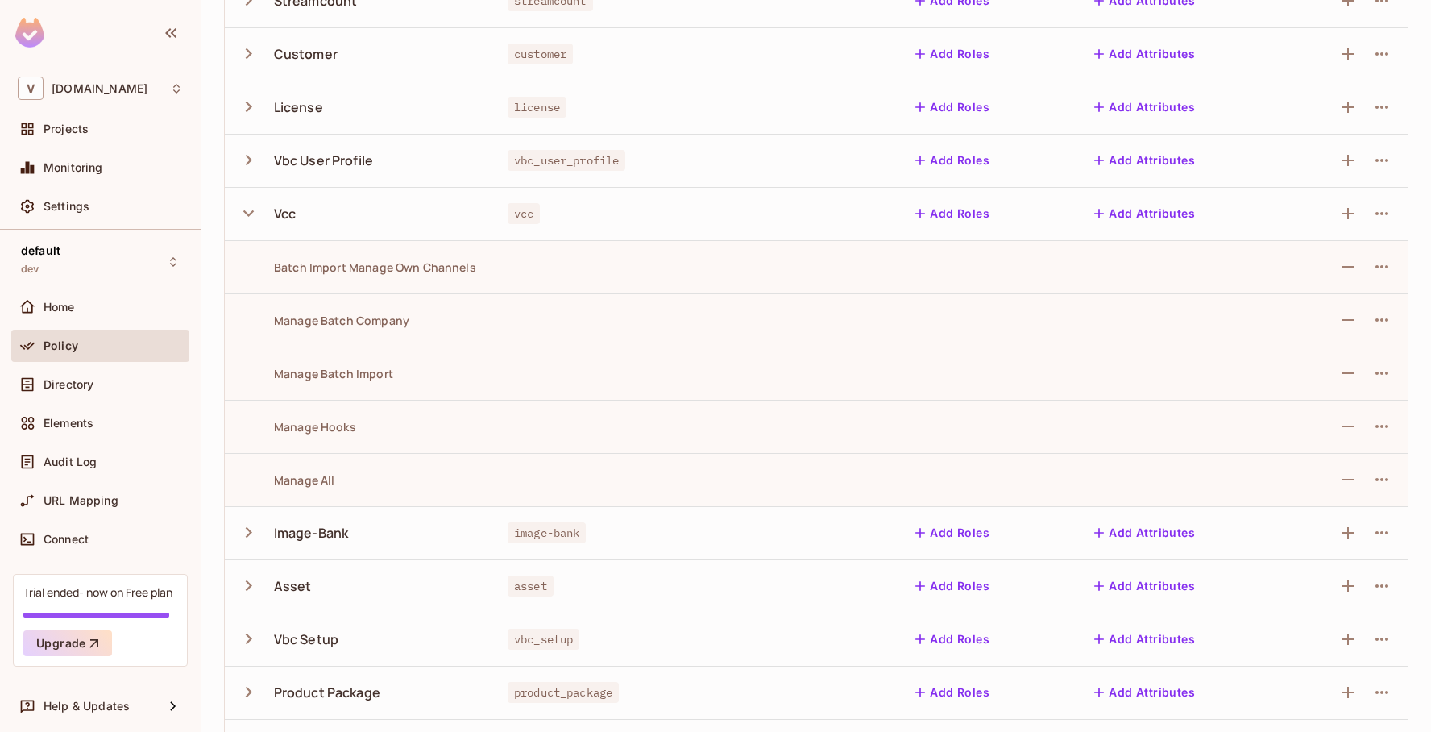
scroll to position [284, 0]
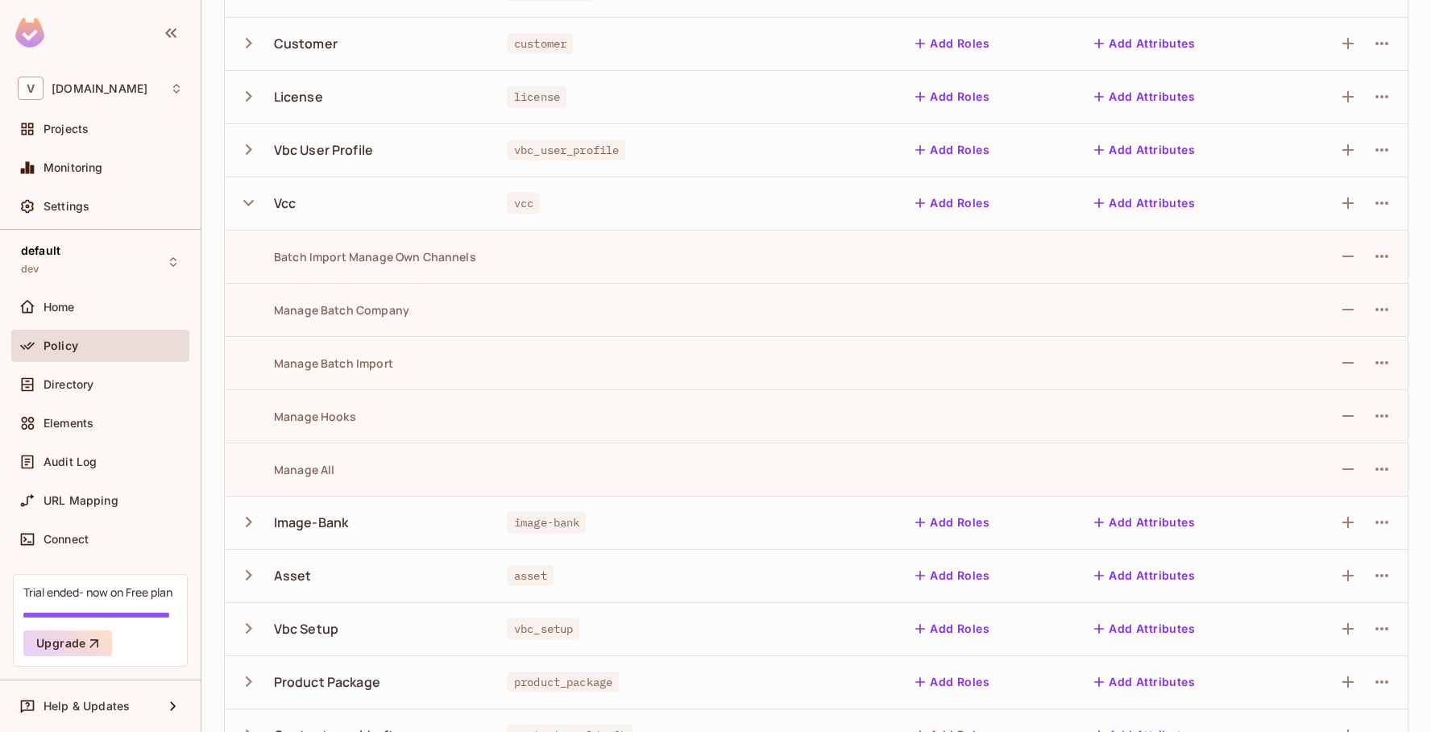
click at [304, 263] on div "Batch Import Manage Own Channels" at bounding box center [357, 256] width 238 height 15
click at [314, 305] on div "Manage Batch Company" at bounding box center [324, 309] width 172 height 15
click at [324, 467] on div "Manage All" at bounding box center [286, 469] width 97 height 15
click at [1389, 252] on icon "button" at bounding box center [1381, 256] width 19 height 19
click at [1324, 294] on div "Edit Action" at bounding box center [1321, 293] width 60 height 16
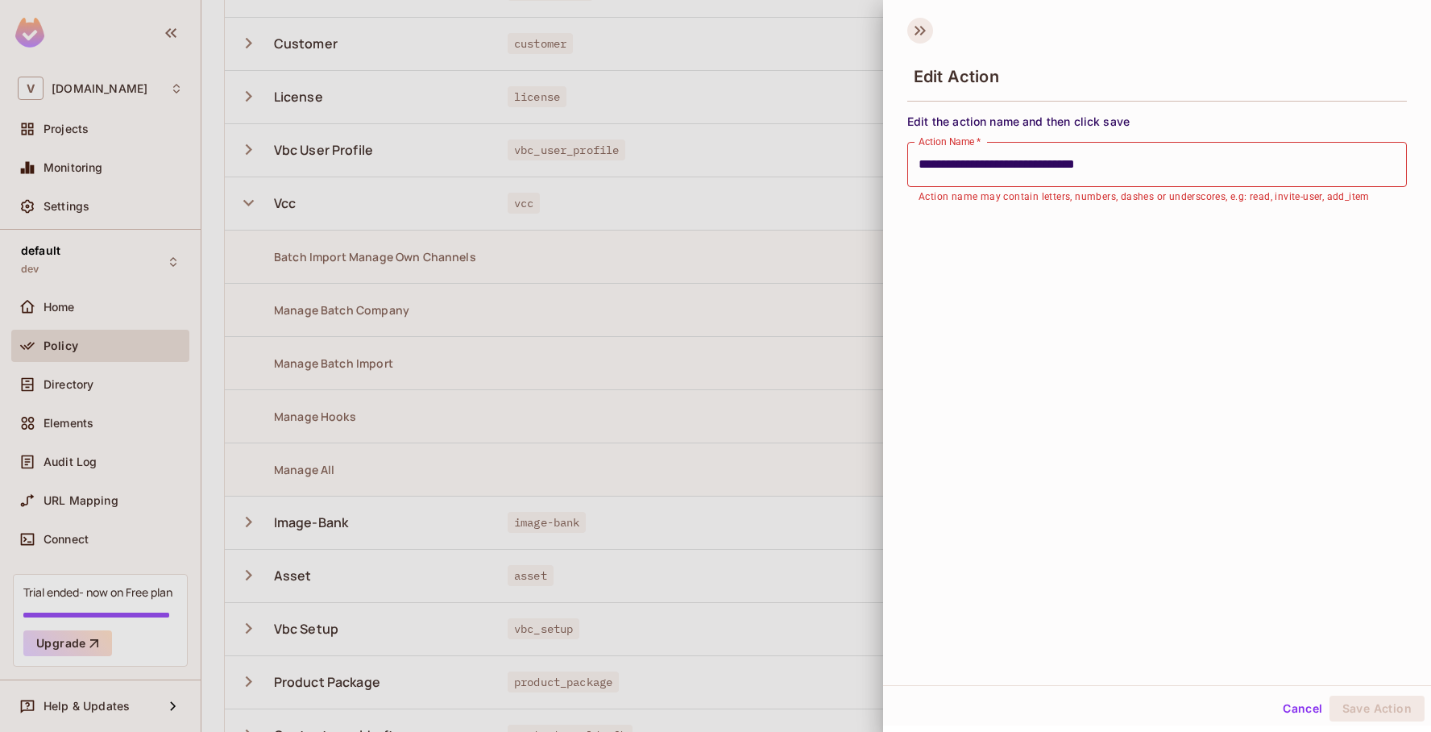
click at [918, 31] on icon at bounding box center [917, 31] width 6 height 10
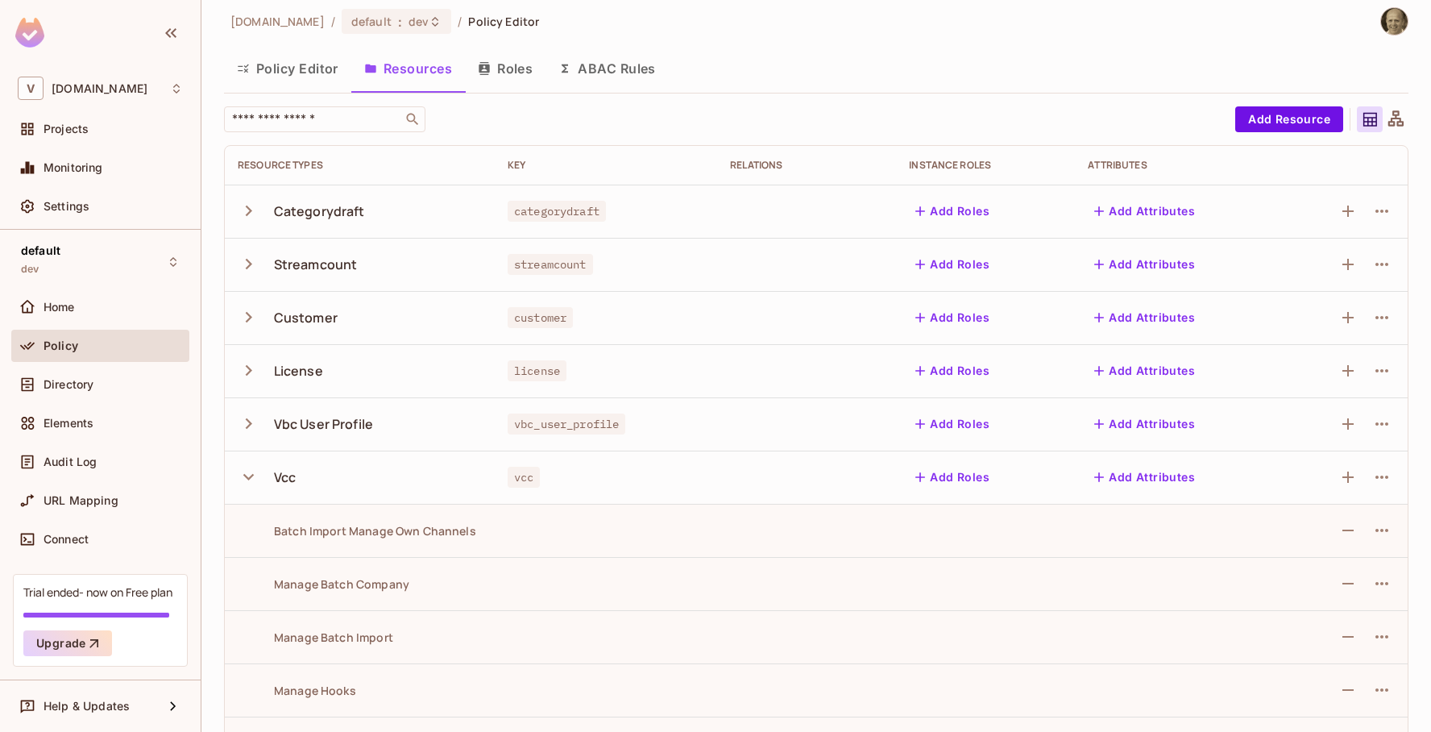
scroll to position [0, 0]
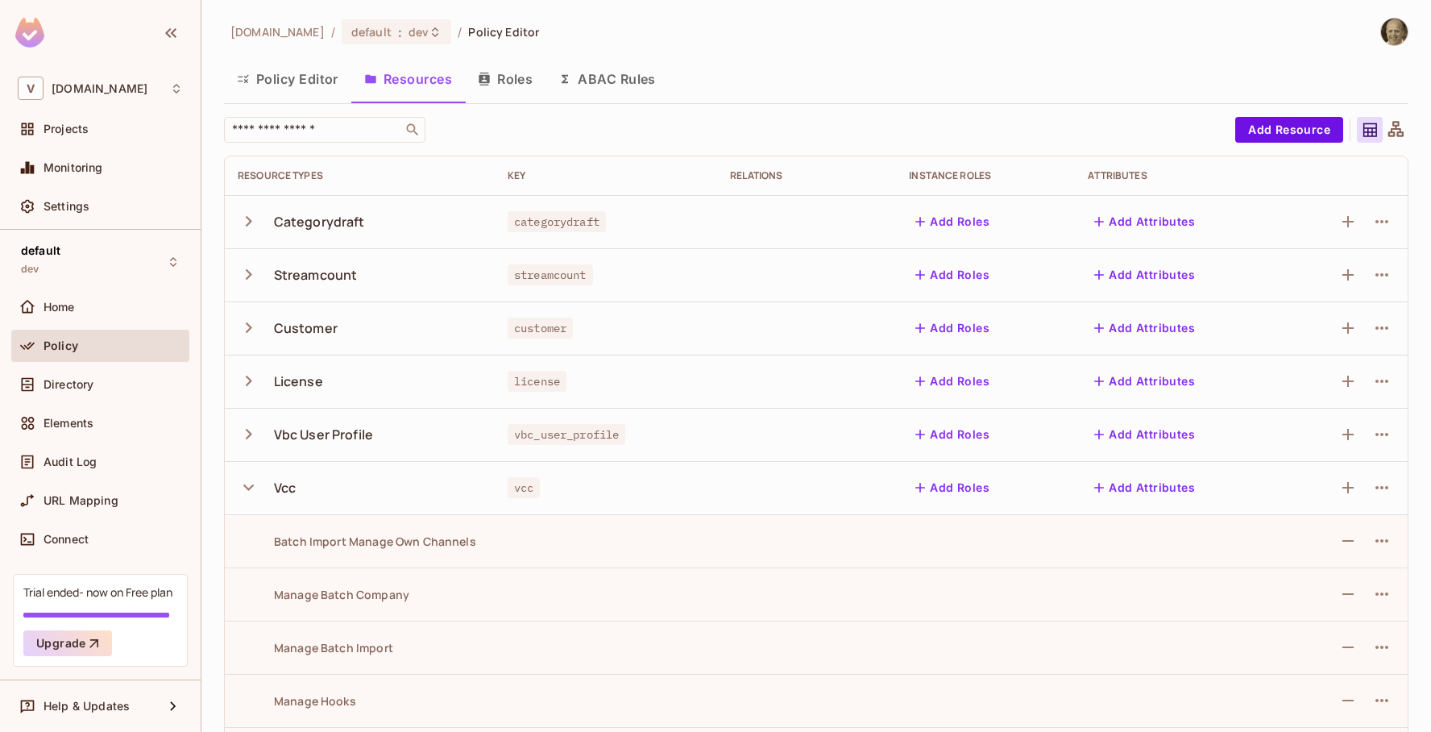
click at [247, 489] on icon "button" at bounding box center [249, 487] width 22 height 22
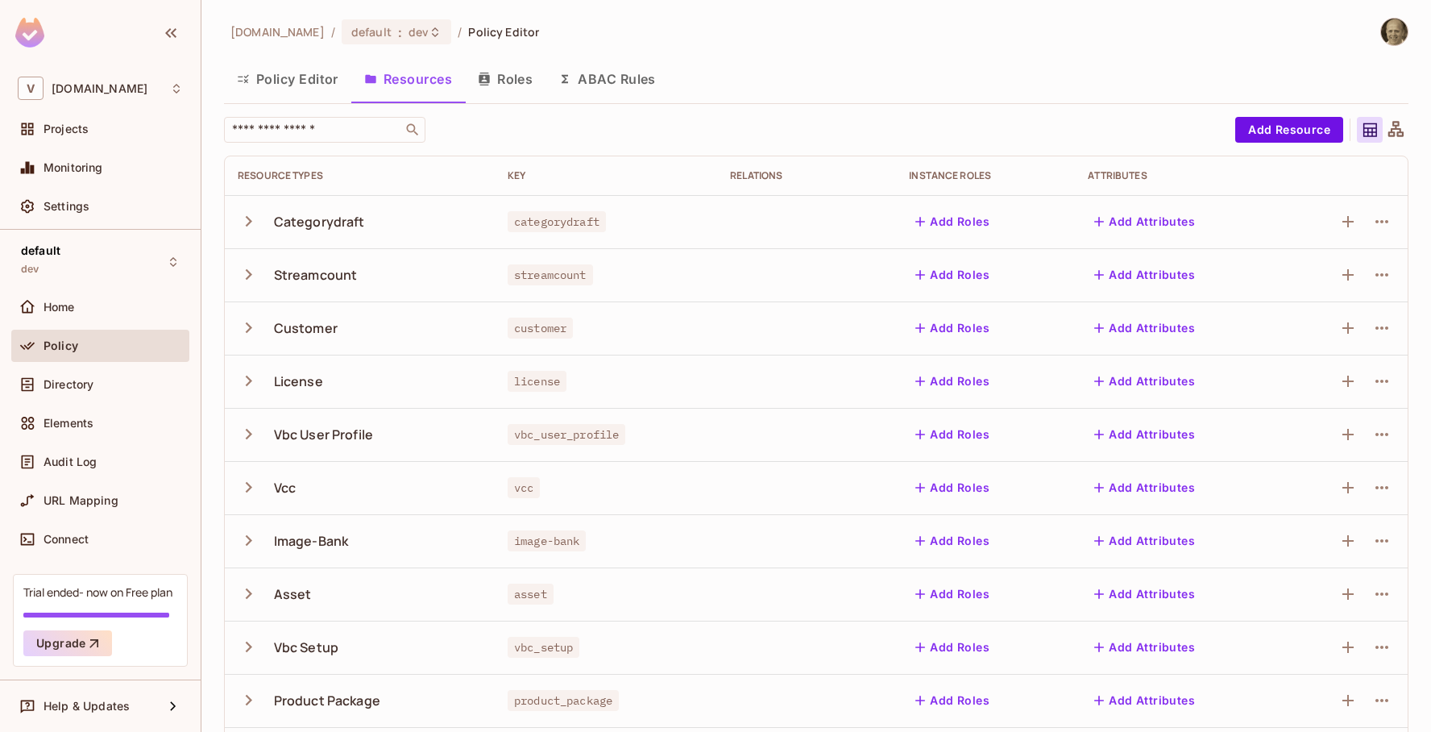
click at [251, 536] on icon "button" at bounding box center [249, 540] width 22 height 22
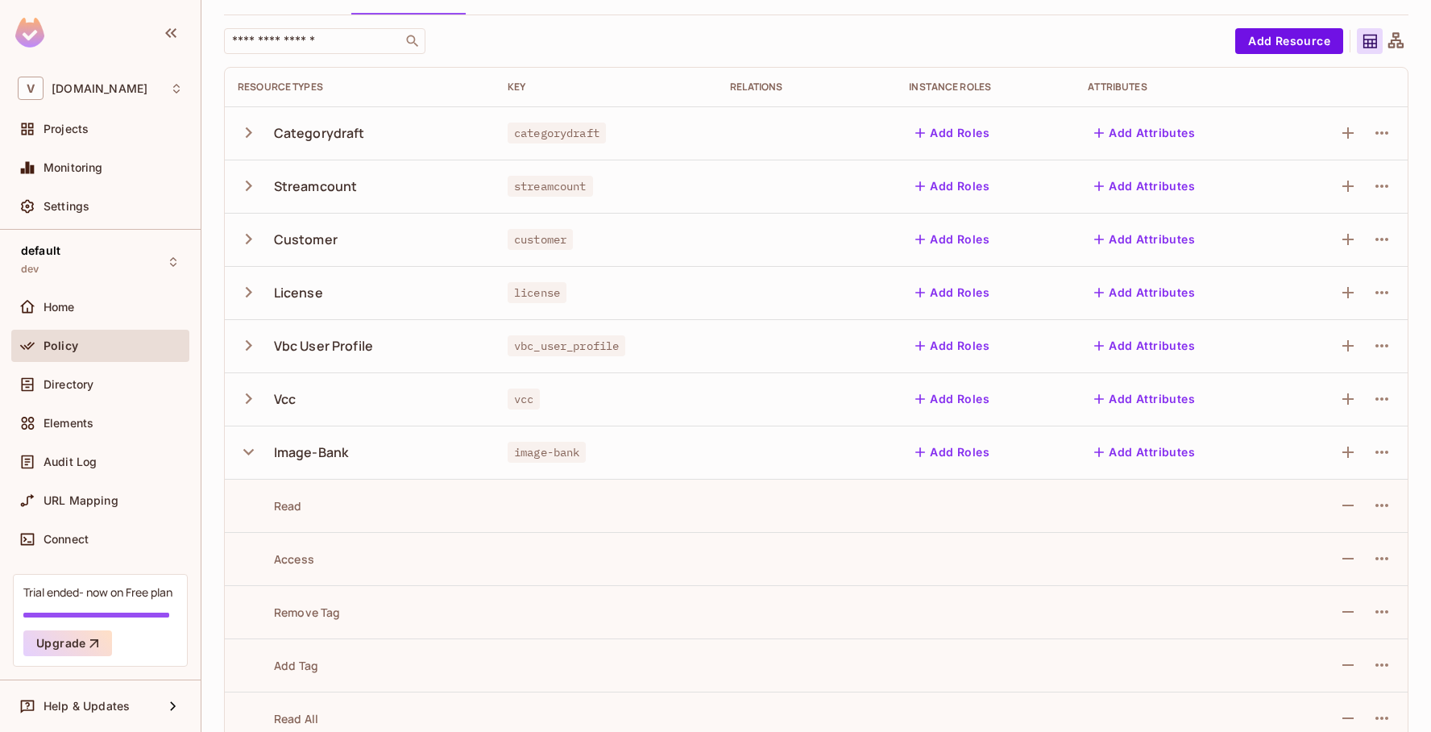
scroll to position [85, 0]
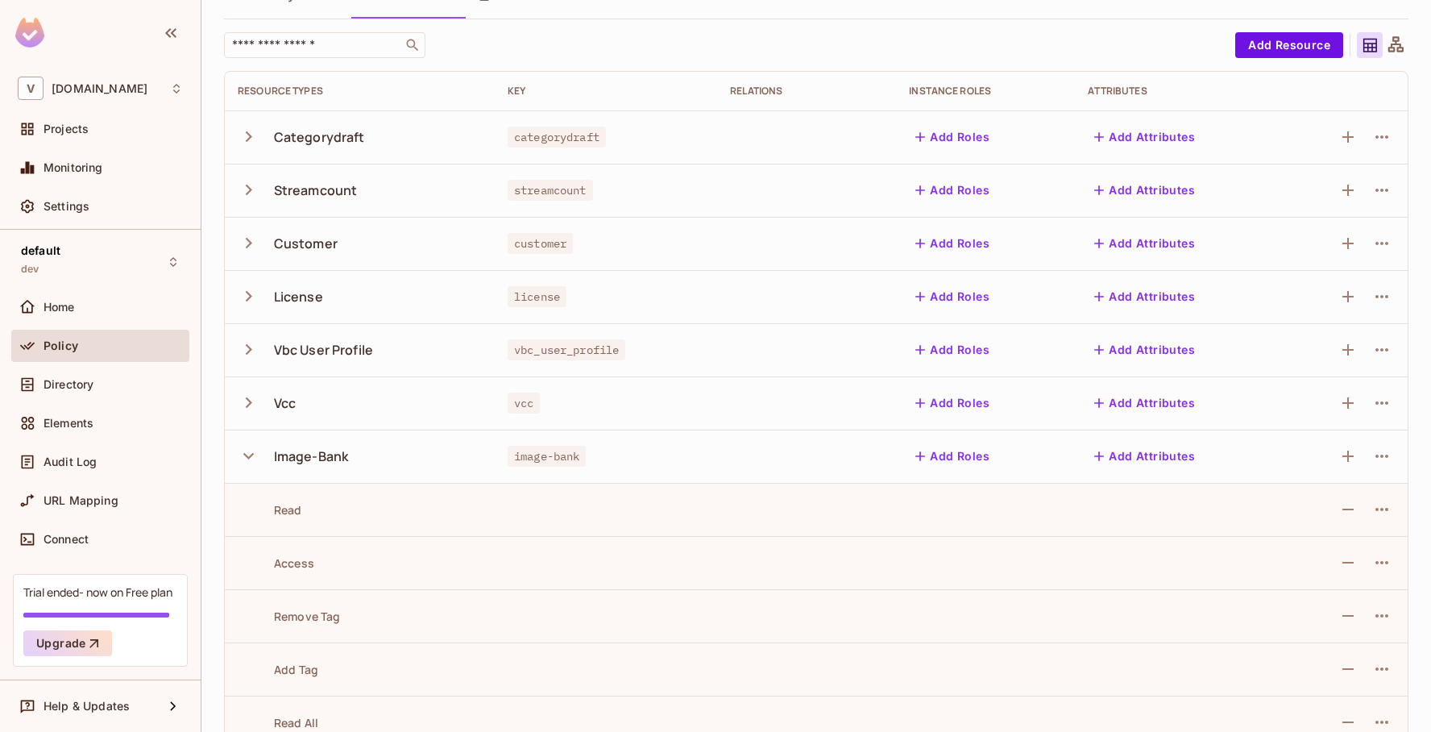
click at [253, 451] on icon "button" at bounding box center [249, 456] width 22 height 22
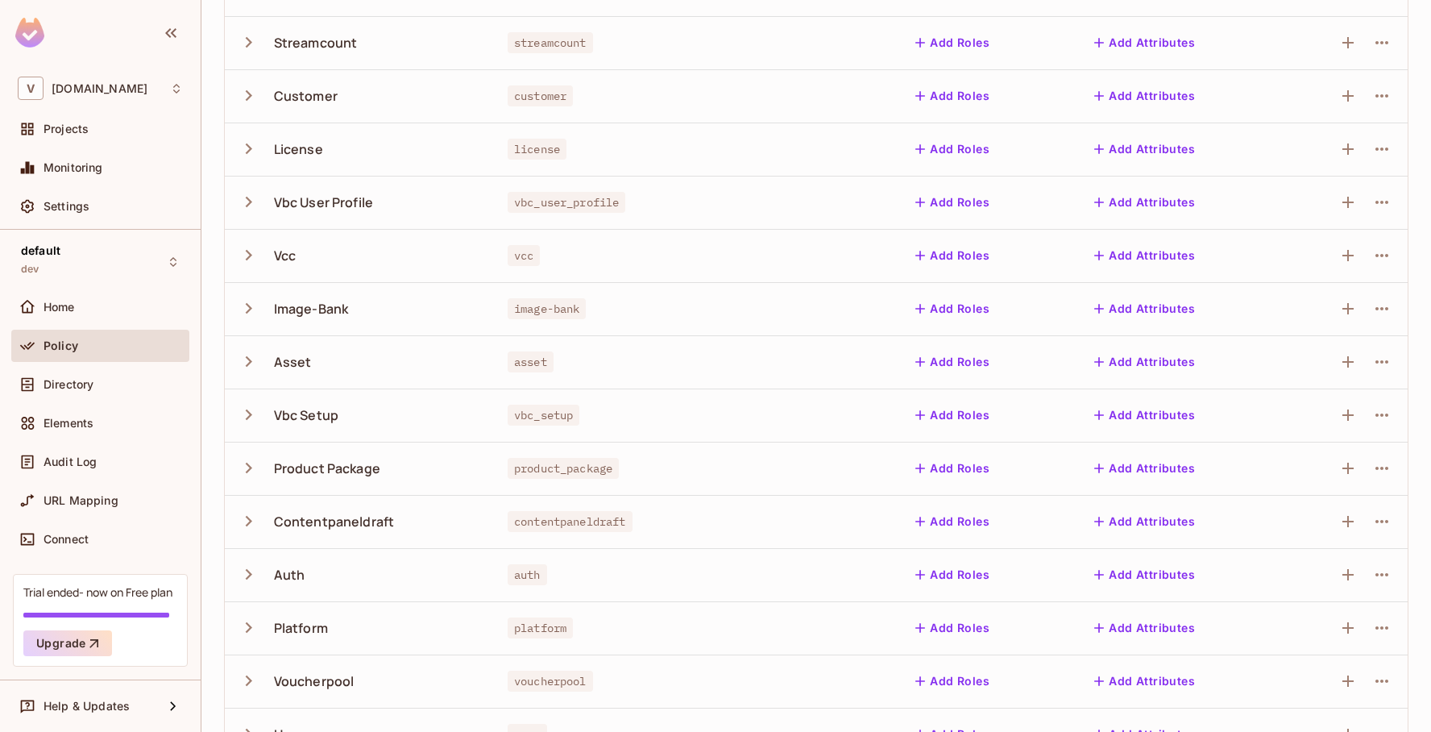
scroll to position [328, 0]
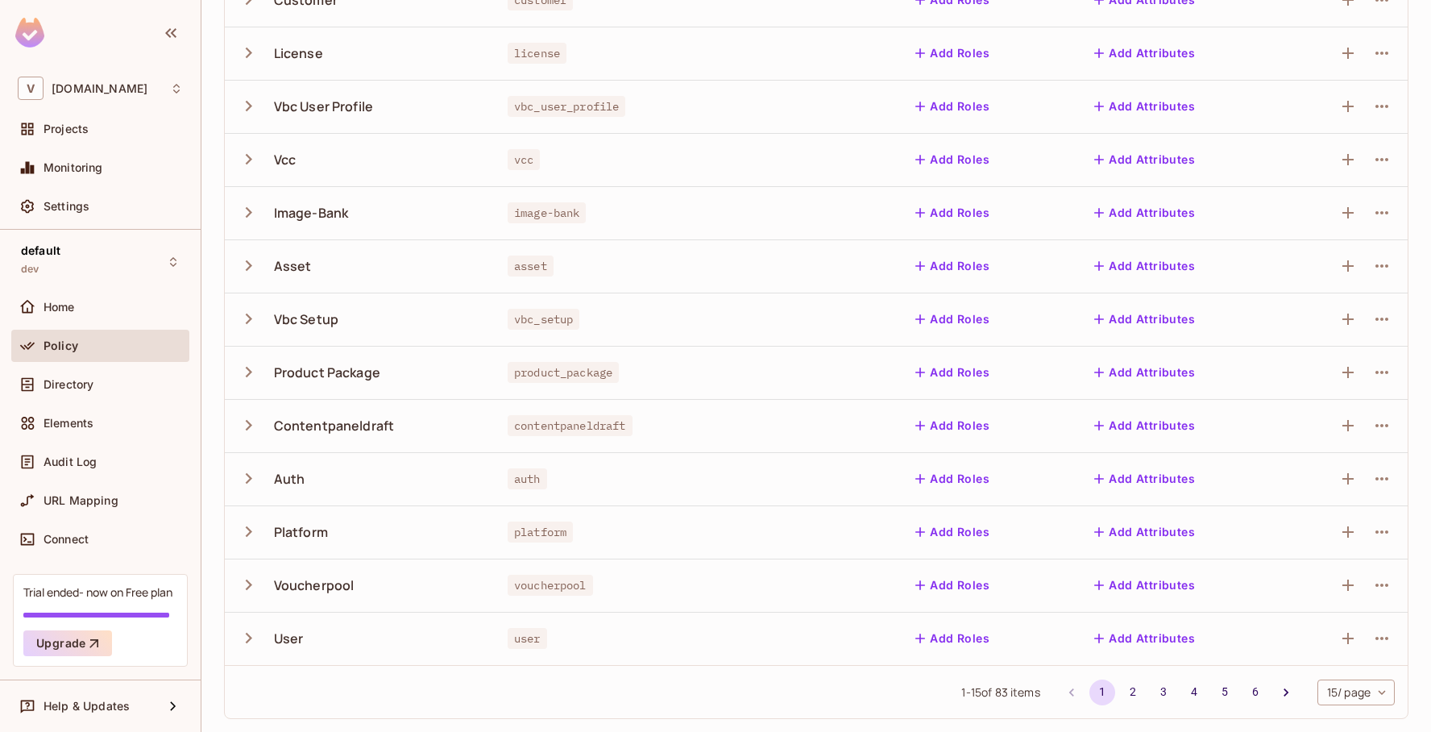
click at [243, 424] on icon "button" at bounding box center [249, 425] width 22 height 22
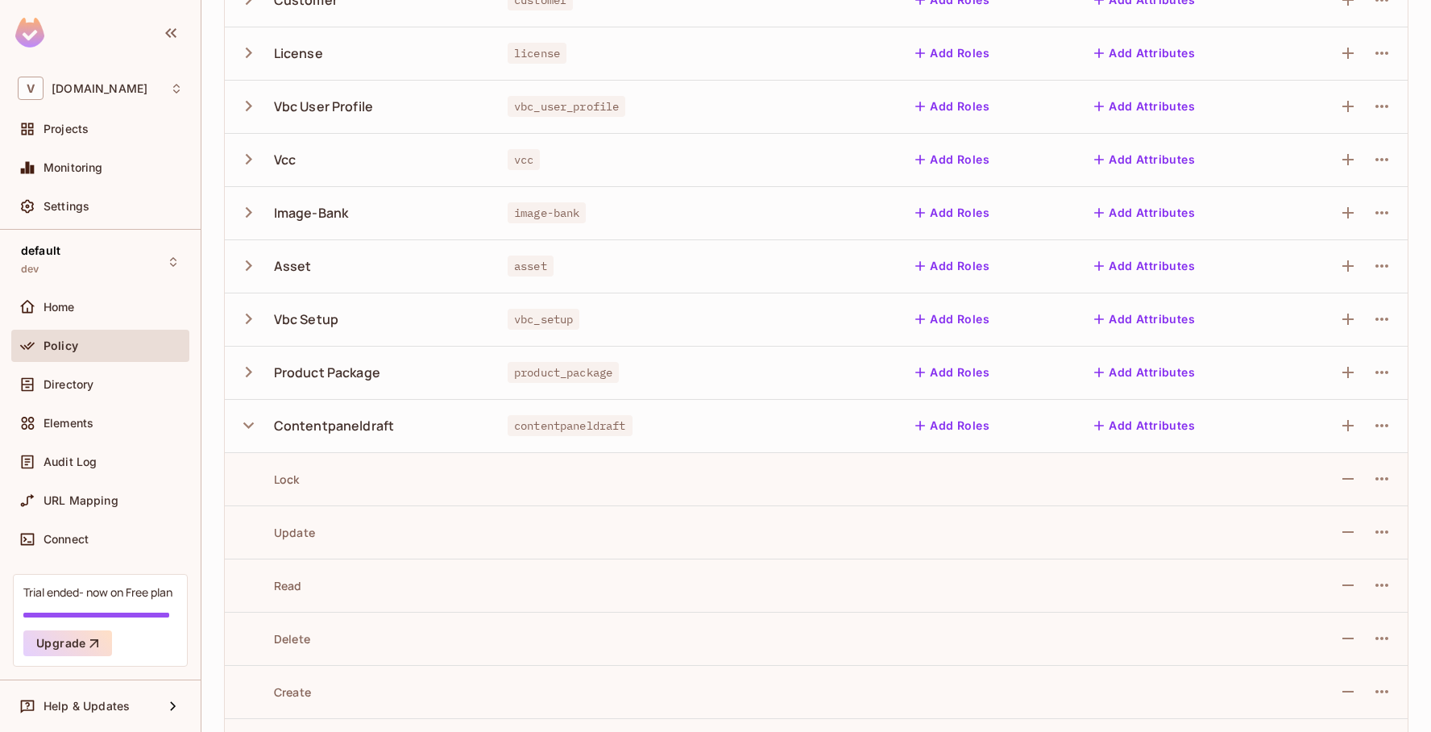
click at [243, 420] on icon "button" at bounding box center [249, 425] width 22 height 22
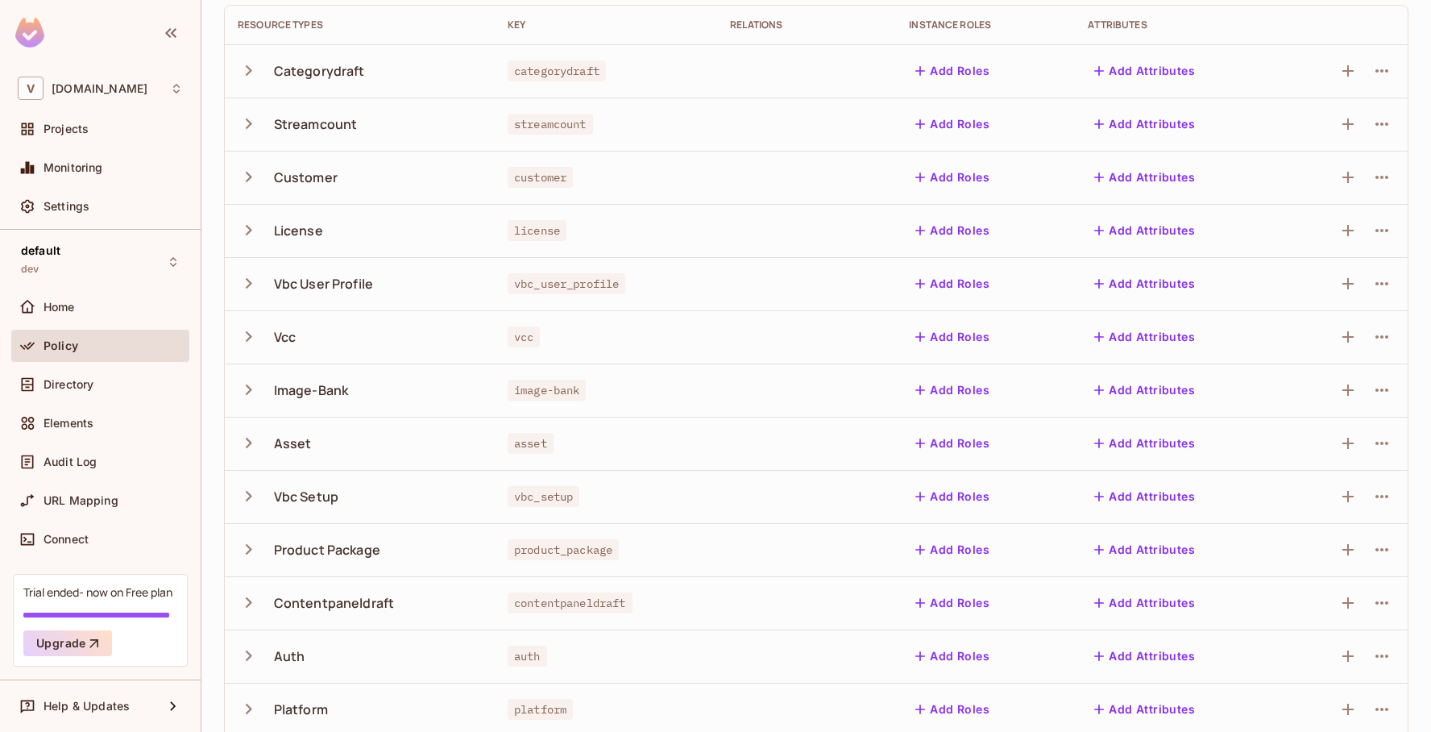
scroll to position [0, 0]
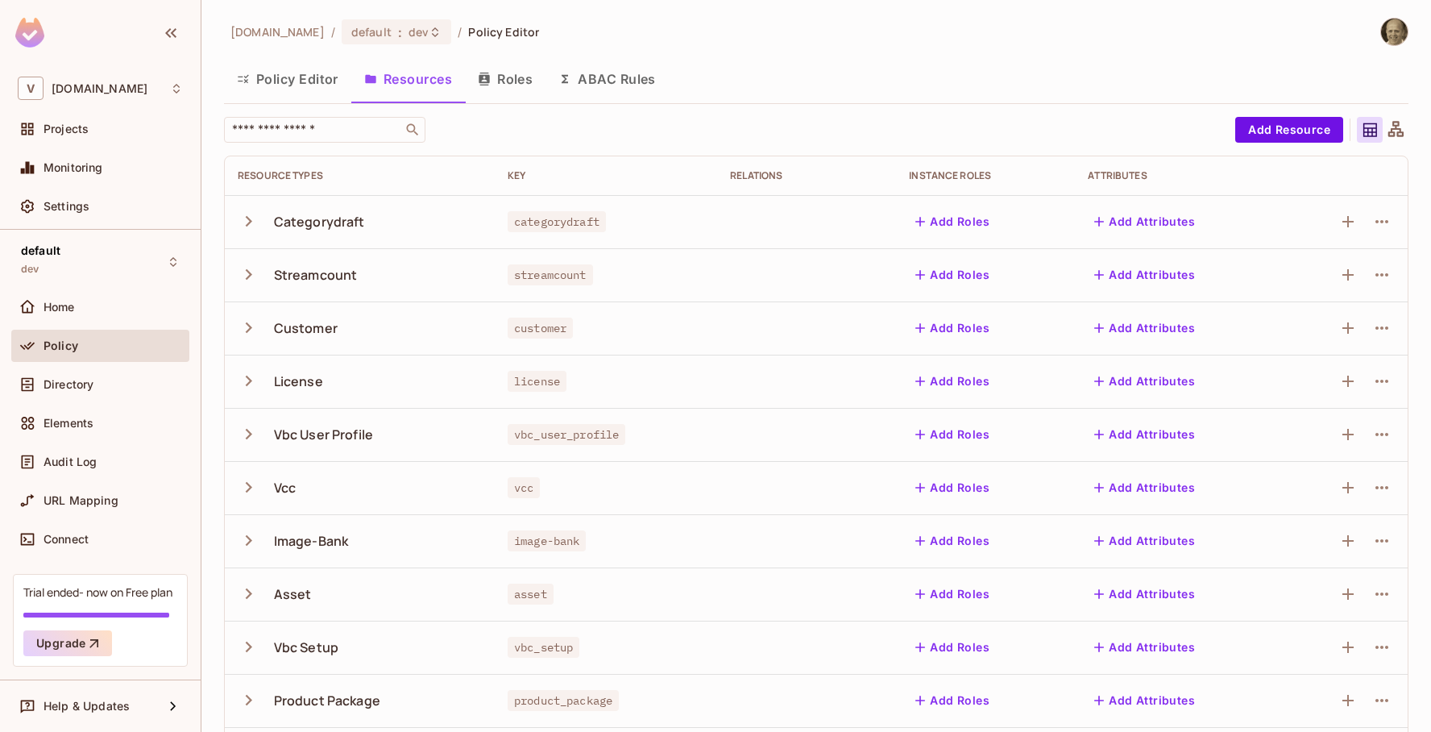
click at [242, 221] on icon "button" at bounding box center [249, 221] width 22 height 22
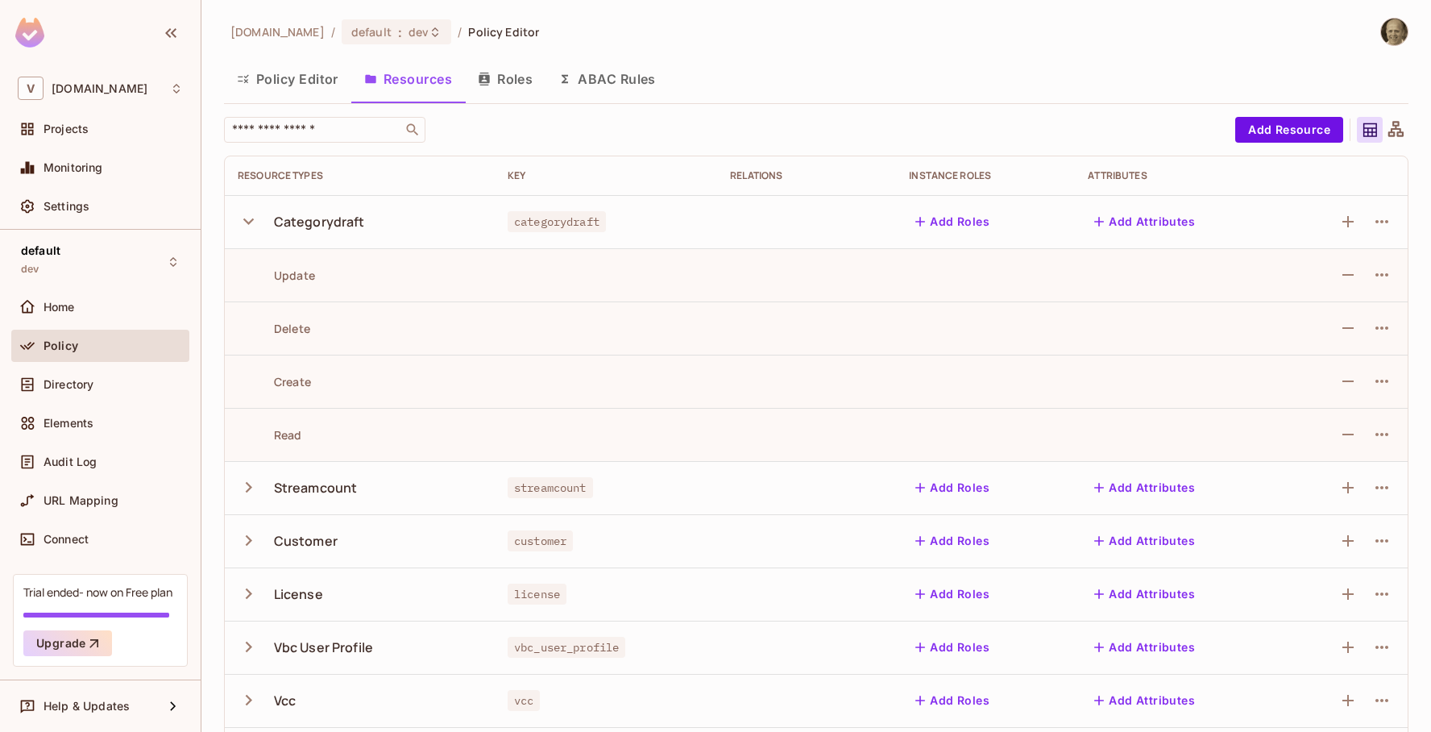
click at [242, 221] on icon "button" at bounding box center [249, 221] width 22 height 22
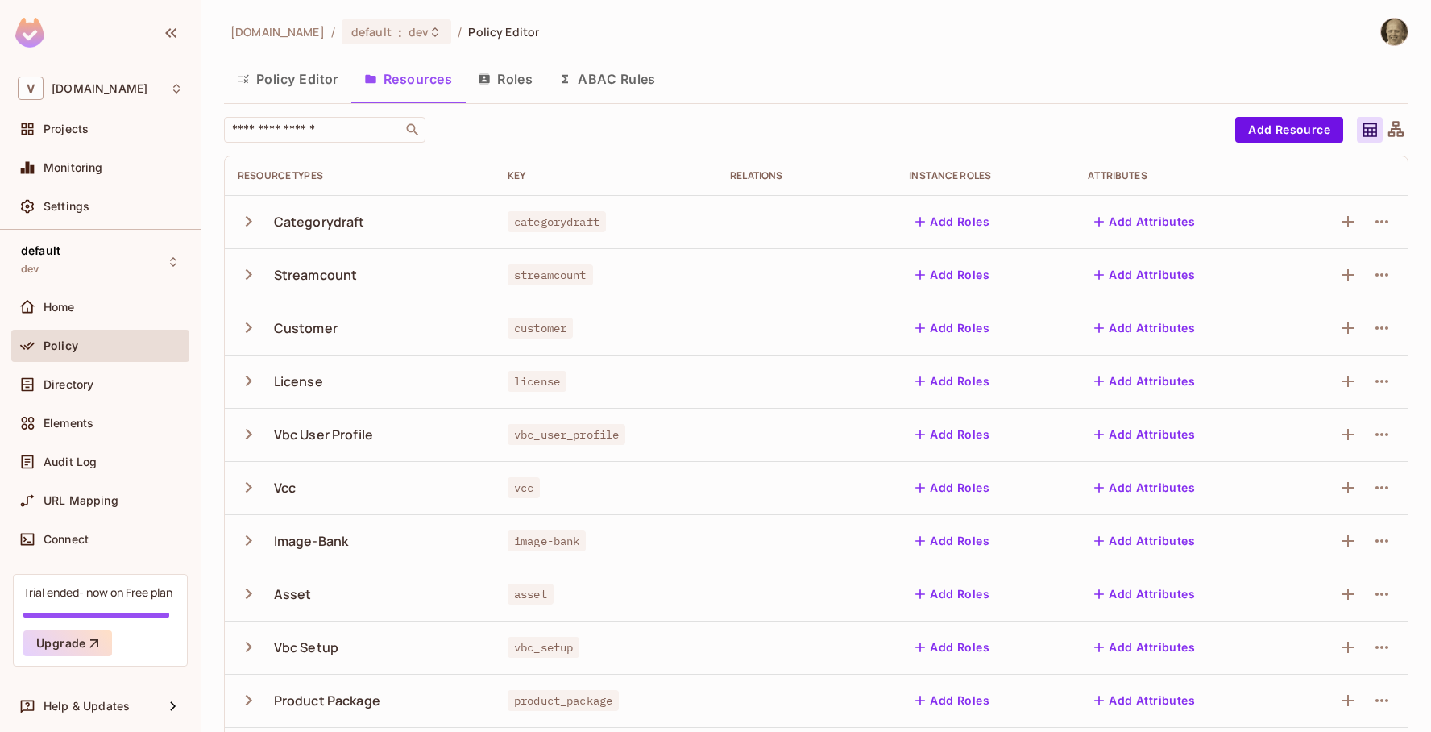
click at [242, 221] on icon "button" at bounding box center [249, 221] width 22 height 22
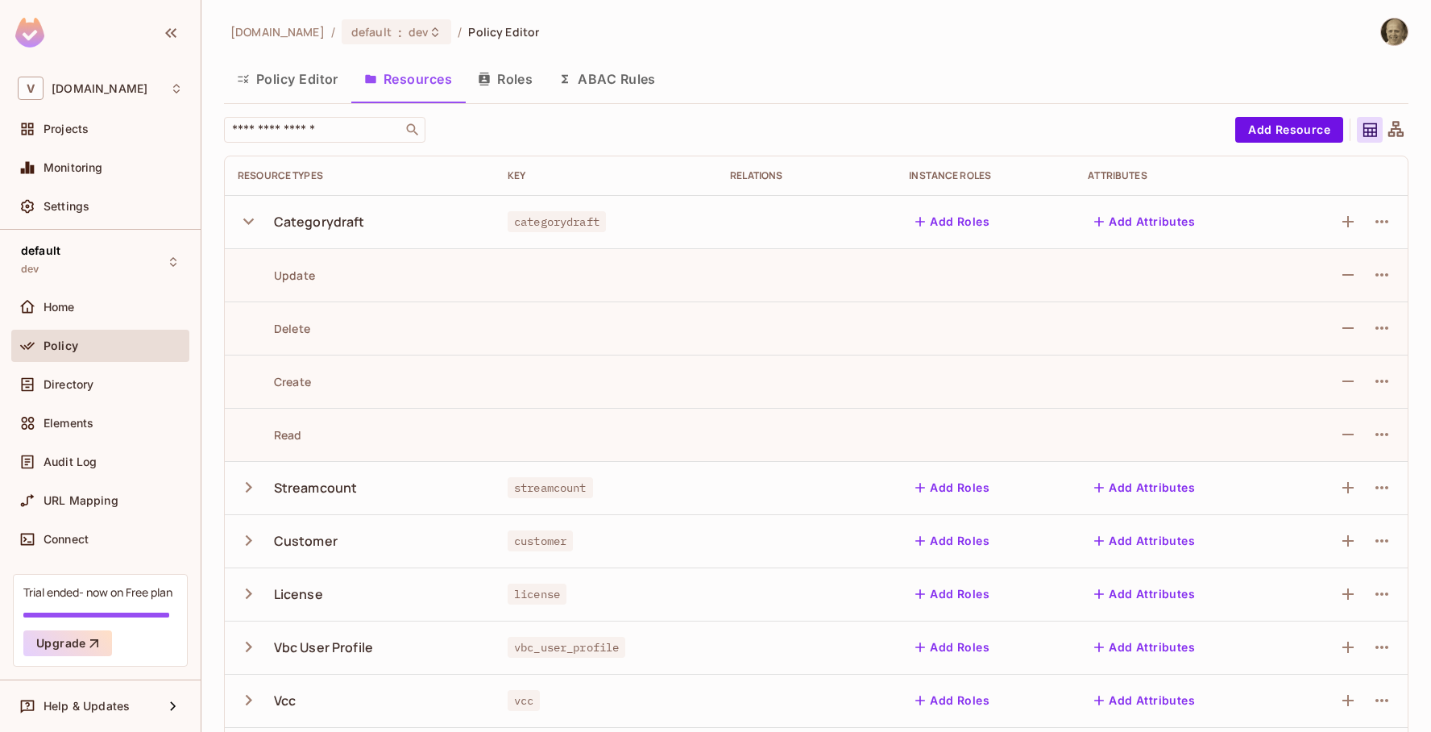
click at [293, 267] on div "Update" at bounding box center [276, 274] width 77 height 15
click at [289, 321] on div "Delete" at bounding box center [274, 328] width 73 height 15
click at [251, 216] on icon "button" at bounding box center [249, 221] width 22 height 22
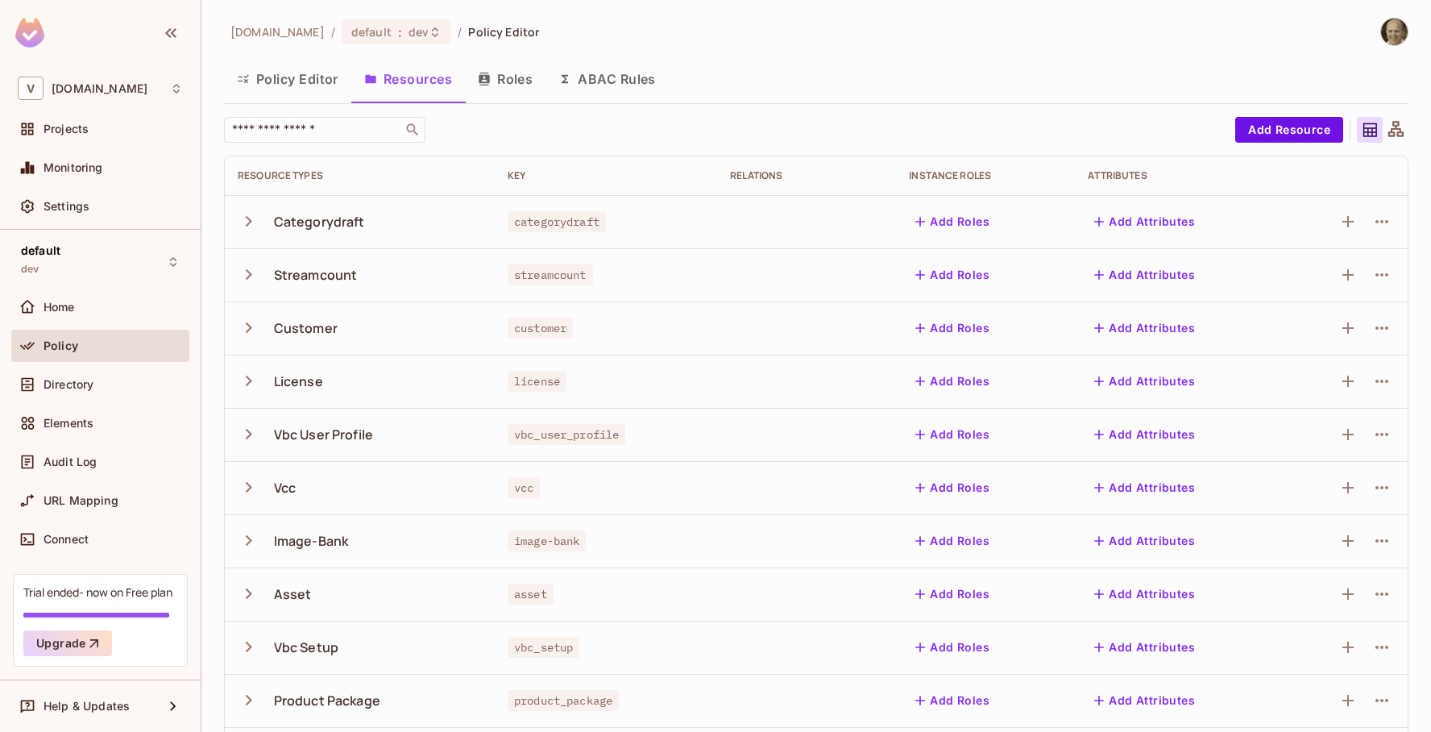
click at [299, 89] on button "Policy Editor" at bounding box center [287, 79] width 127 height 40
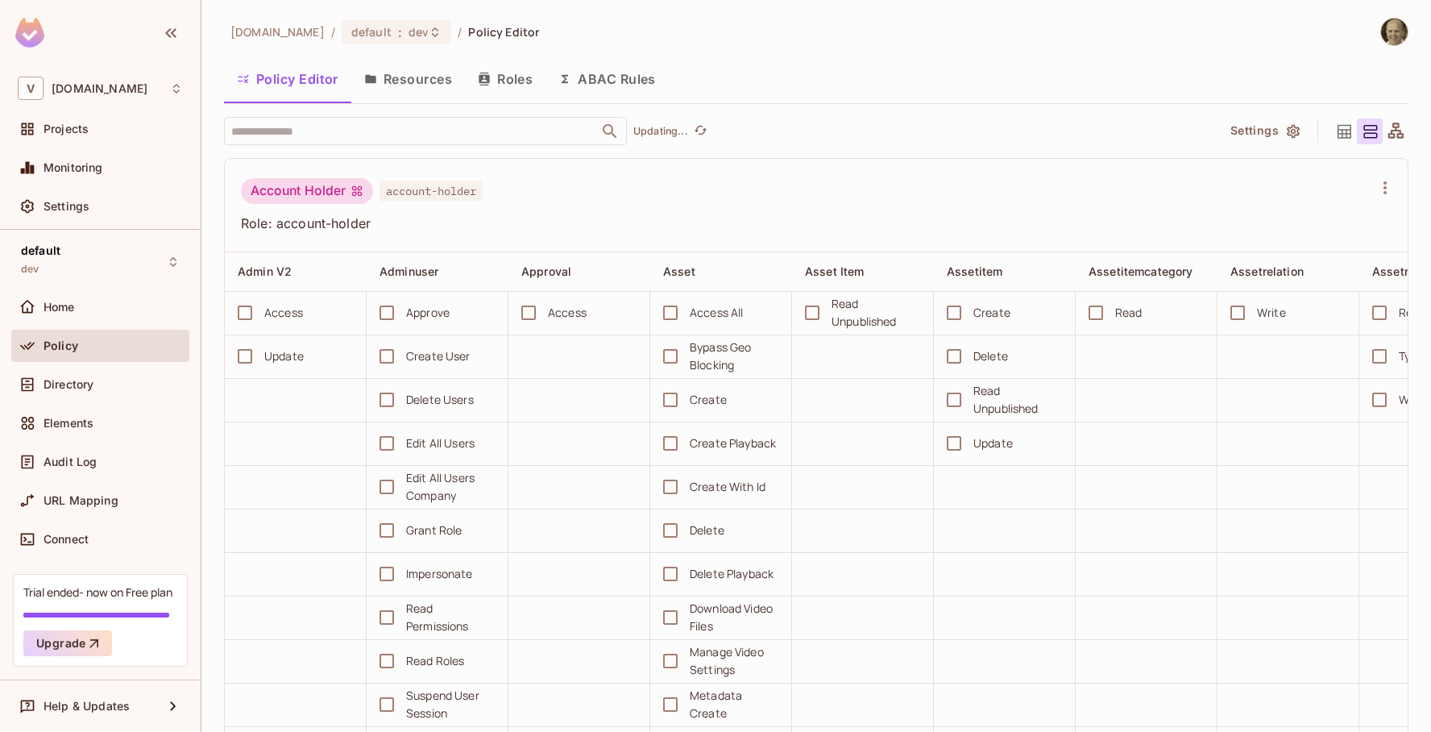
click at [336, 189] on div "Account Holder" at bounding box center [307, 191] width 132 height 26
click at [425, 185] on span "account-holder" at bounding box center [430, 190] width 103 height 21
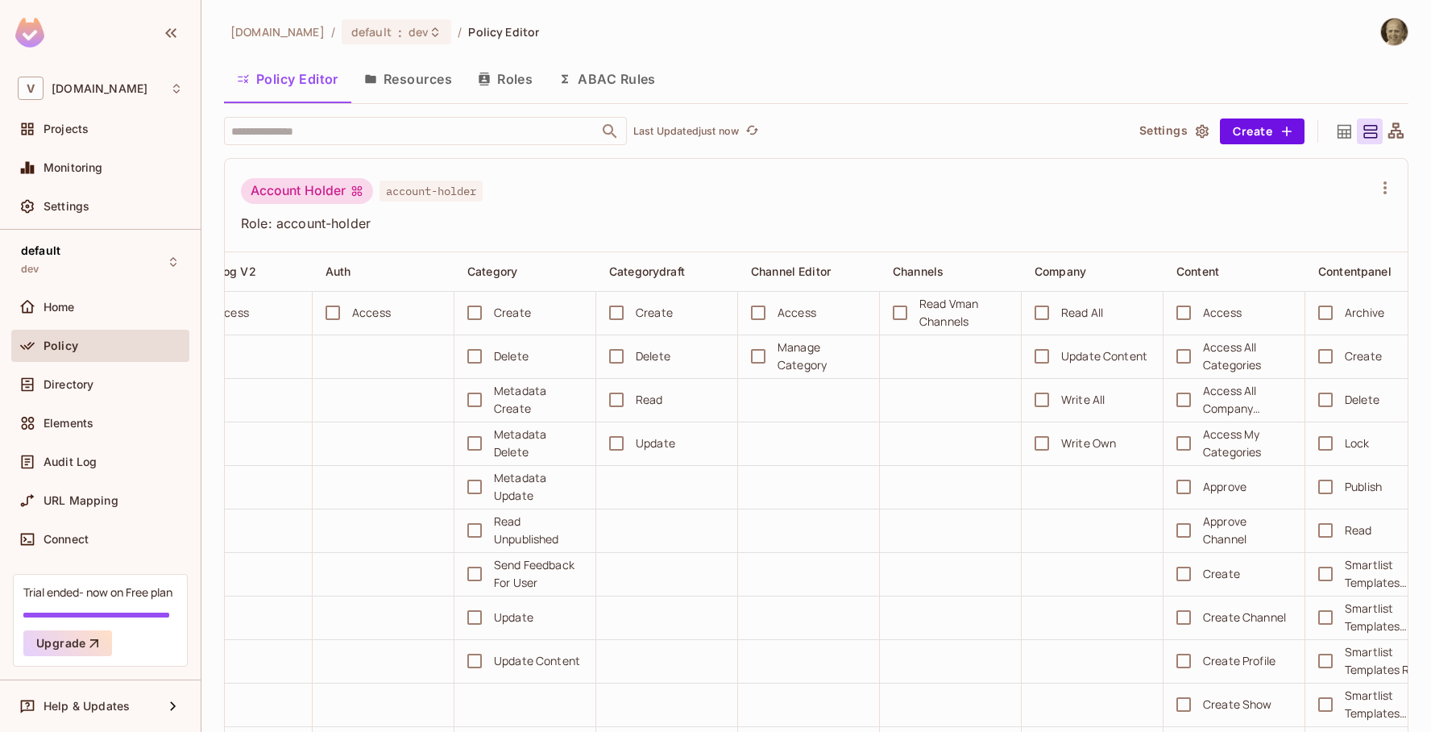
scroll to position [0, 1329]
drag, startPoint x: 355, startPoint y: 190, endPoint x: 424, endPoint y: 185, distance: 68.7
click at [380, 188] on div "Account Holder account-holder" at bounding box center [362, 193] width 242 height 31
click at [424, 185] on span "account-holder" at bounding box center [430, 190] width 103 height 21
click at [398, 130] on input "text" at bounding box center [411, 131] width 368 height 28
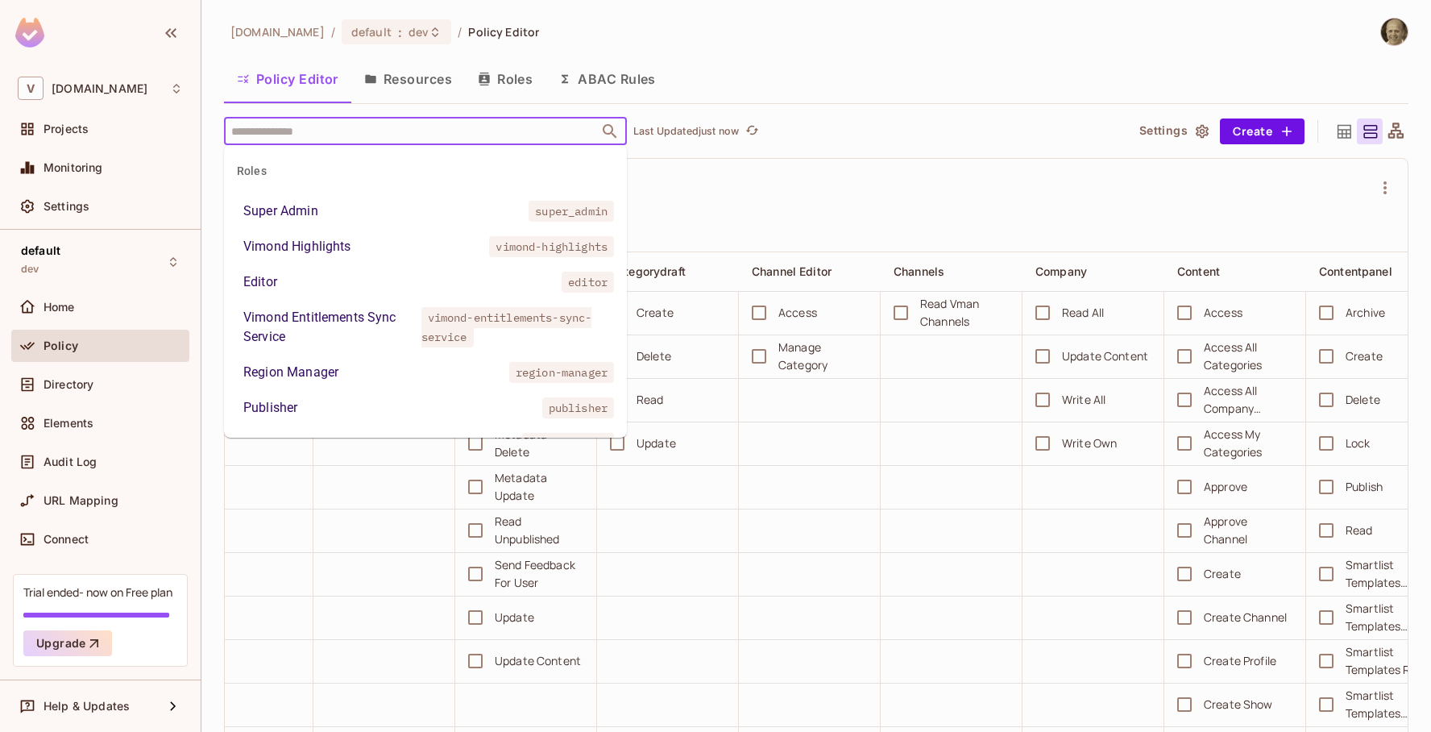
click at [313, 245] on div "Vimond Highlights" at bounding box center [297, 246] width 108 height 19
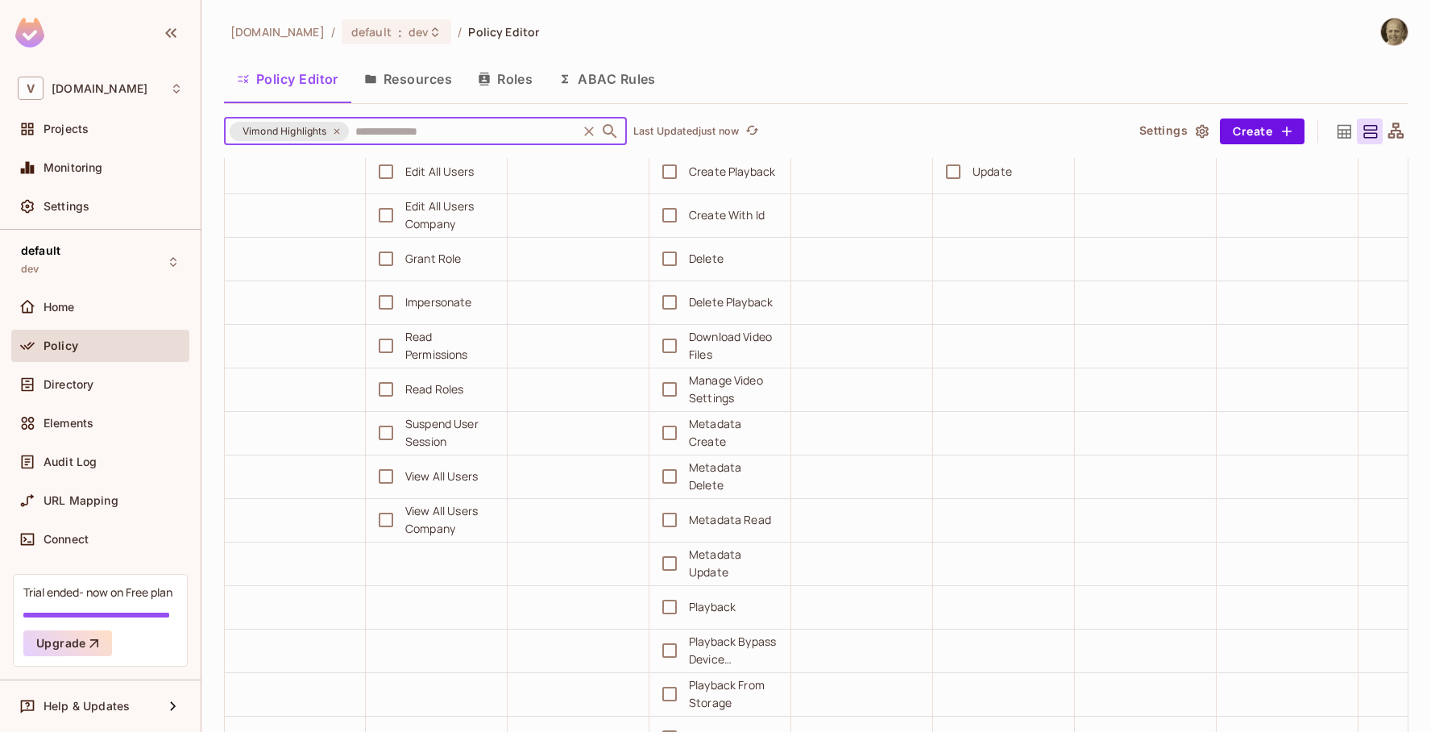
scroll to position [0, 0]
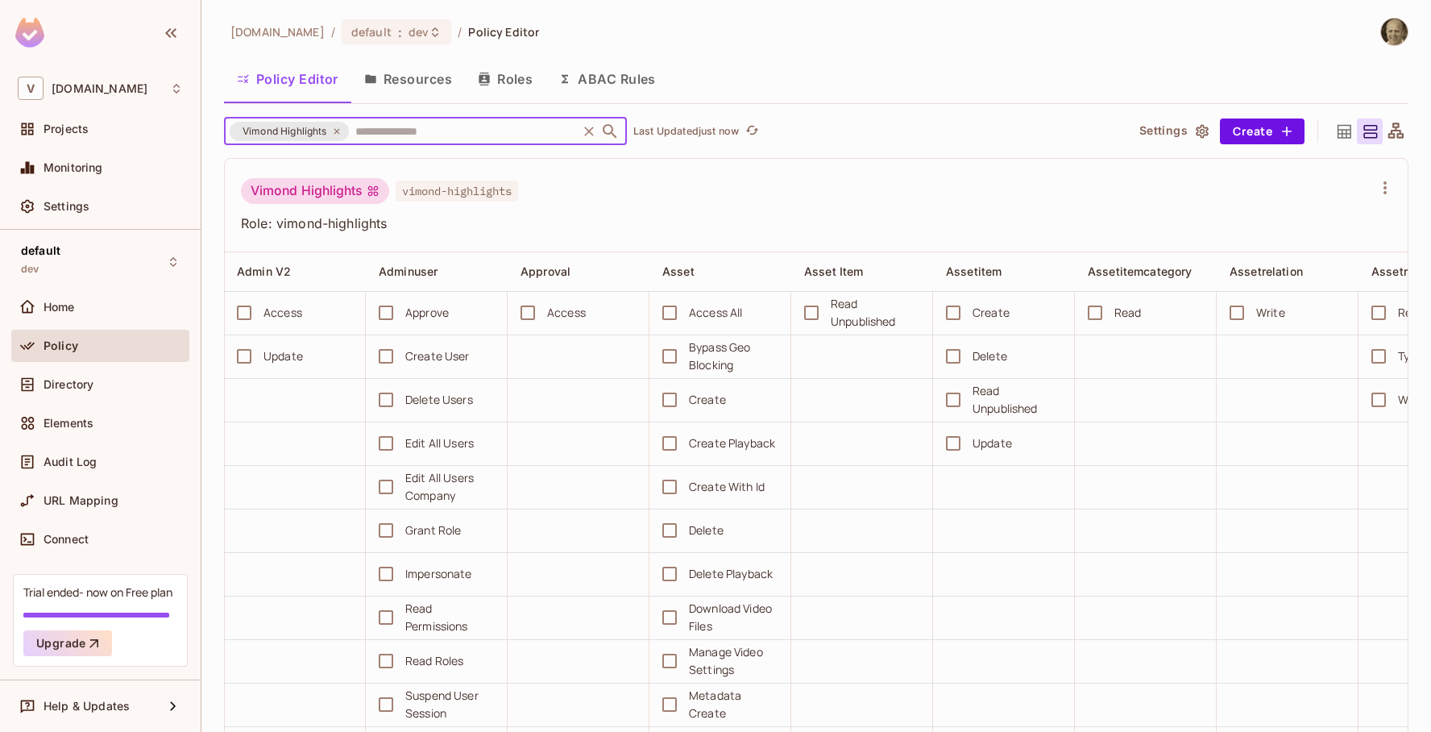
click at [337, 132] on icon at bounding box center [337, 131] width 10 height 10
click at [351, 128] on input "text" at bounding box center [462, 131] width 223 height 28
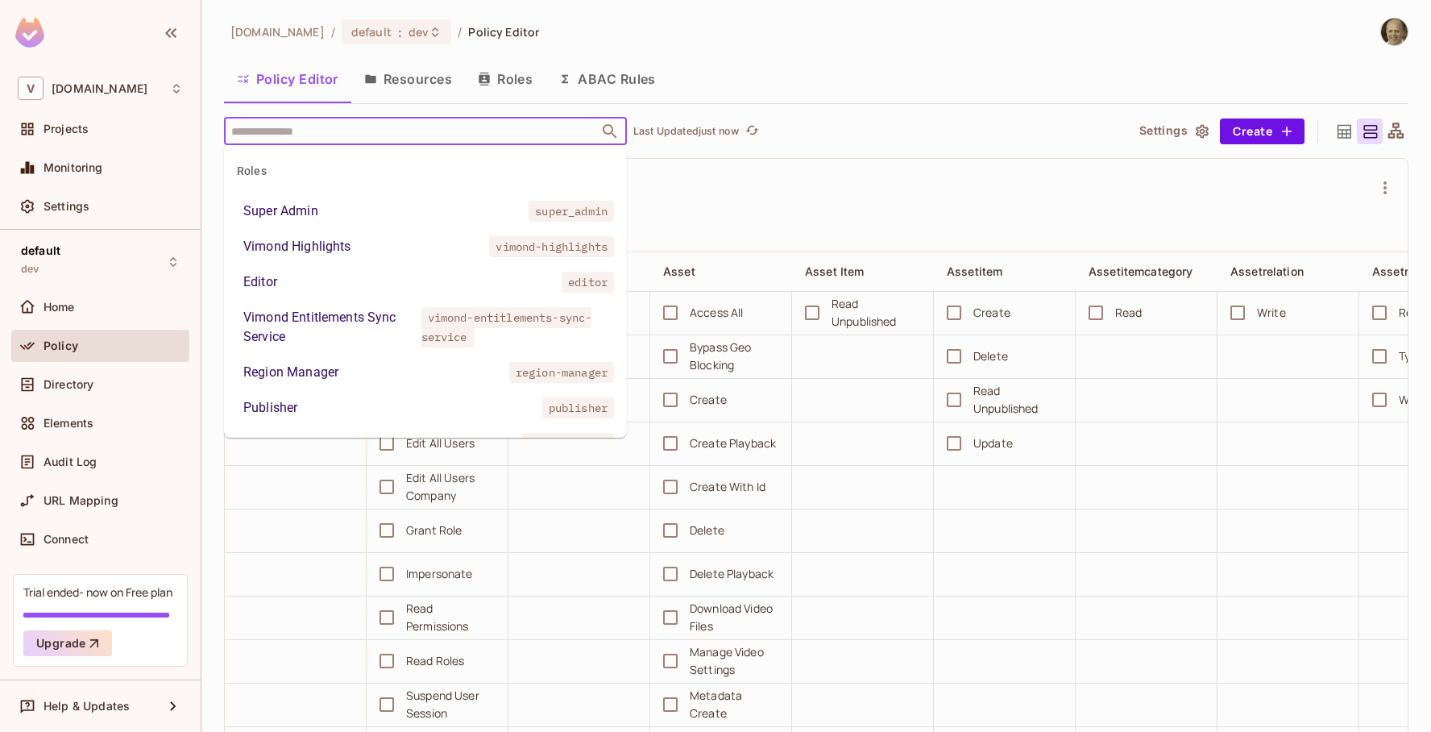
click at [299, 405] on li "Publisher publisher" at bounding box center [425, 407] width 403 height 29
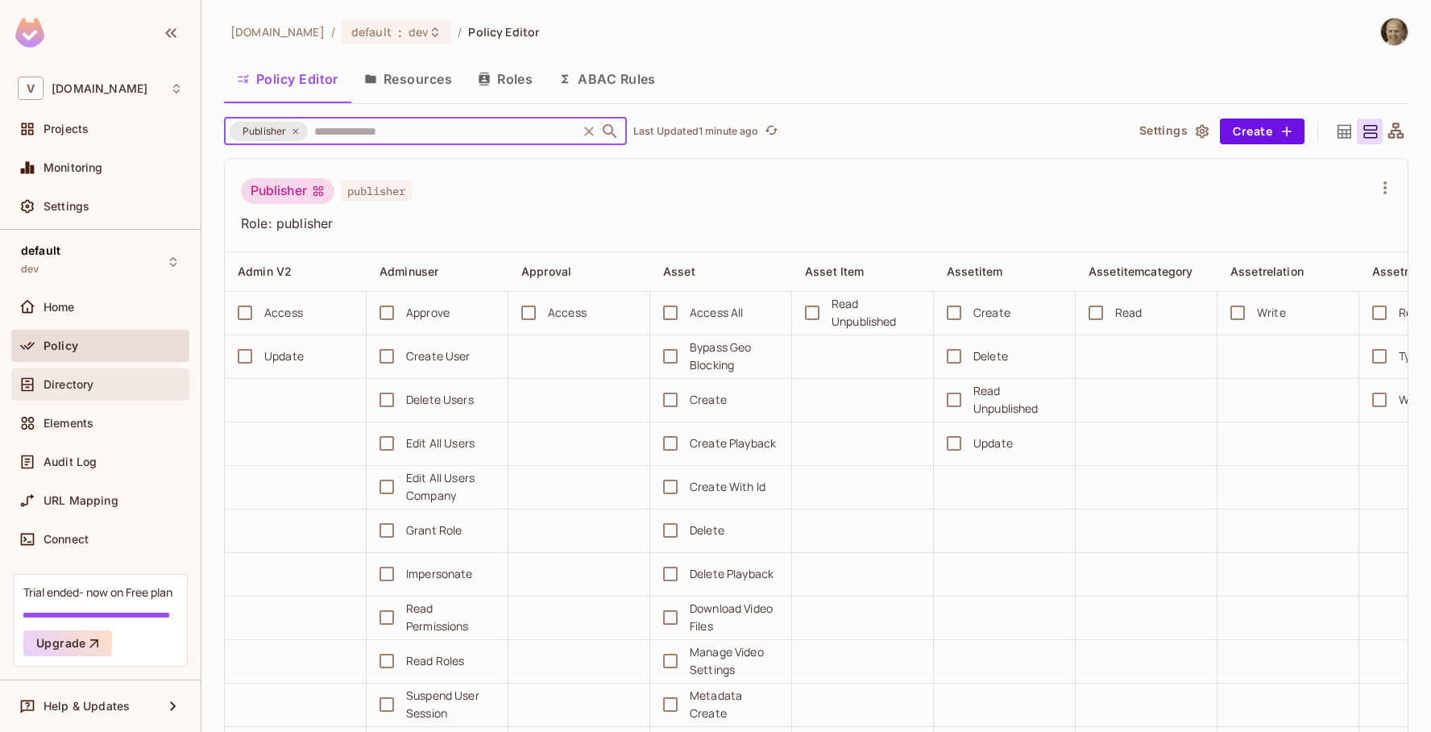
click at [55, 388] on span "Directory" at bounding box center [69, 384] width 50 height 13
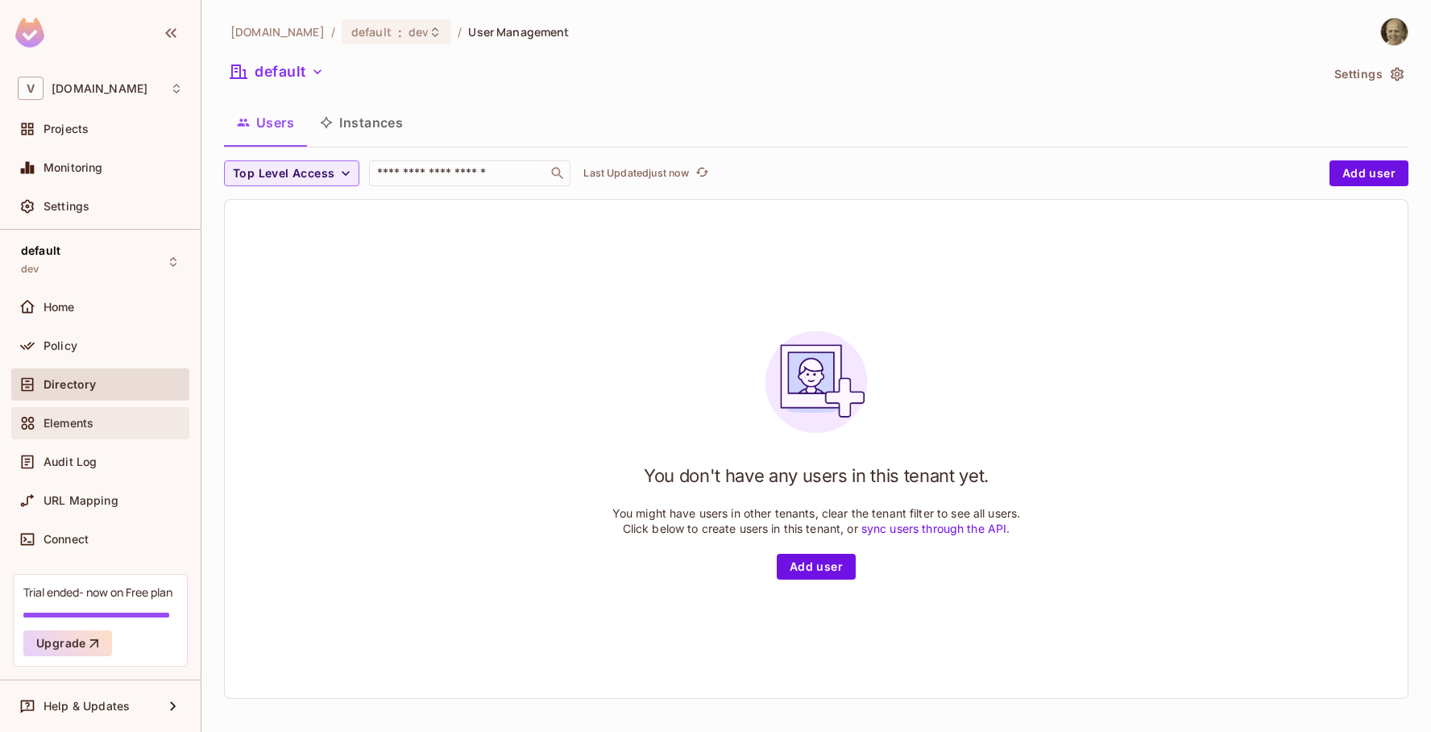
click at [64, 424] on span "Elements" at bounding box center [69, 423] width 50 height 13
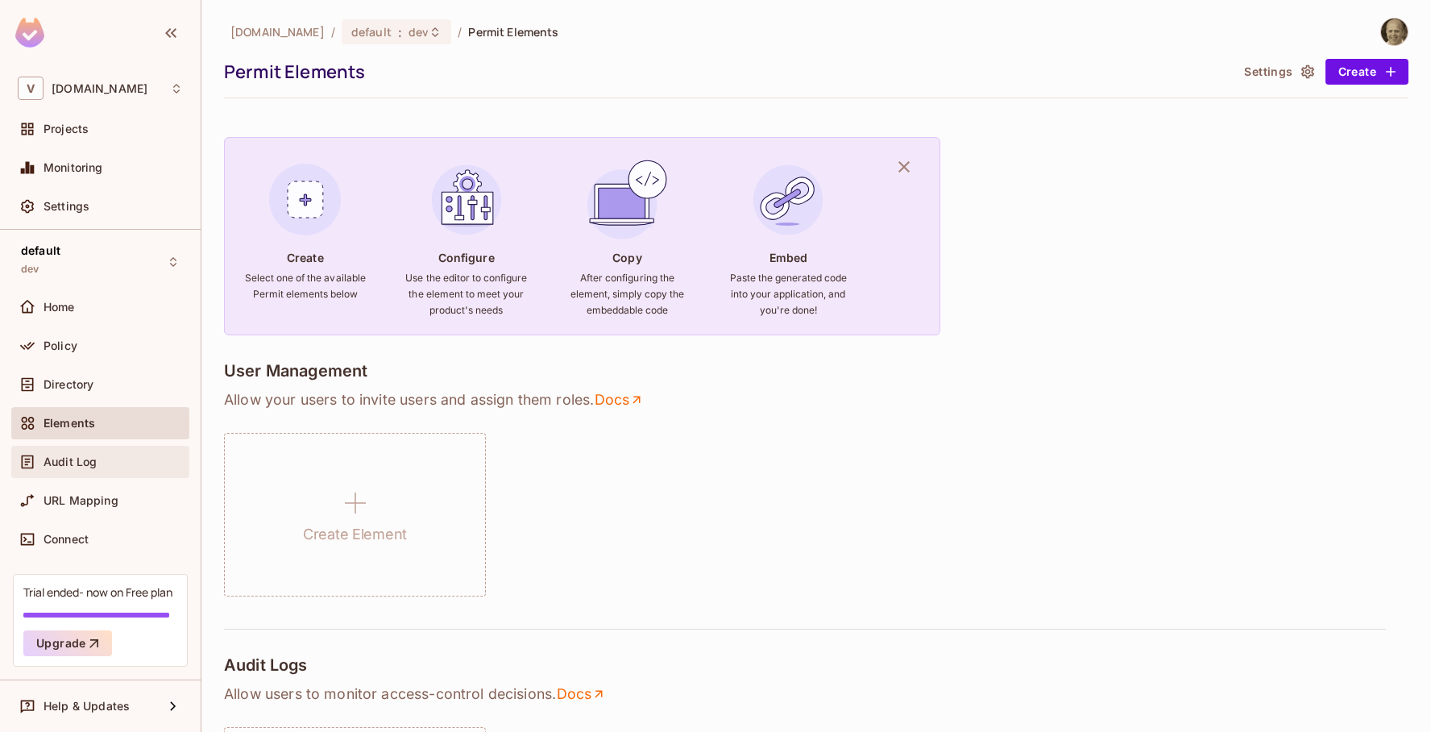
click at [96, 458] on span "Audit Log" at bounding box center [70, 461] width 53 height 13
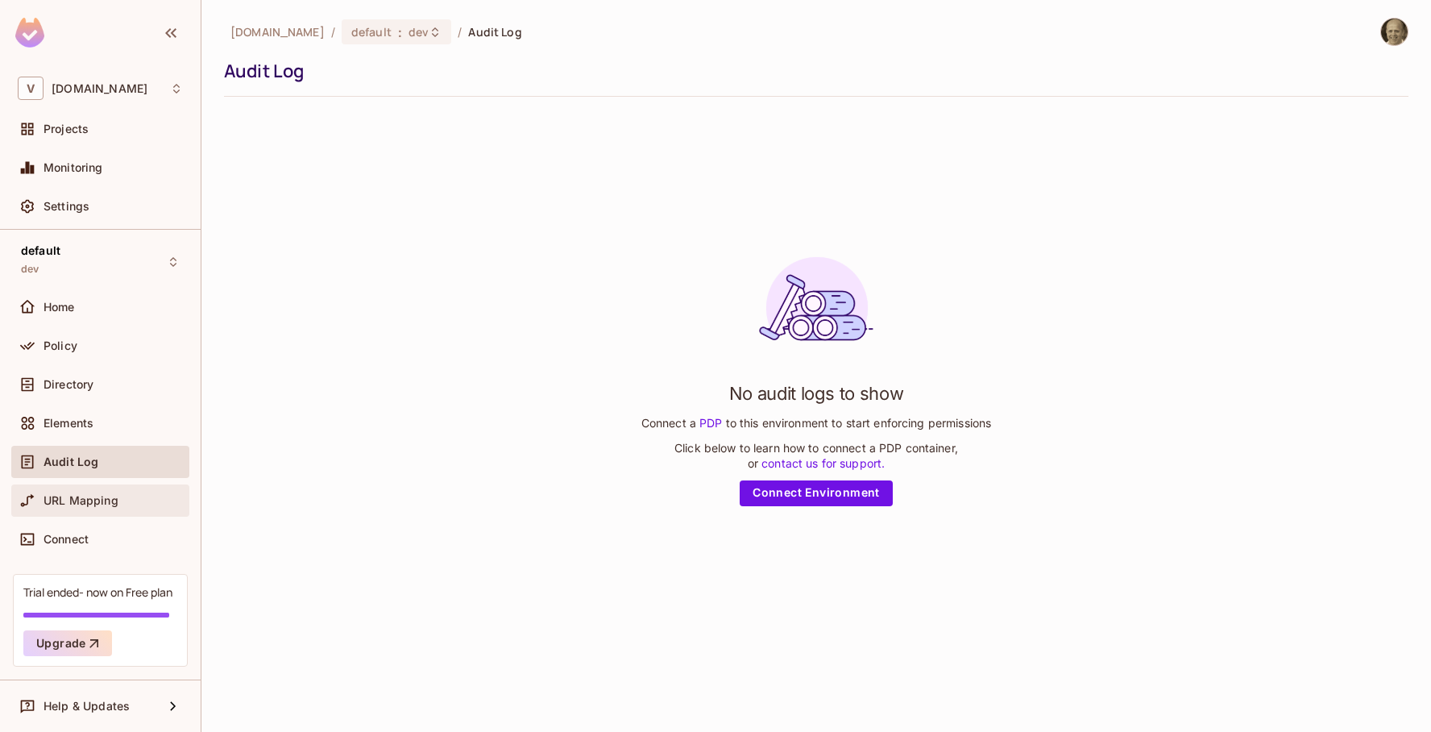
click at [114, 494] on span "URL Mapping" at bounding box center [81, 500] width 75 height 13
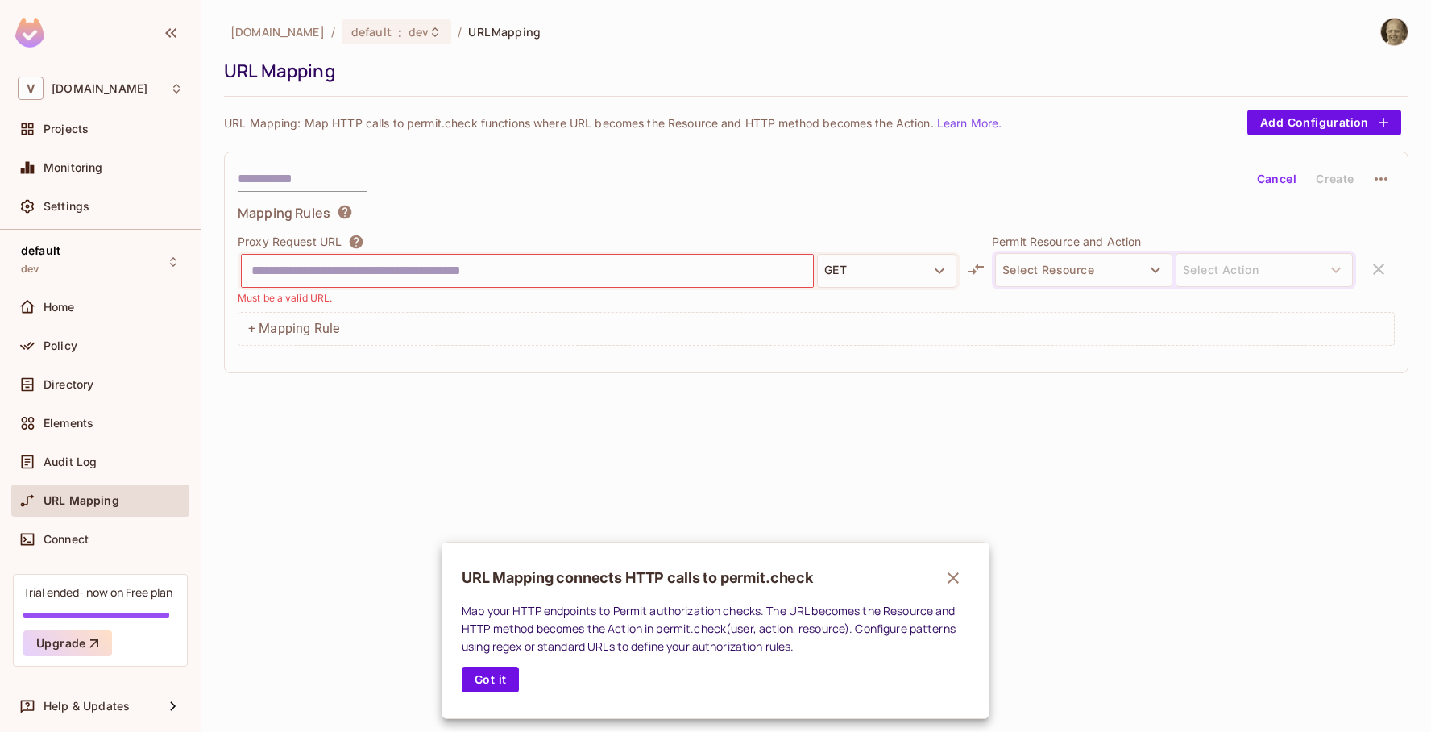
click at [63, 345] on div at bounding box center [715, 366] width 1431 height 732
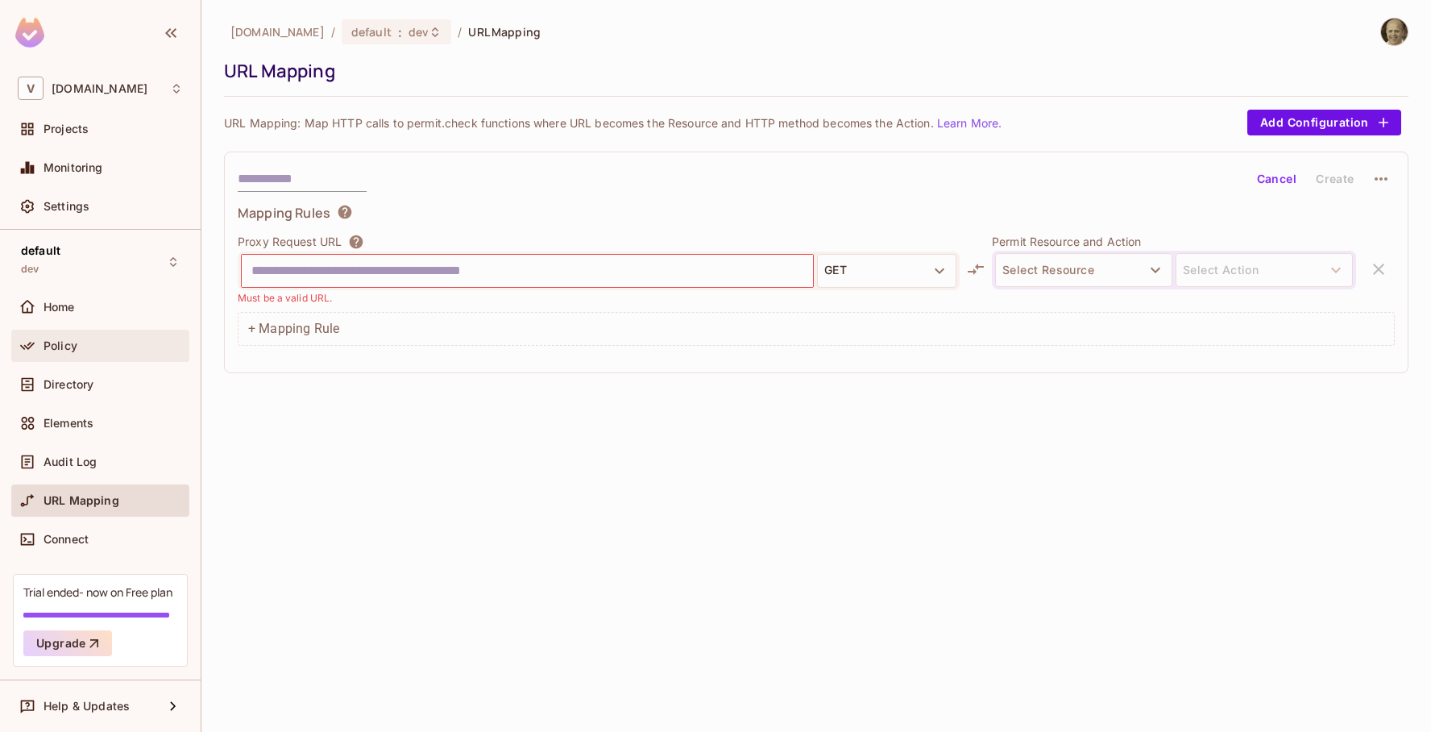
click at [62, 346] on span "Policy" at bounding box center [61, 345] width 34 height 13
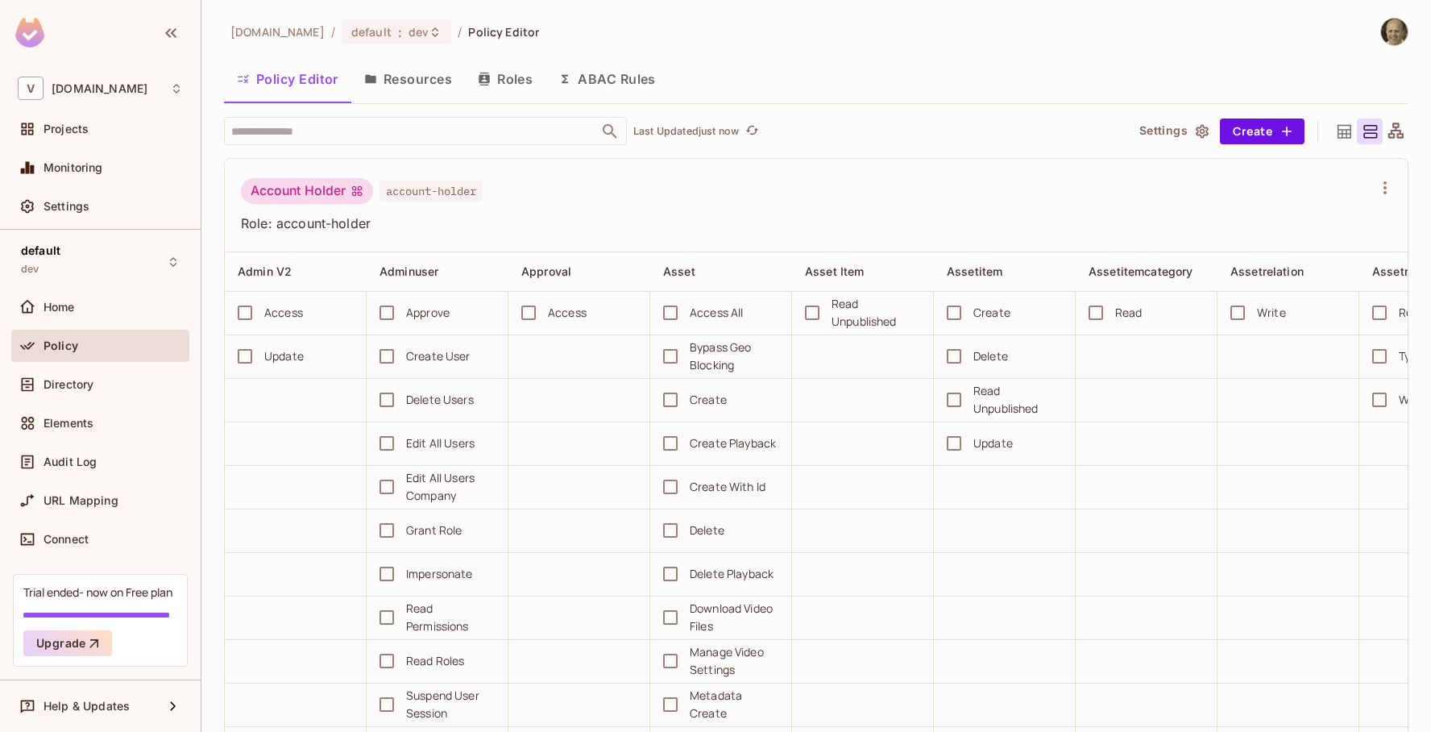
click at [358, 190] on icon at bounding box center [356, 190] width 13 height 13
click at [330, 129] on input "text" at bounding box center [411, 131] width 368 height 28
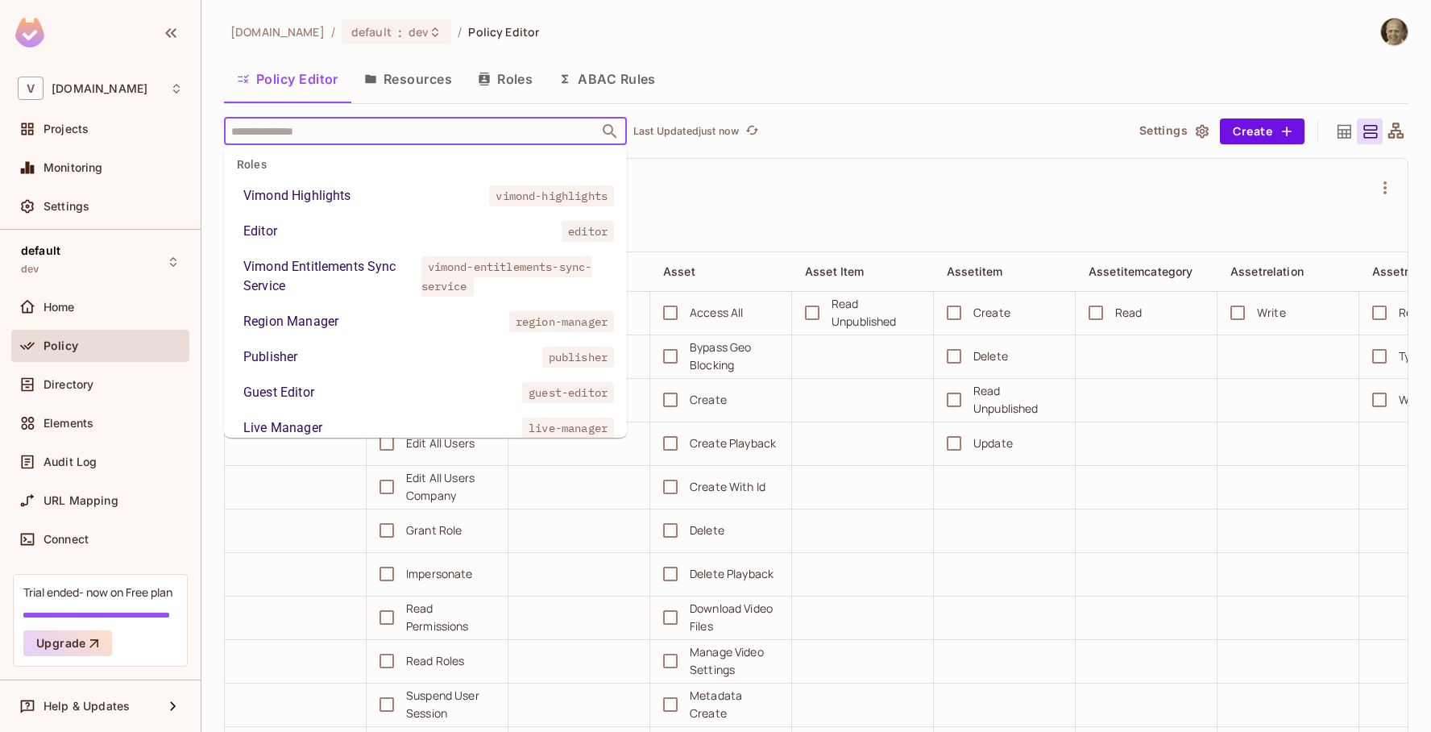
scroll to position [52, 0]
click at [321, 262] on div "Vimond Entitlements Sync Service" at bounding box center [329, 274] width 172 height 39
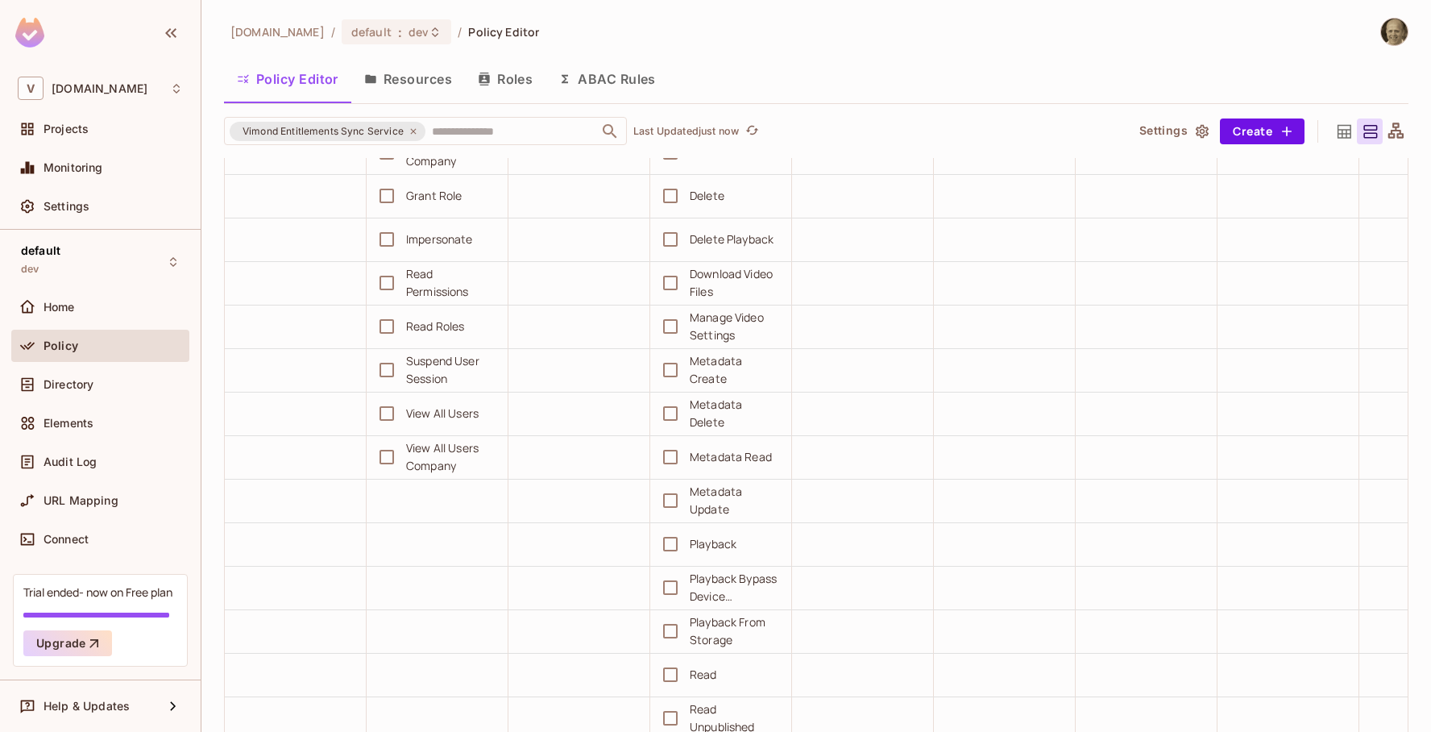
scroll to position [335, 0]
click at [414, 131] on icon at bounding box center [413, 131] width 10 height 10
click at [546, 132] on input "text" at bounding box center [501, 131] width 147 height 28
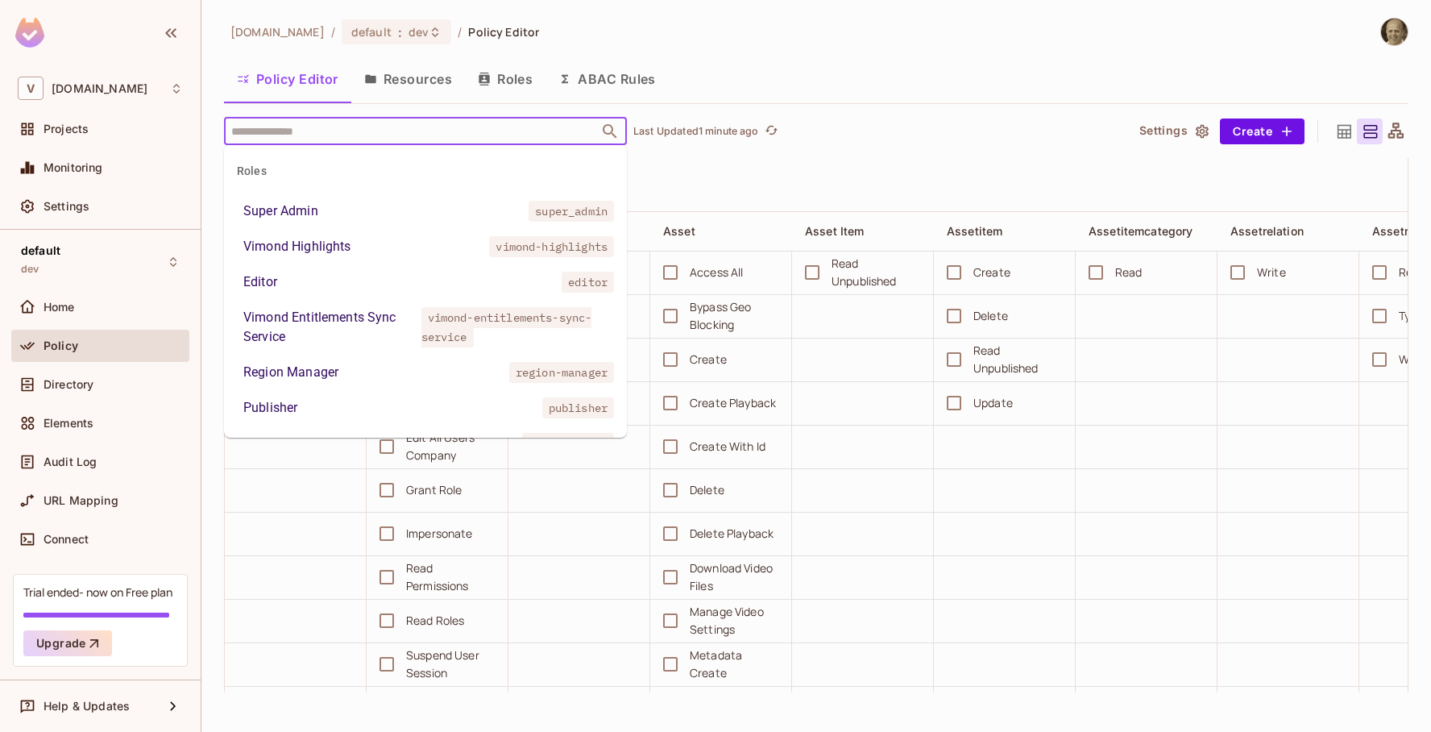
scroll to position [40, 0]
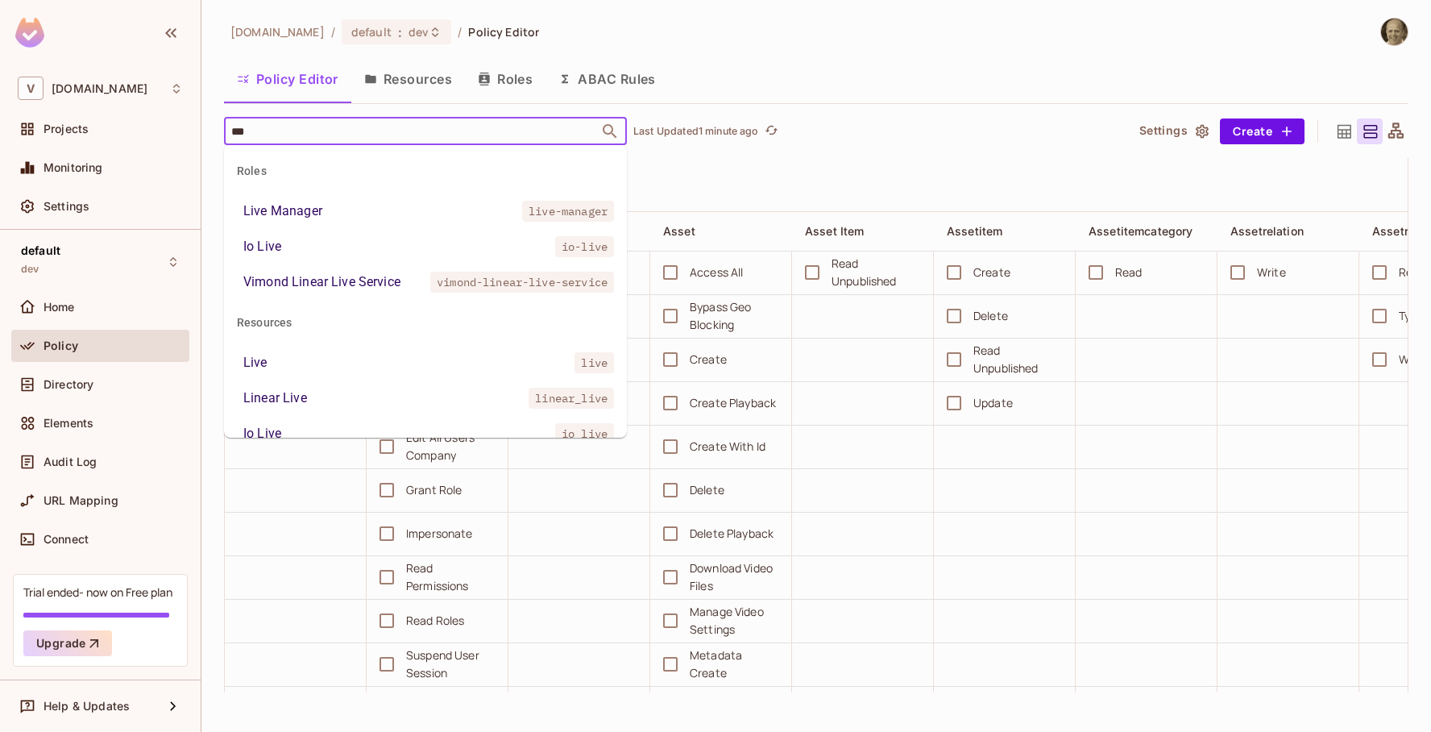
type input "****"
click at [262, 245] on div "Io Live" at bounding box center [262, 246] width 38 height 19
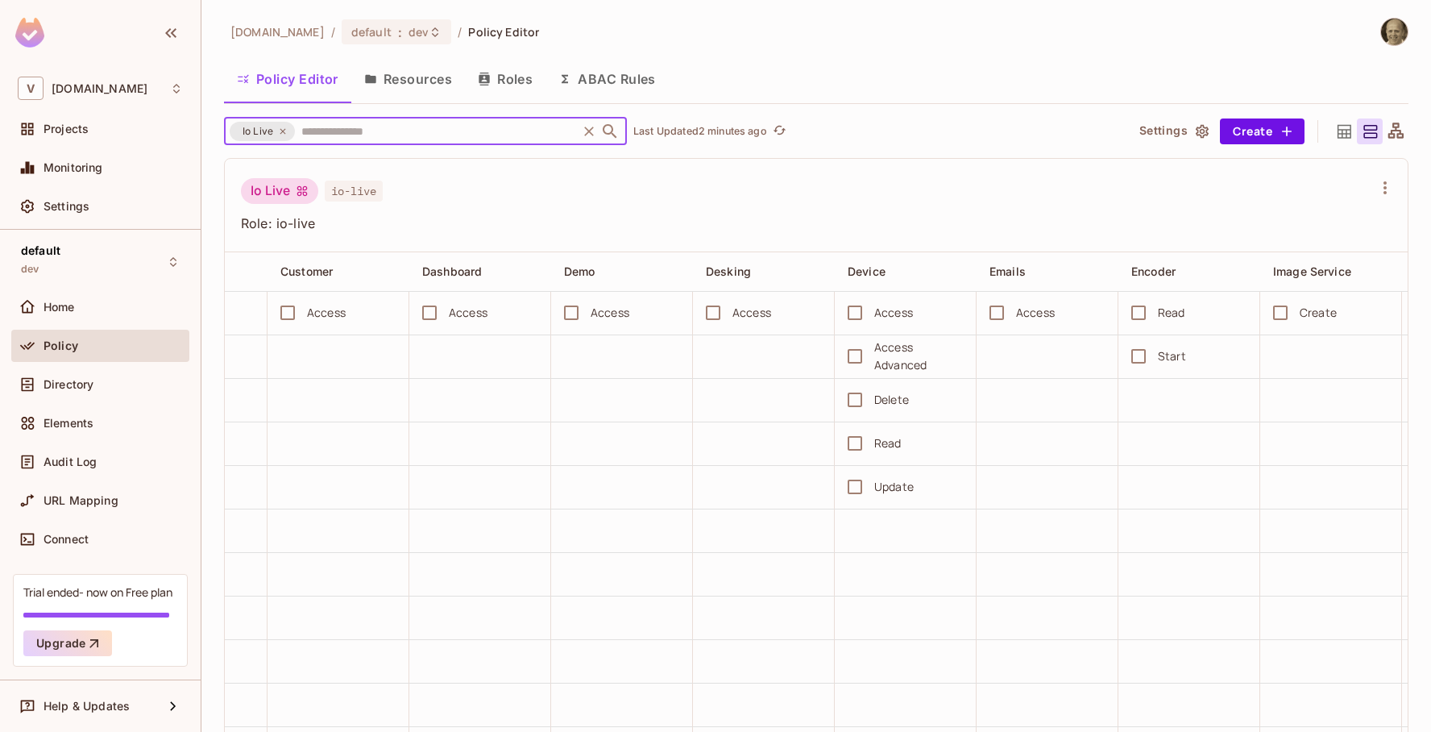
scroll to position [0, 2280]
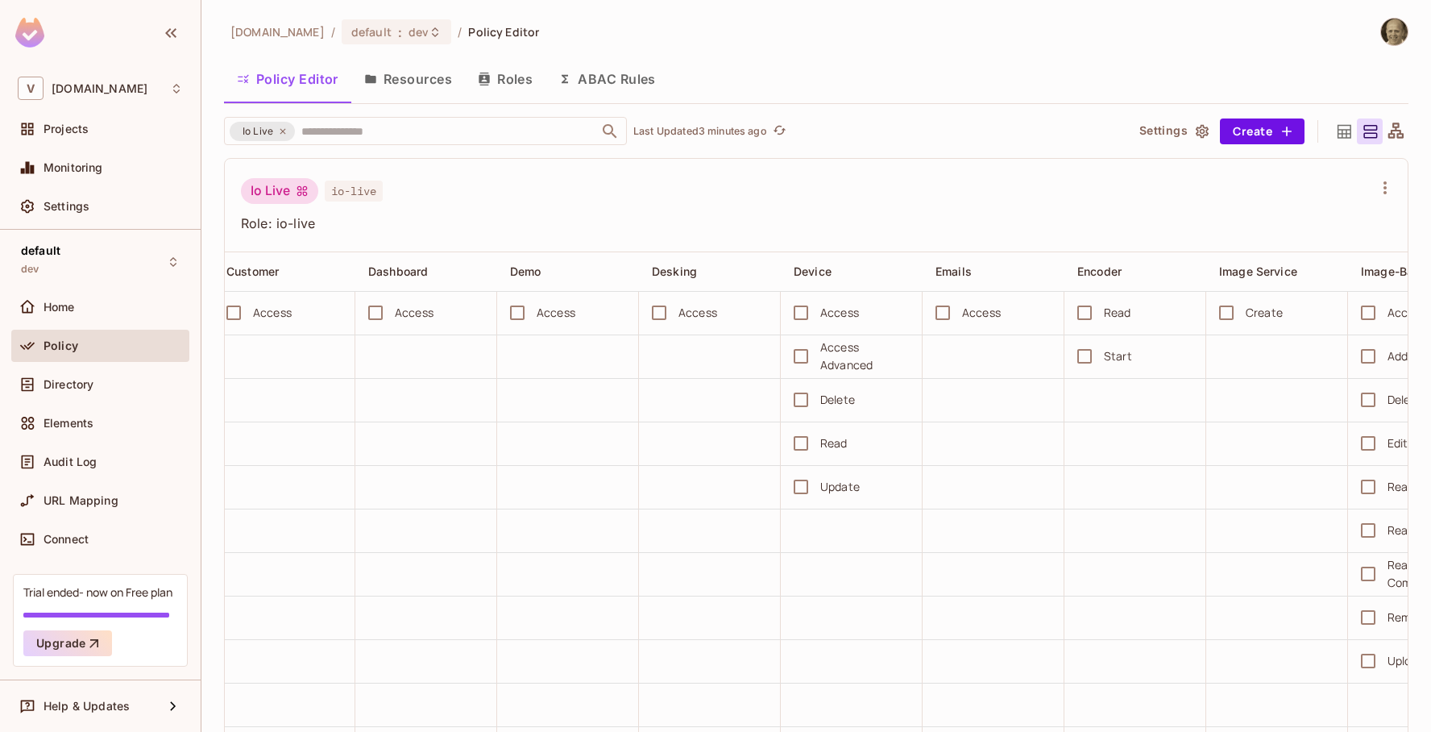
click at [501, 84] on button "Roles" at bounding box center [505, 79] width 81 height 40
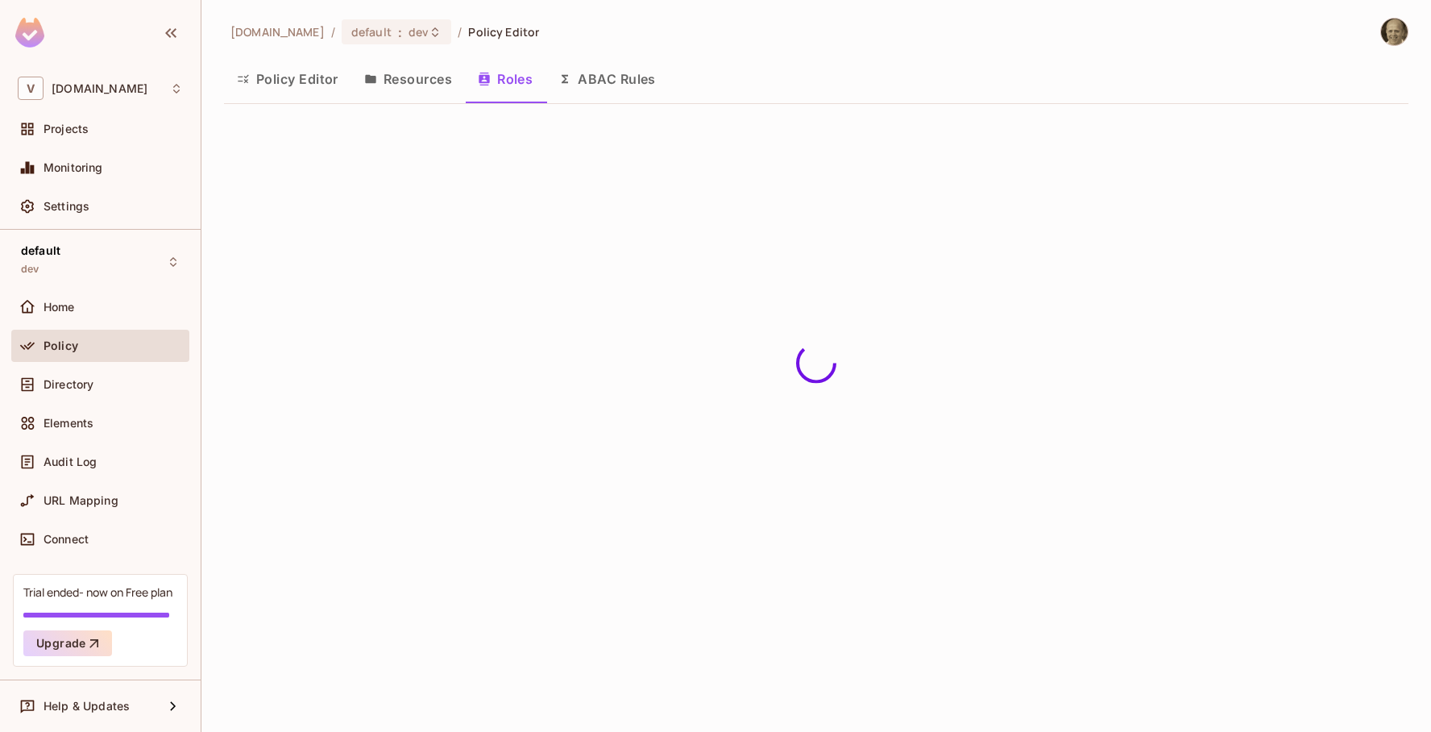
click at [415, 80] on button "Resources" at bounding box center [408, 79] width 114 height 40
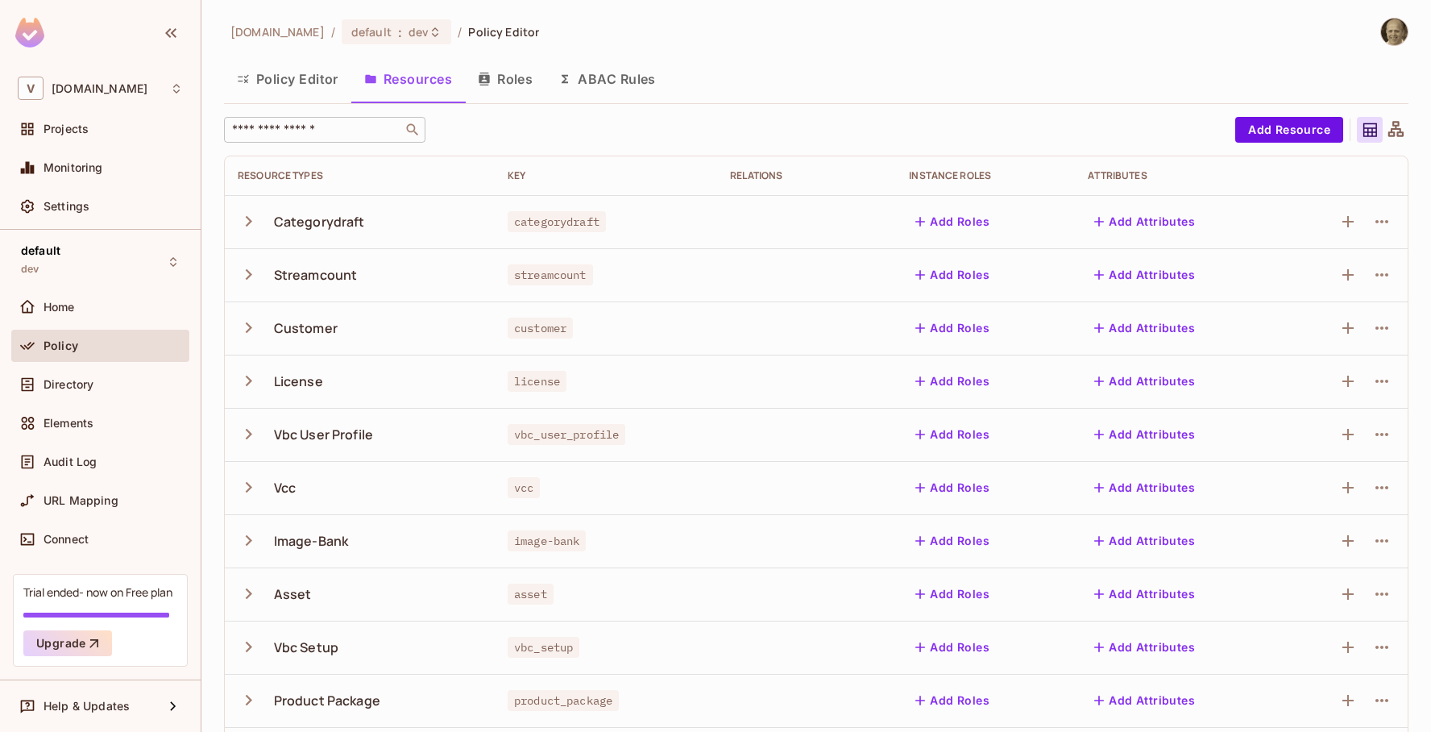
click at [309, 124] on input "text" at bounding box center [313, 130] width 169 height 16
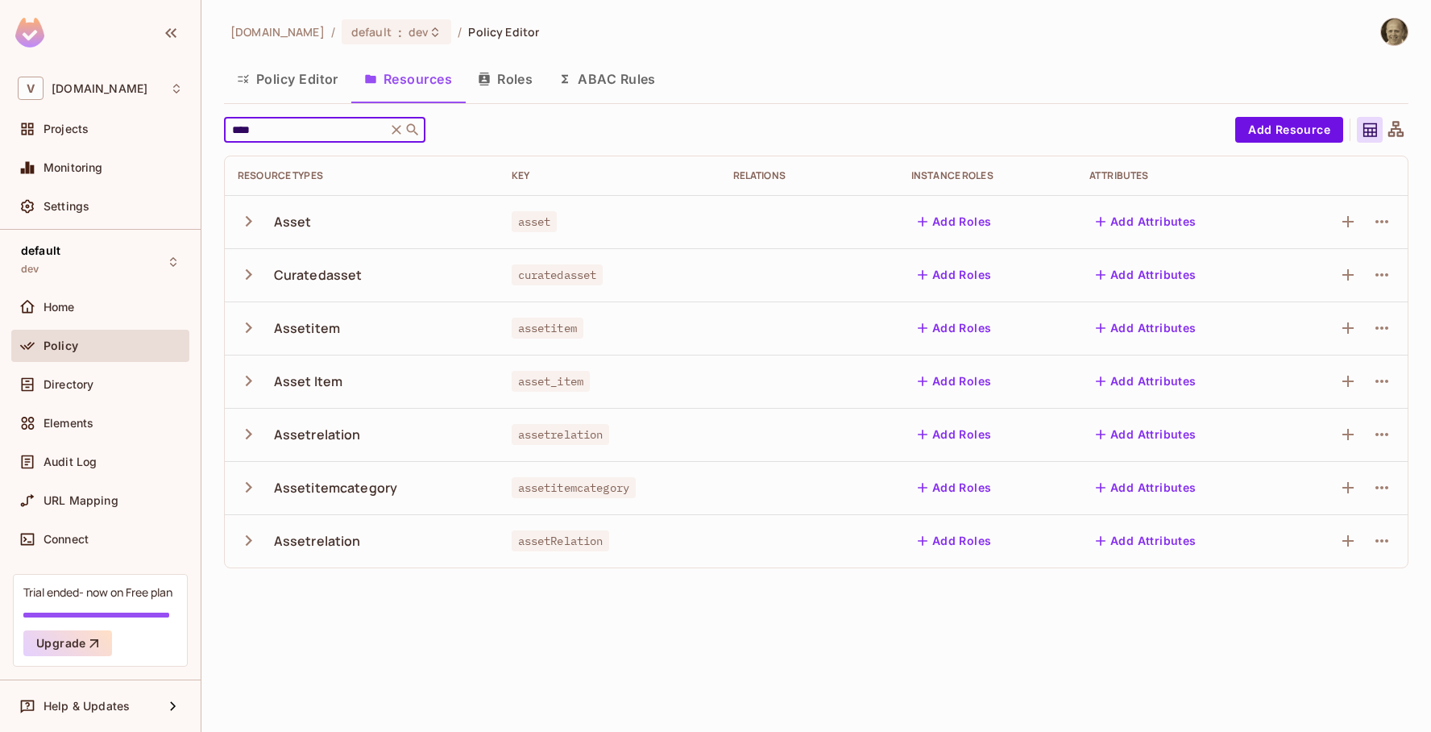
type input "****"
click at [249, 224] on icon "button" at bounding box center [249, 221] width 22 height 22
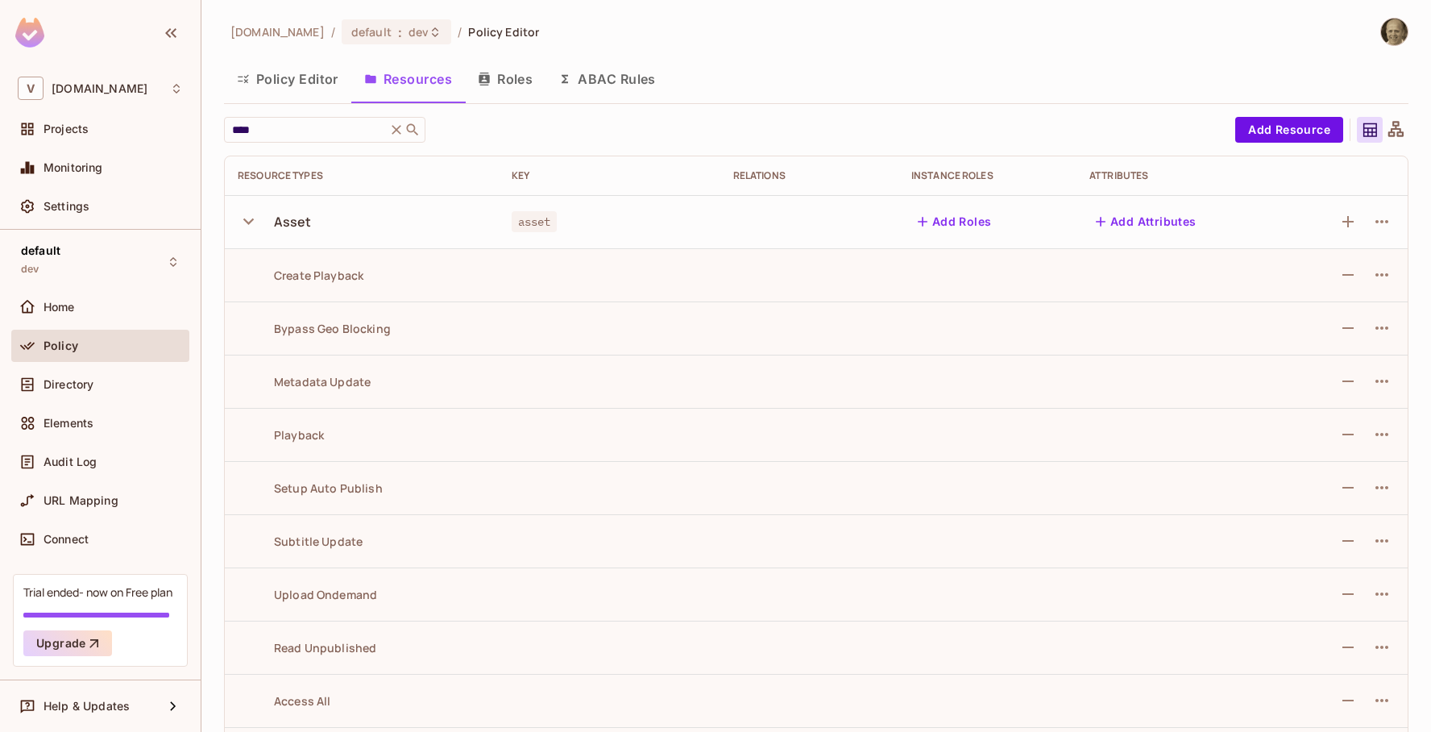
click at [284, 76] on button "Policy Editor" at bounding box center [287, 79] width 127 height 40
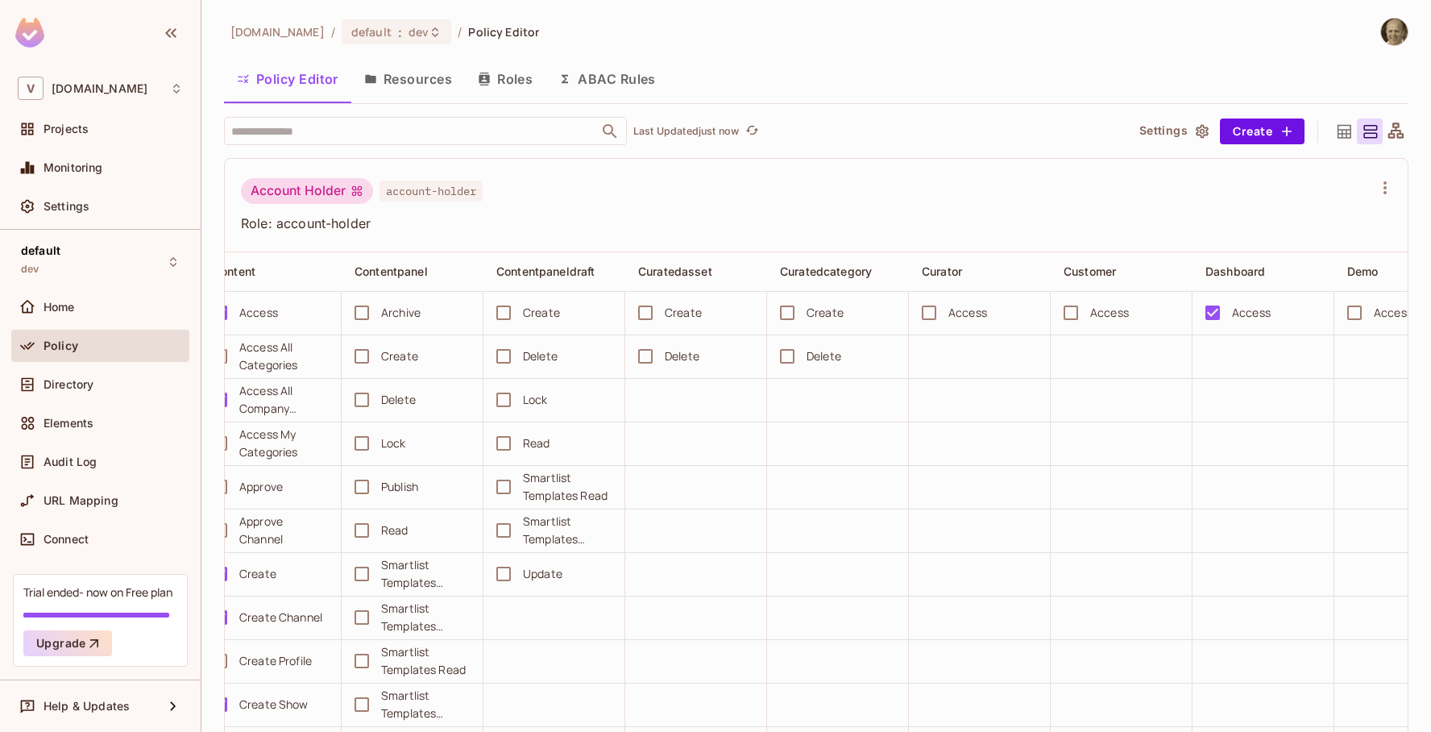
scroll to position [0, 1726]
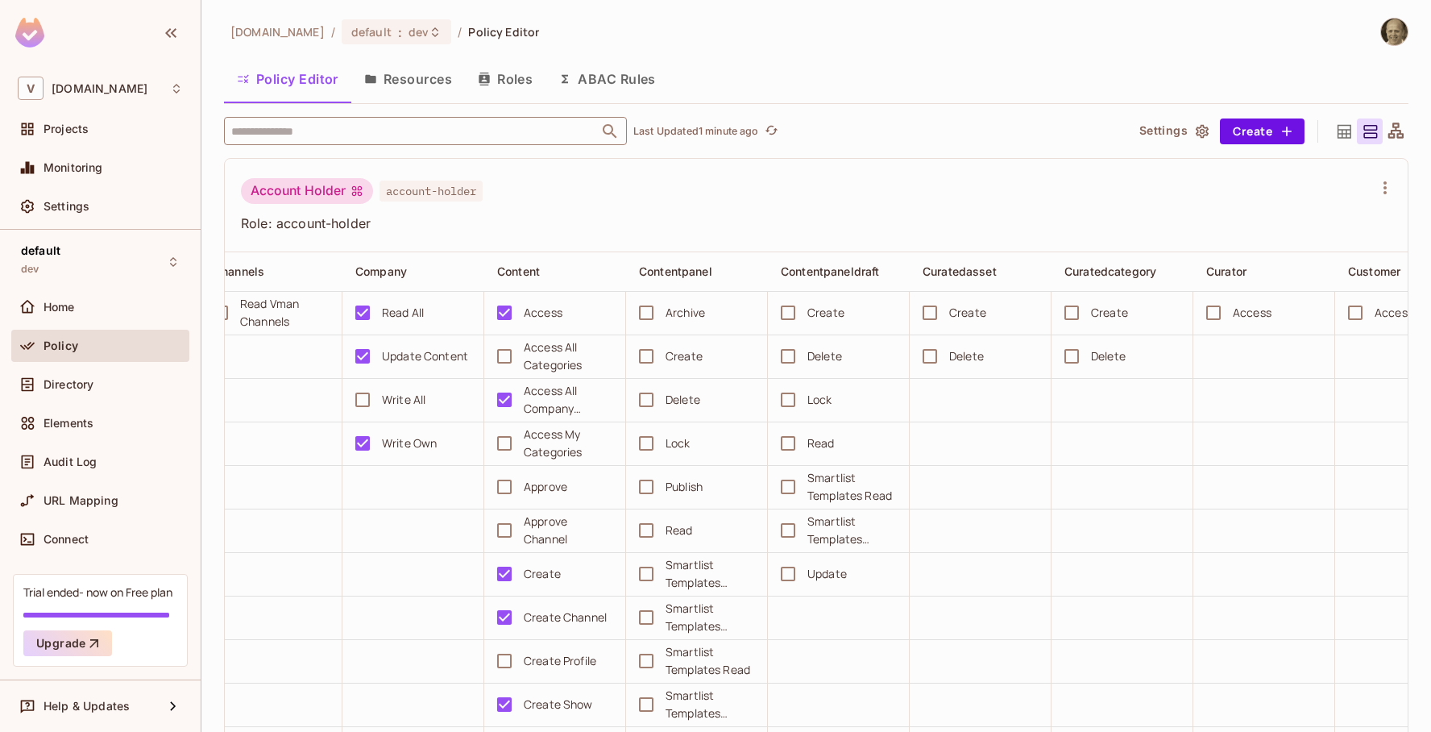
click at [375, 137] on input "text" at bounding box center [411, 131] width 368 height 28
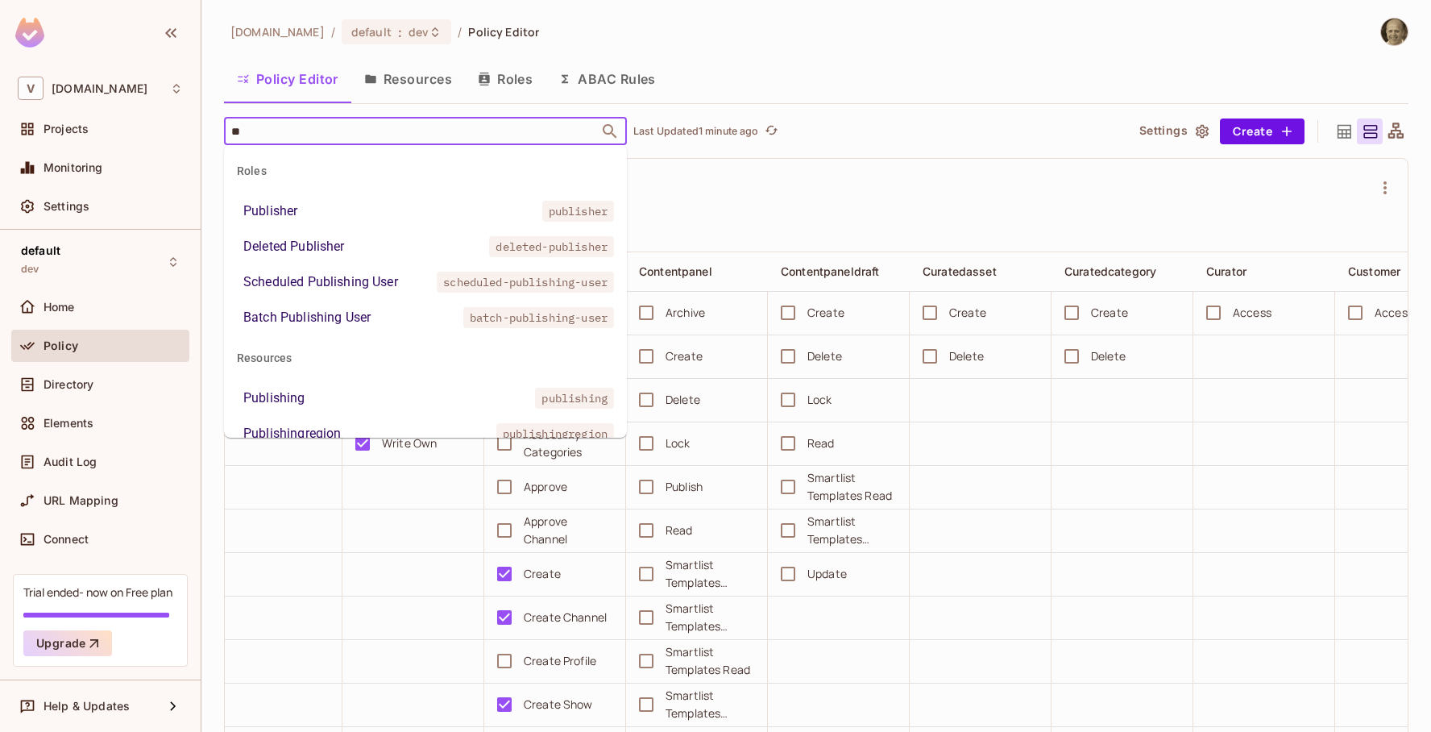
type input "***"
click at [305, 206] on li "Publisher publisher" at bounding box center [425, 211] width 403 height 29
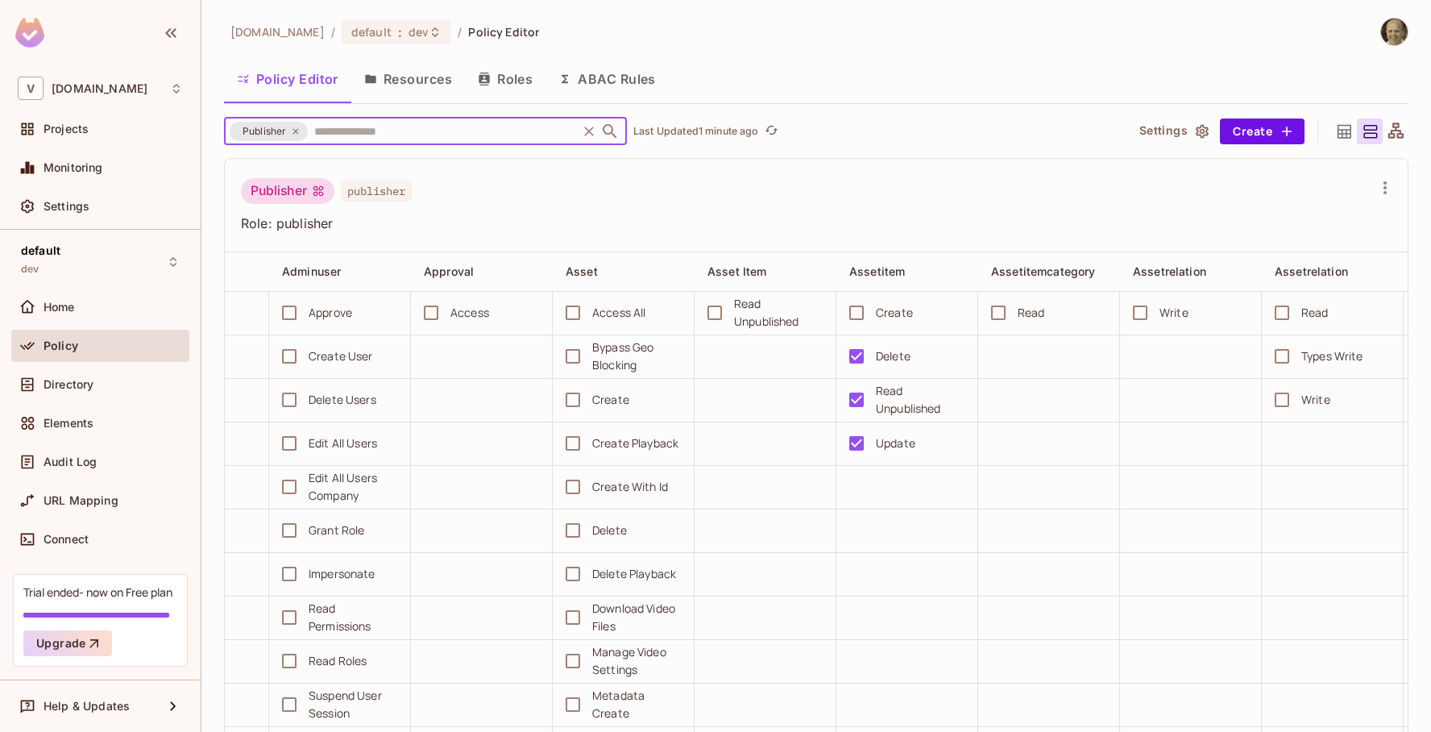
scroll to position [0, 0]
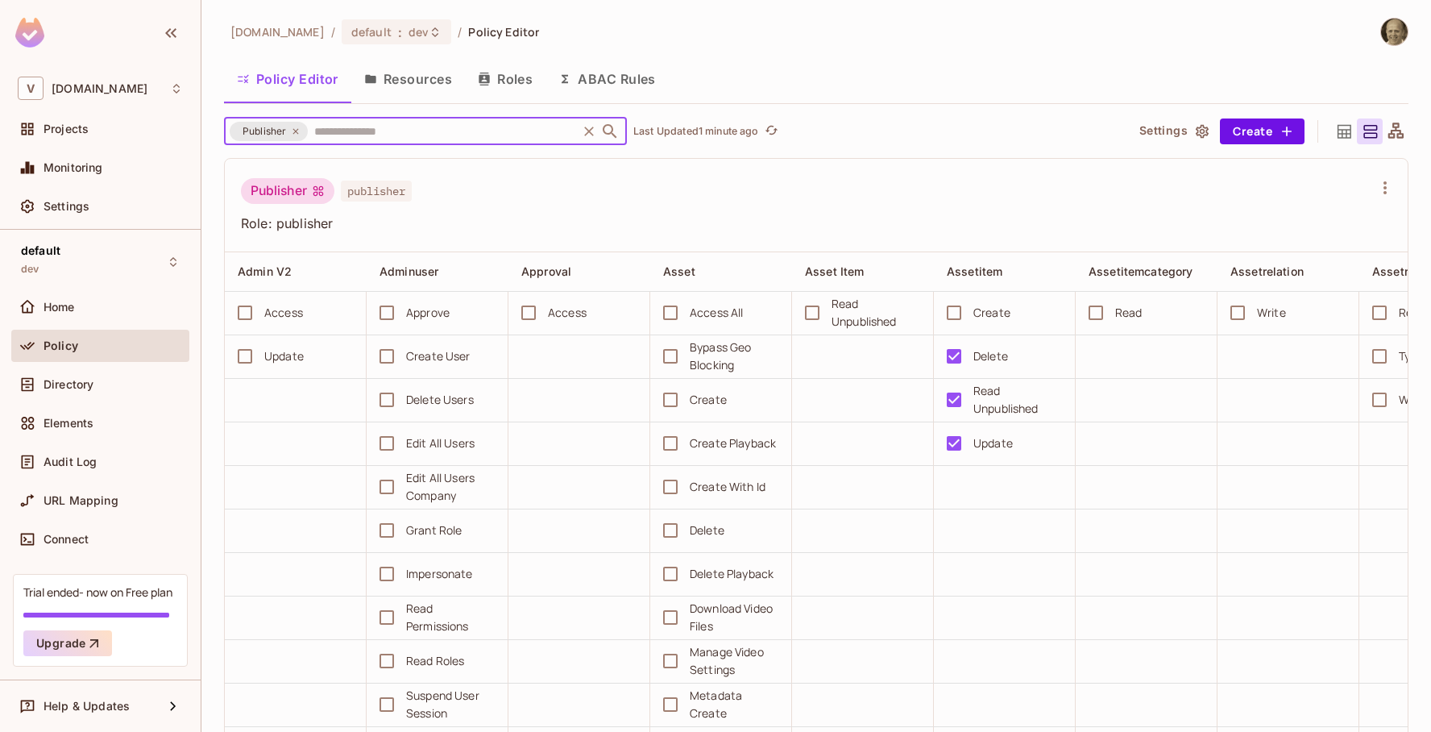
click at [299, 128] on icon at bounding box center [296, 131] width 10 height 10
click at [310, 131] on input "text" at bounding box center [442, 131] width 264 height 28
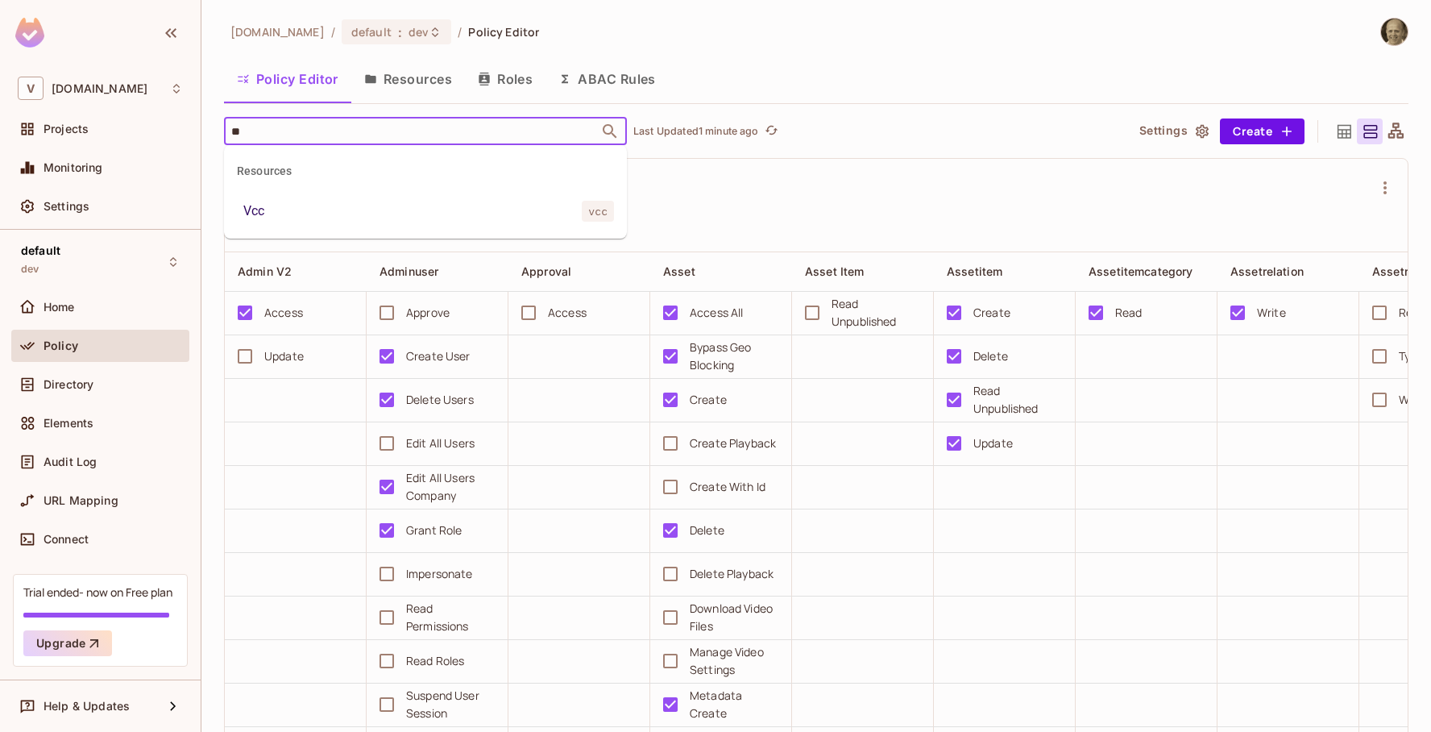
type input "*"
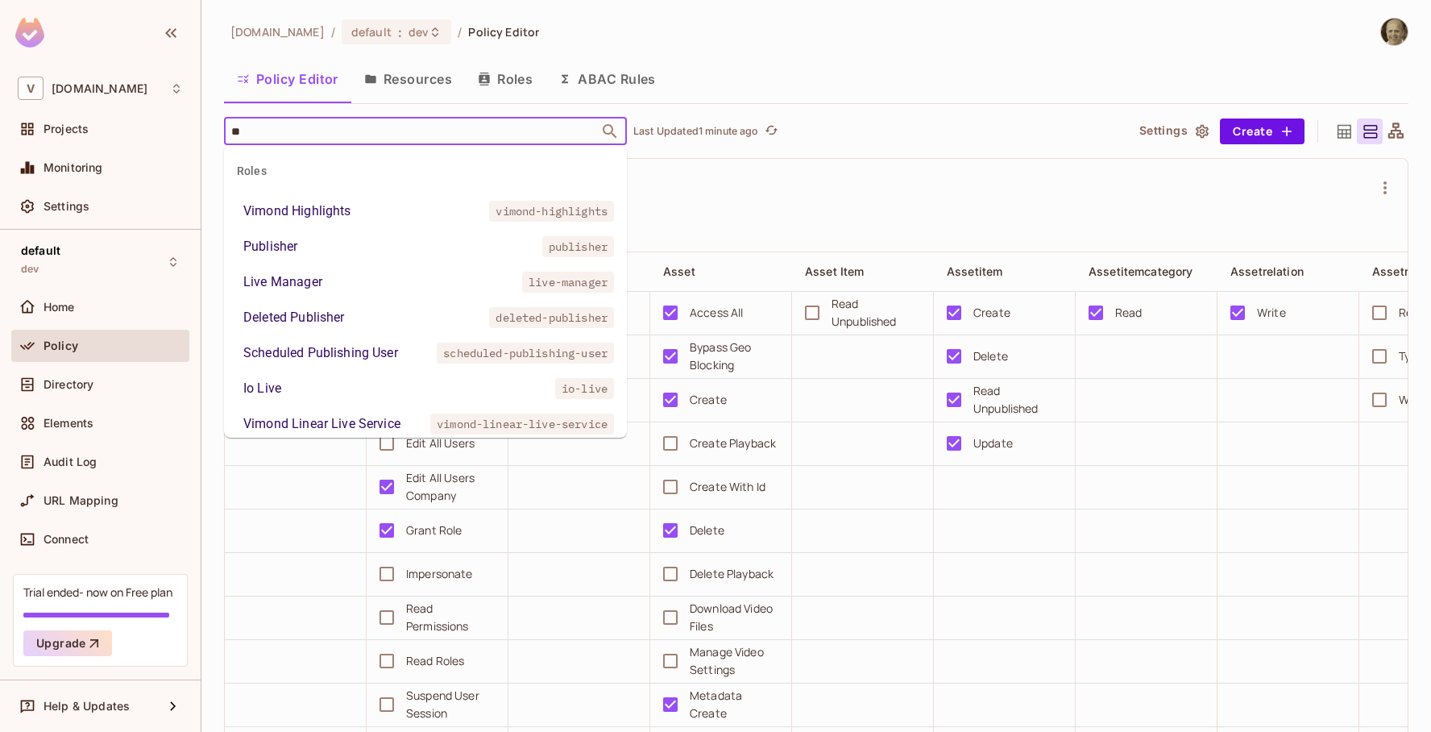
type input "*"
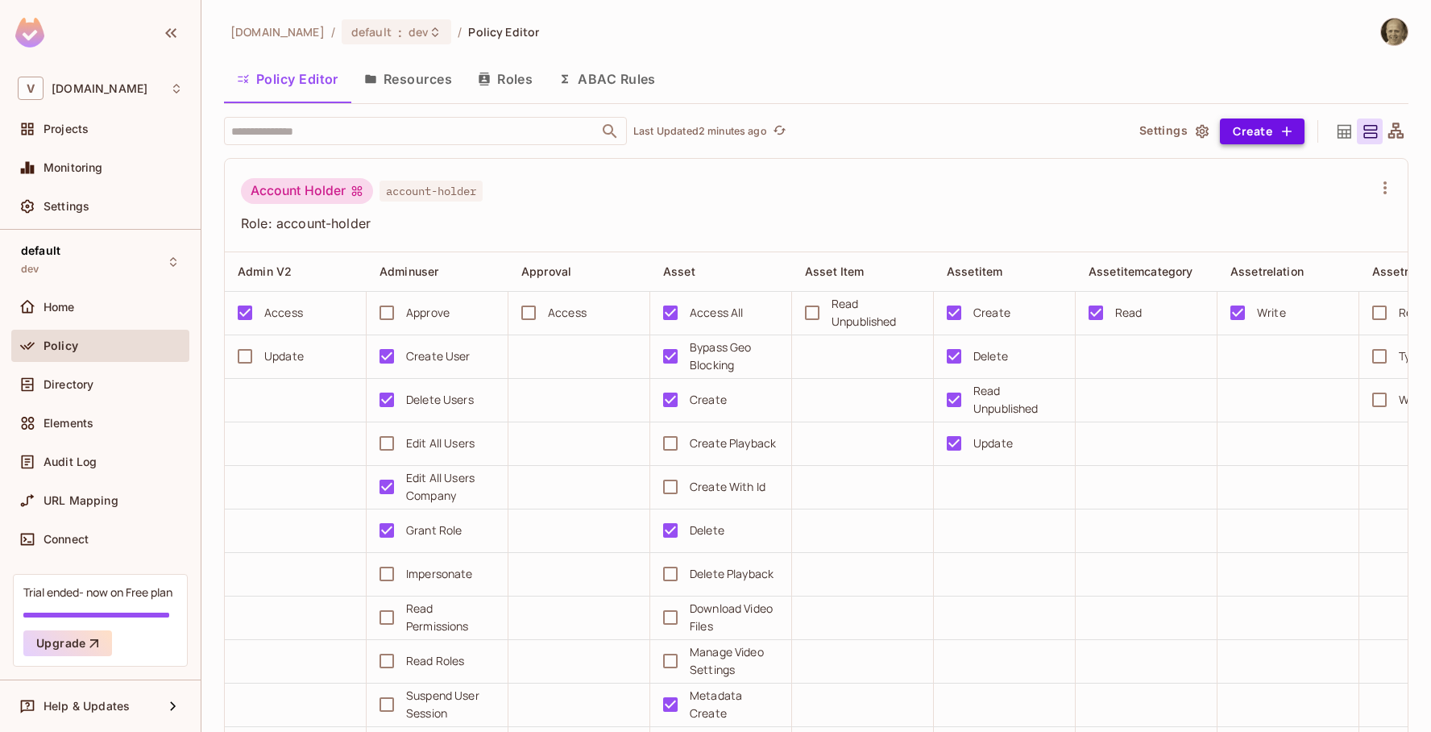
click at [1267, 139] on button "Create" at bounding box center [1262, 131] width 85 height 26
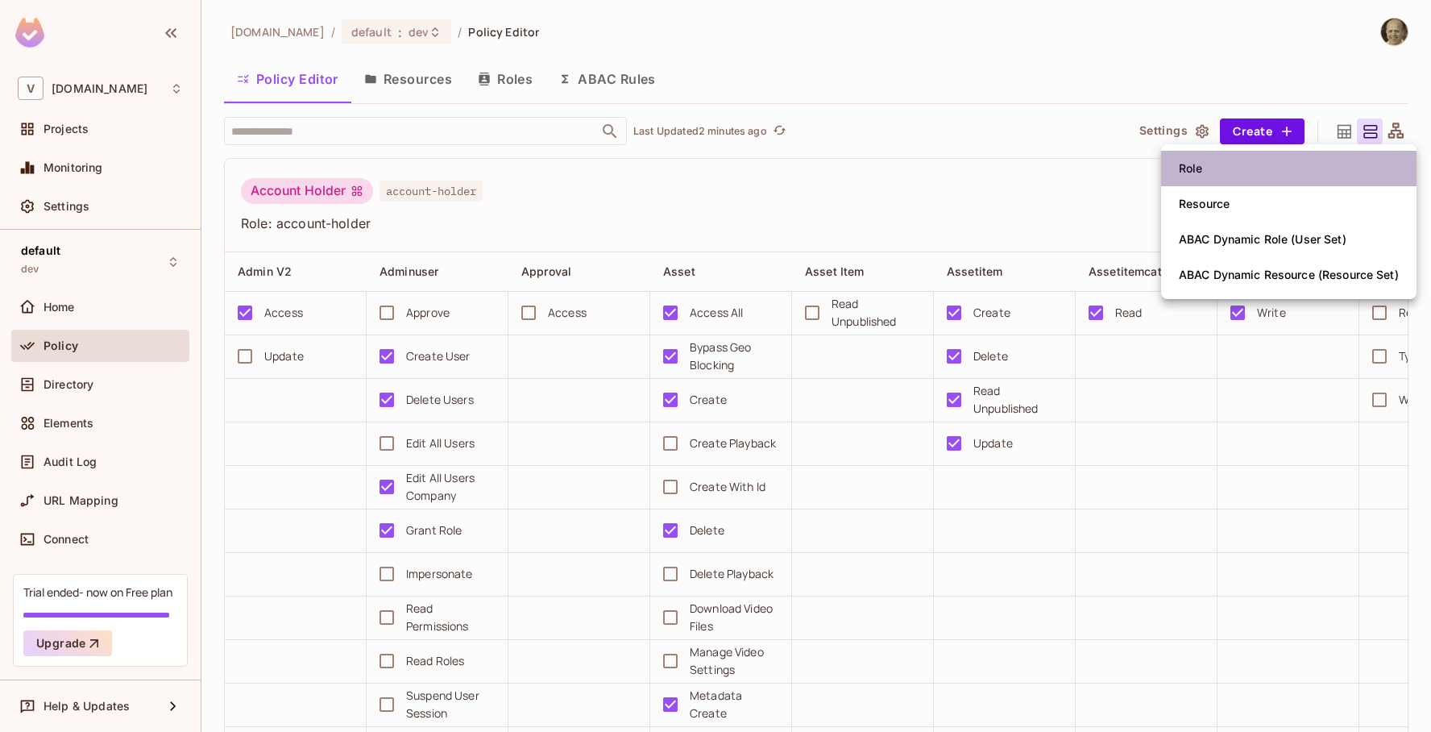
click at [1239, 173] on li "Role" at bounding box center [1288, 168] width 255 height 35
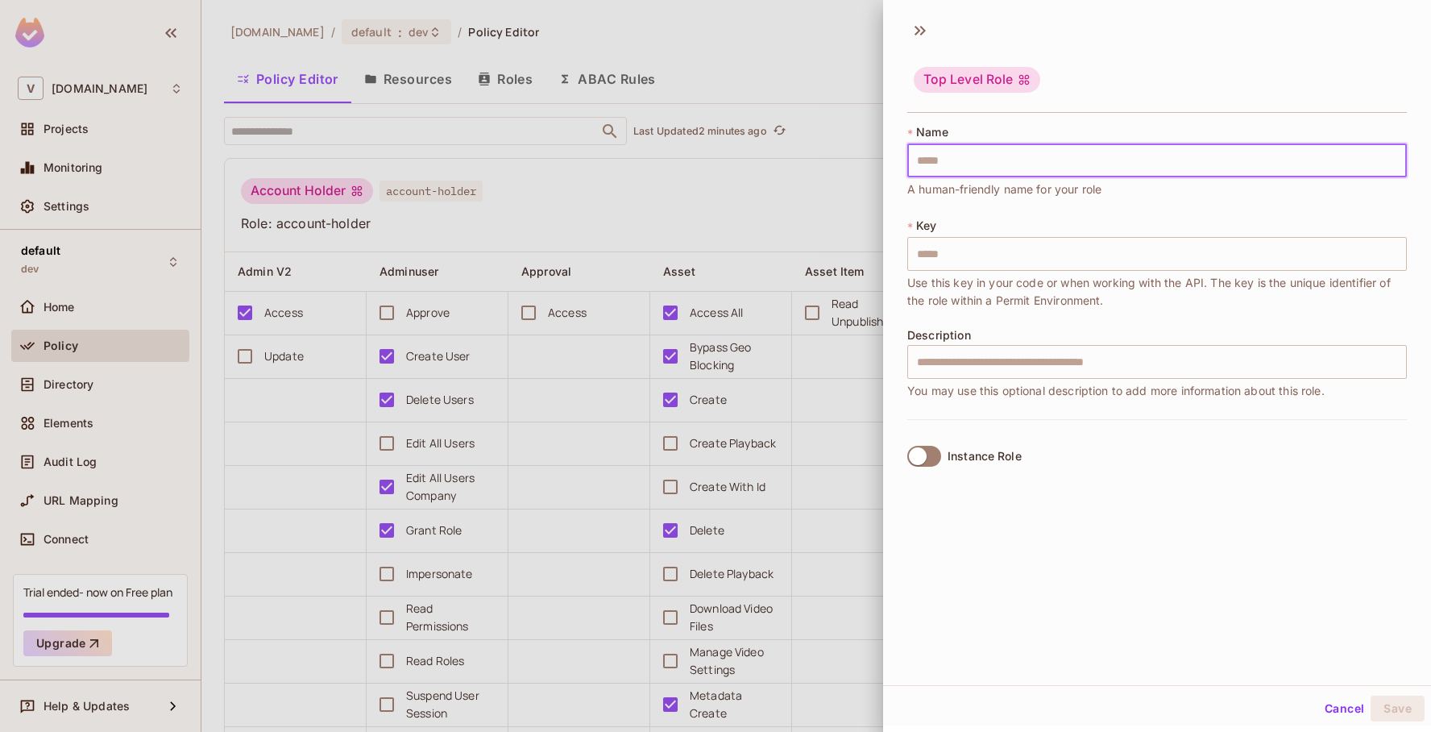
click at [1102, 167] on input "text" at bounding box center [1156, 160] width 499 height 34
type input "*"
type input "**"
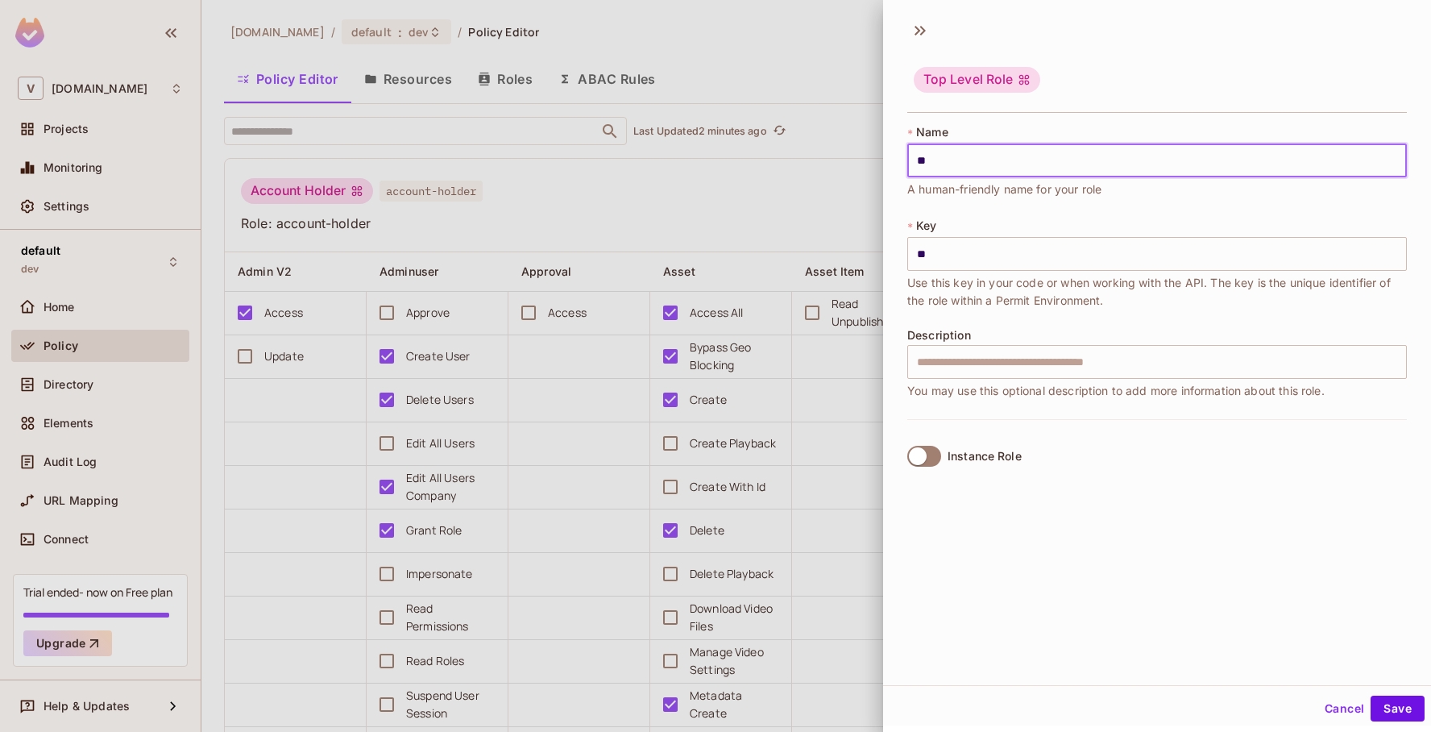
type input "***"
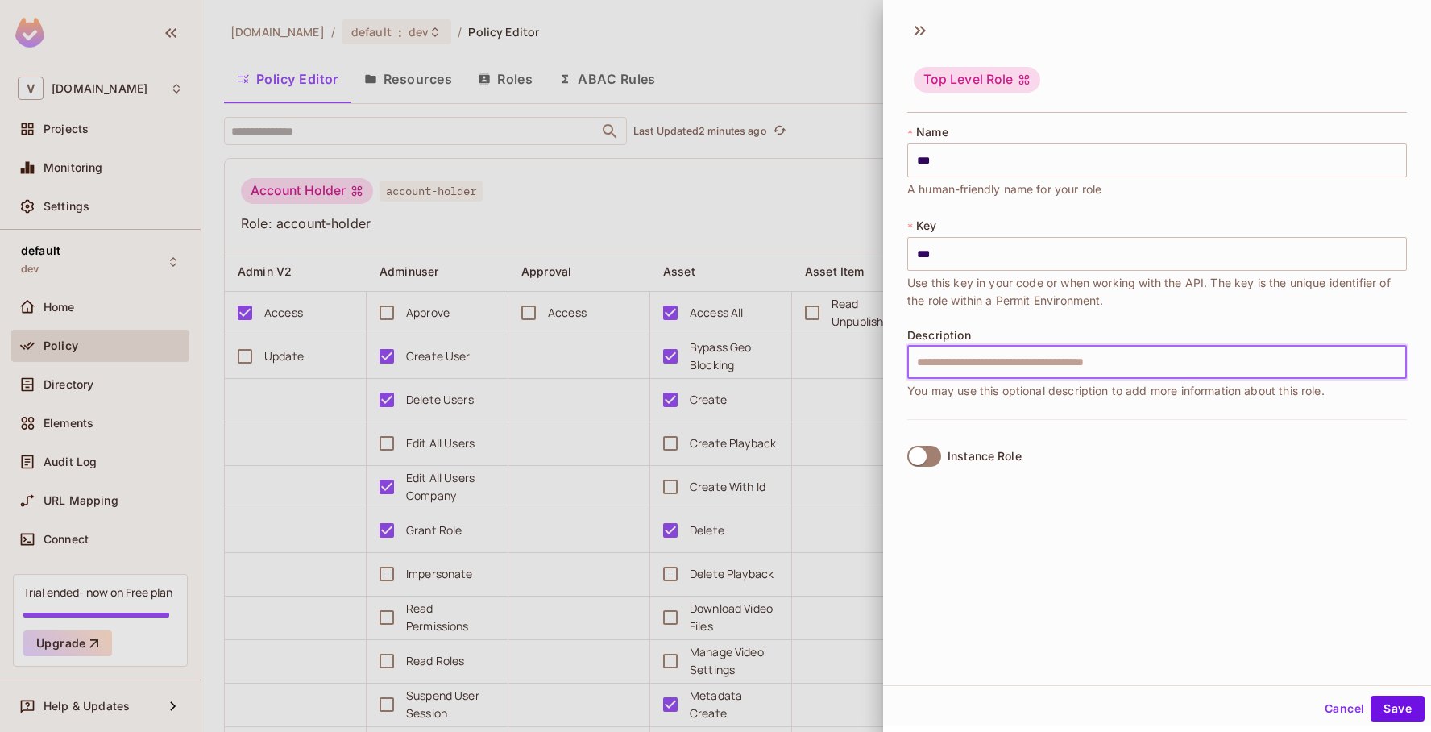
click at [1064, 363] on input "text" at bounding box center [1156, 362] width 499 height 34
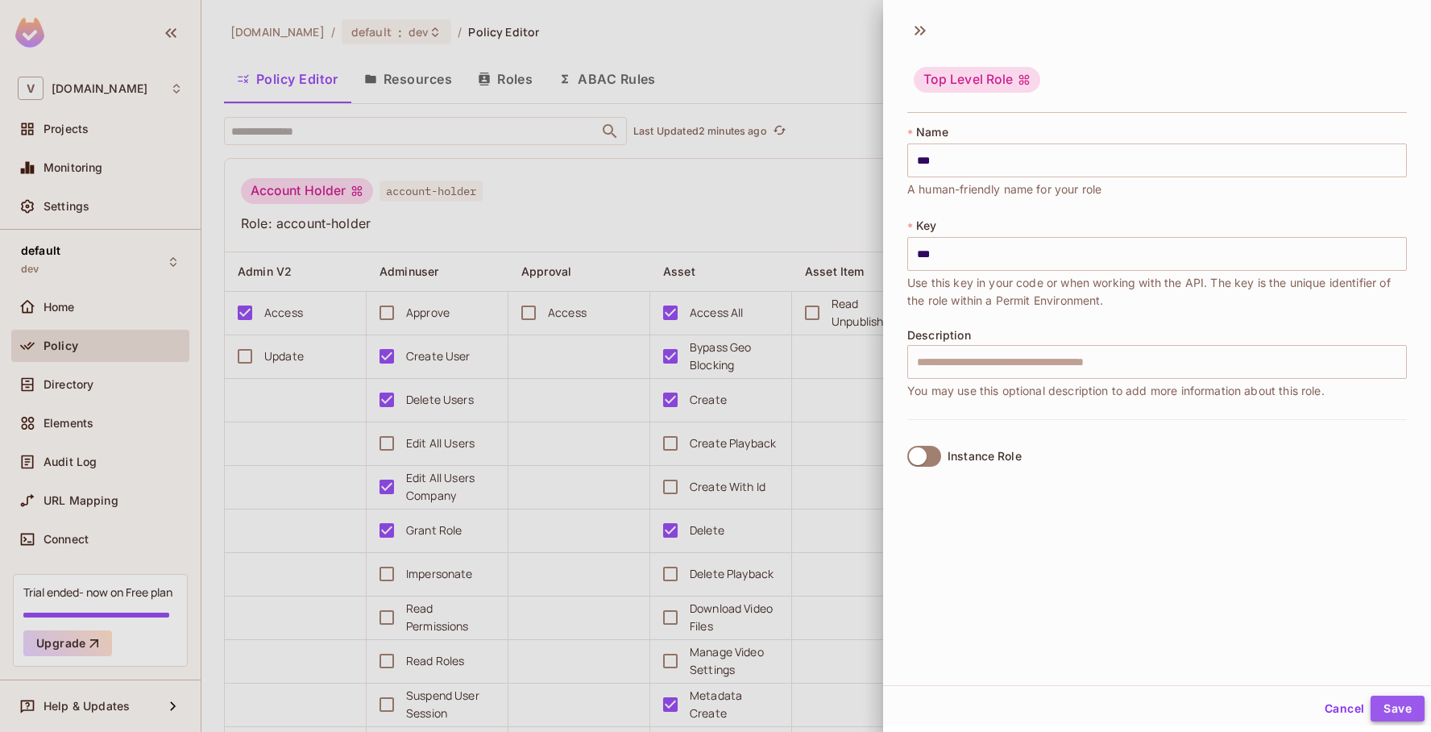
click at [1393, 707] on button "Save" at bounding box center [1397, 708] width 54 height 26
click at [926, 31] on icon at bounding box center [920, 31] width 26 height 26
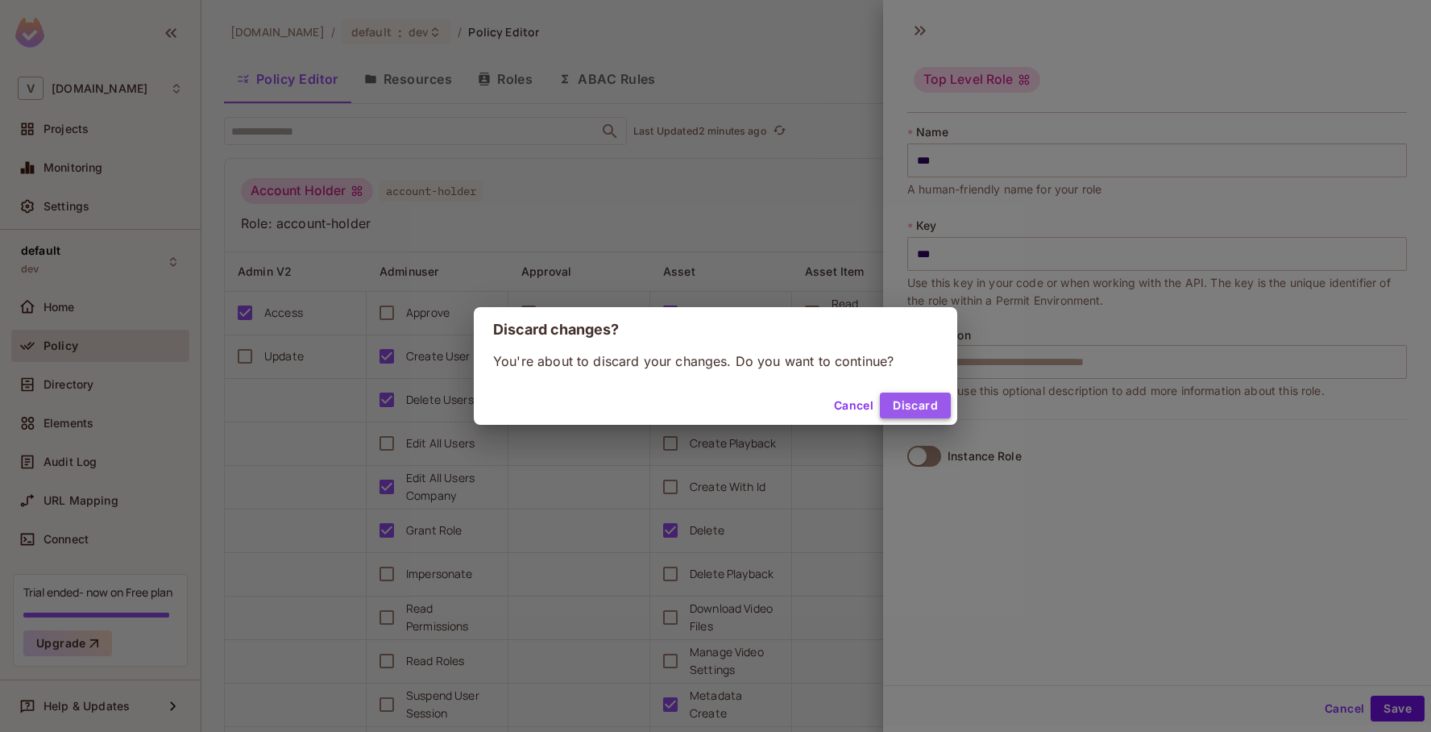
click at [932, 400] on button "Discard" at bounding box center [915, 405] width 71 height 26
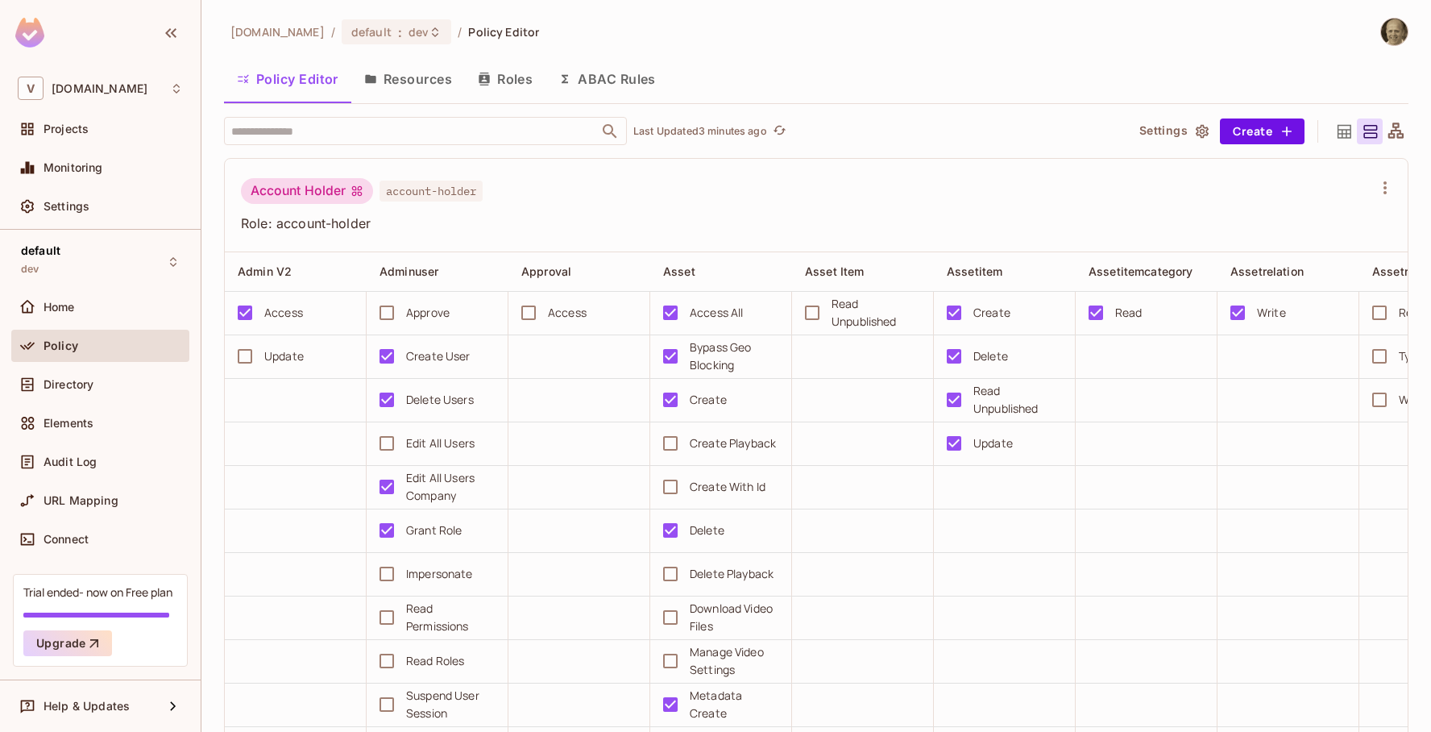
drag, startPoint x: 434, startPoint y: 84, endPoint x: 463, endPoint y: 417, distance: 334.8
click at [435, 84] on button "Resources" at bounding box center [408, 79] width 114 height 40
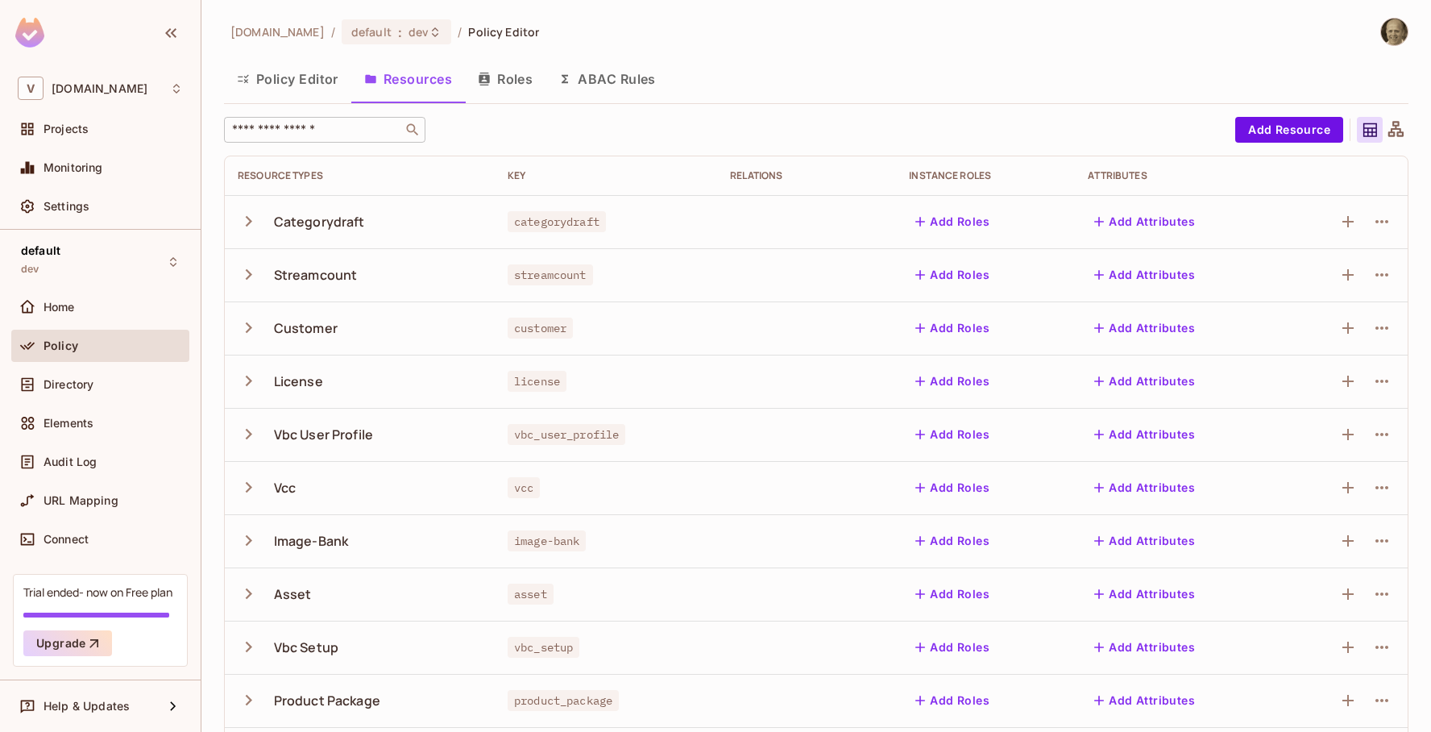
click at [315, 141] on div "​" at bounding box center [324, 130] width 201 height 26
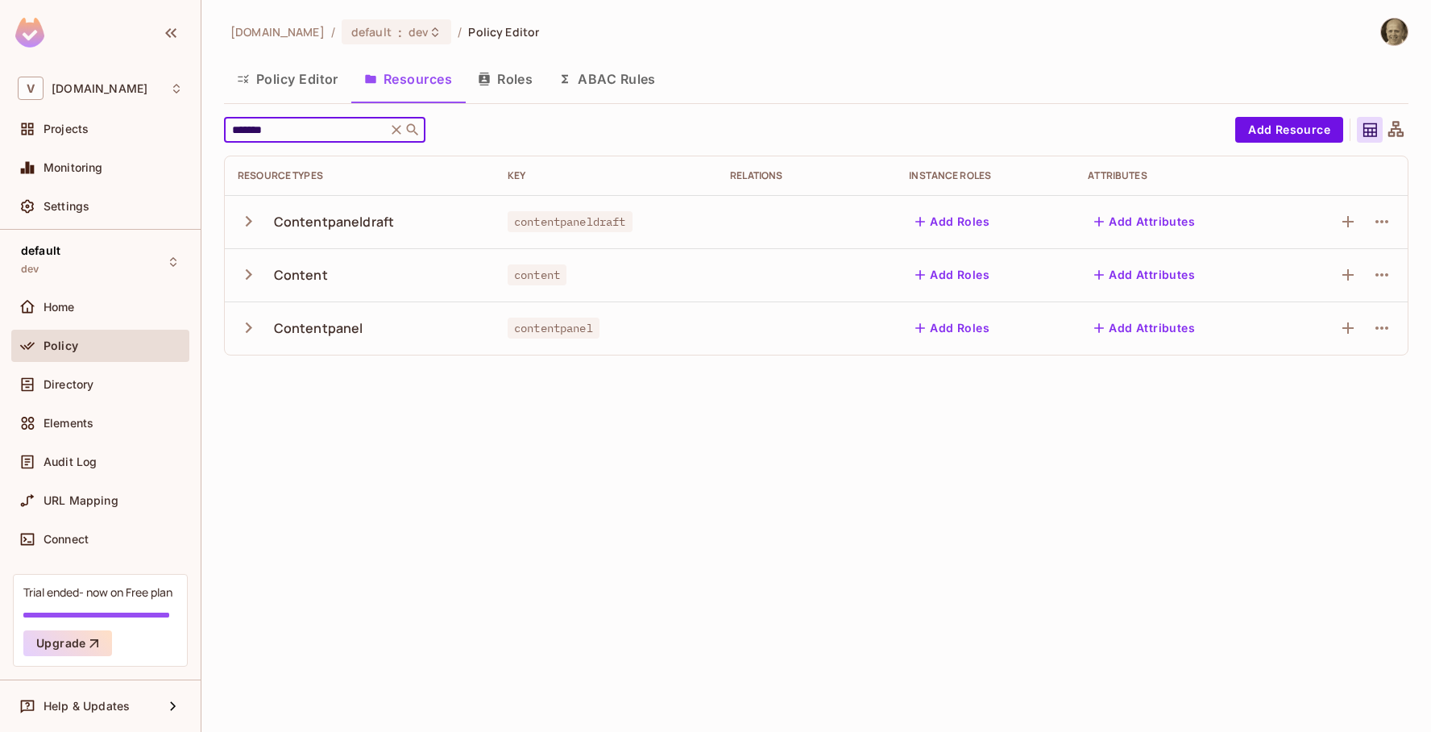
type input "*******"
click at [242, 273] on icon "button" at bounding box center [249, 274] width 22 height 22
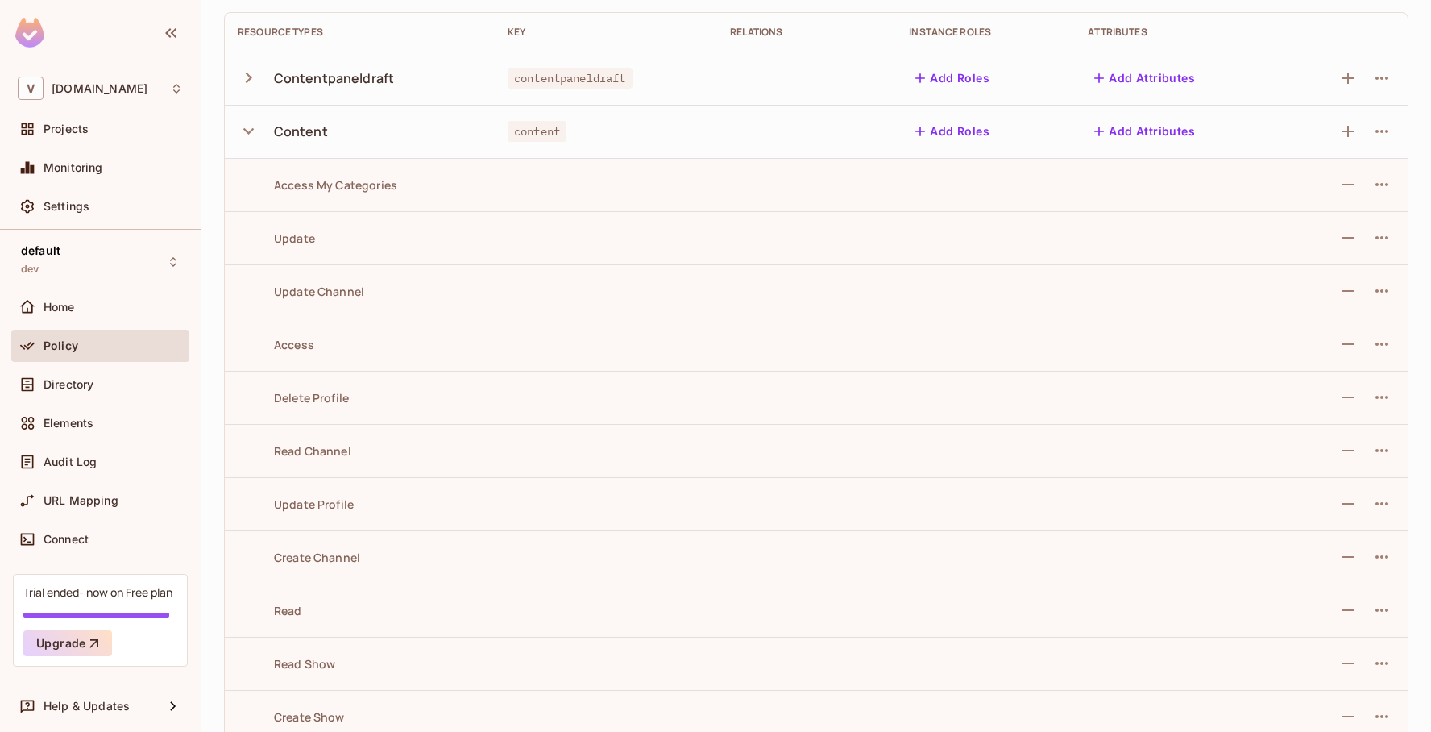
scroll to position [140, 0]
click at [337, 193] on div "Access My Categories" at bounding box center [318, 187] width 160 height 15
click at [1382, 187] on icon "button" at bounding box center [1381, 187] width 13 height 3
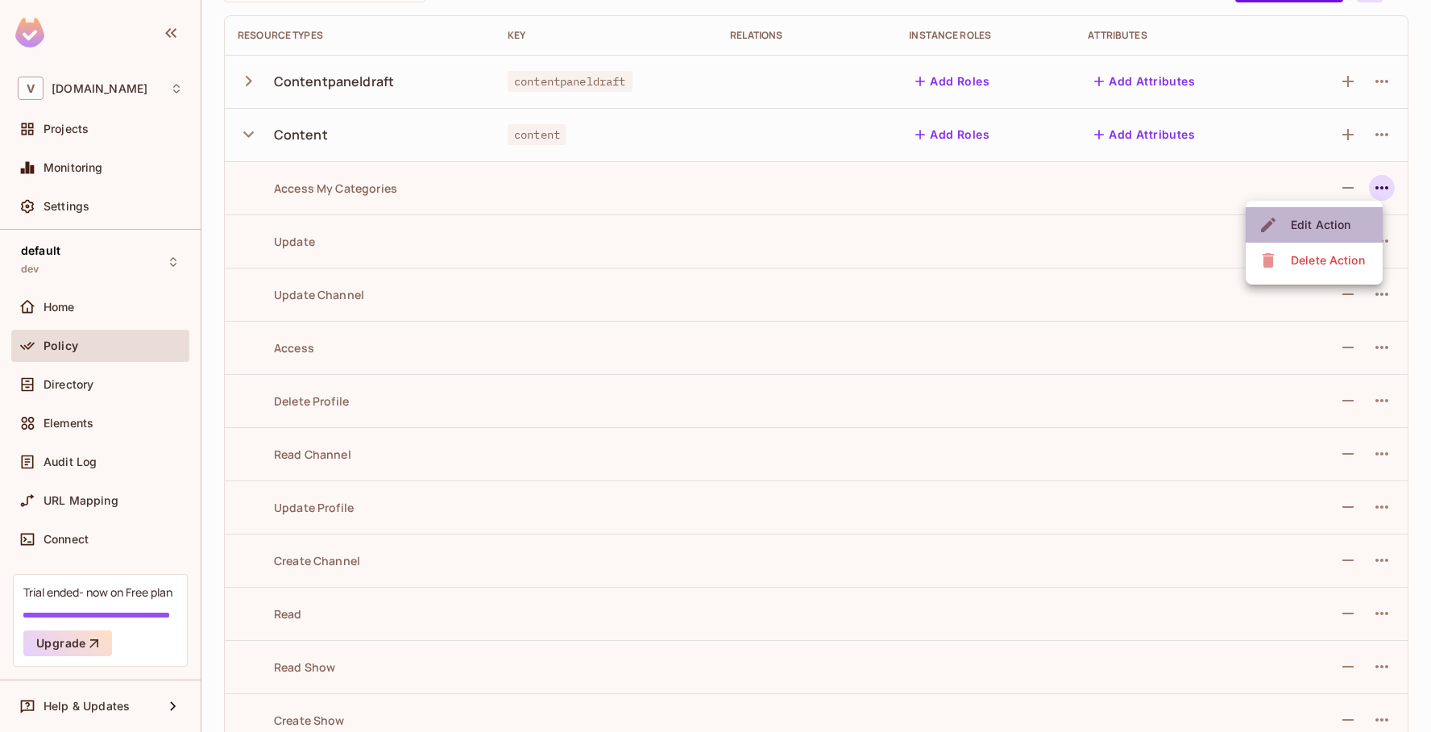
click at [1334, 217] on div "Edit Action" at bounding box center [1321, 225] width 60 height 16
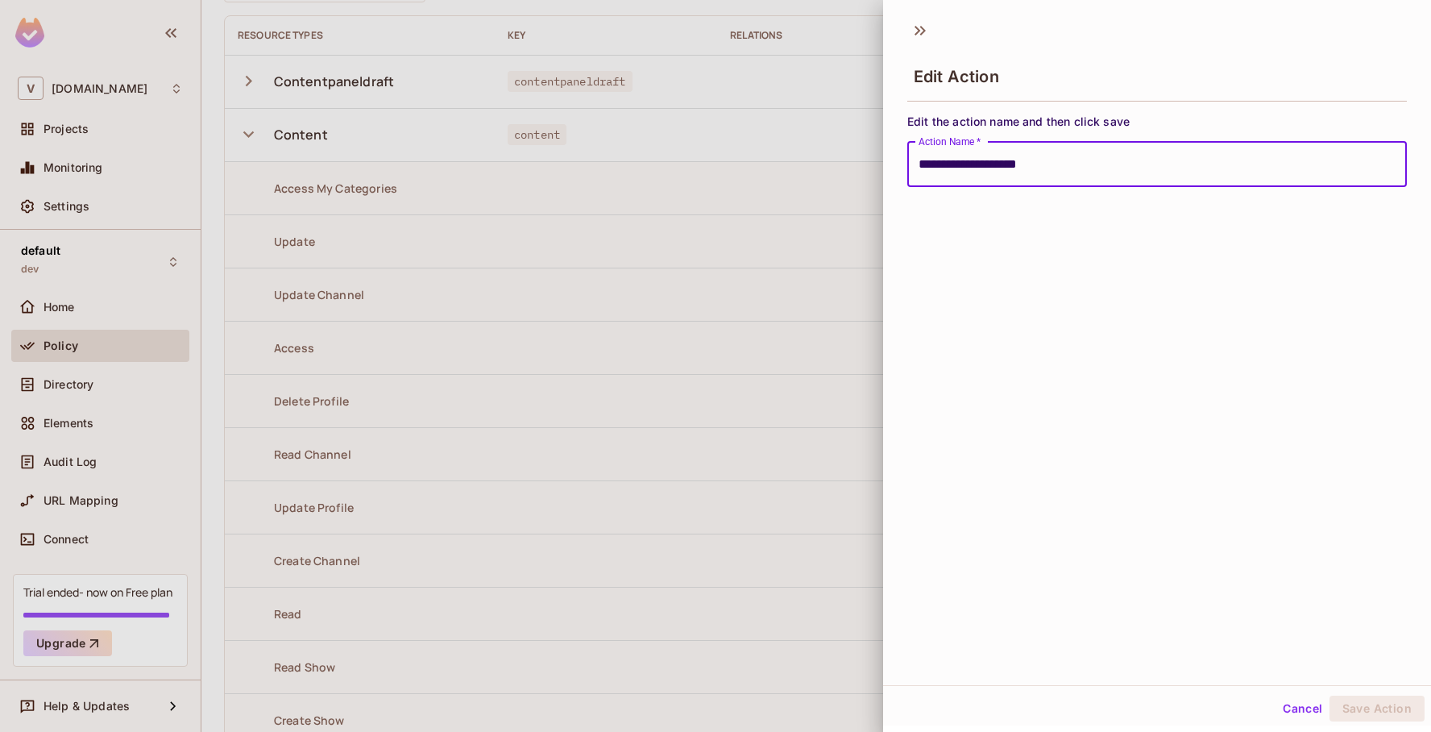
click at [1308, 706] on button "Cancel" at bounding box center [1302, 708] width 52 height 26
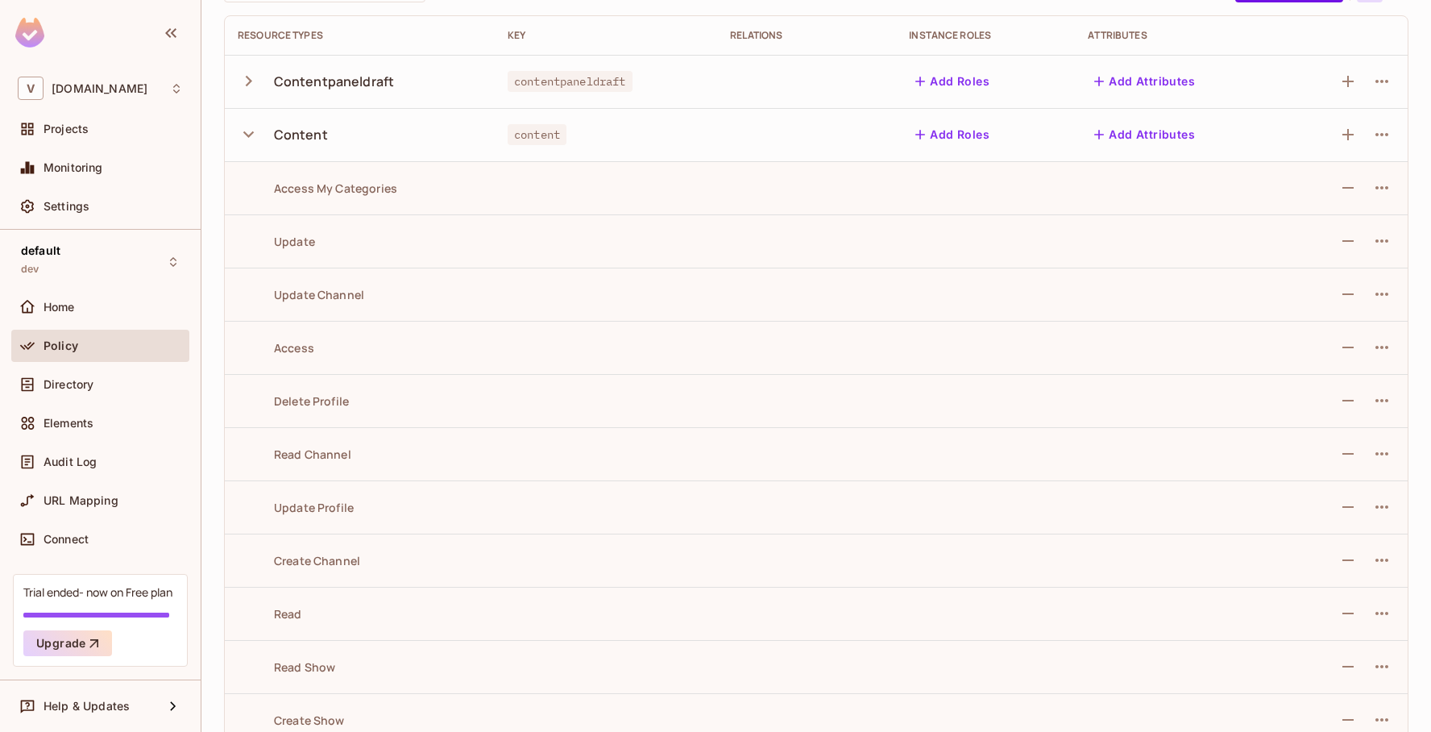
scroll to position [139, 0]
click at [245, 133] on icon "button" at bounding box center [248, 135] width 10 height 6
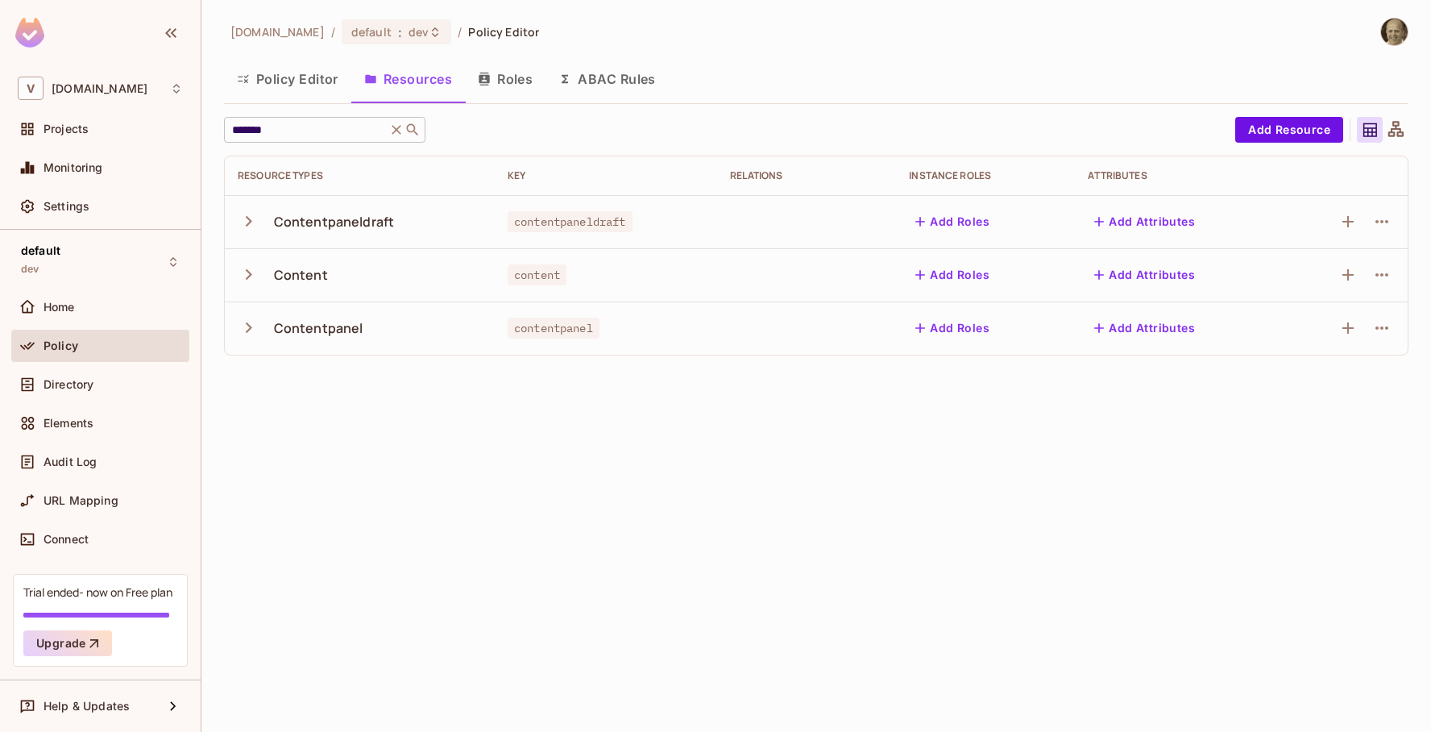
scroll to position [0, 0]
click at [247, 218] on icon "button" at bounding box center [249, 221] width 6 height 10
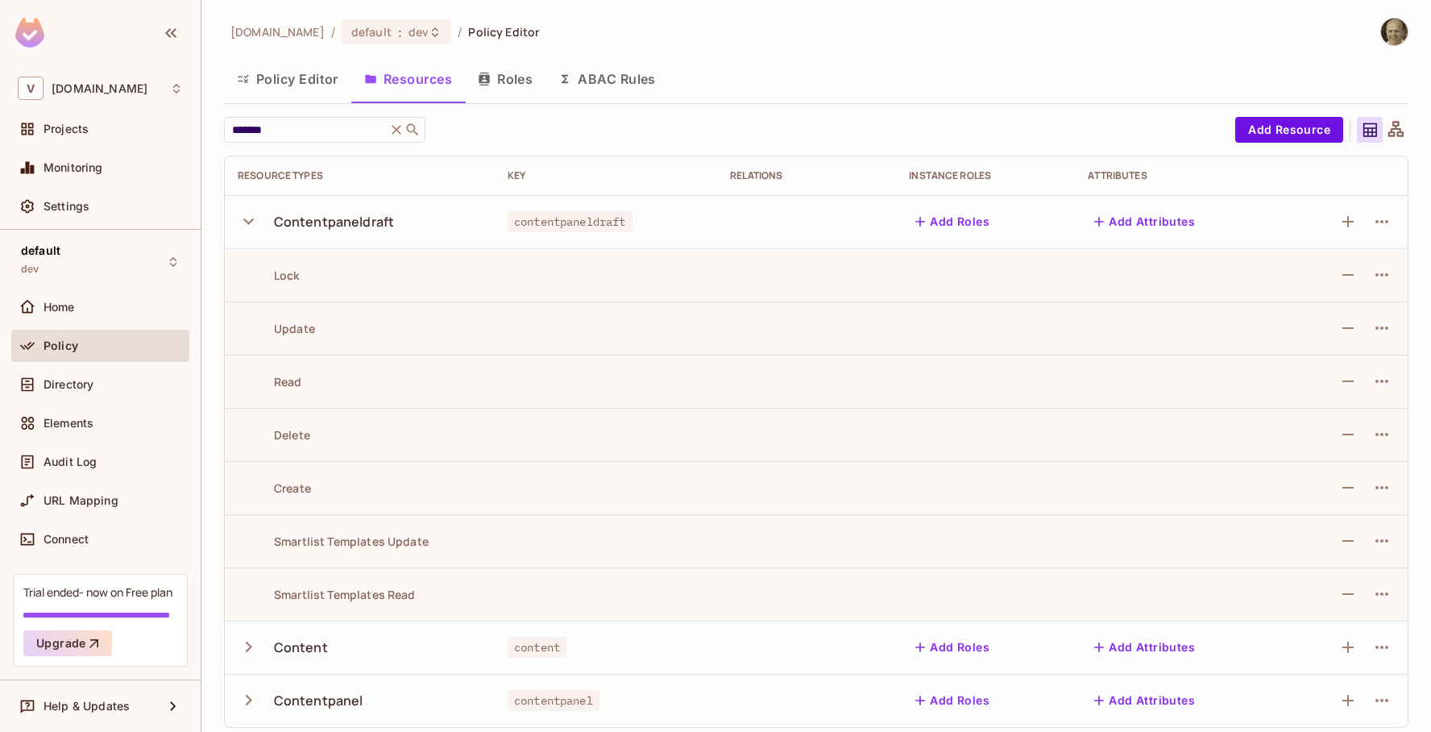
click at [343, 543] on div "Smartlist Templates Update" at bounding box center [333, 540] width 191 height 15
click at [1387, 537] on icon "button" at bounding box center [1381, 540] width 19 height 19
click at [1338, 574] on div "Edit Action" at bounding box center [1321, 578] width 60 height 16
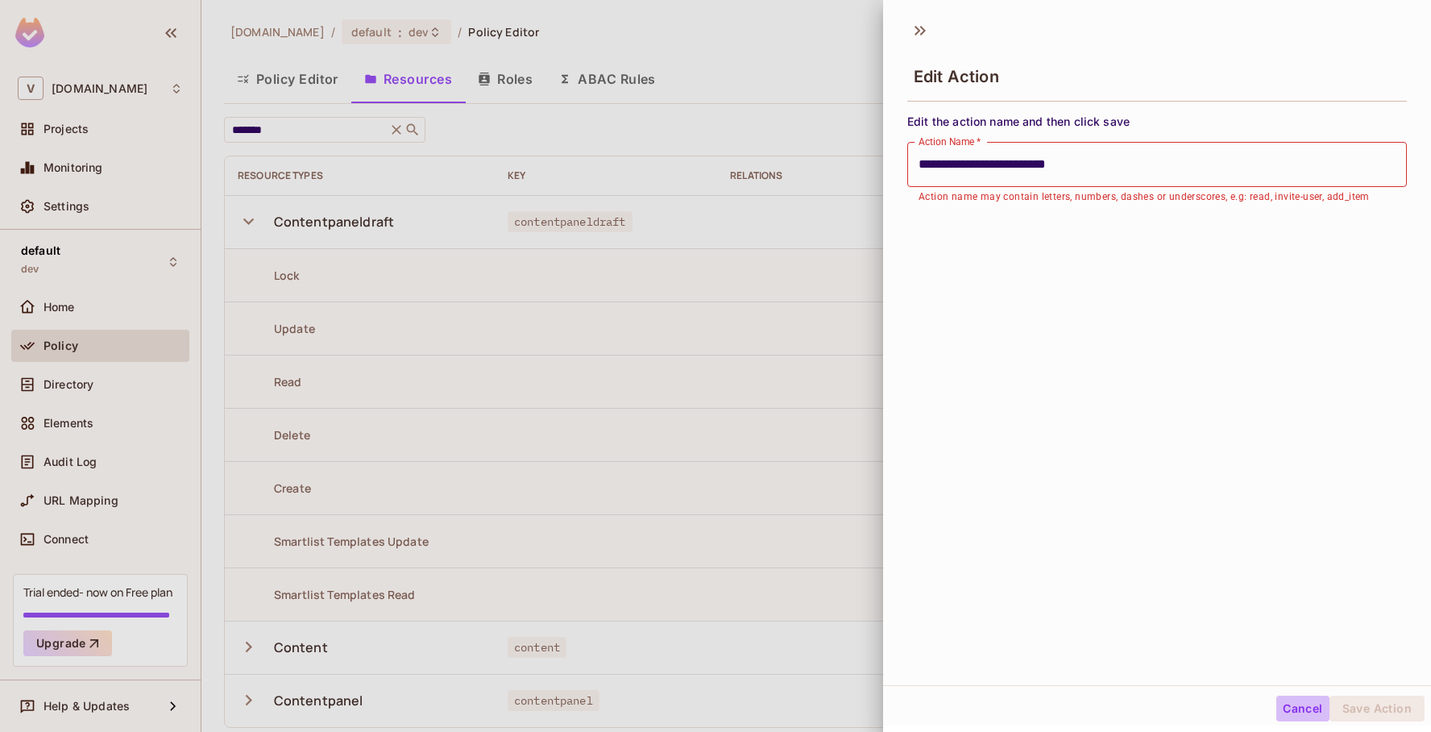
drag, startPoint x: 1315, startPoint y: 703, endPoint x: 1299, endPoint y: 692, distance: 19.7
click at [1314, 703] on button "Cancel" at bounding box center [1302, 708] width 52 height 26
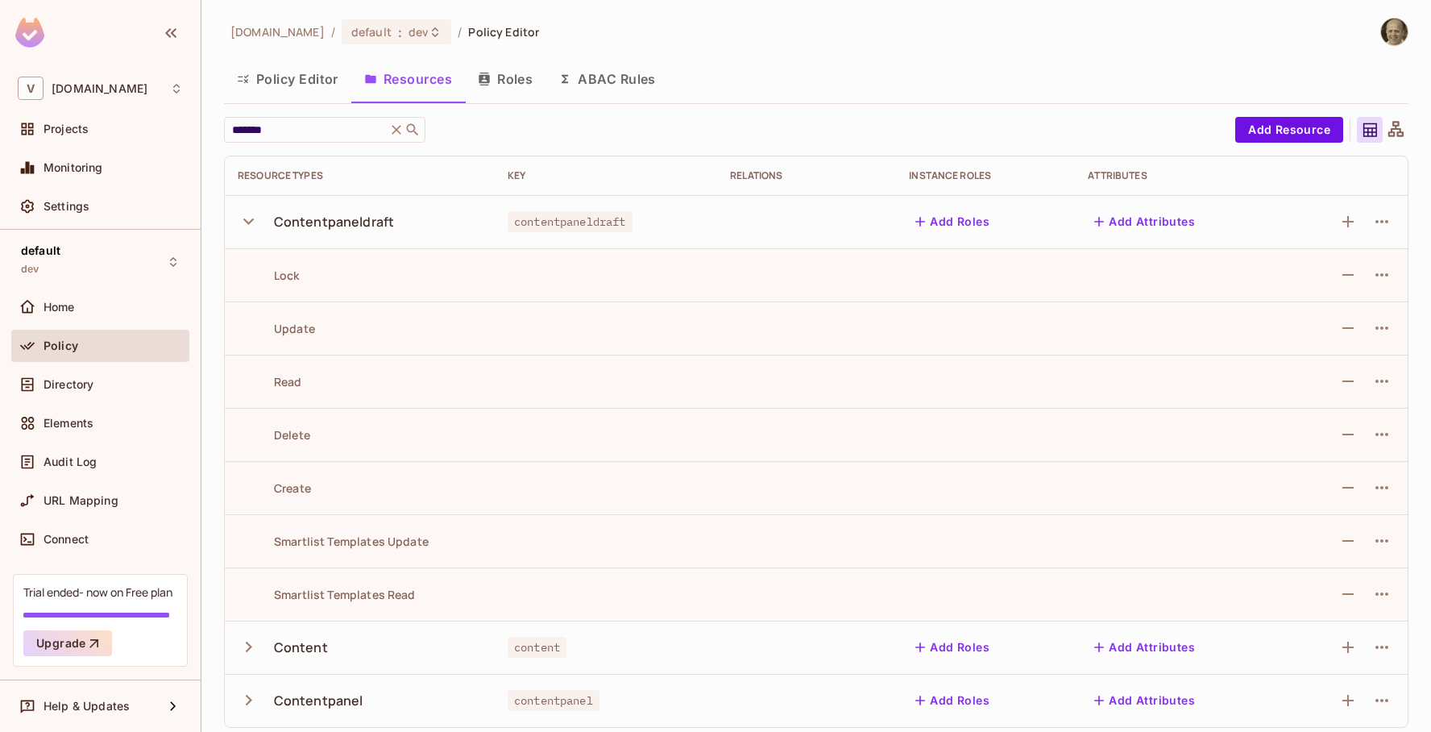
click at [245, 219] on icon "button" at bounding box center [248, 221] width 10 height 6
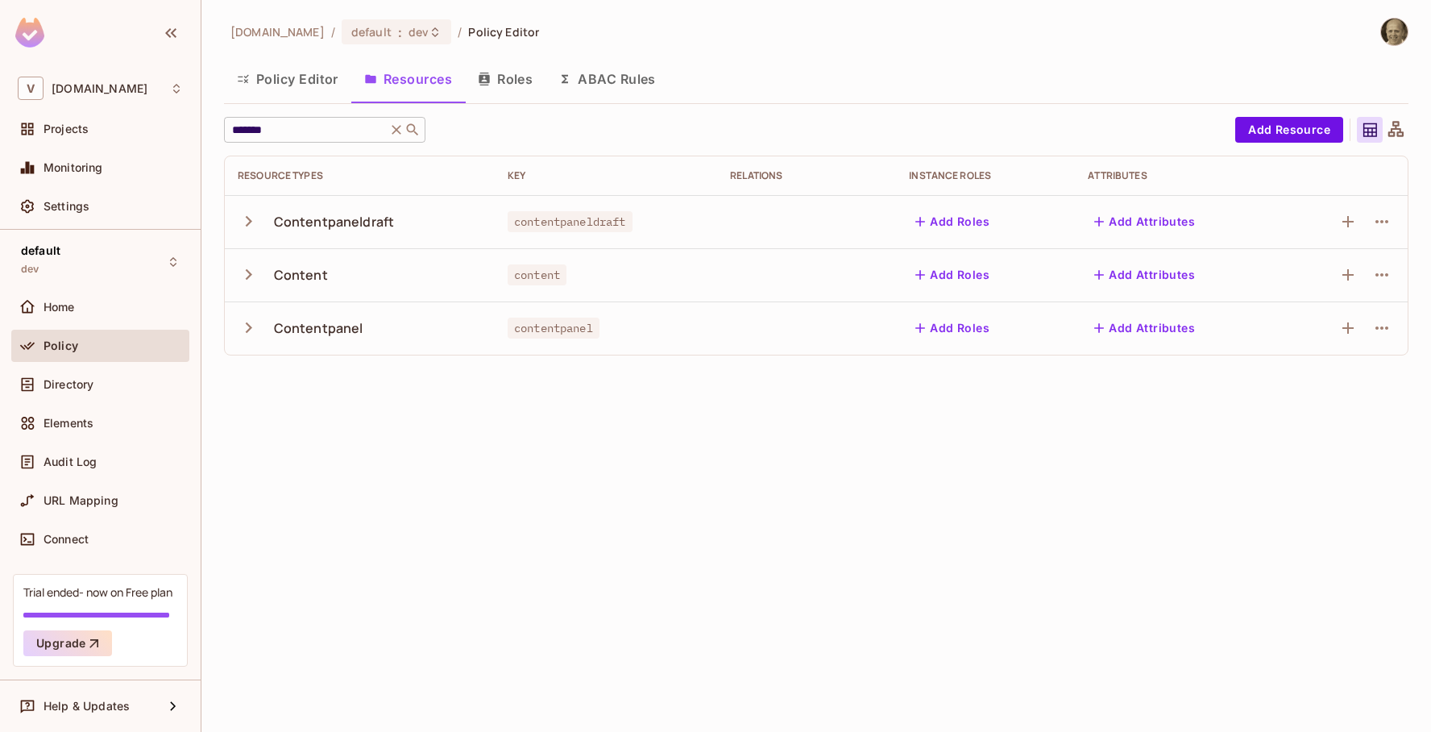
click at [400, 128] on icon at bounding box center [396, 130] width 16 height 16
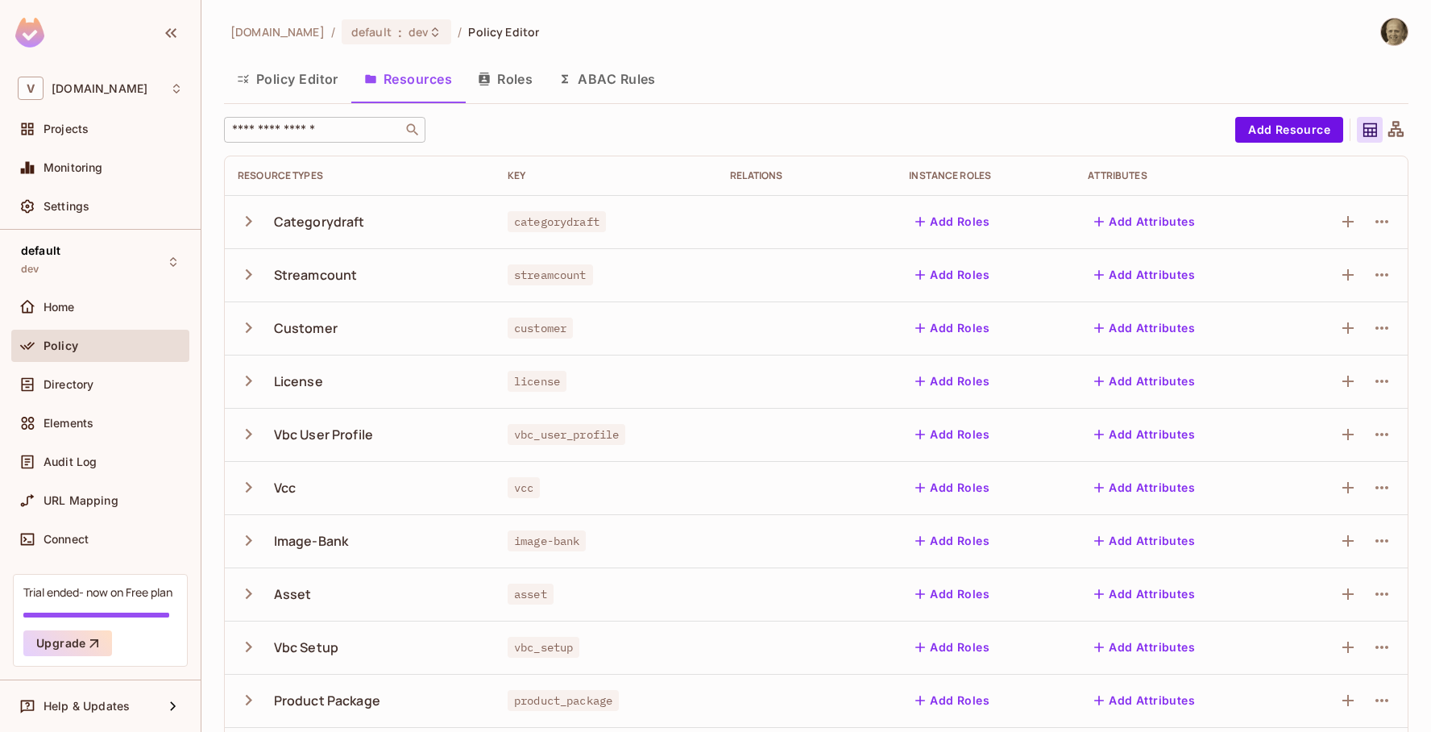
click at [349, 129] on input "text" at bounding box center [313, 130] width 169 height 16
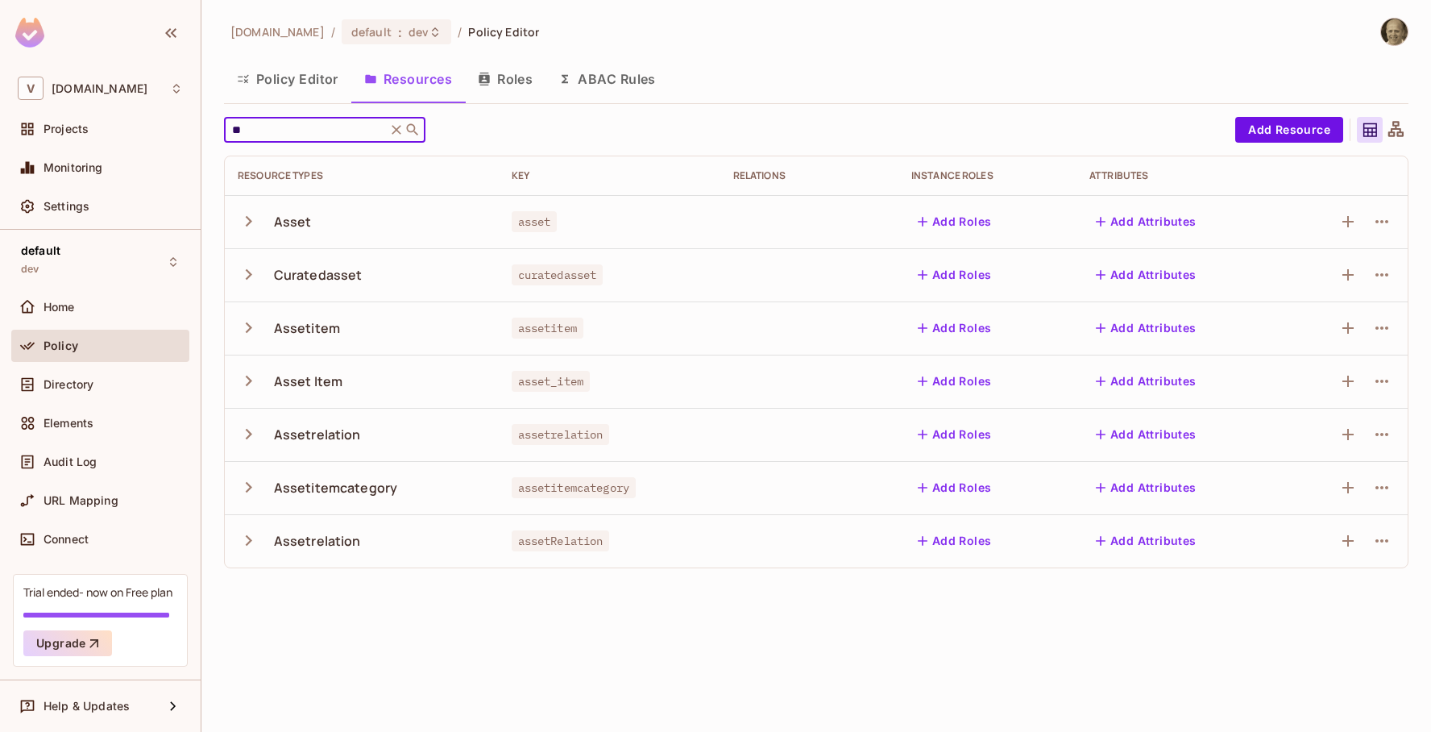
type input "*"
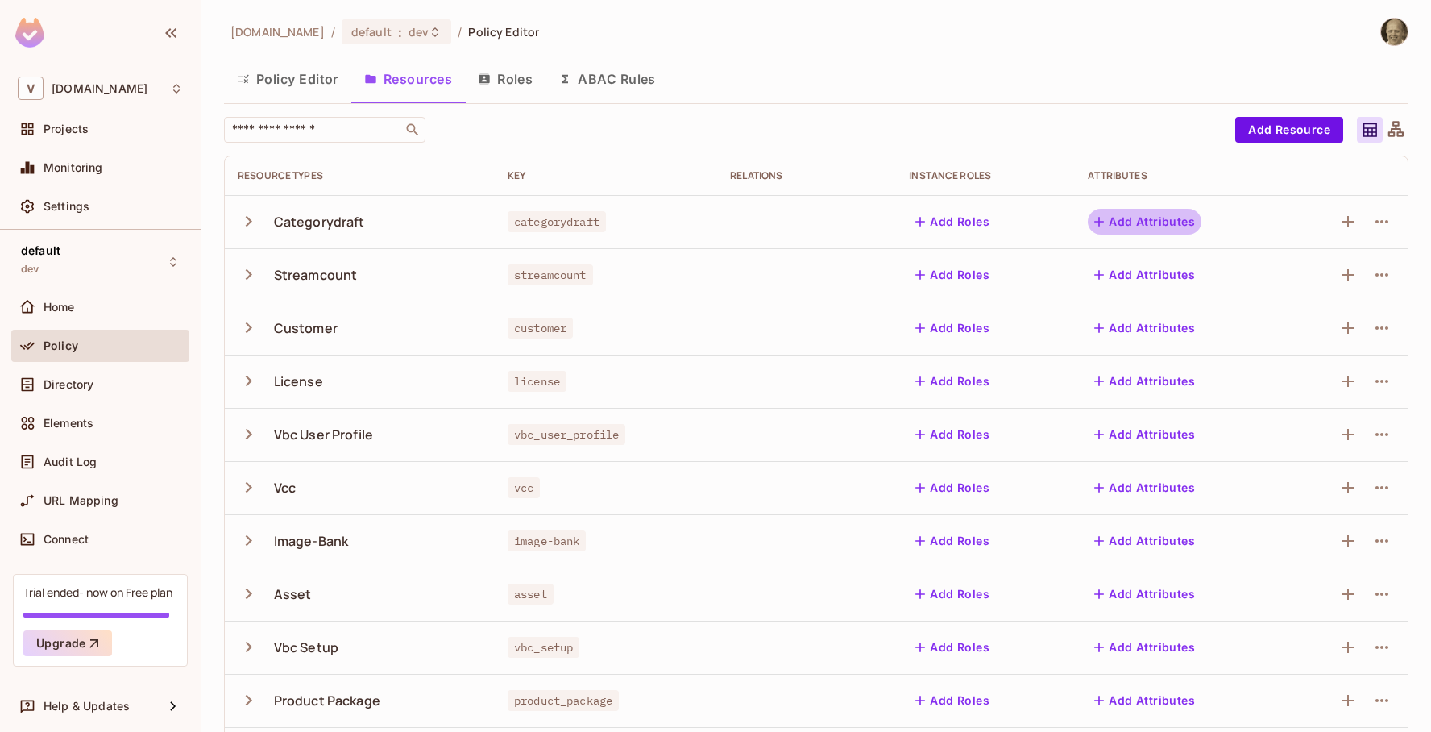
click at [1147, 222] on button "Add Attributes" at bounding box center [1145, 222] width 114 height 26
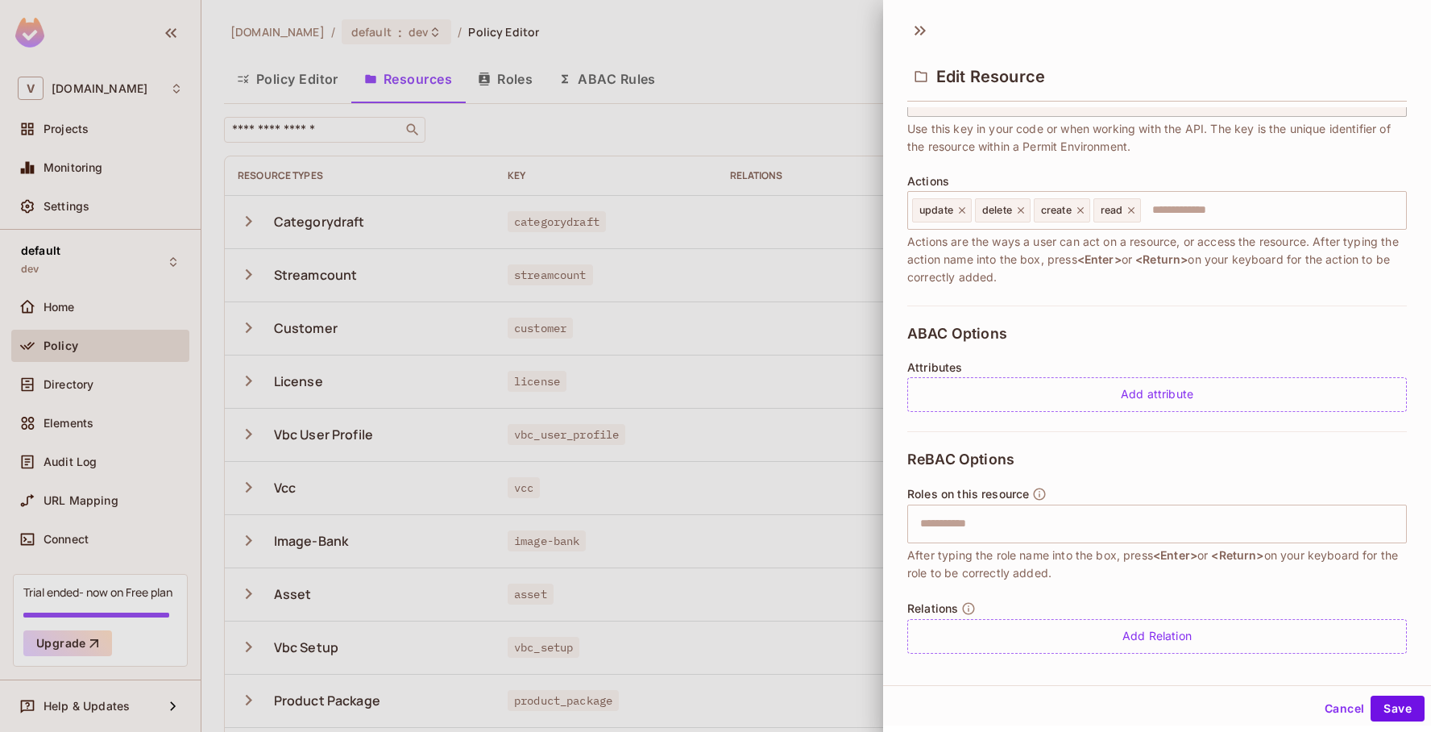
scroll to position [155, 0]
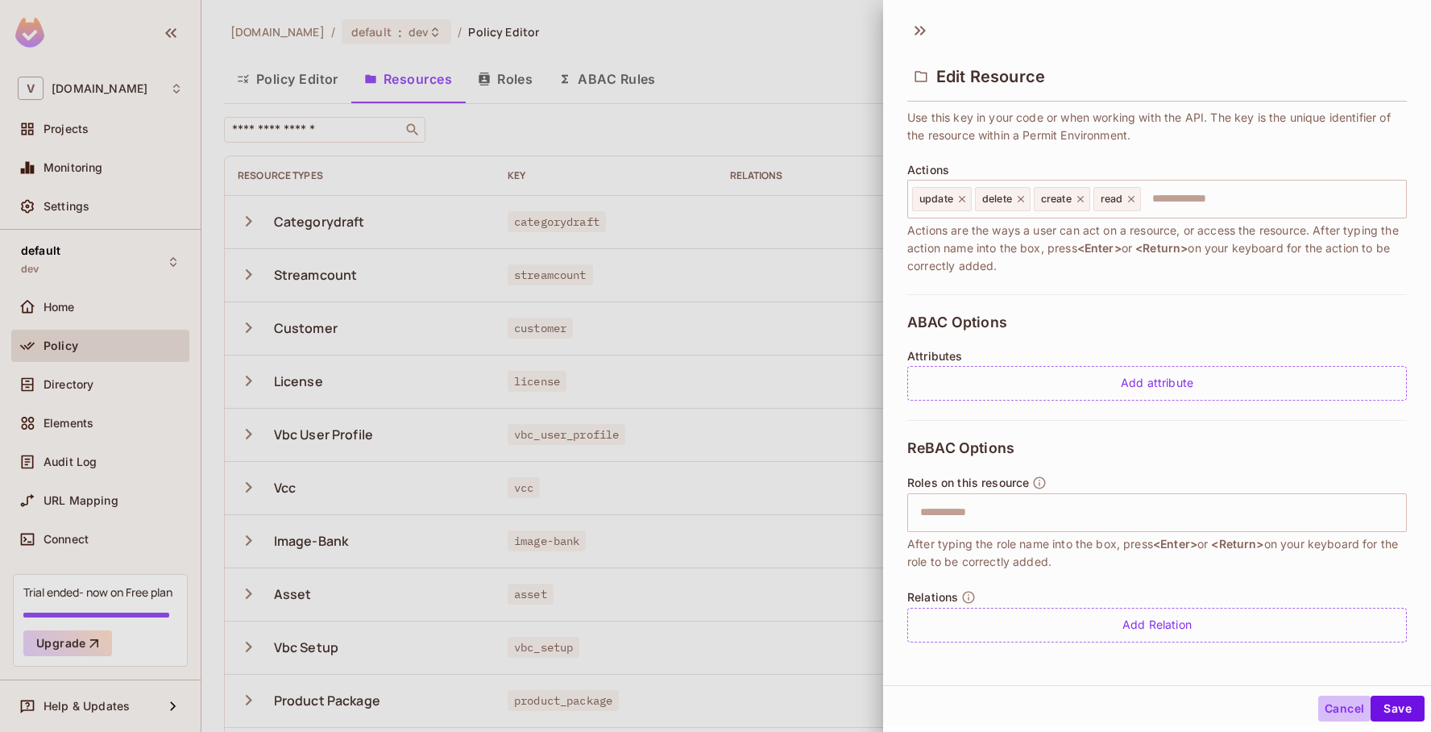
click at [1340, 710] on button "Cancel" at bounding box center [1344, 708] width 52 height 26
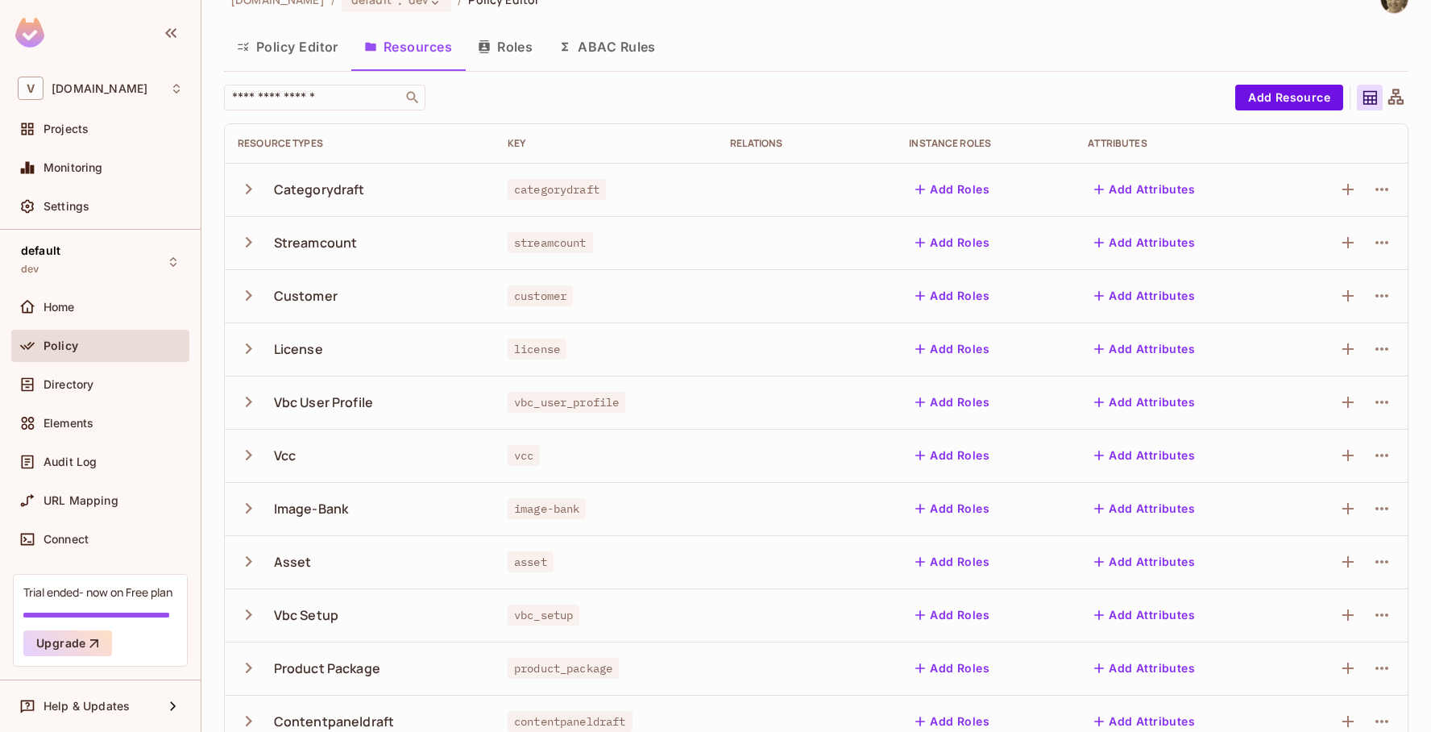
scroll to position [34, 0]
click at [1385, 186] on icon "button" at bounding box center [1381, 187] width 19 height 19
click at [1302, 255] on div "Edit Resource" at bounding box center [1312, 251] width 76 height 16
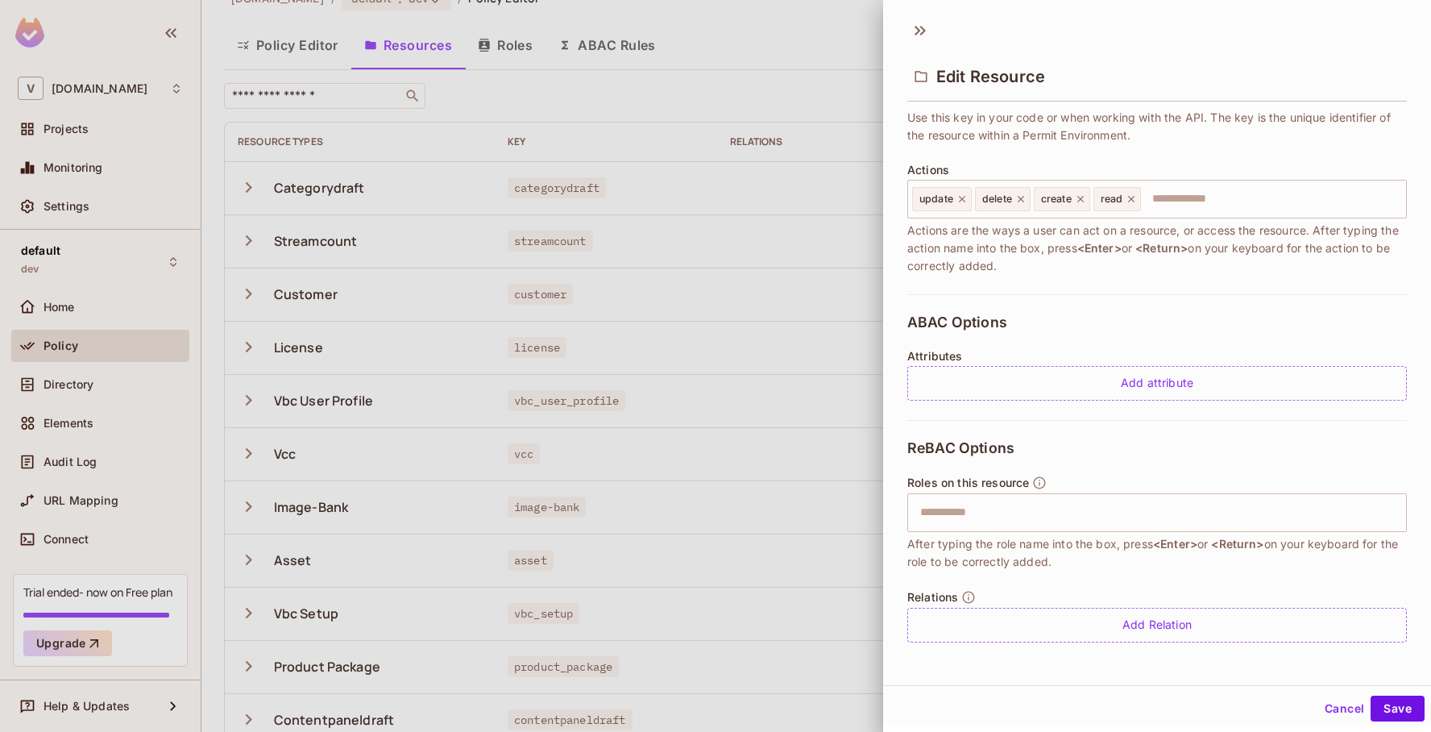
scroll to position [2, 0]
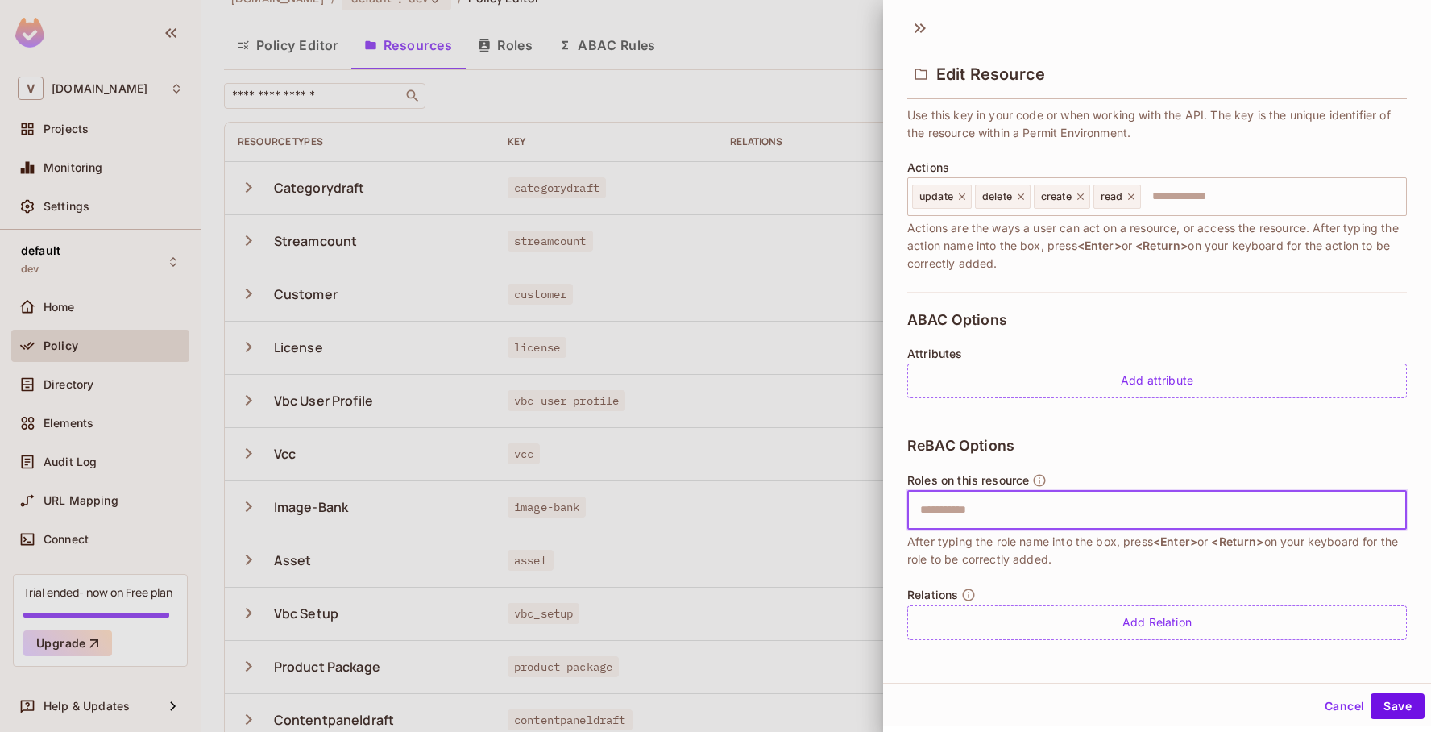
click at [969, 520] on input "text" at bounding box center [1154, 510] width 489 height 32
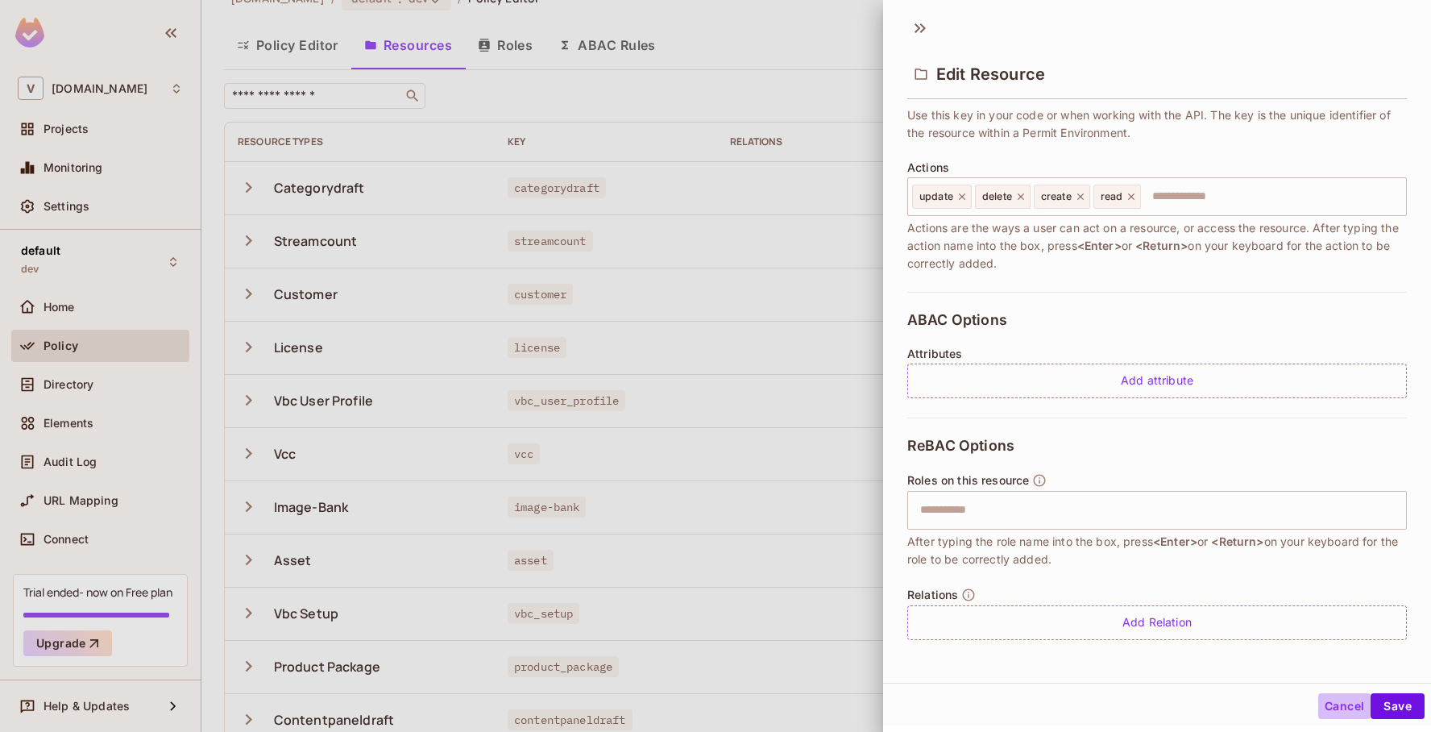
click at [1345, 703] on button "Cancel" at bounding box center [1344, 706] width 52 height 26
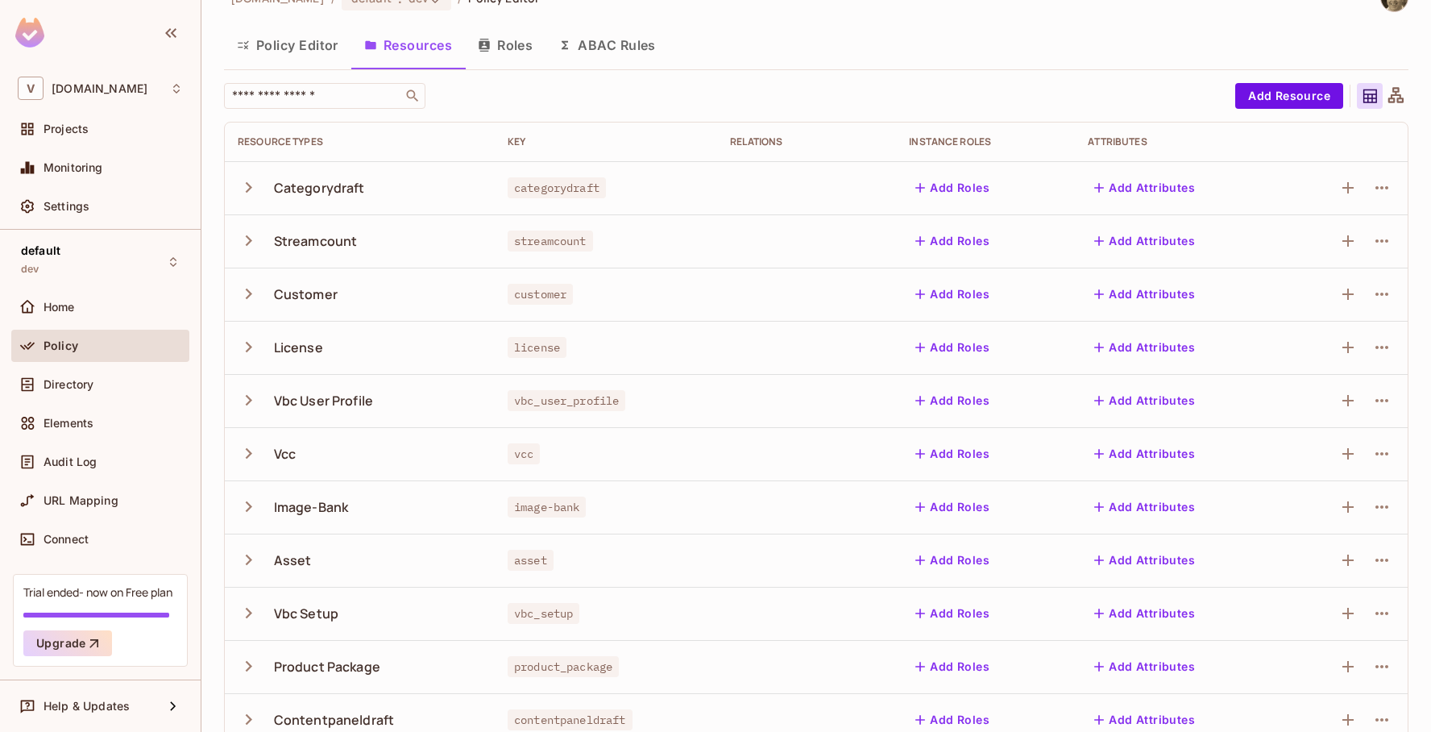
click at [288, 50] on button "Policy Editor" at bounding box center [287, 45] width 127 height 40
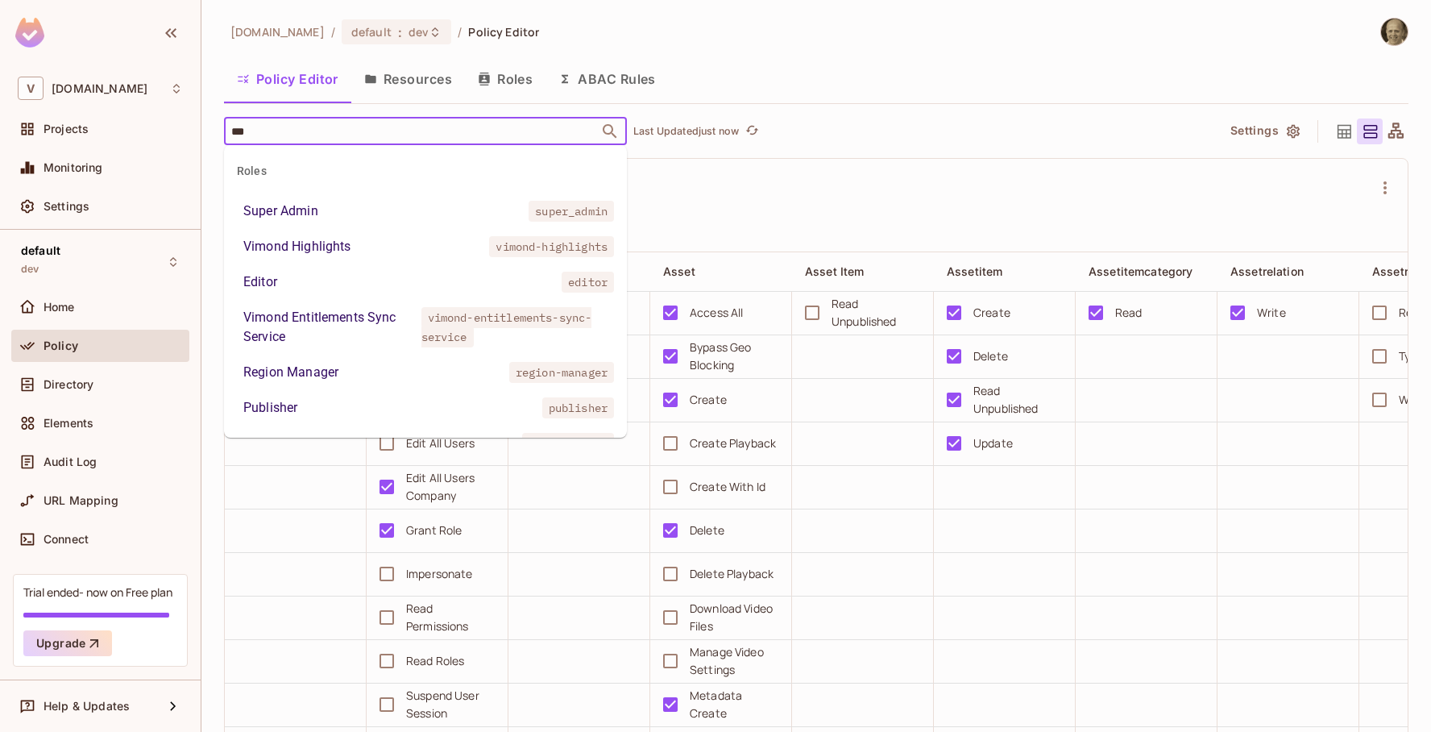
type input "****"
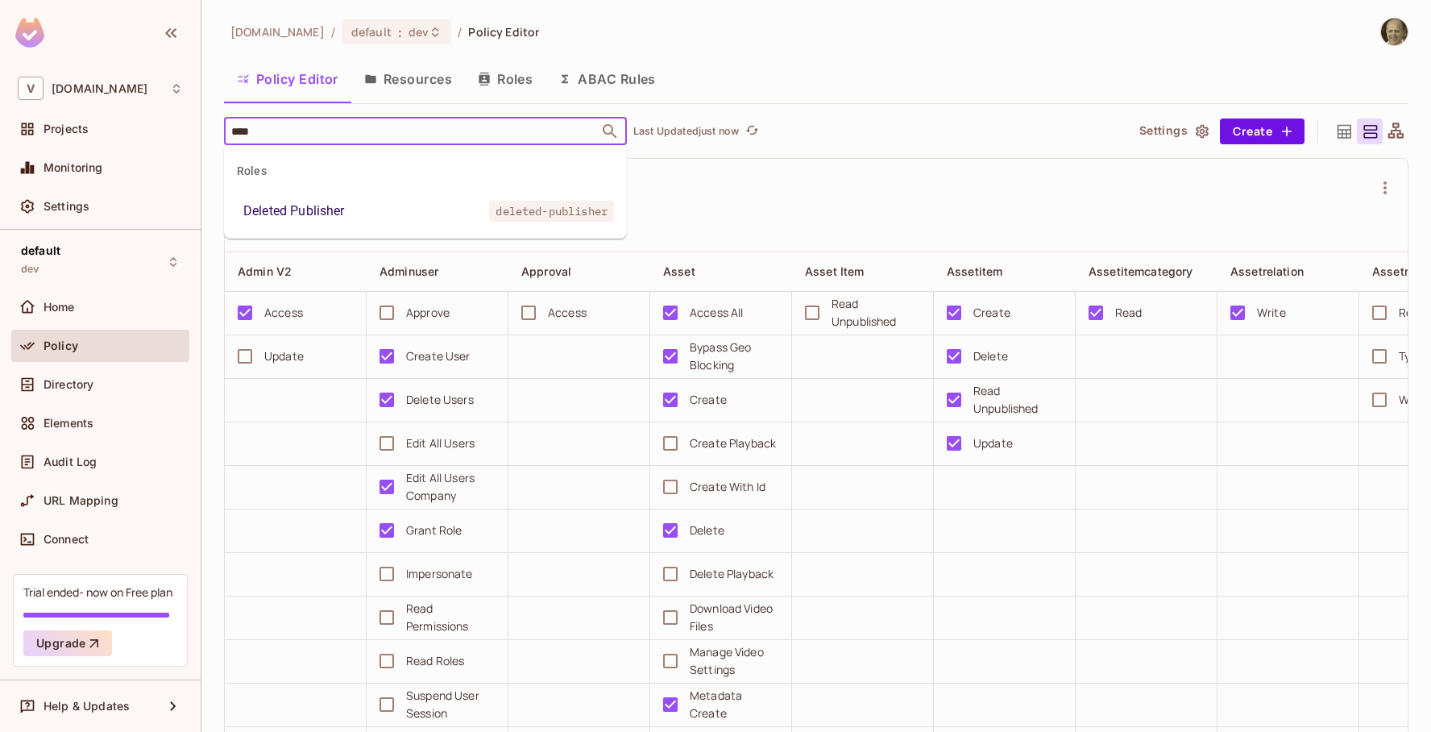
click at [290, 217] on div "Deleted Publisher" at bounding box center [294, 210] width 102 height 19
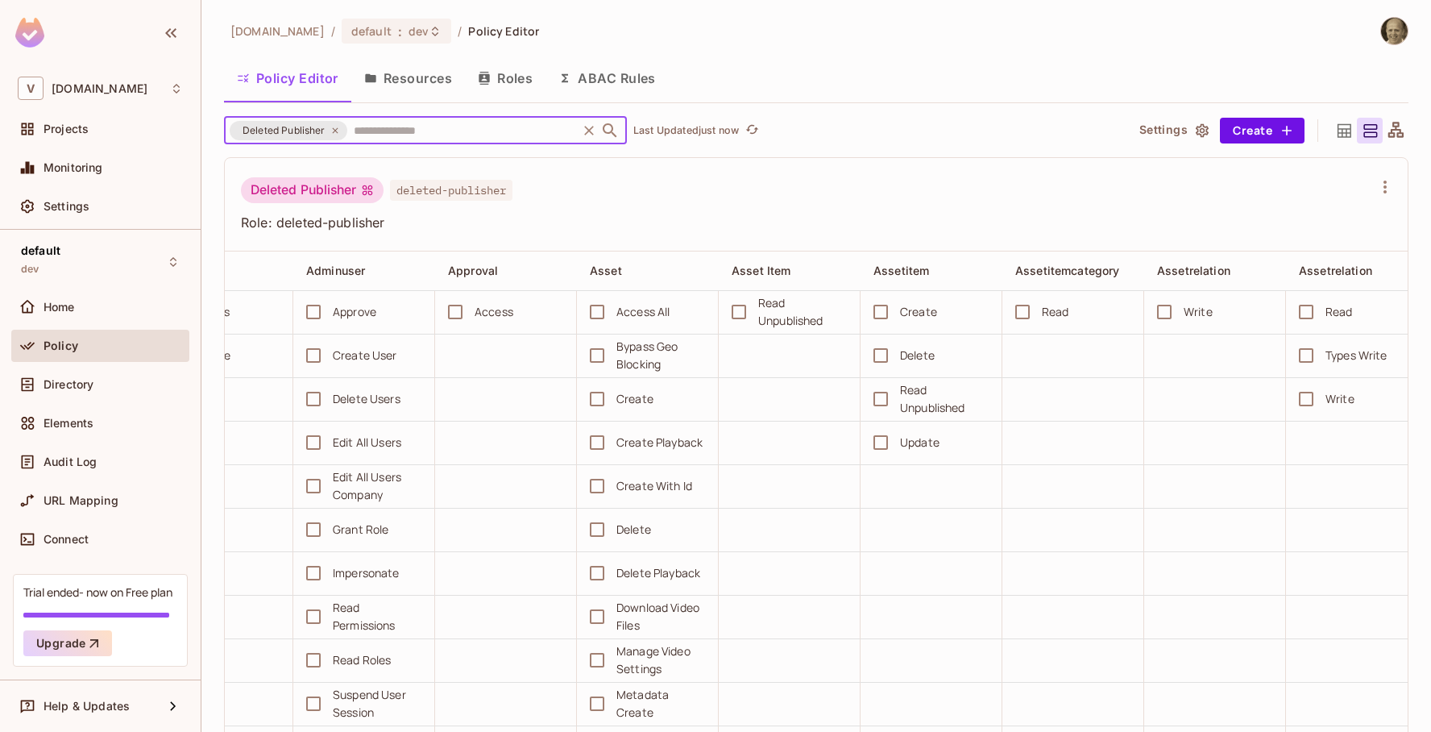
scroll to position [0, 88]
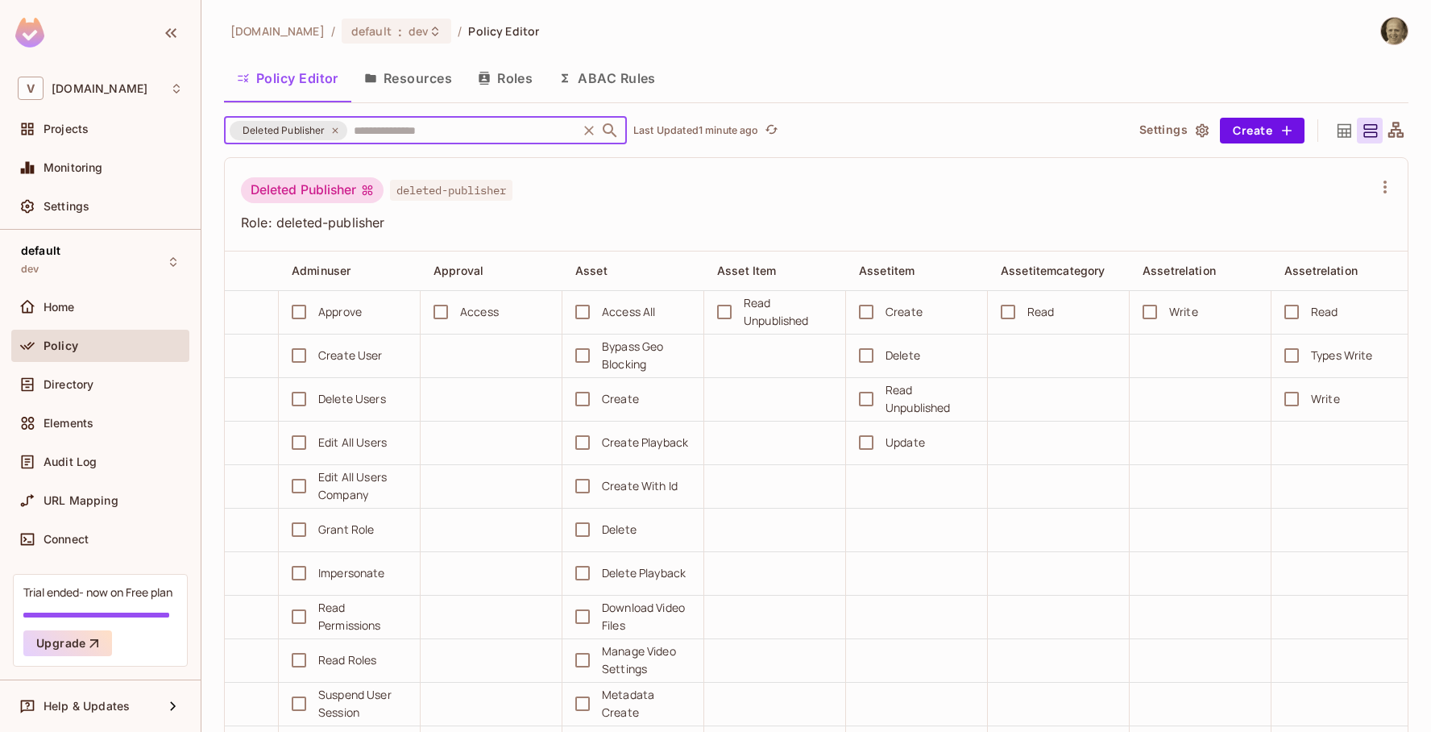
drag, startPoint x: 334, startPoint y: 130, endPoint x: 384, endPoint y: 126, distance: 50.9
click at [334, 130] on icon at bounding box center [335, 131] width 10 height 10
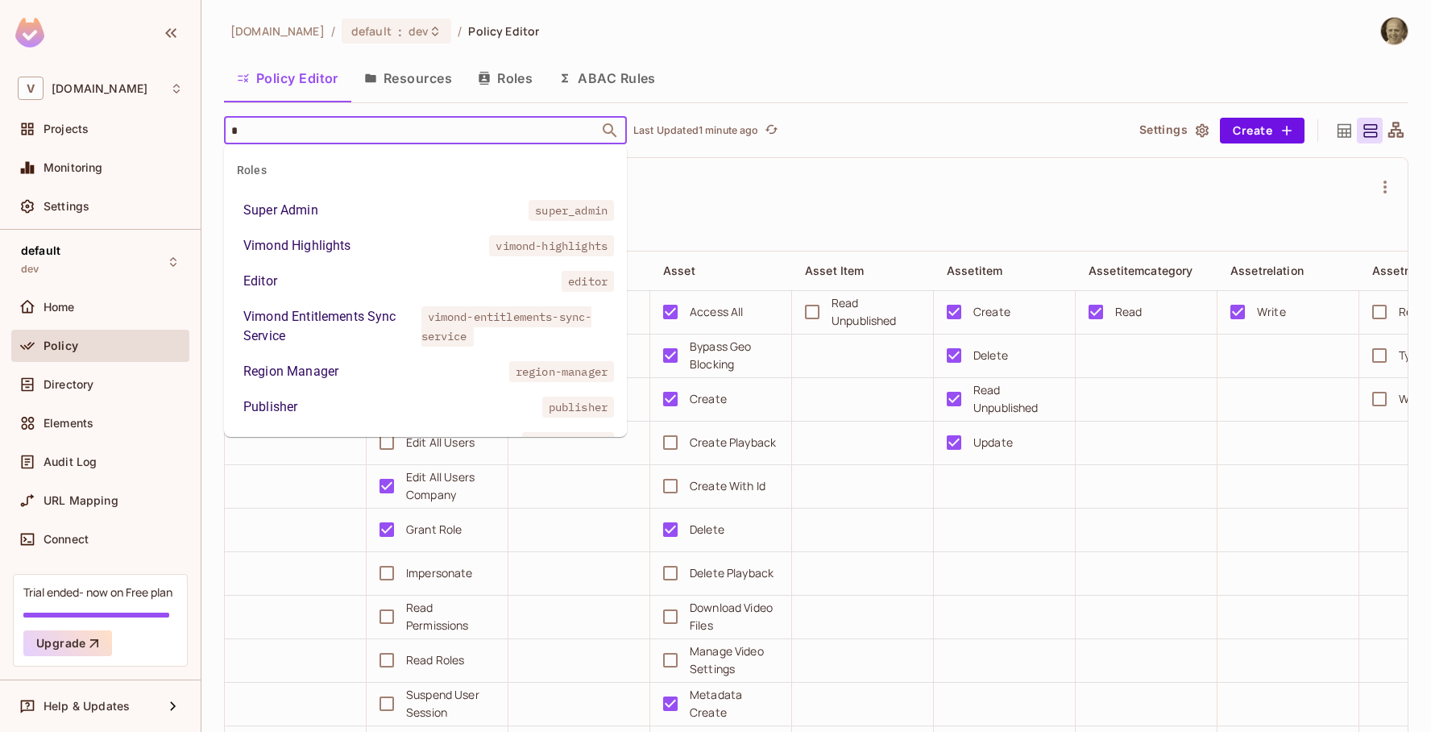
type input "**"
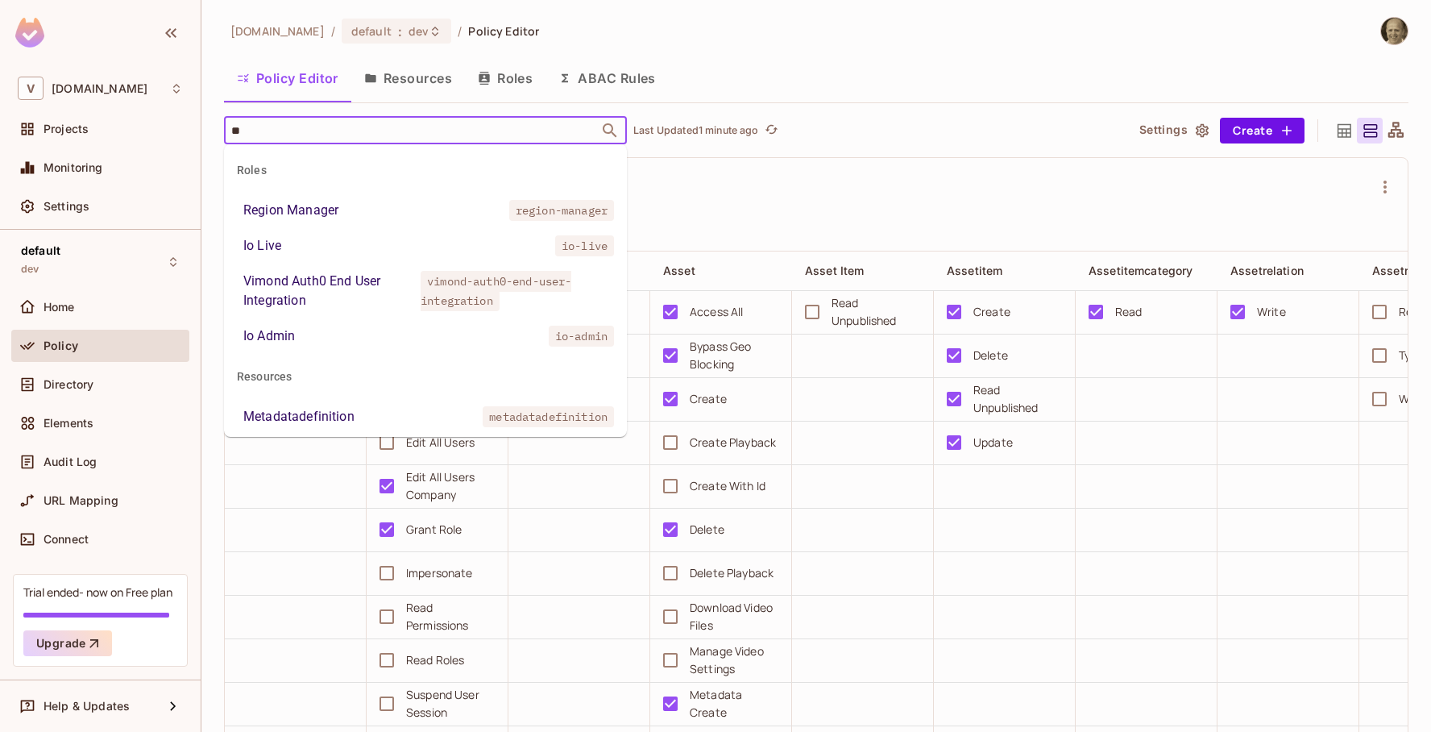
click at [276, 237] on div "Io Live" at bounding box center [262, 245] width 38 height 19
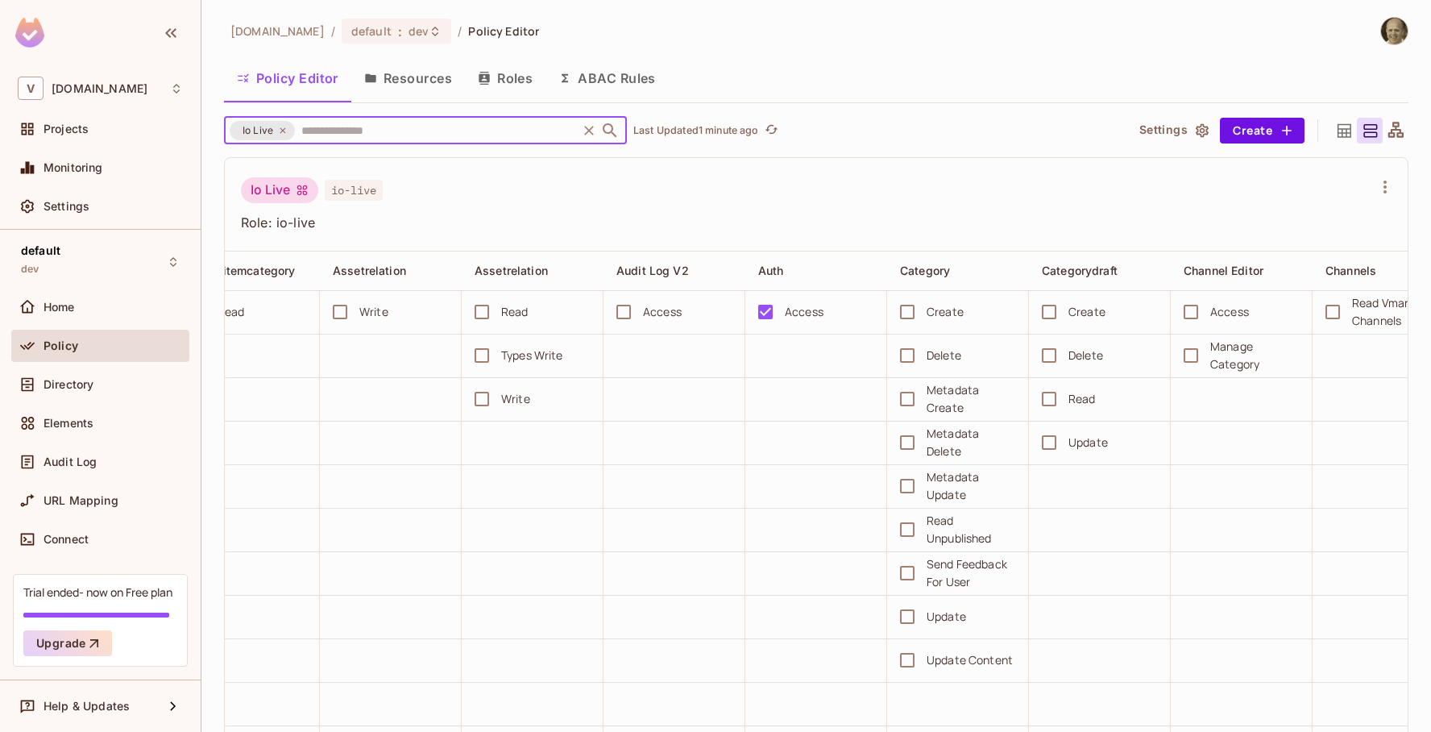
scroll to position [0, 0]
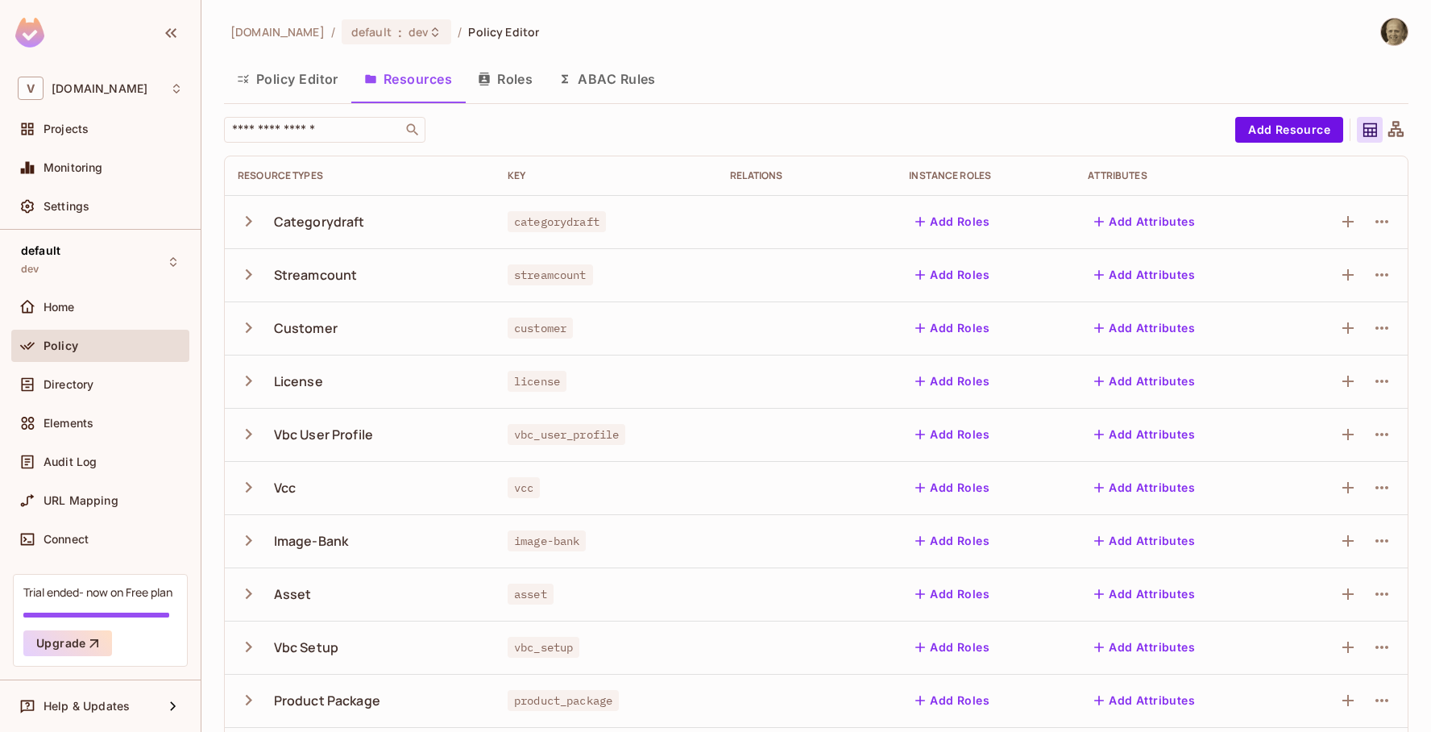
click at [521, 81] on button "Roles" at bounding box center [505, 79] width 81 height 40
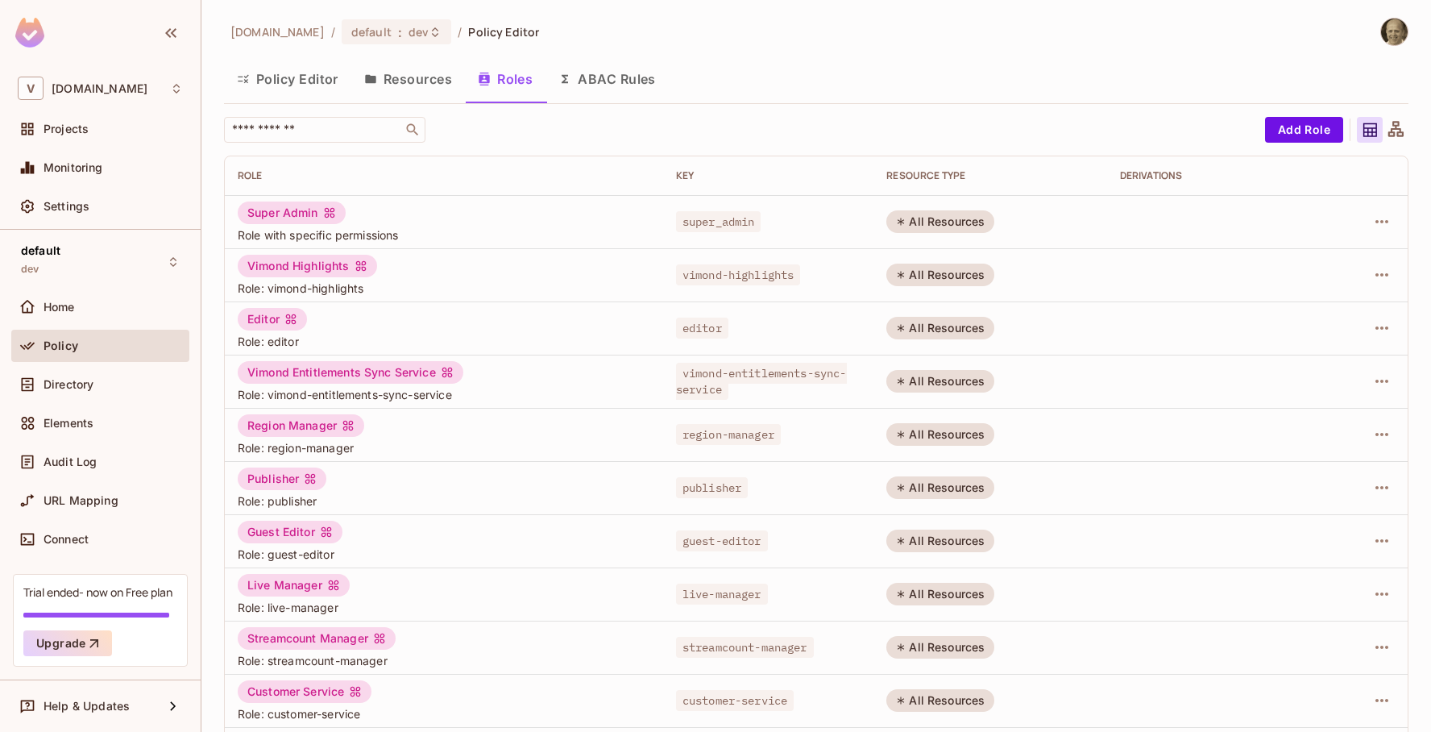
click at [426, 81] on button "Resources" at bounding box center [408, 79] width 114 height 40
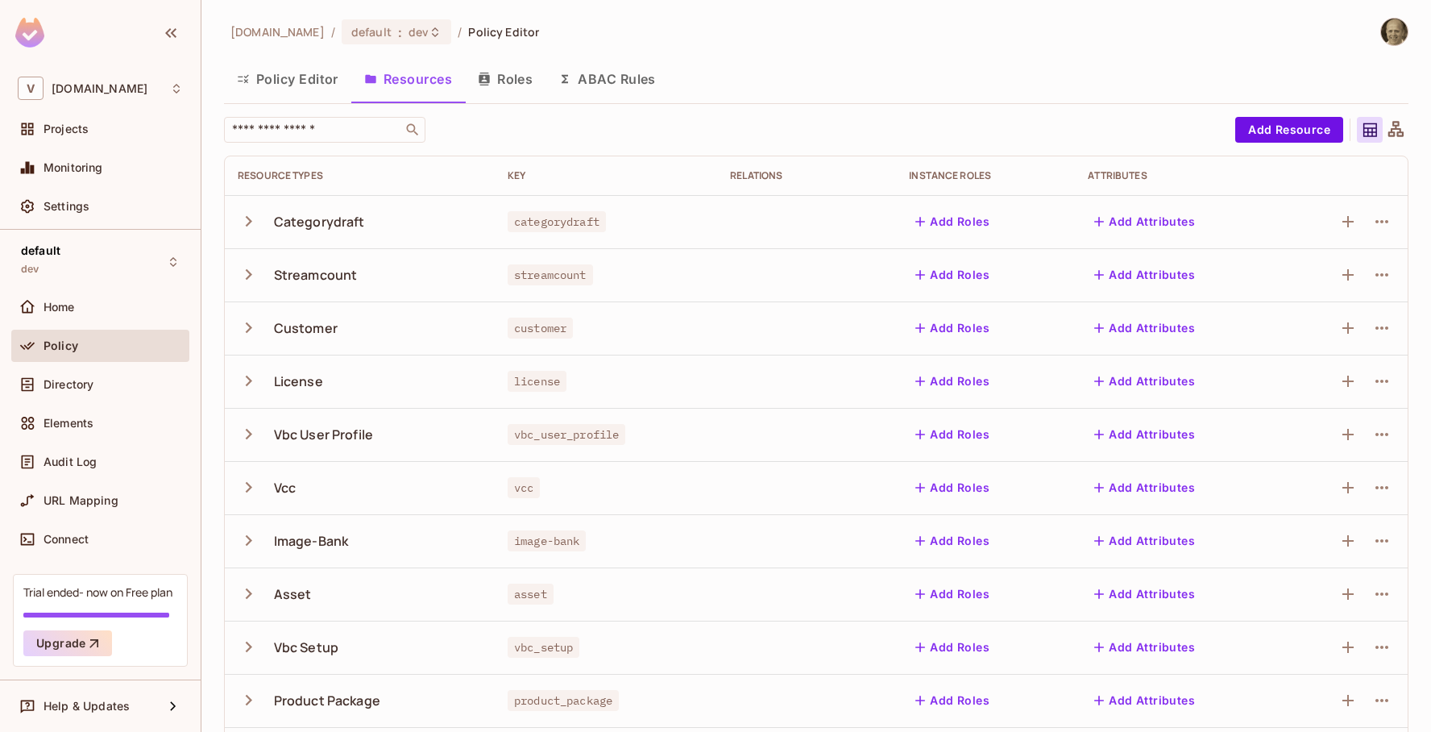
click at [243, 325] on icon "button" at bounding box center [249, 328] width 22 height 22
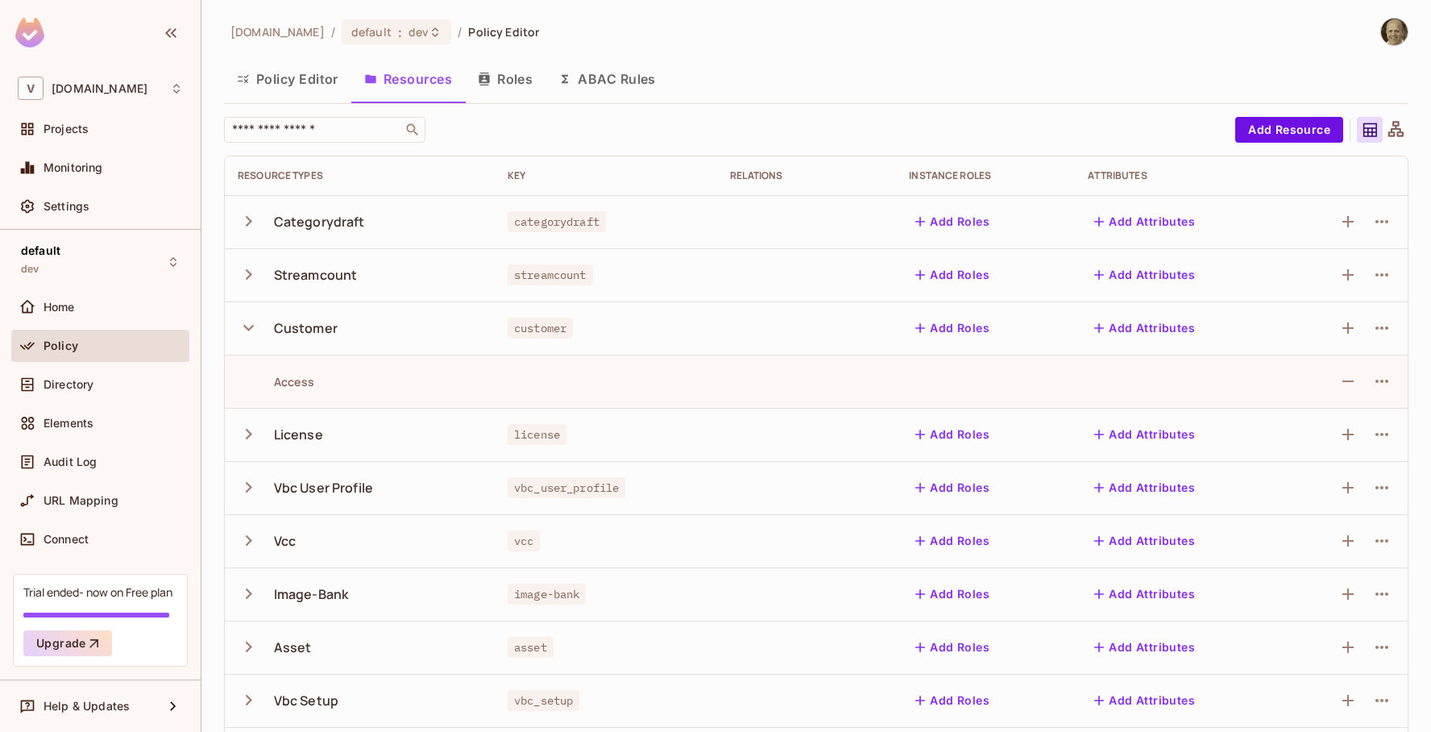
click at [243, 325] on icon "button" at bounding box center [249, 328] width 22 height 22
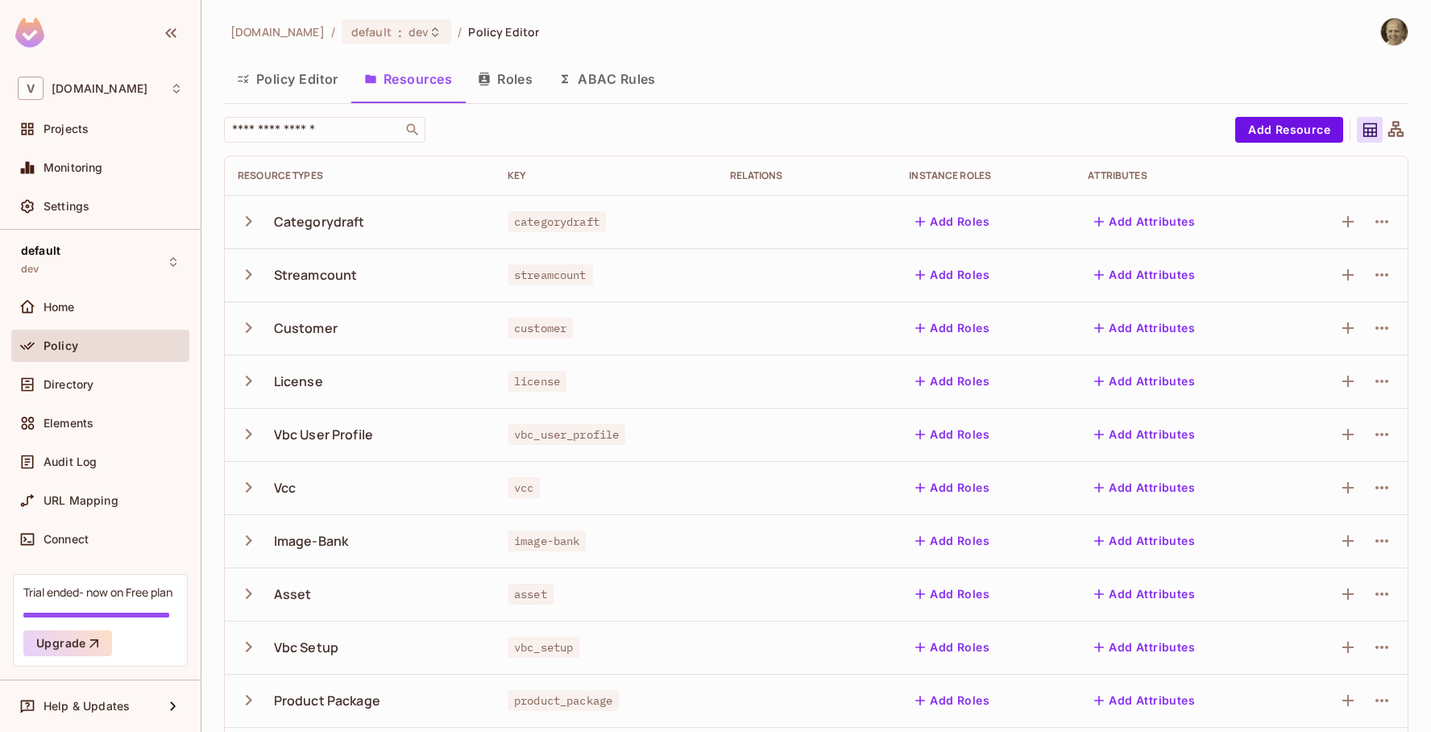
click at [242, 491] on icon "button" at bounding box center [249, 487] width 22 height 22
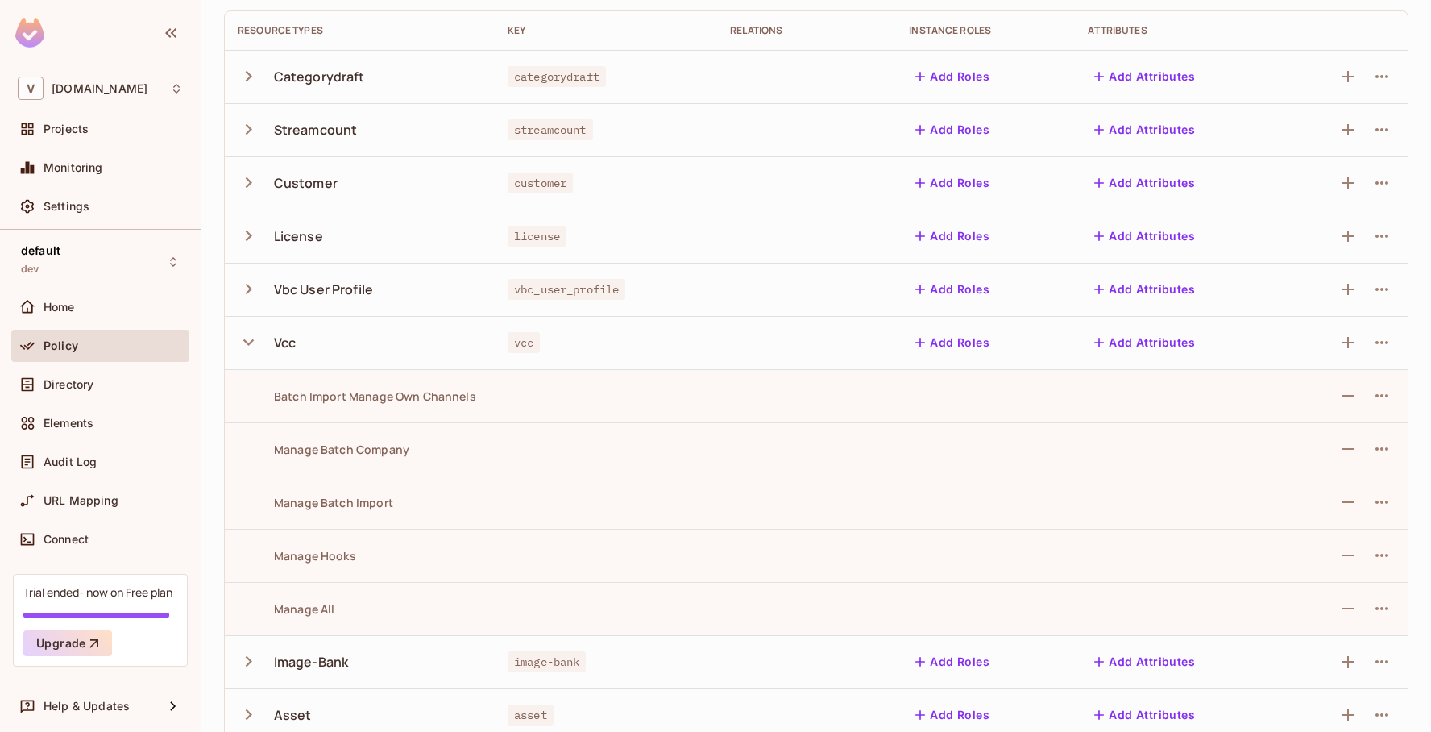
scroll to position [143, 0]
click at [247, 346] on icon "button" at bounding box center [248, 345] width 10 height 6
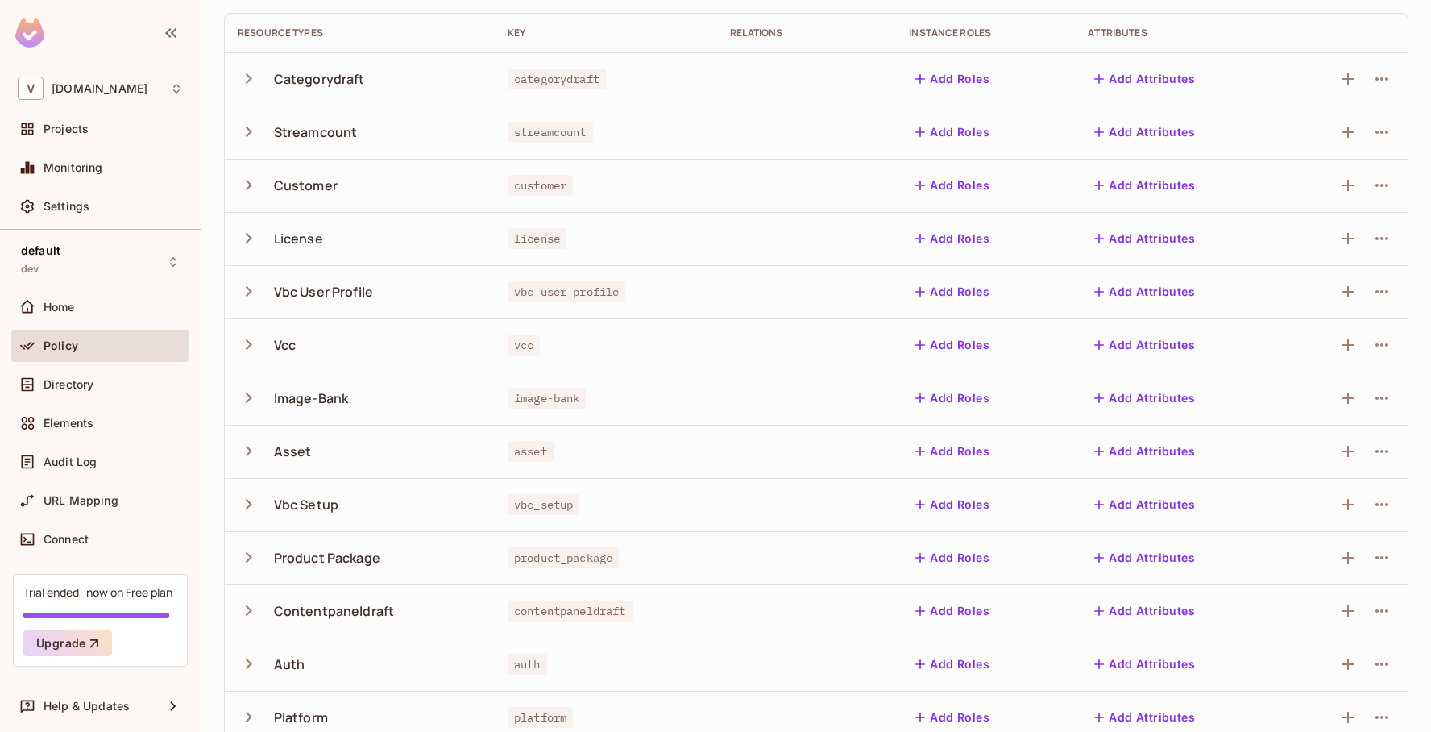
scroll to position [0, 0]
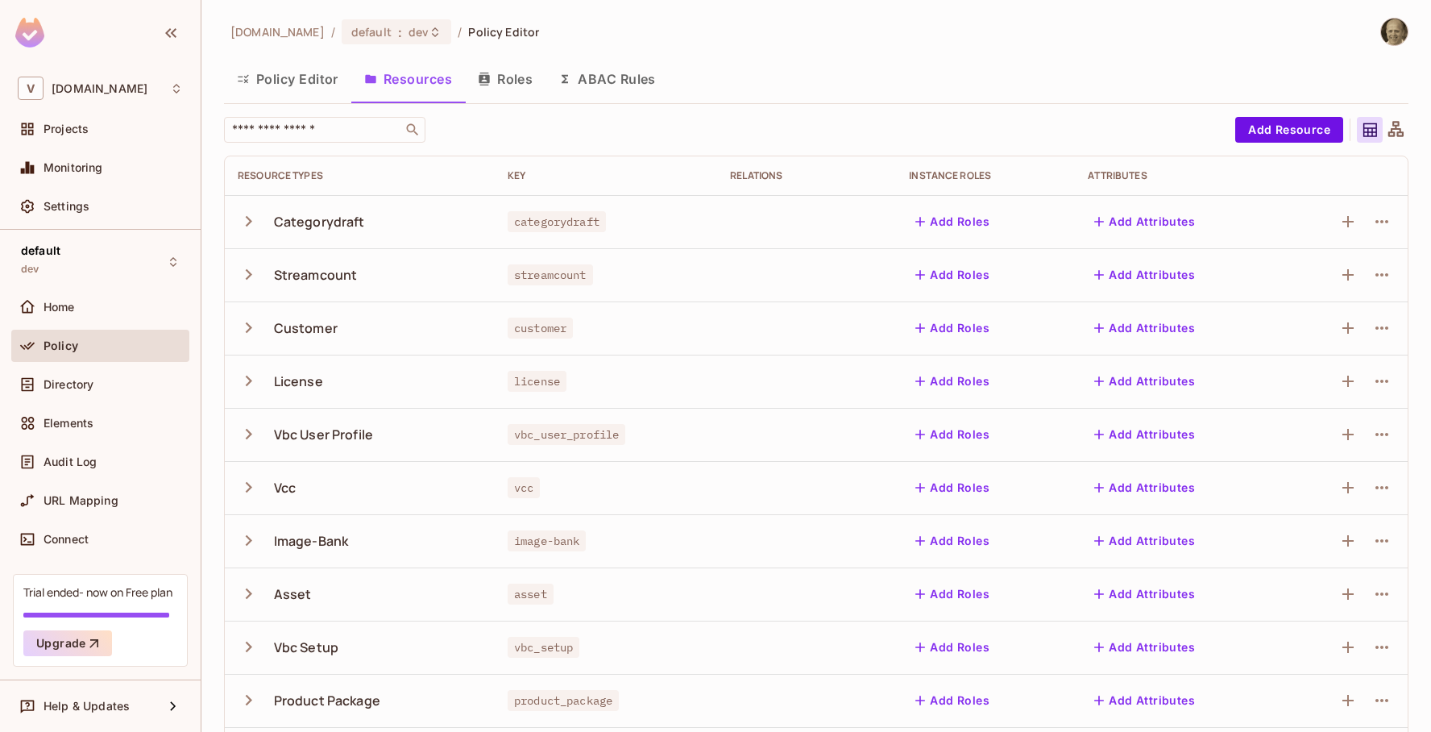
click at [292, 81] on button "Policy Editor" at bounding box center [287, 79] width 127 height 40
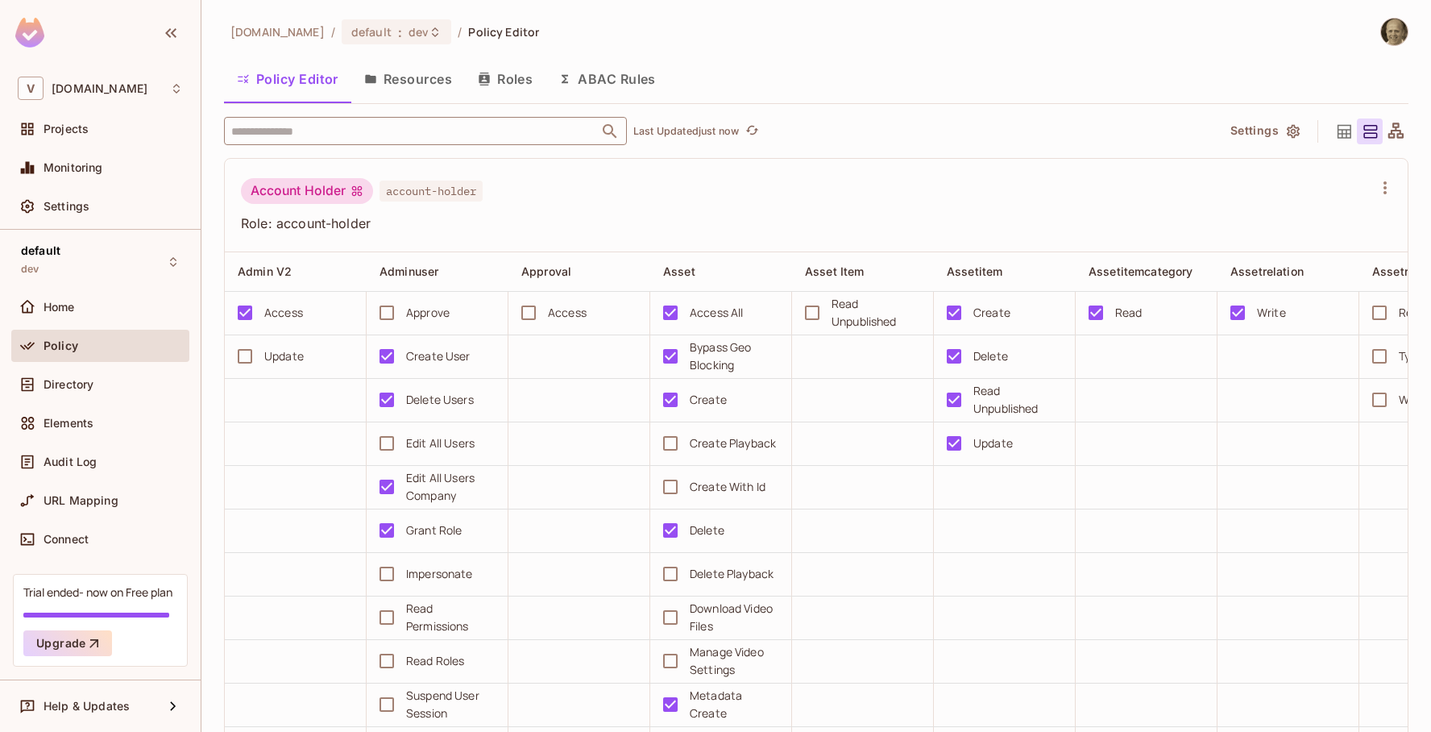
click at [438, 140] on input "text" at bounding box center [411, 131] width 368 height 28
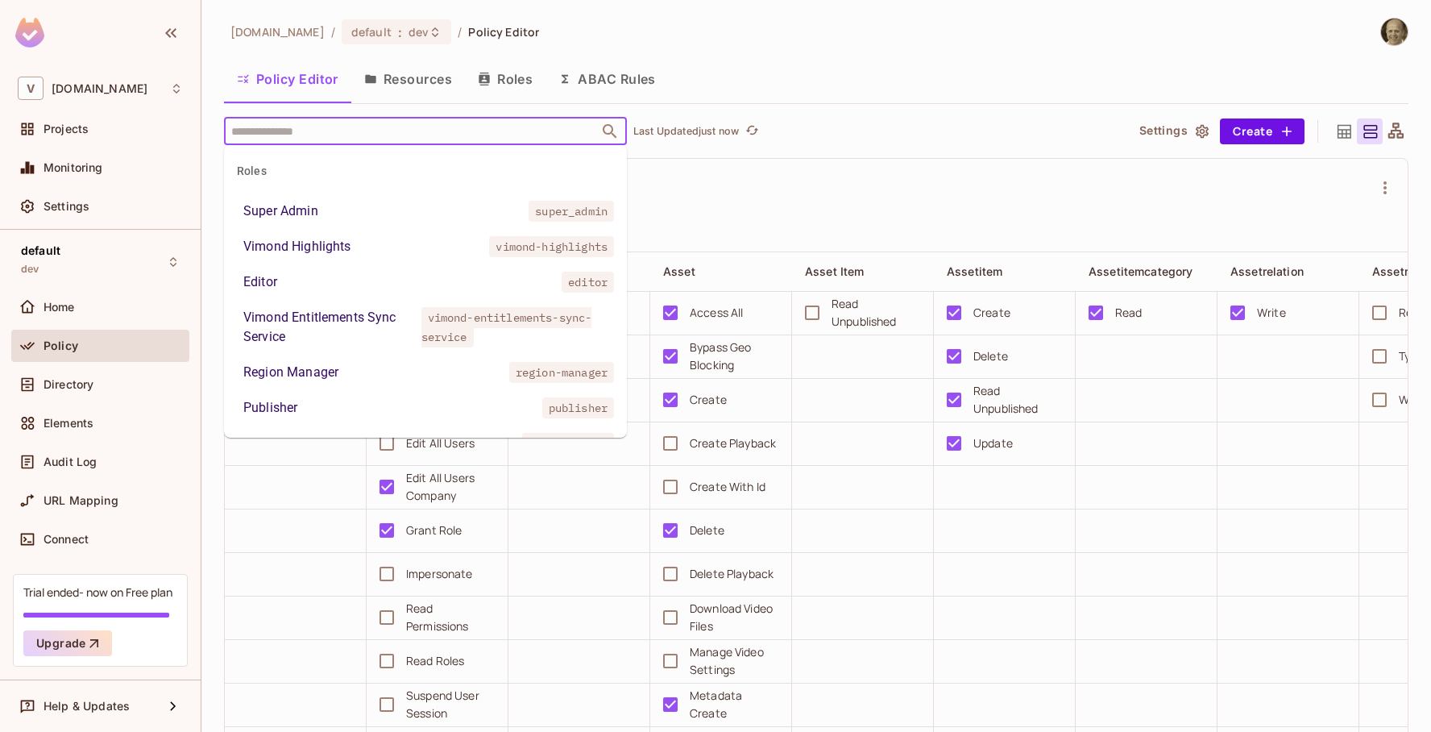
click at [309, 369] on div "Region Manager" at bounding box center [290, 372] width 95 height 19
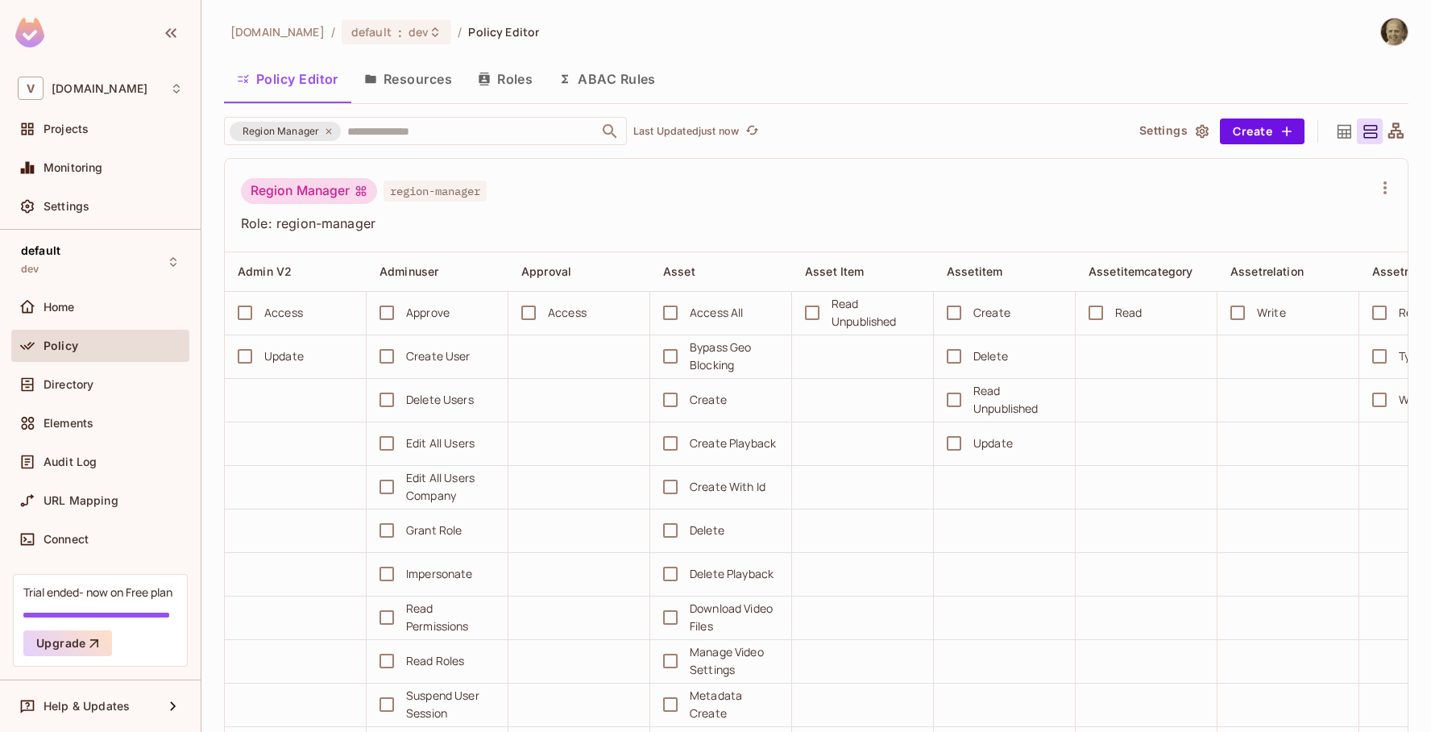
click at [432, 77] on button "Resources" at bounding box center [408, 79] width 114 height 40
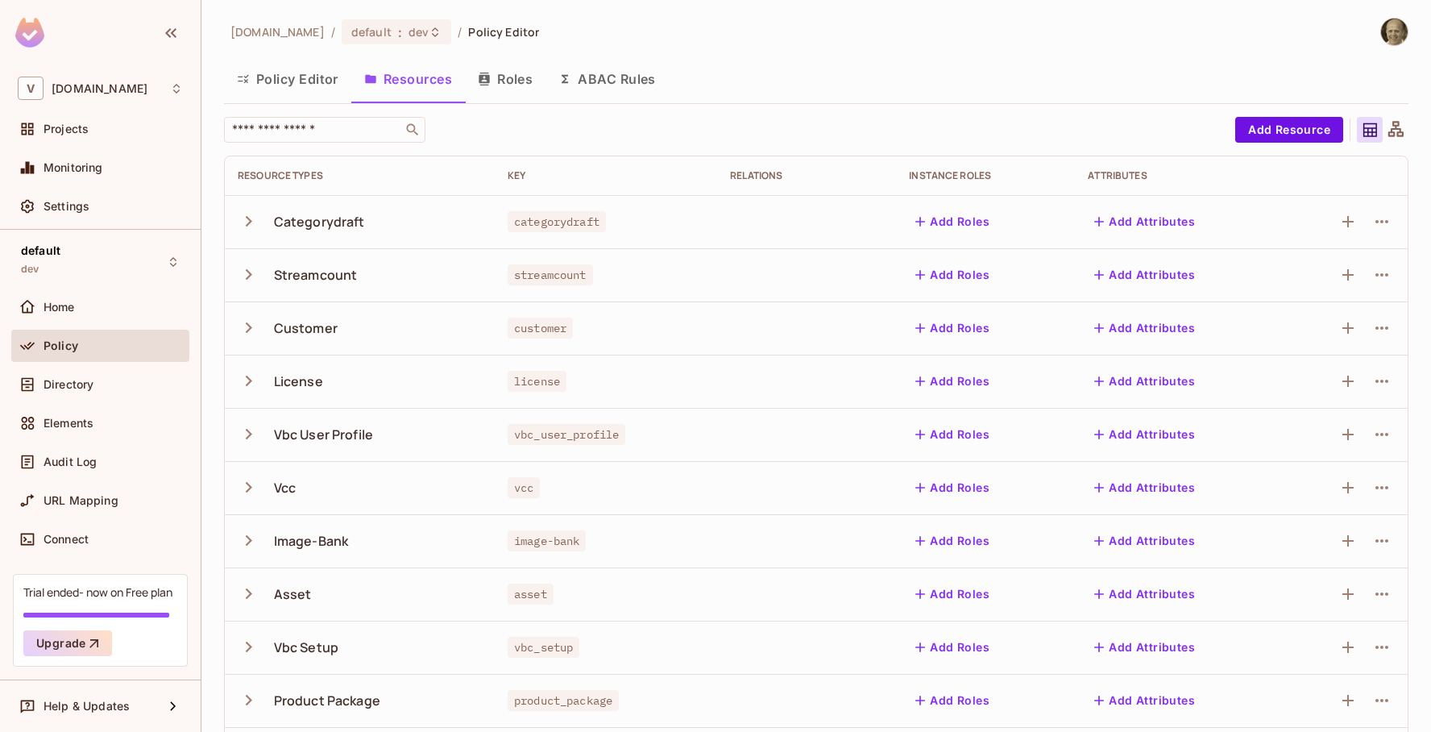
click at [250, 219] on icon "button" at bounding box center [249, 221] width 6 height 10
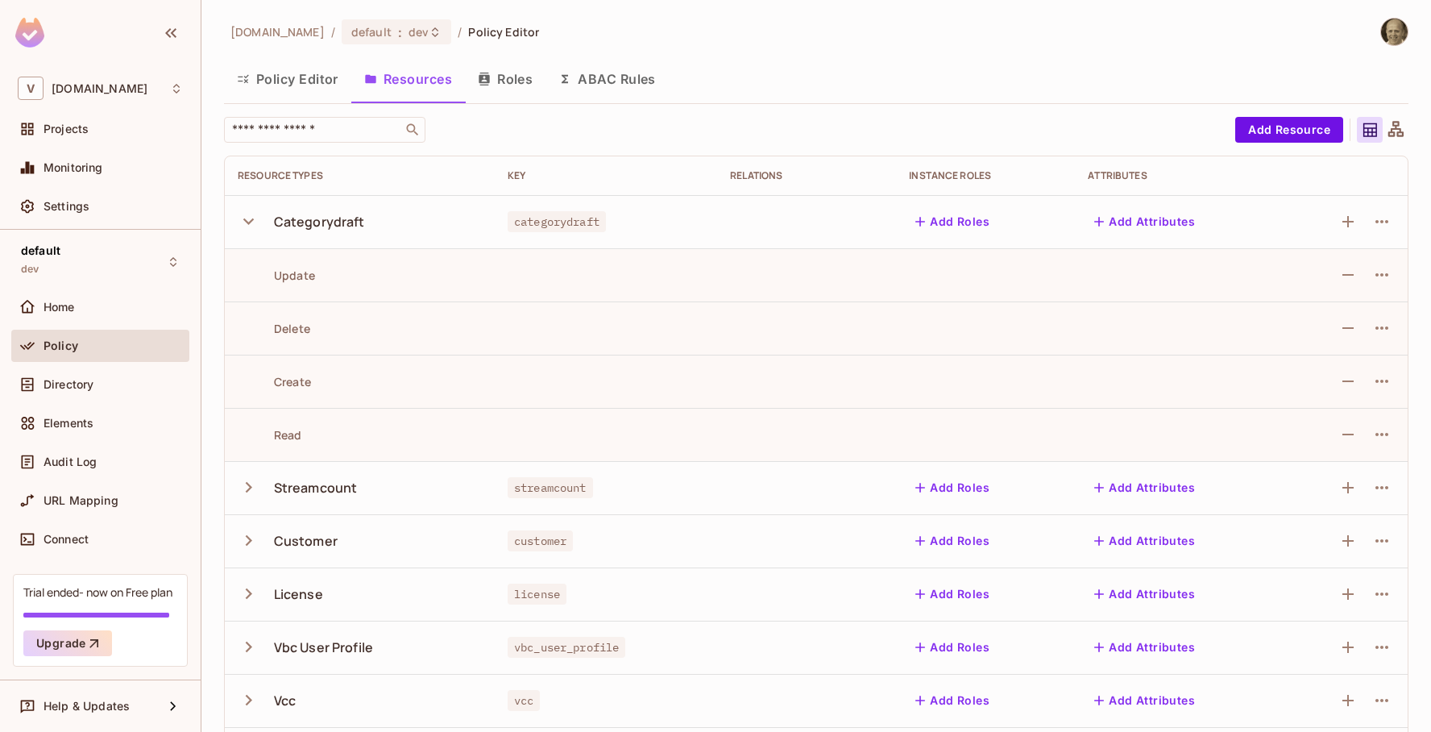
click at [250, 219] on icon "button" at bounding box center [249, 221] width 22 height 22
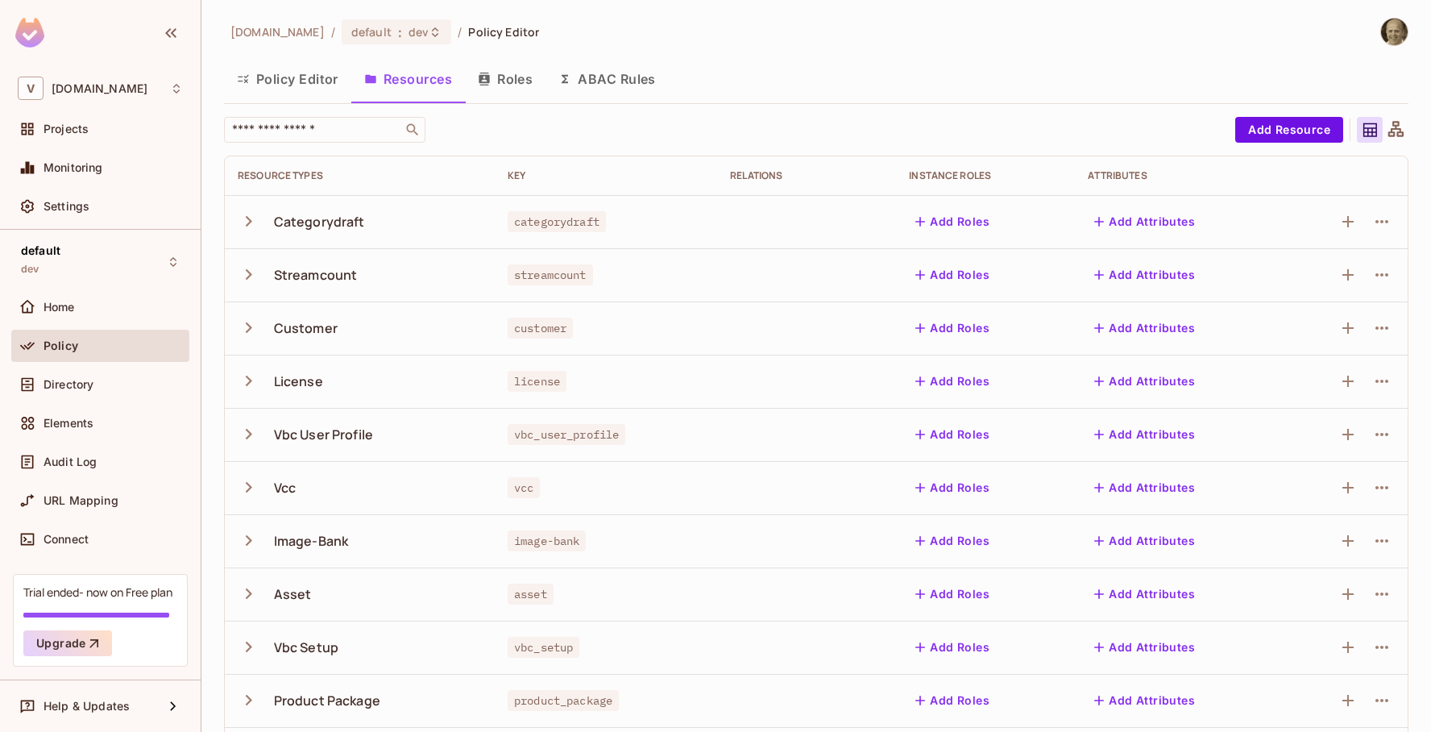
click at [247, 272] on icon "button" at bounding box center [249, 274] width 6 height 10
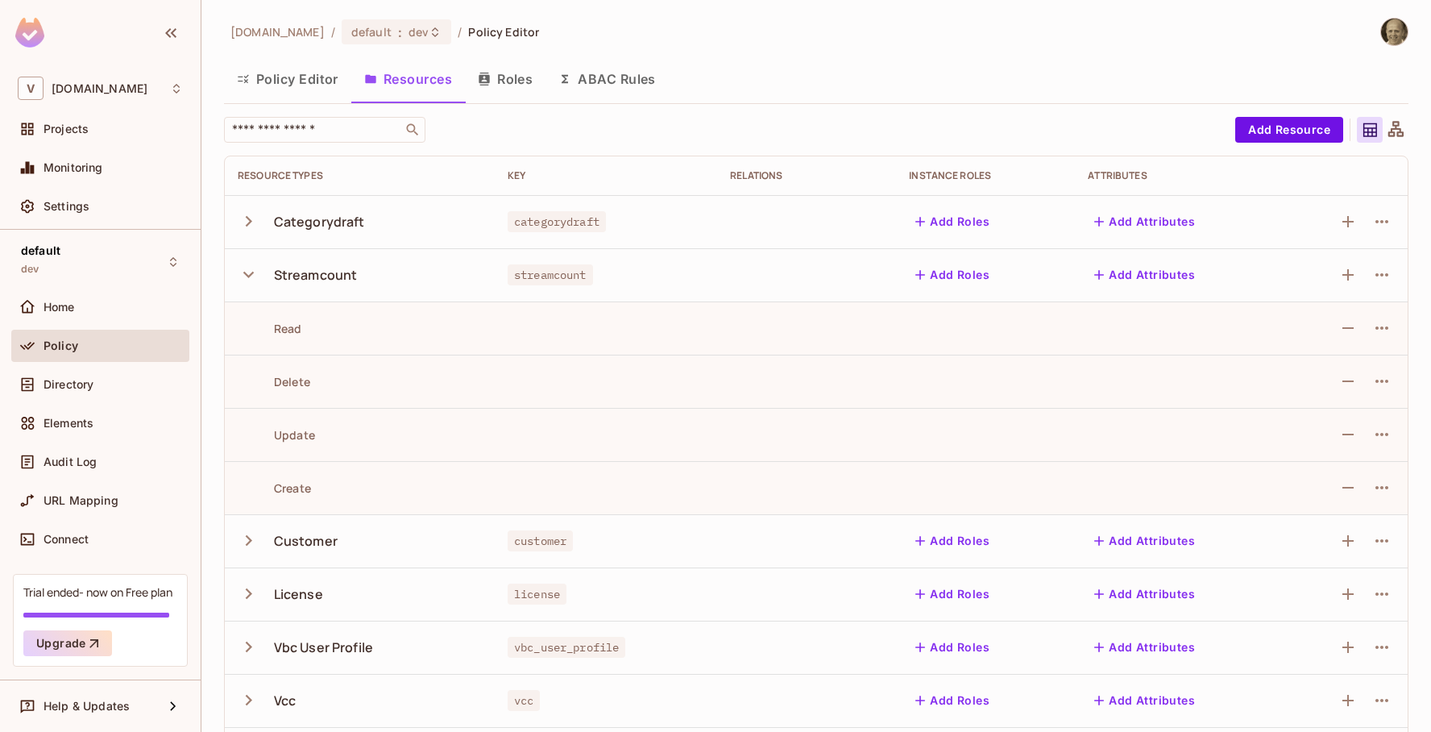
click at [247, 272] on icon "button" at bounding box center [249, 274] width 22 height 22
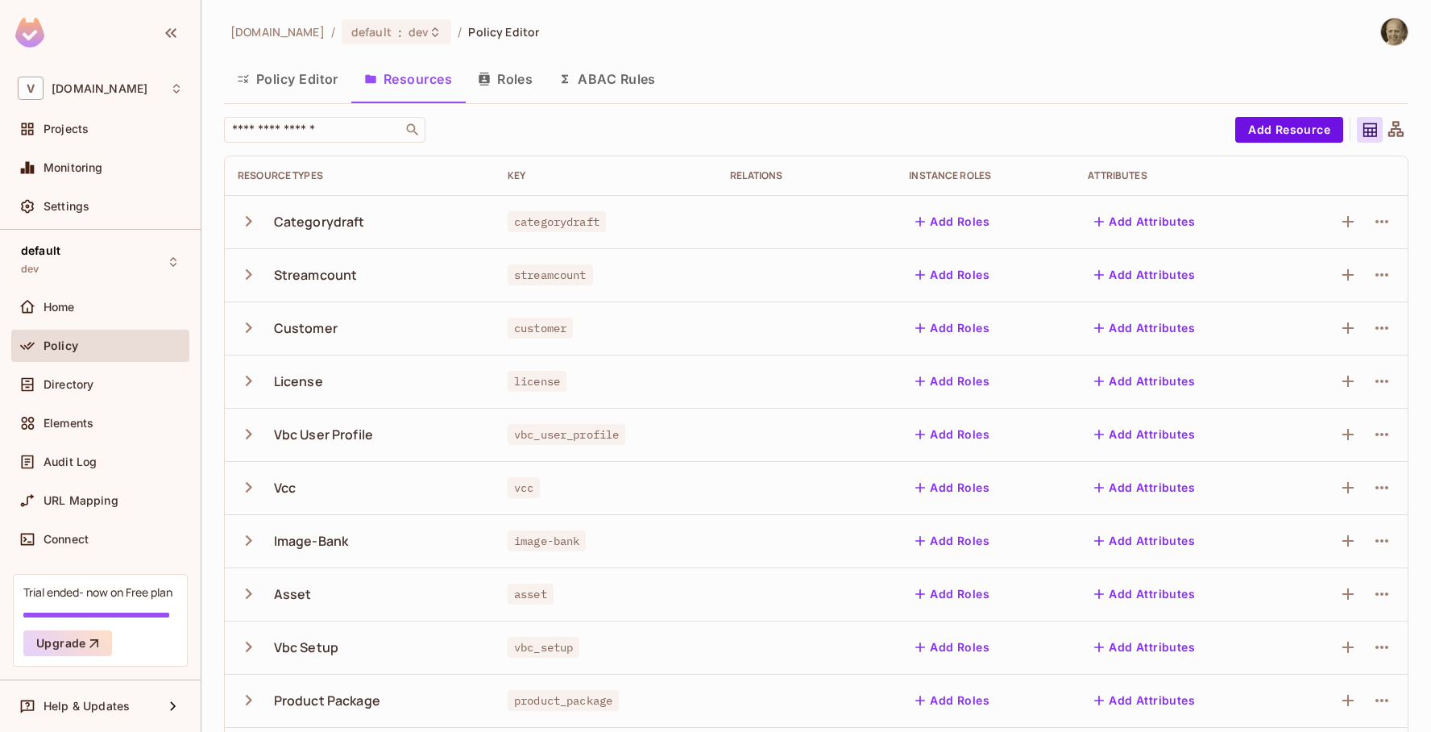
click at [309, 79] on button "Policy Editor" at bounding box center [287, 79] width 127 height 40
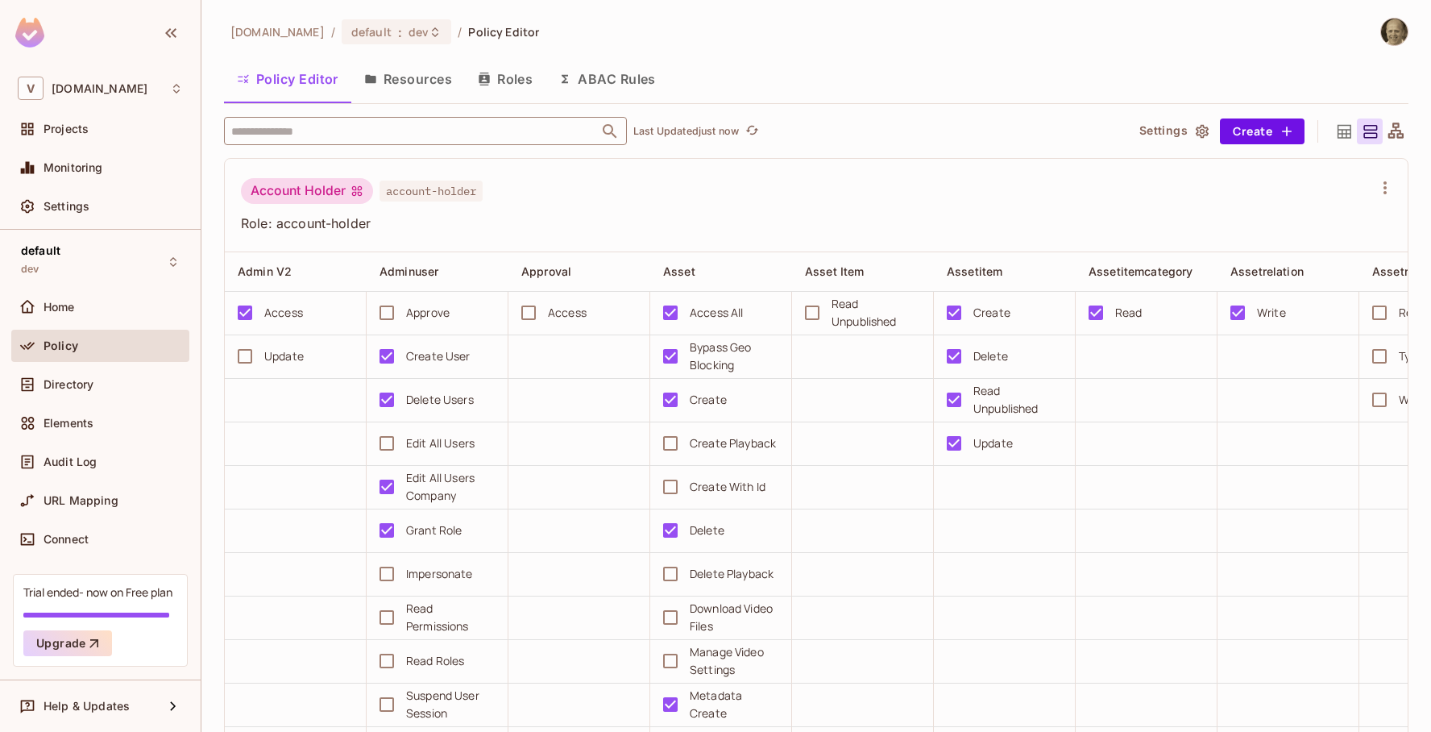
click at [287, 131] on input "text" at bounding box center [411, 131] width 368 height 28
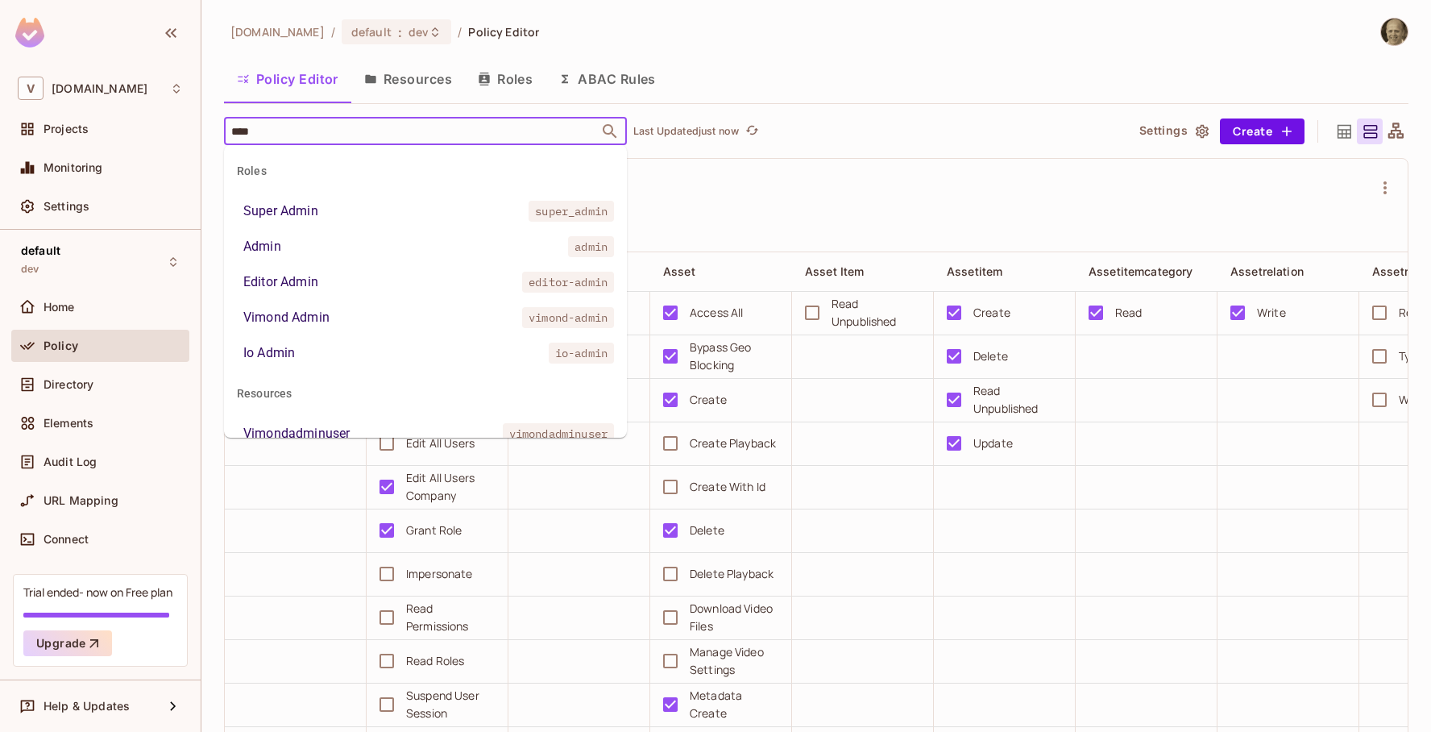
type input "*****"
click at [260, 239] on div "Admin" at bounding box center [262, 246] width 38 height 19
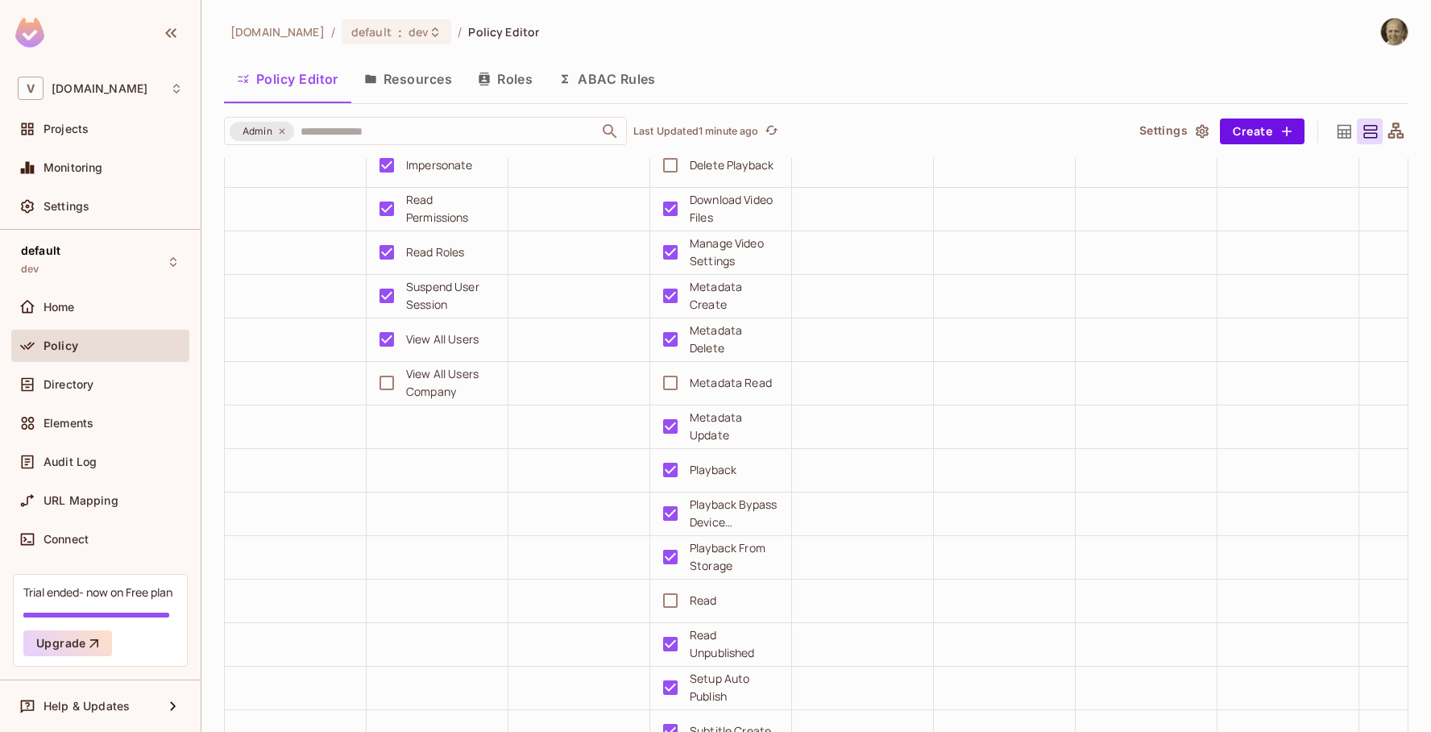
scroll to position [408, 0]
